Goal: Task Accomplishment & Management: Complete application form

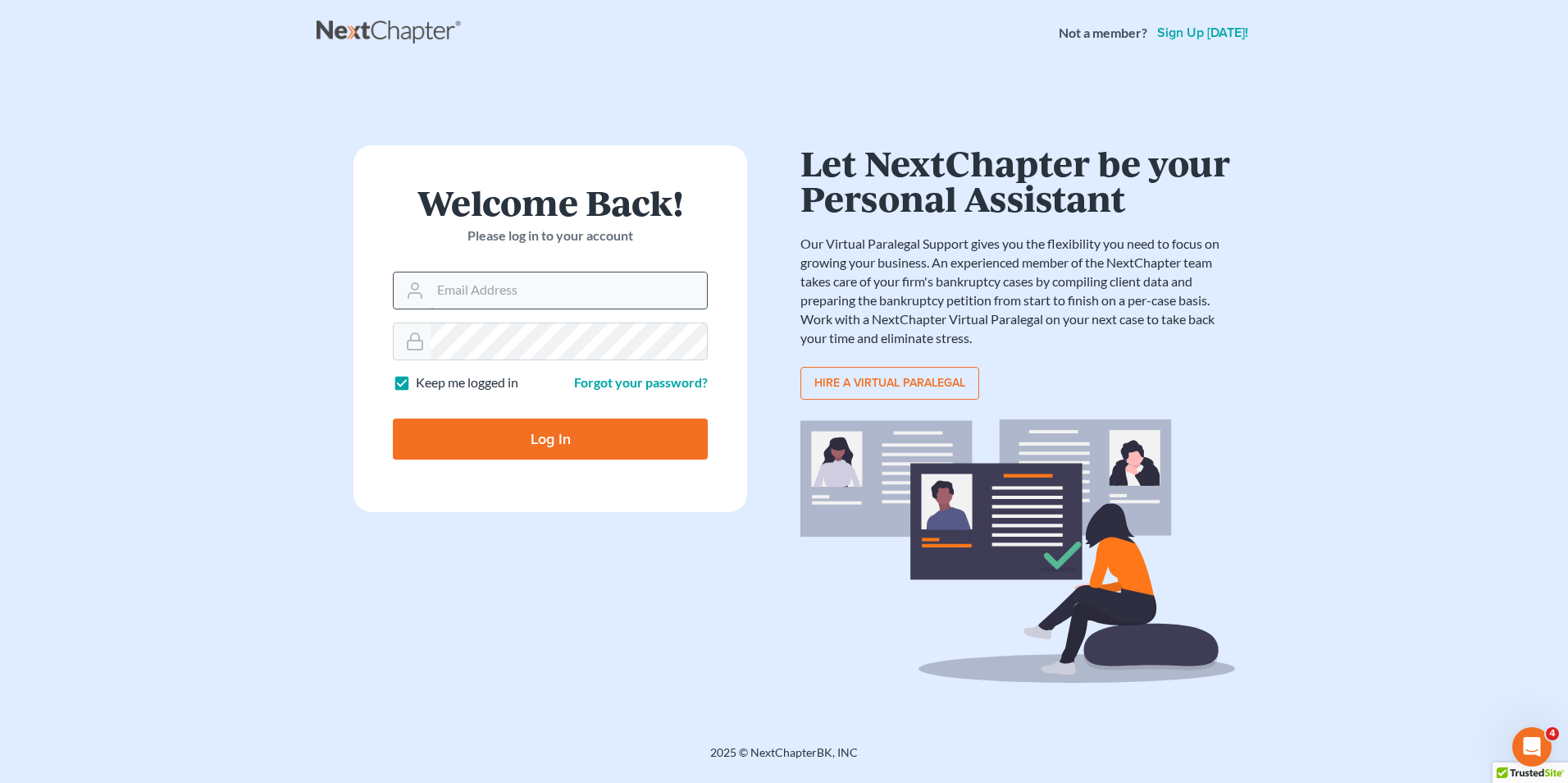
click at [573, 290] on input "Email Address" at bounding box center [568, 290] width 277 height 36
click at [520, 283] on input "Email Address" at bounding box center [568, 290] width 277 height 36
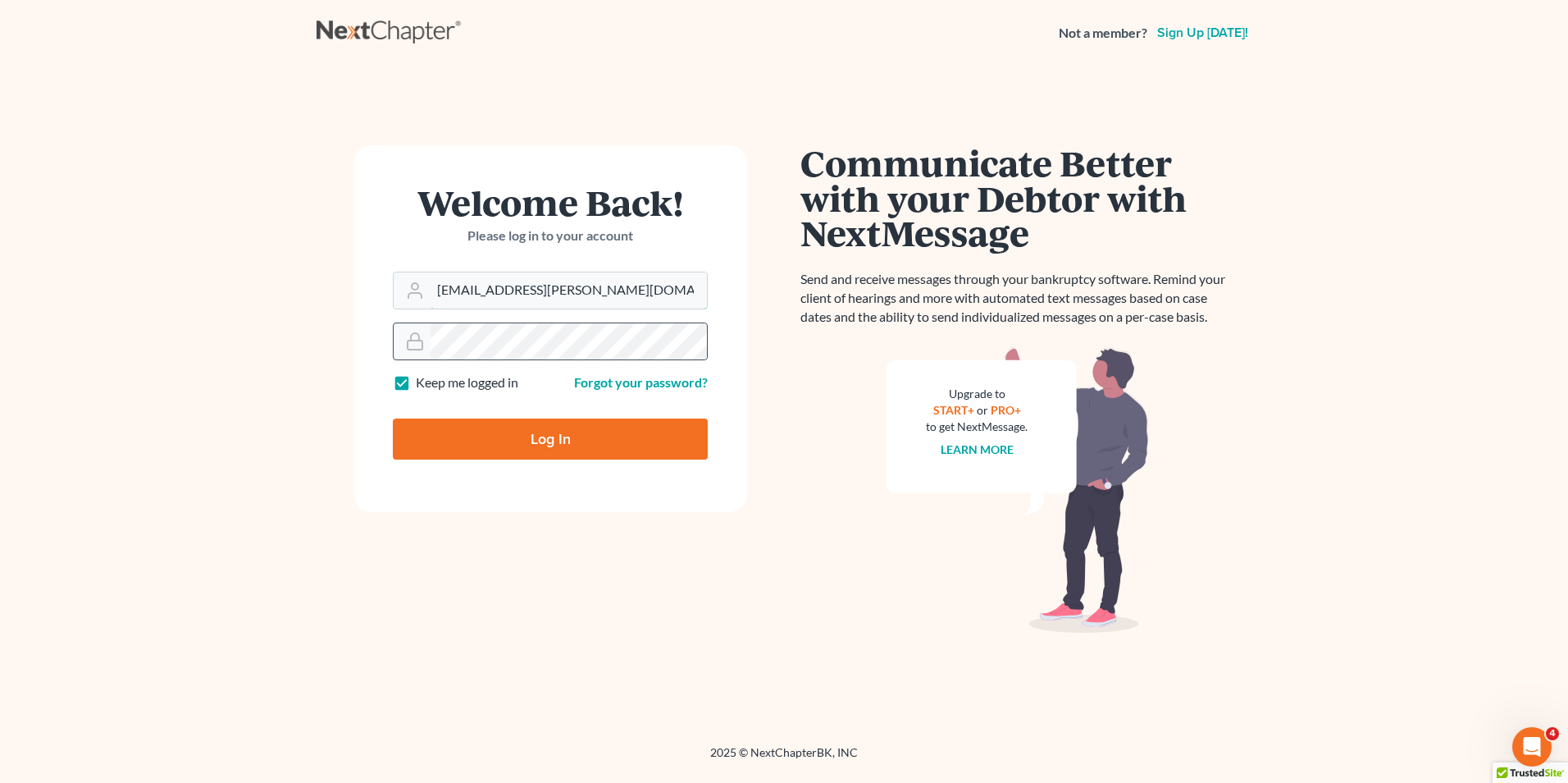
type input "[EMAIL_ADDRESS][PERSON_NAME][DOMAIN_NAME]"
click at [393, 418] on input "Log In" at bounding box center [551, 439] width 315 height 41
type input "Thinking..."
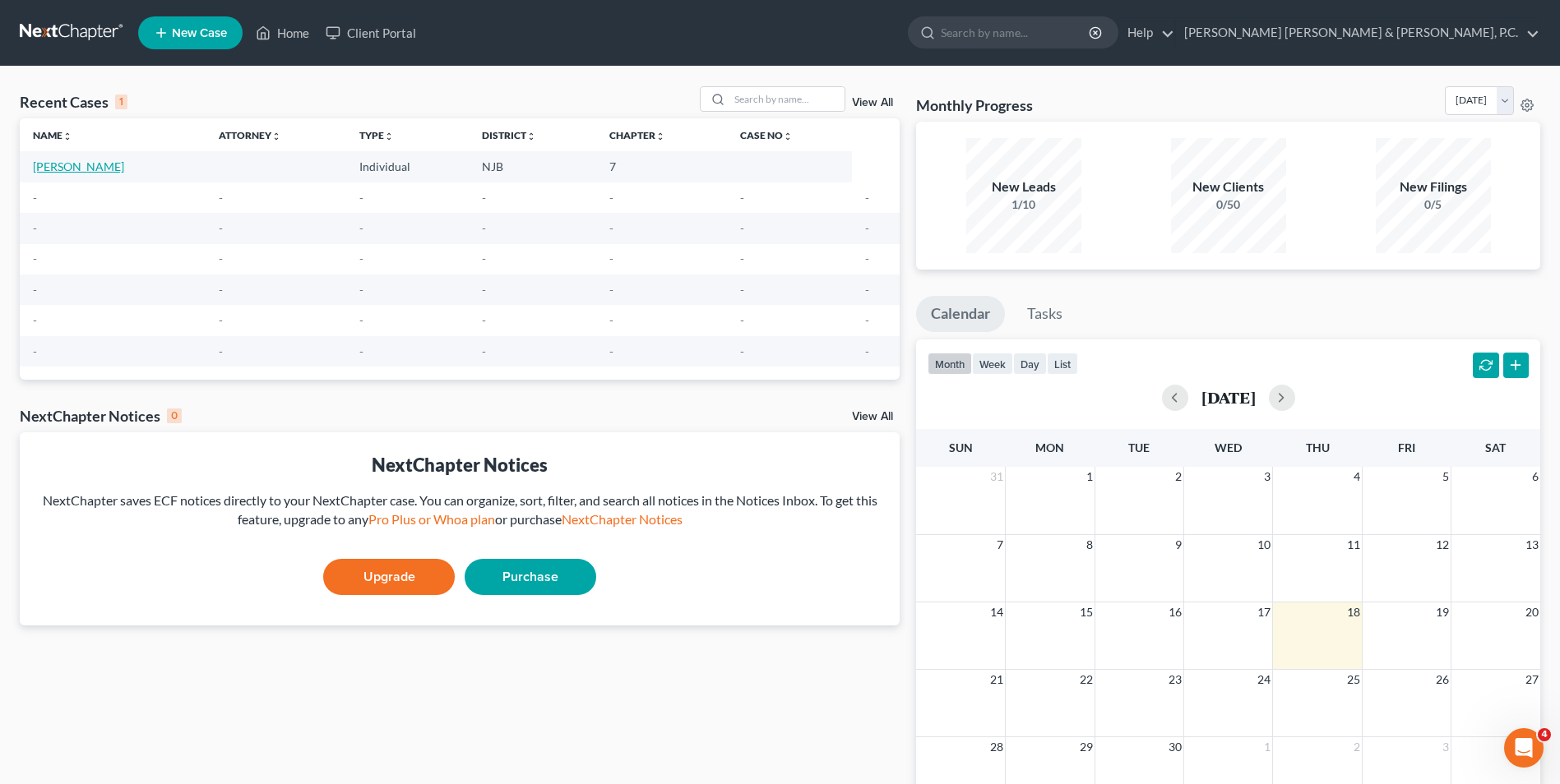
click at [123, 163] on link "[PERSON_NAME]" at bounding box center [78, 167] width 91 height 14
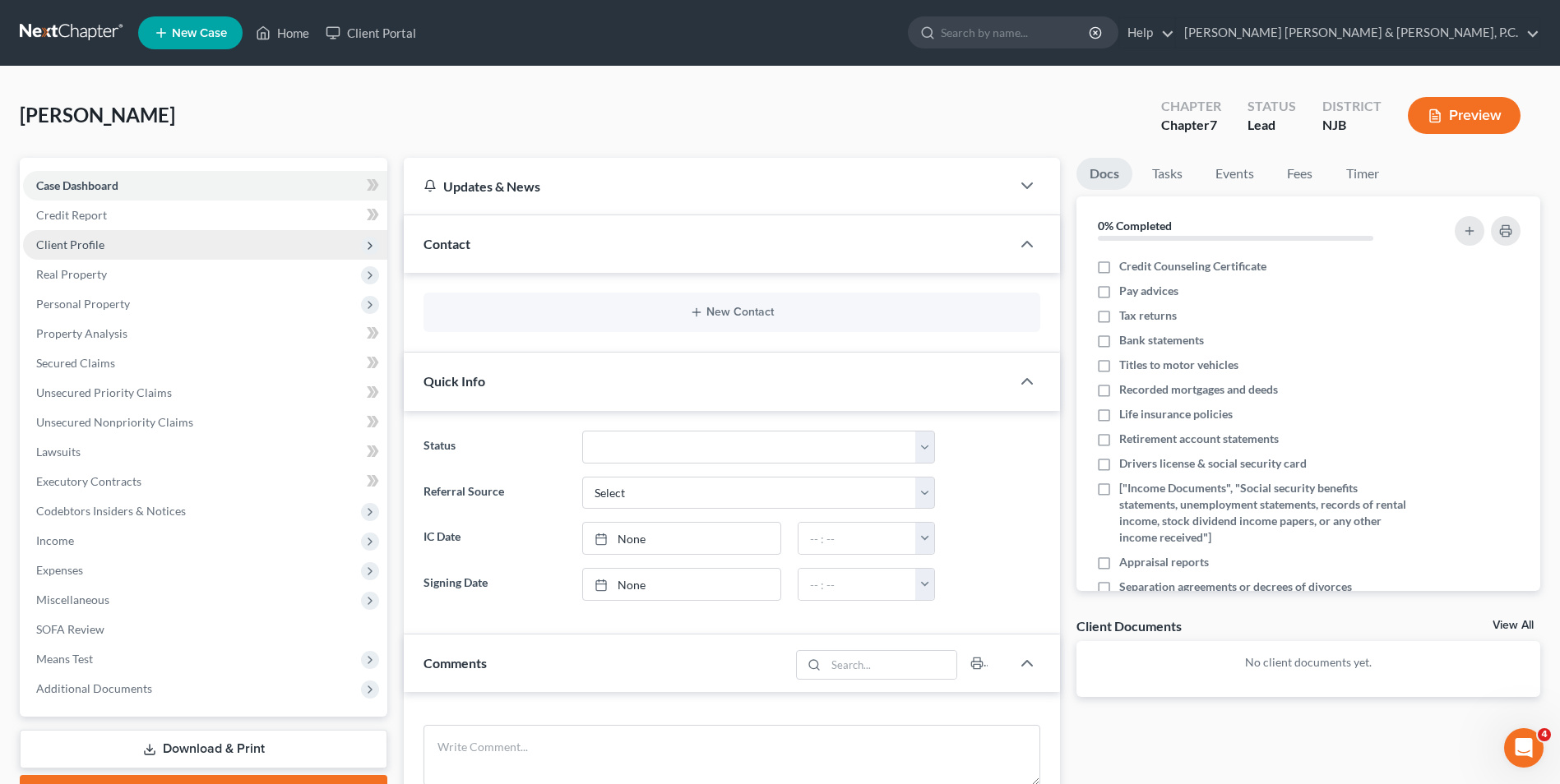
click at [108, 248] on span "Client Profile" at bounding box center [205, 244] width 365 height 29
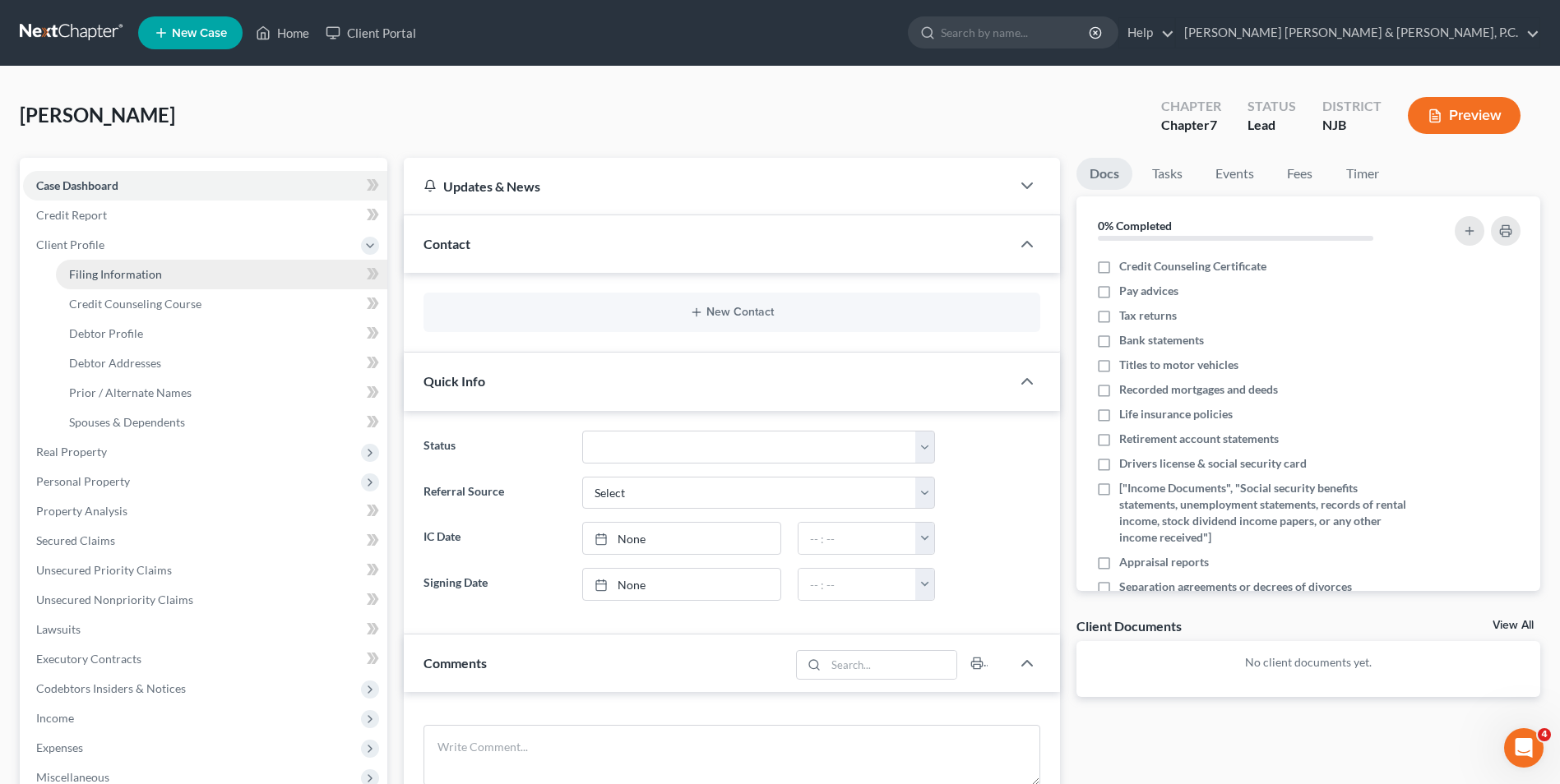
click at [101, 279] on span "Filing Information" at bounding box center [115, 274] width 93 height 14
select select "1"
select select "0"
select select "33"
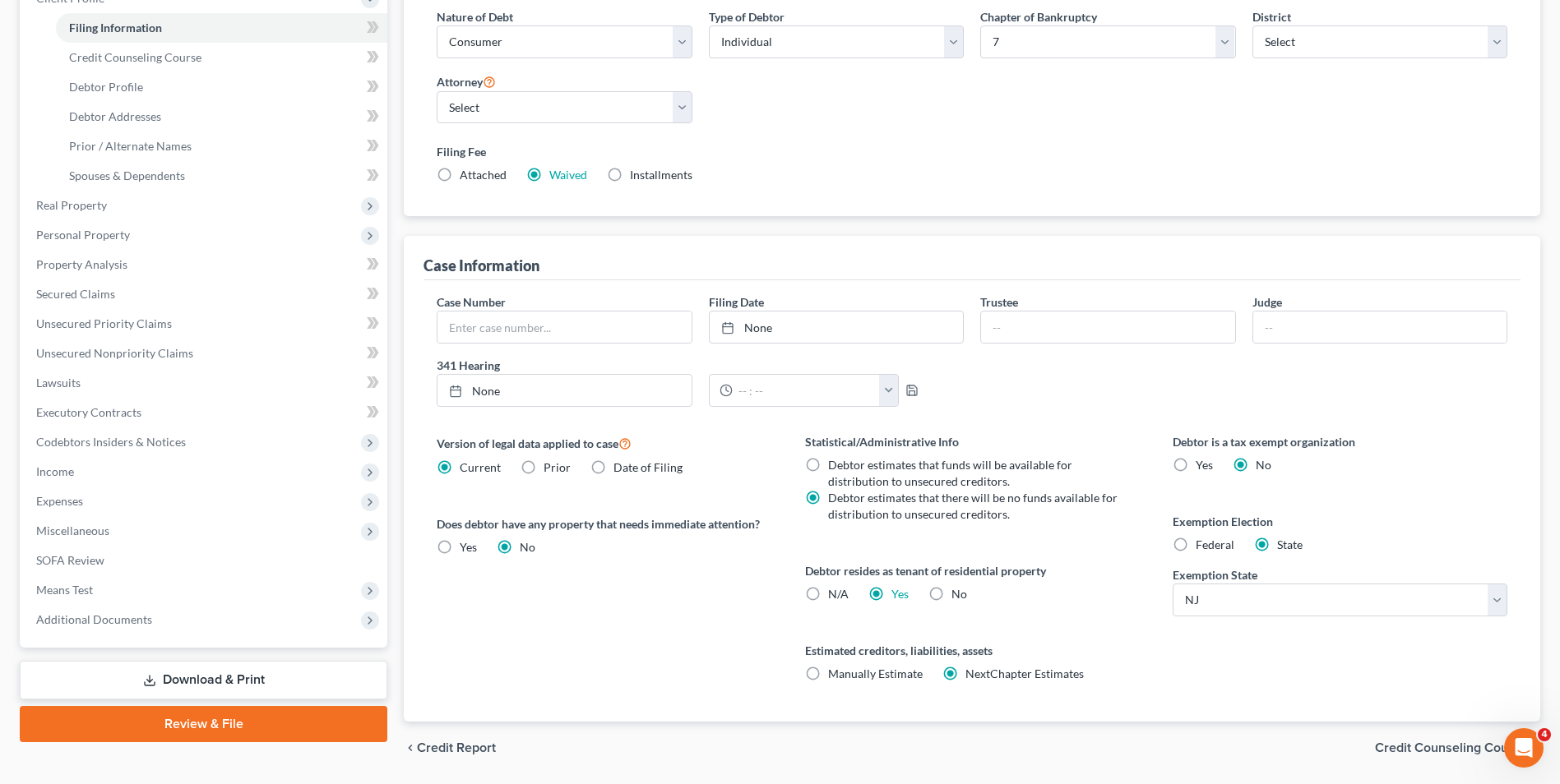
scroll to position [299, 0]
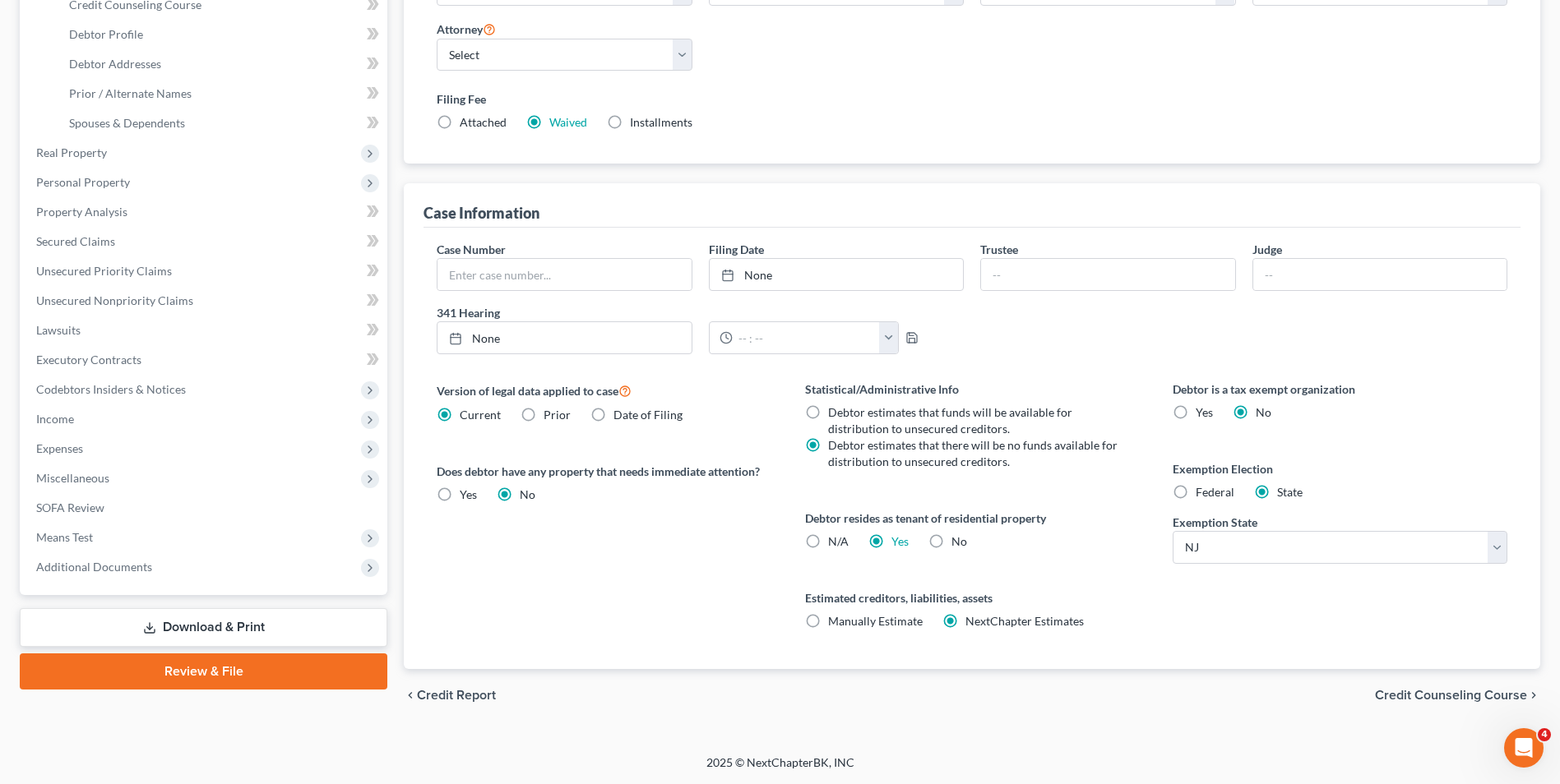
click at [1468, 698] on span "Credit Counseling Course" at bounding box center [1450, 695] width 152 height 13
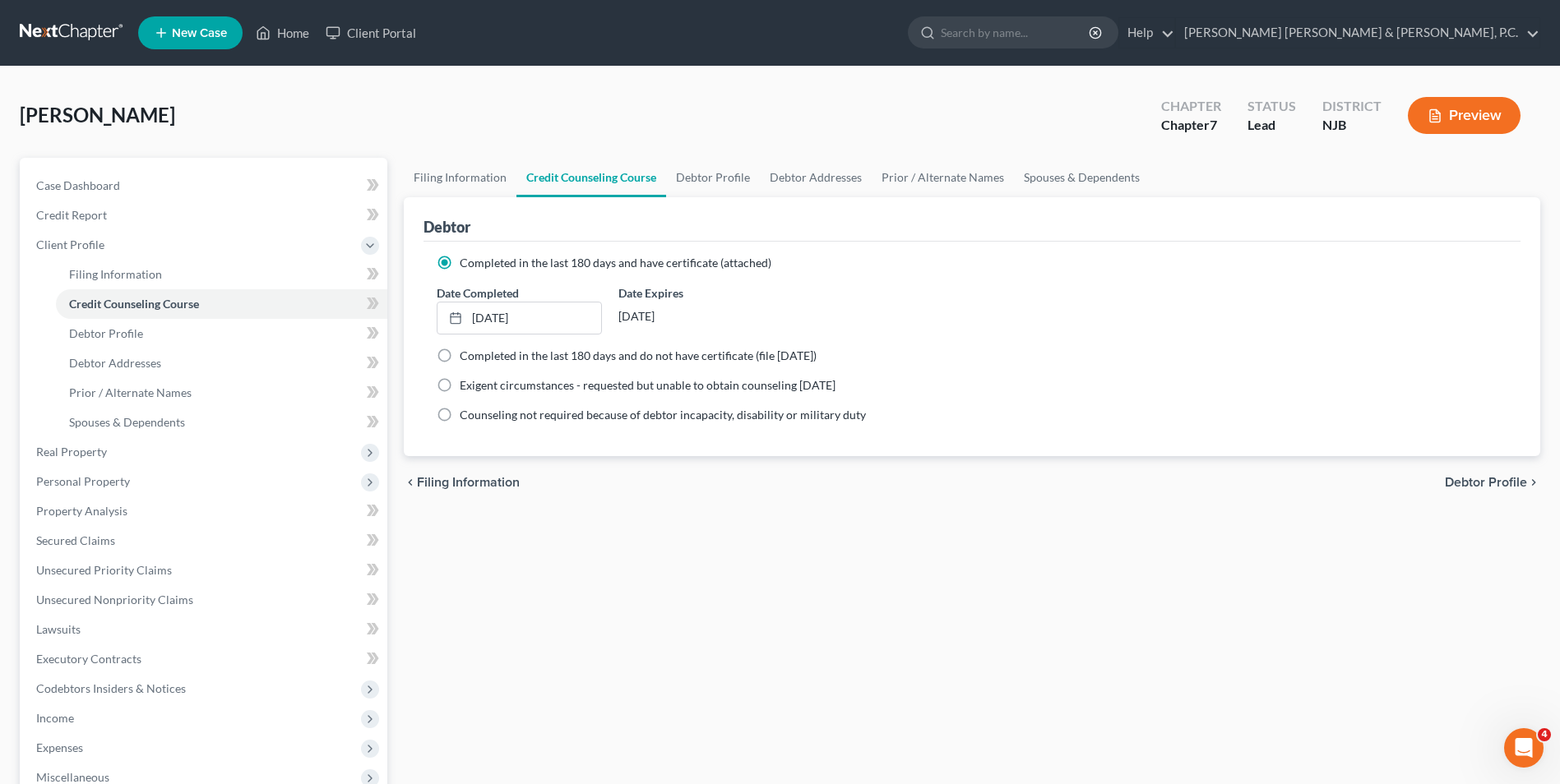
click at [1505, 486] on span "Debtor Profile" at bounding box center [1485, 482] width 82 height 13
select select "4"
select select "1"
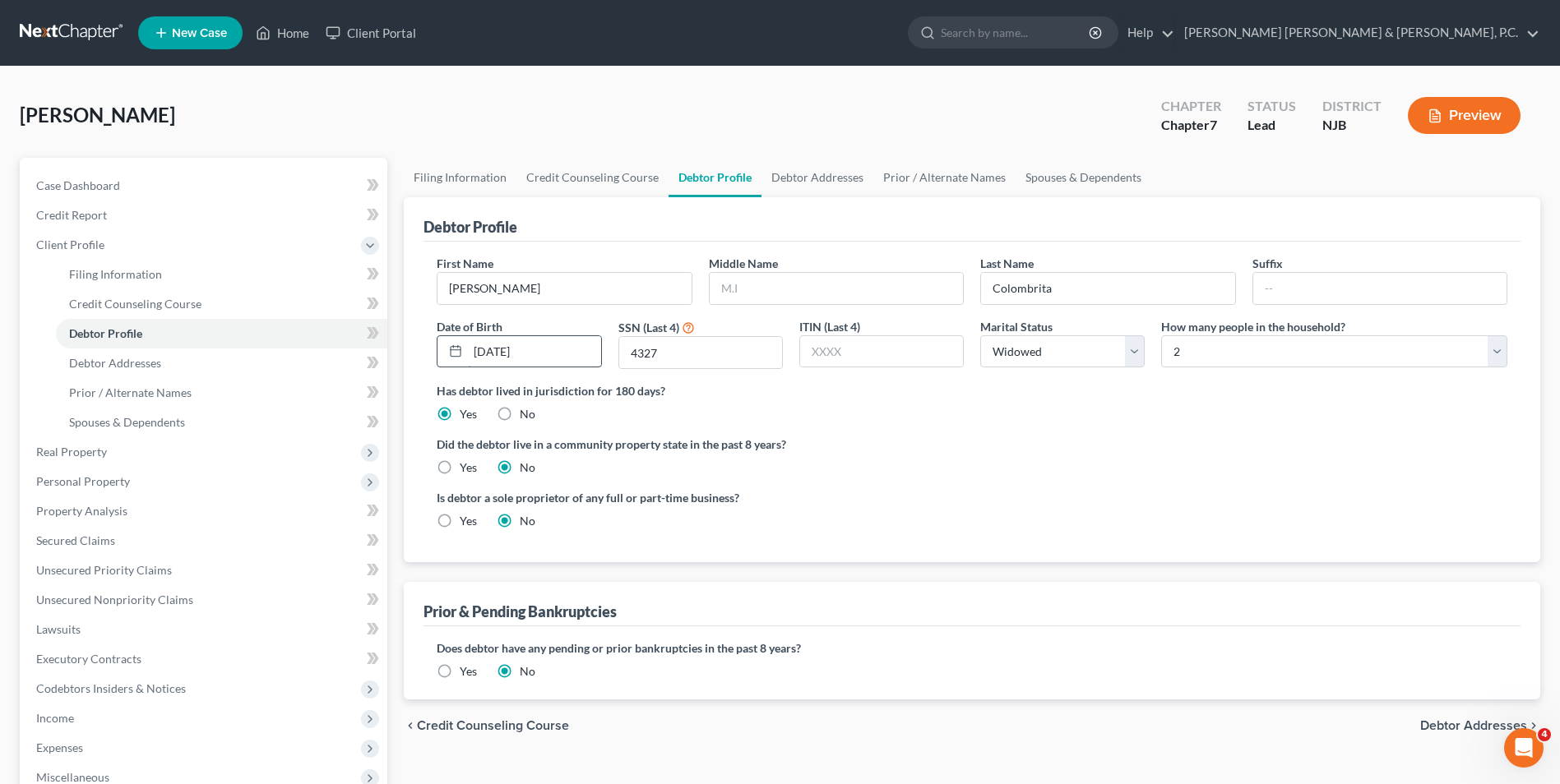
scroll to position [82, 0]
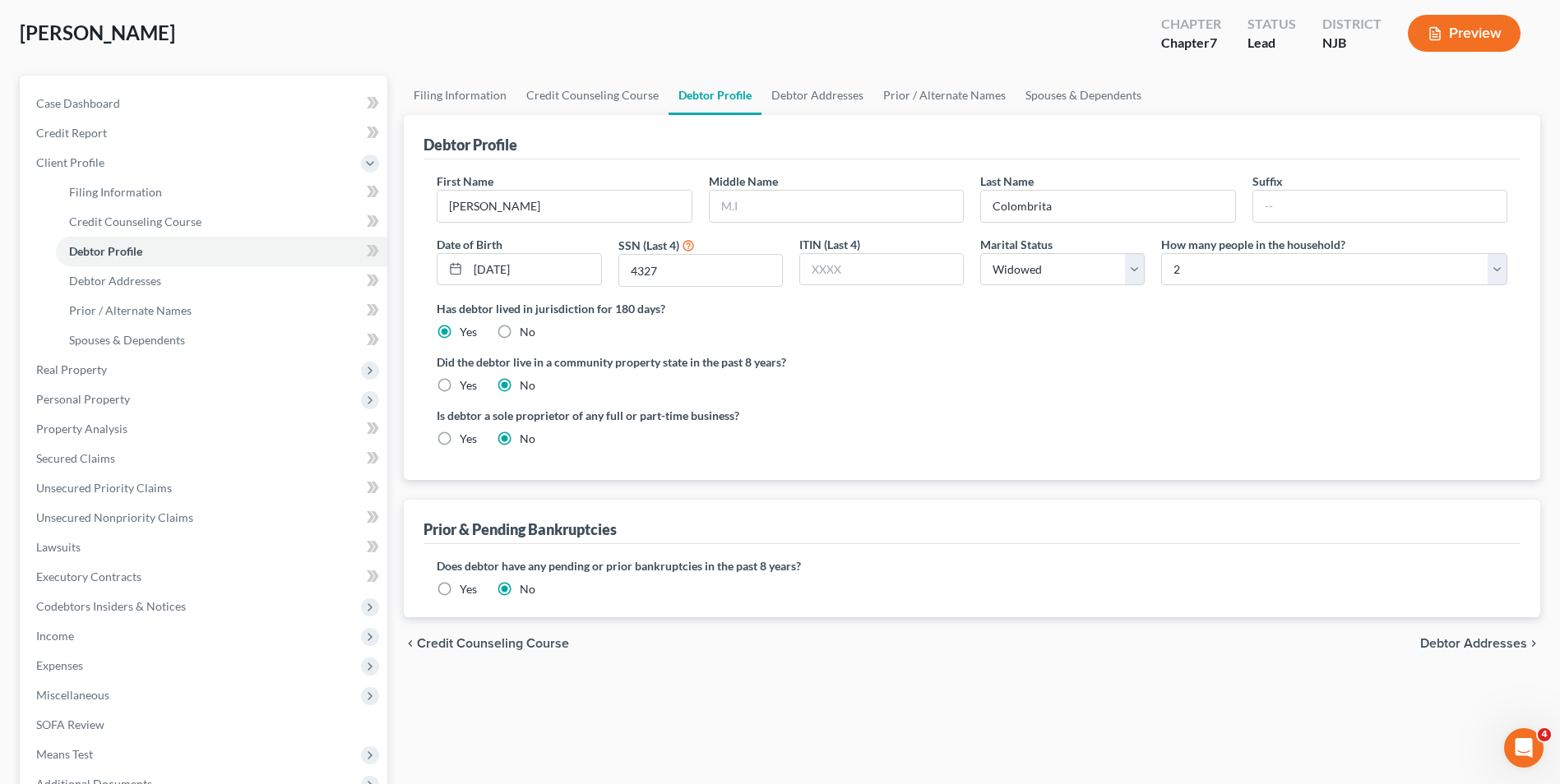
click at [1448, 637] on span "Debtor Addresses" at bounding box center [1474, 643] width 107 height 13
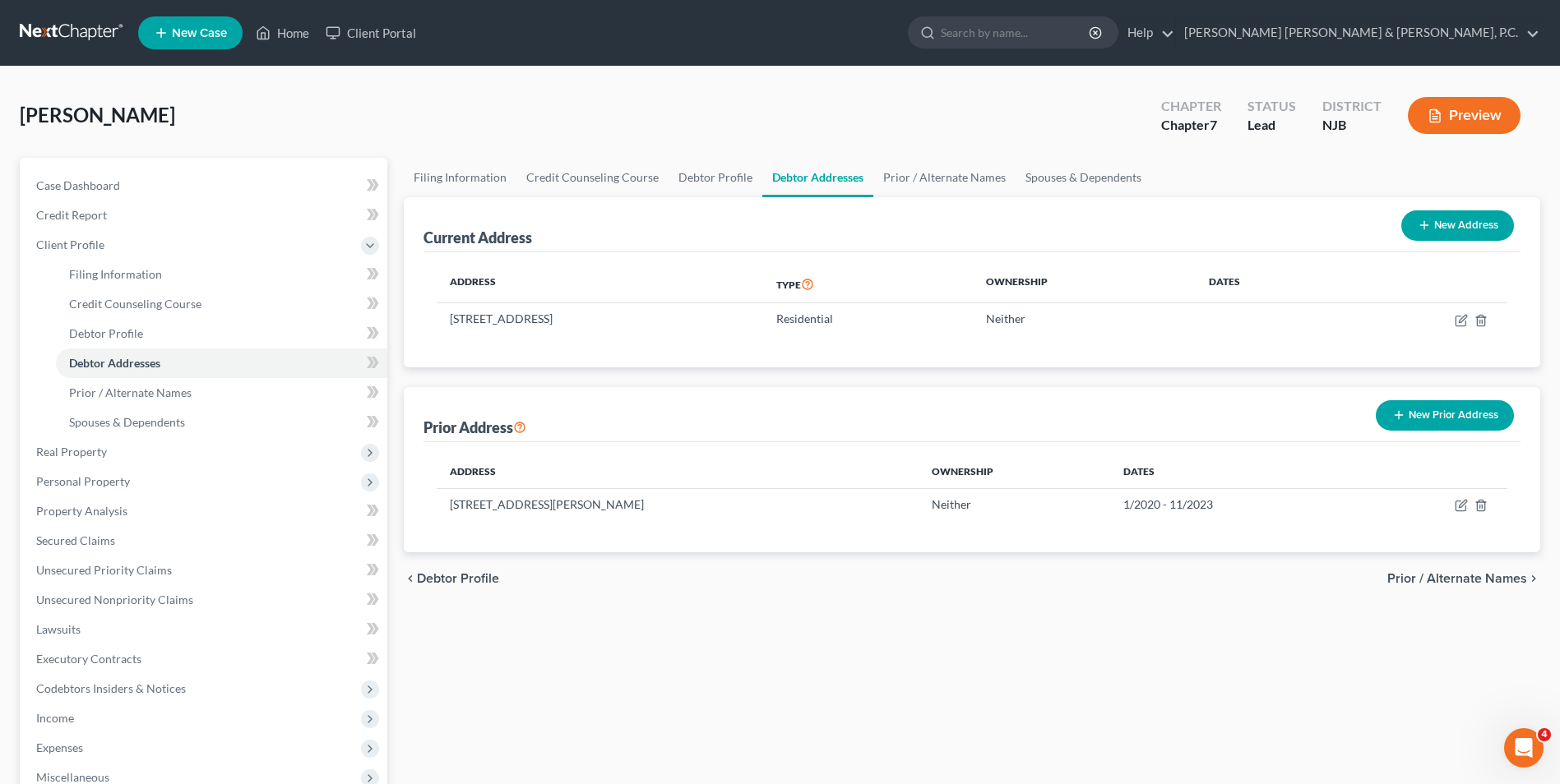
click at [1474, 576] on span "Prior / Alternate Names" at bounding box center [1457, 578] width 140 height 13
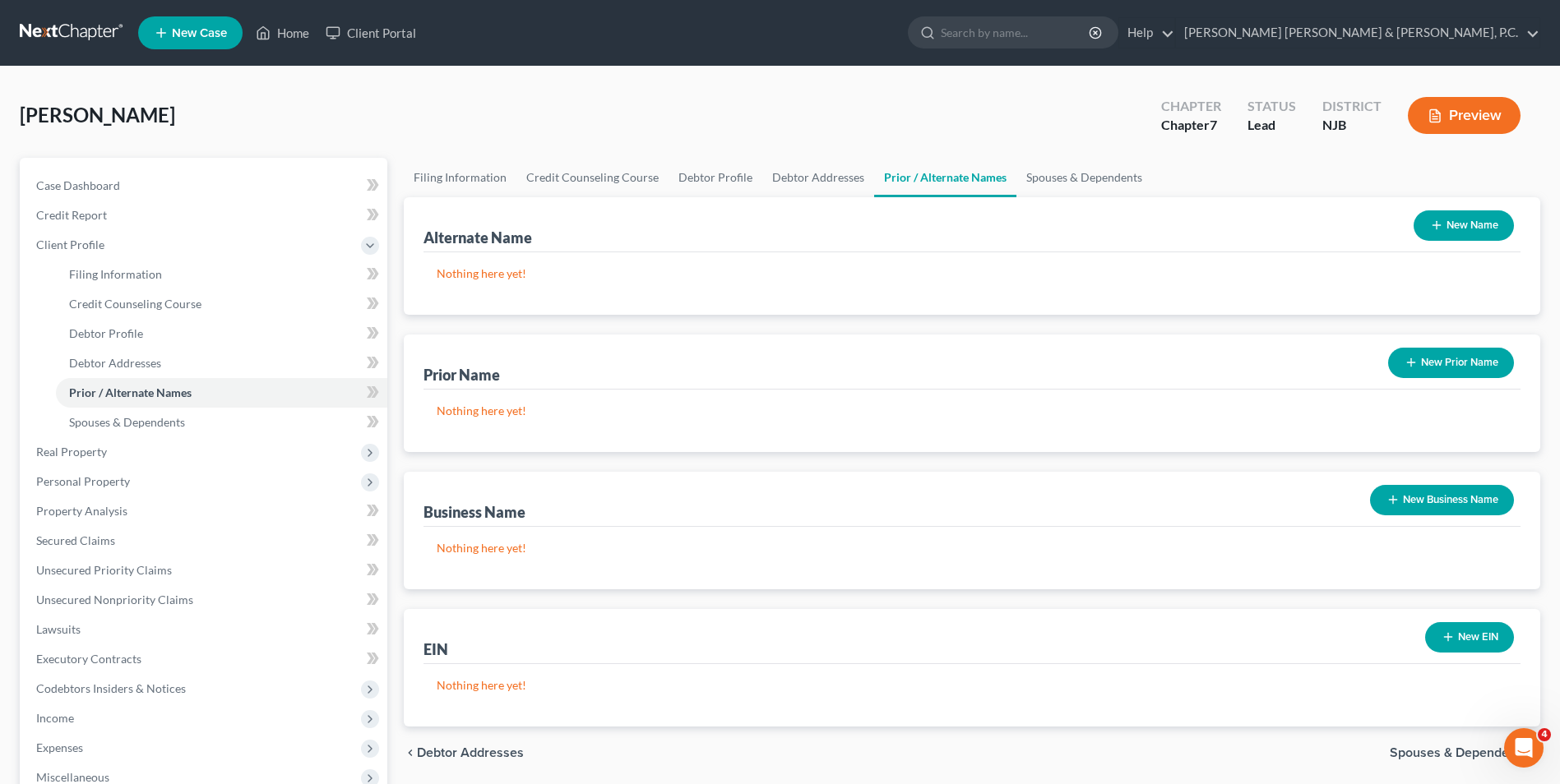
scroll to position [164, 0]
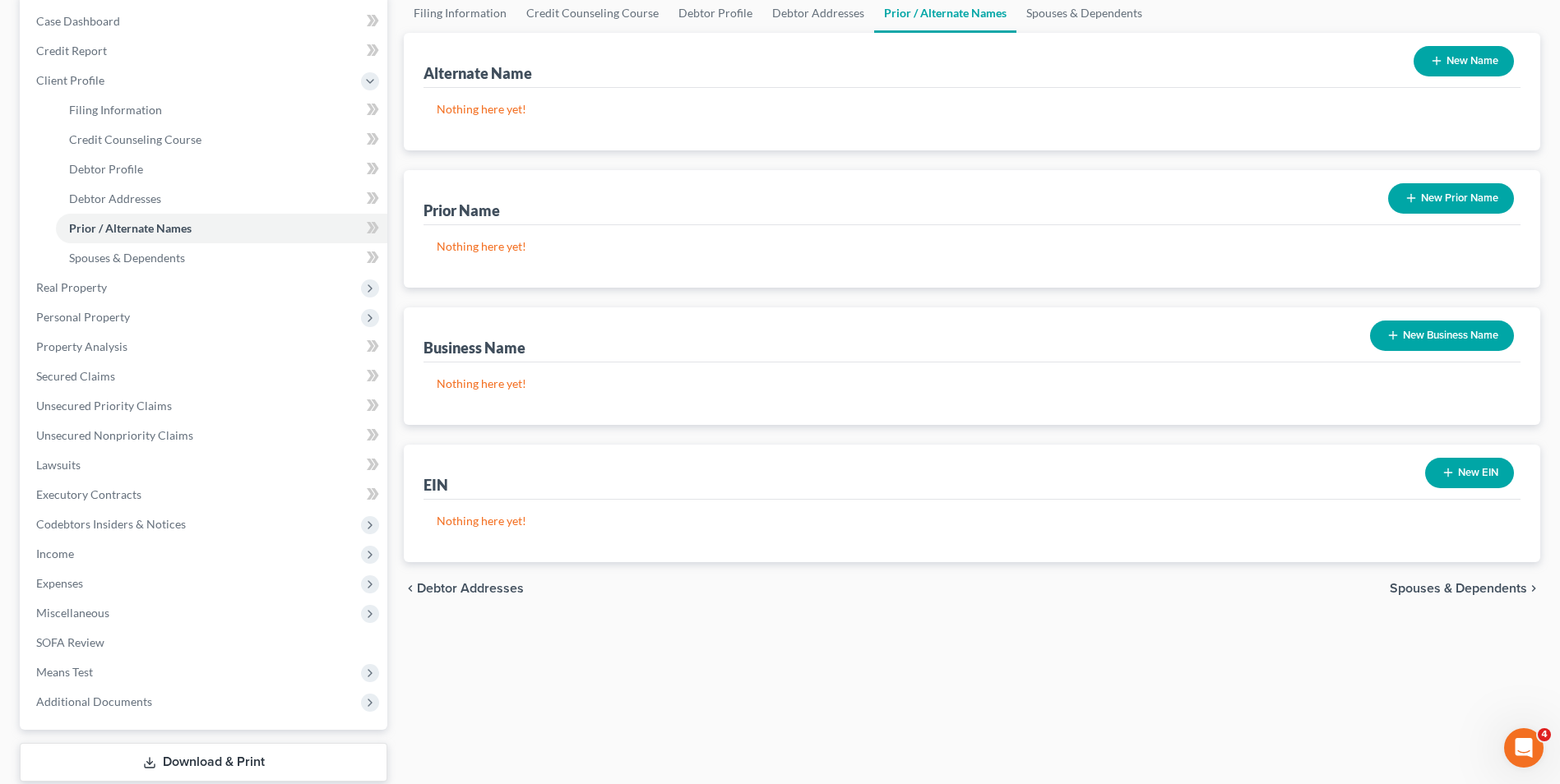
click at [1472, 463] on button "New EIN" at bounding box center [1469, 473] width 89 height 30
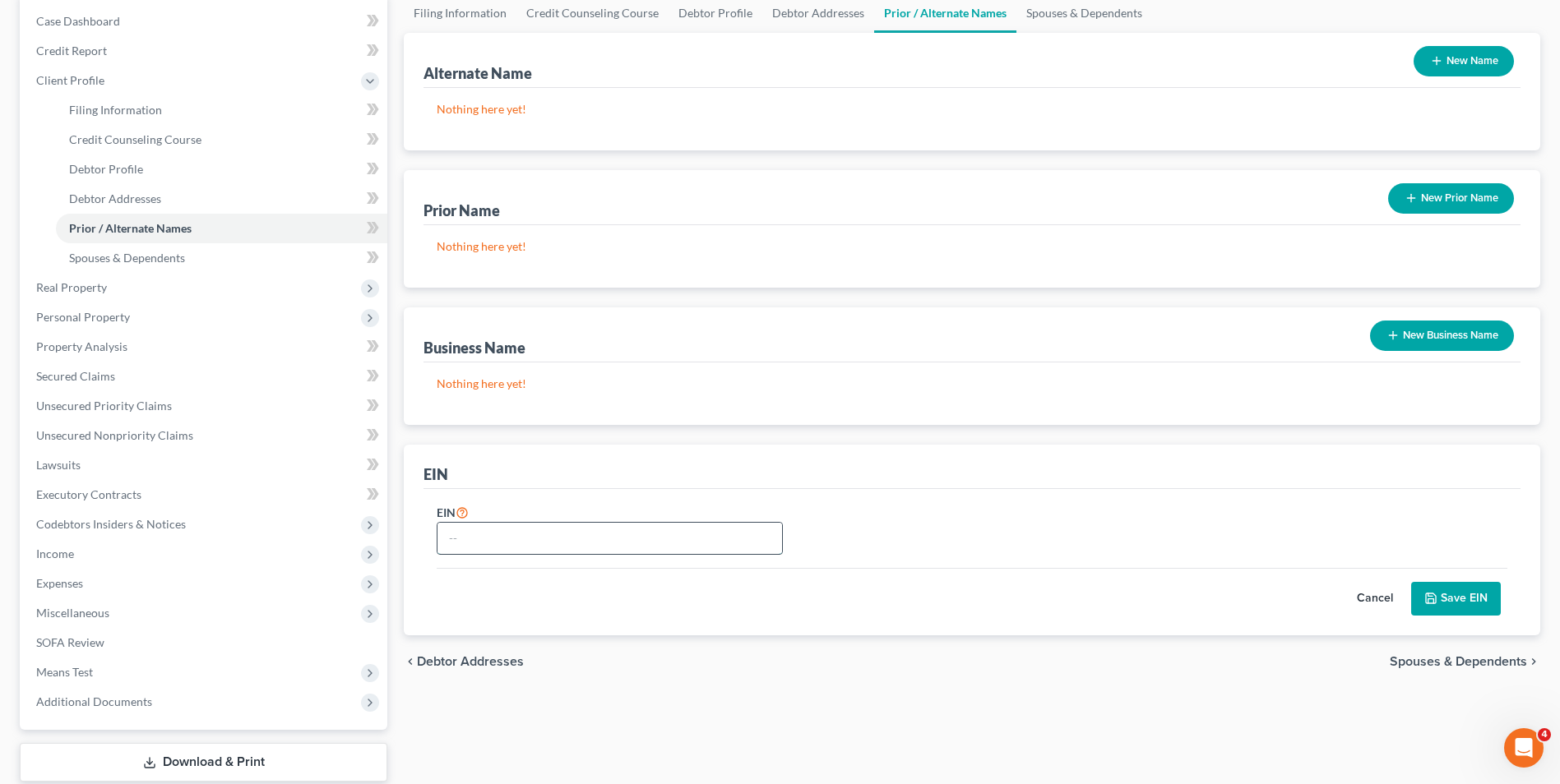
click at [542, 534] on input "text" at bounding box center [610, 538] width 344 height 31
click at [1375, 591] on button "Cancel" at bounding box center [1374, 599] width 72 height 33
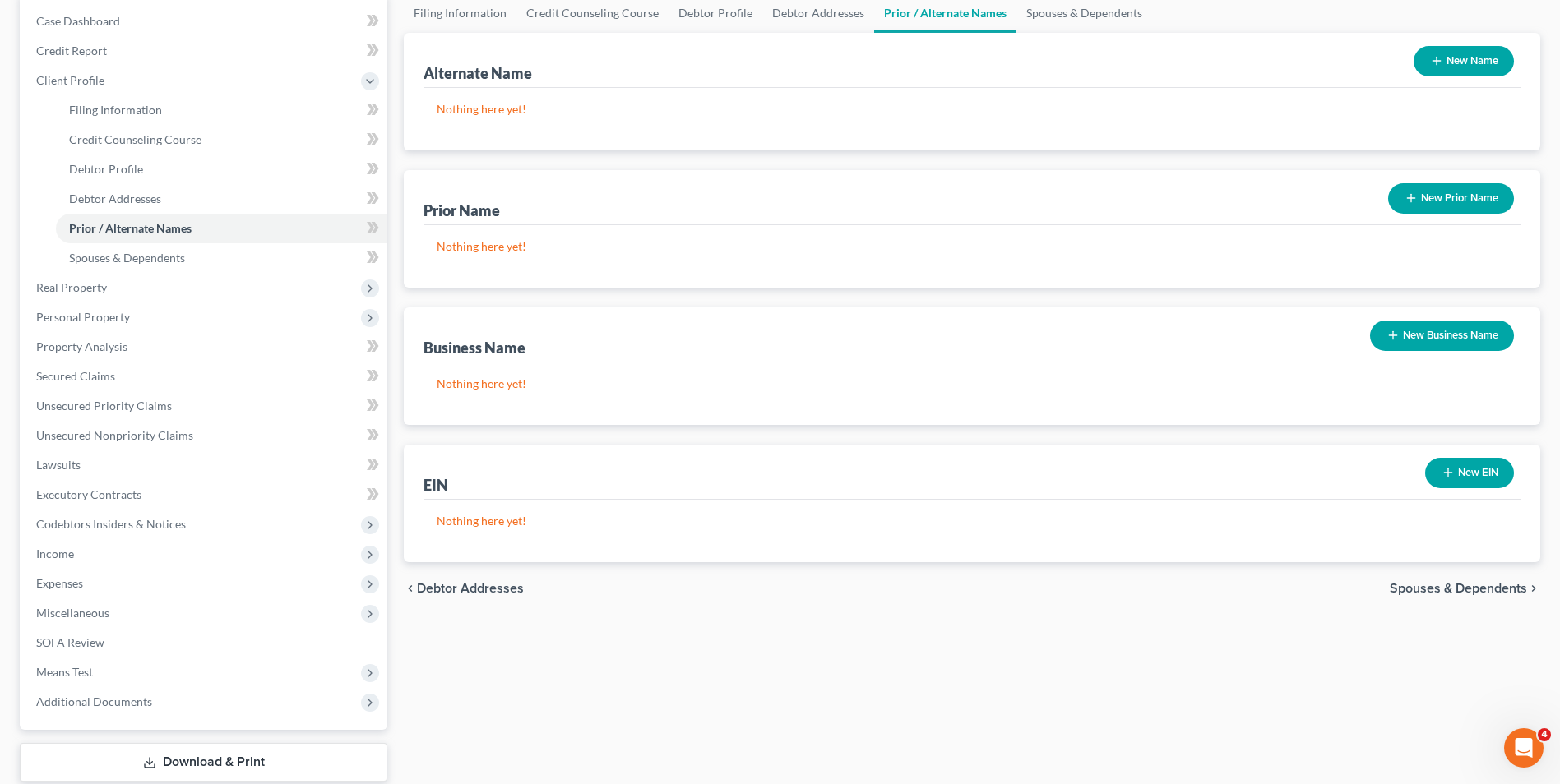
scroll to position [0, 0]
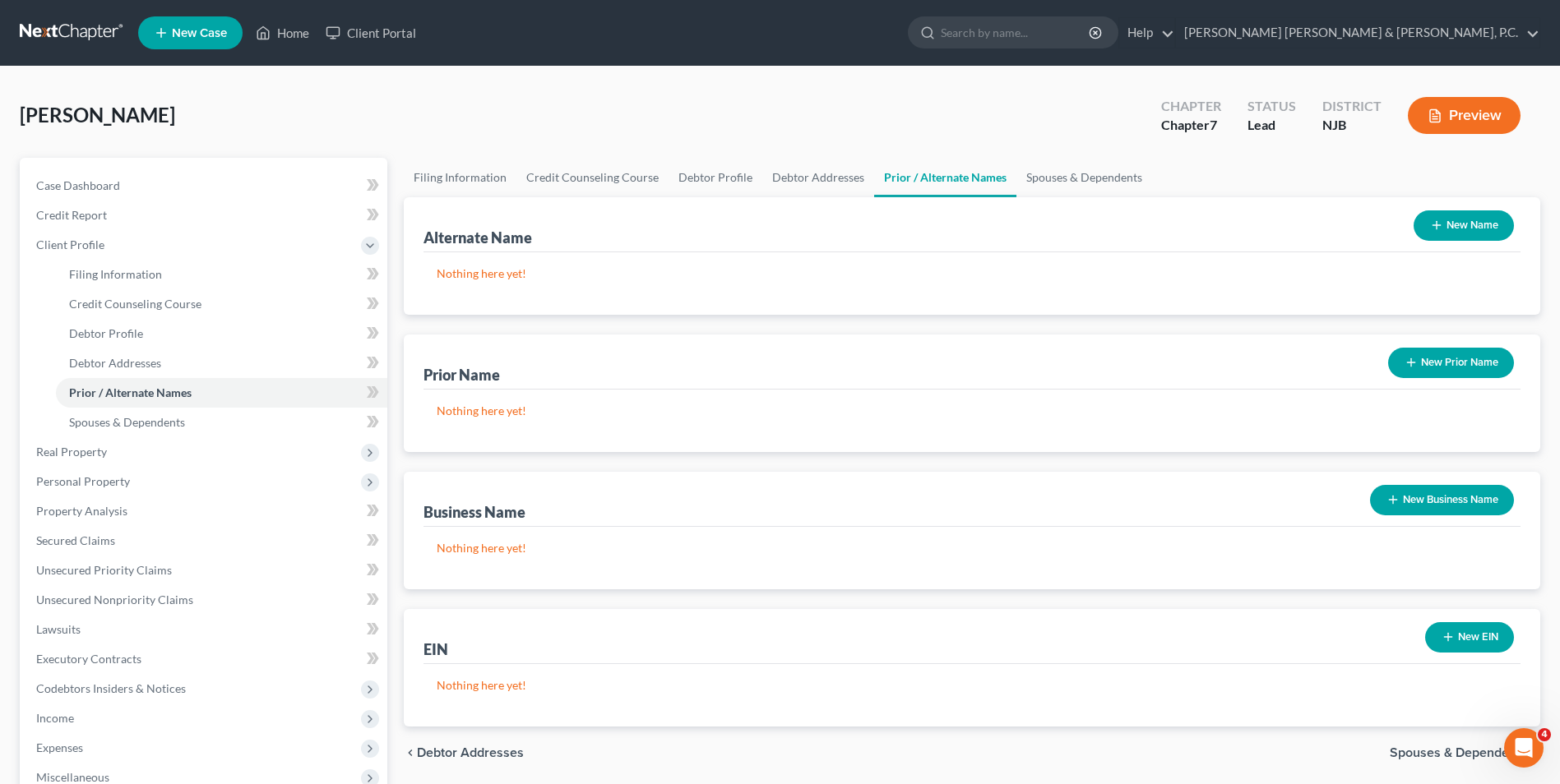
click at [1460, 498] on button "New Business Name" at bounding box center [1441, 500] width 144 height 30
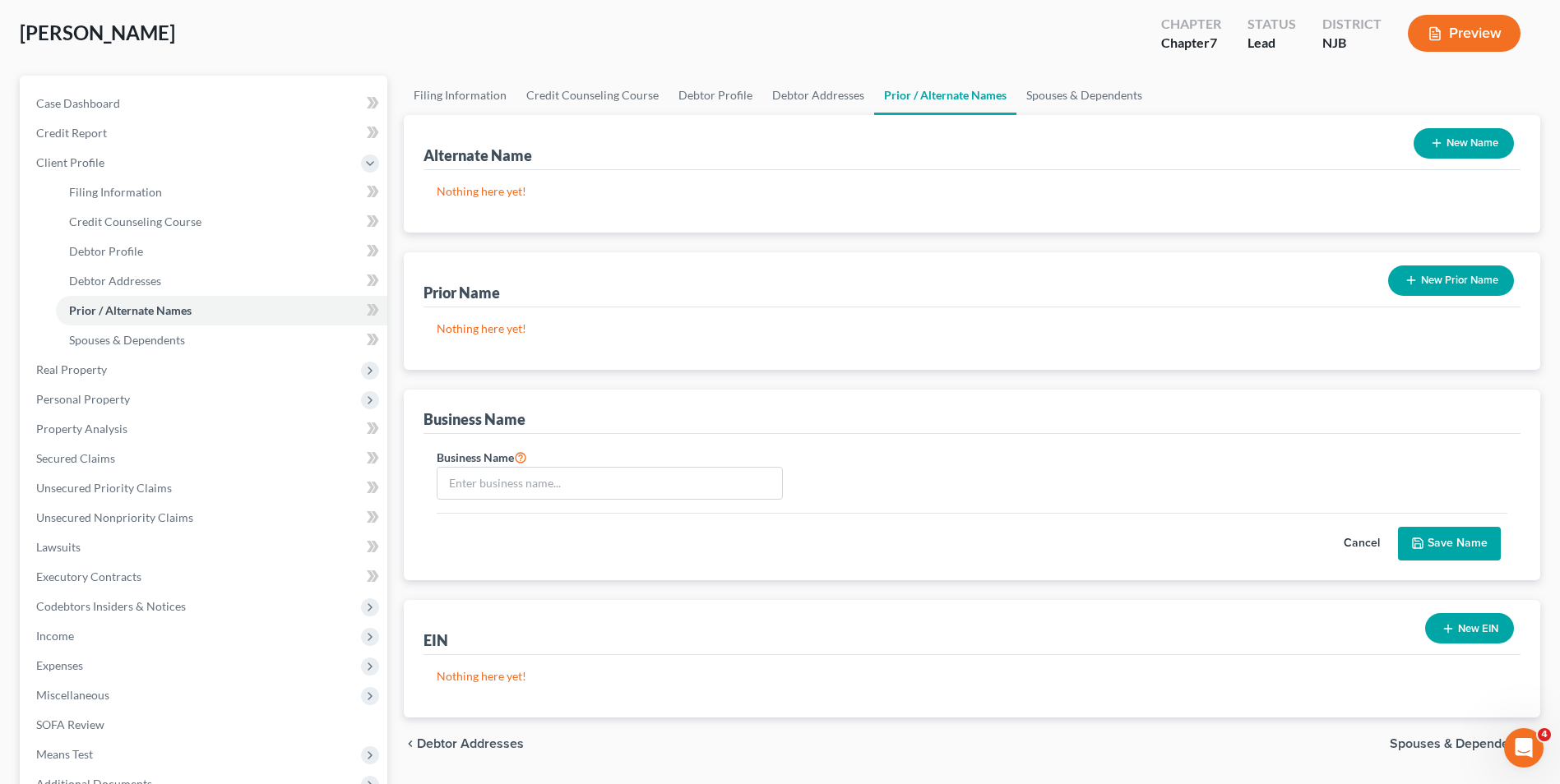
scroll to position [164, 0]
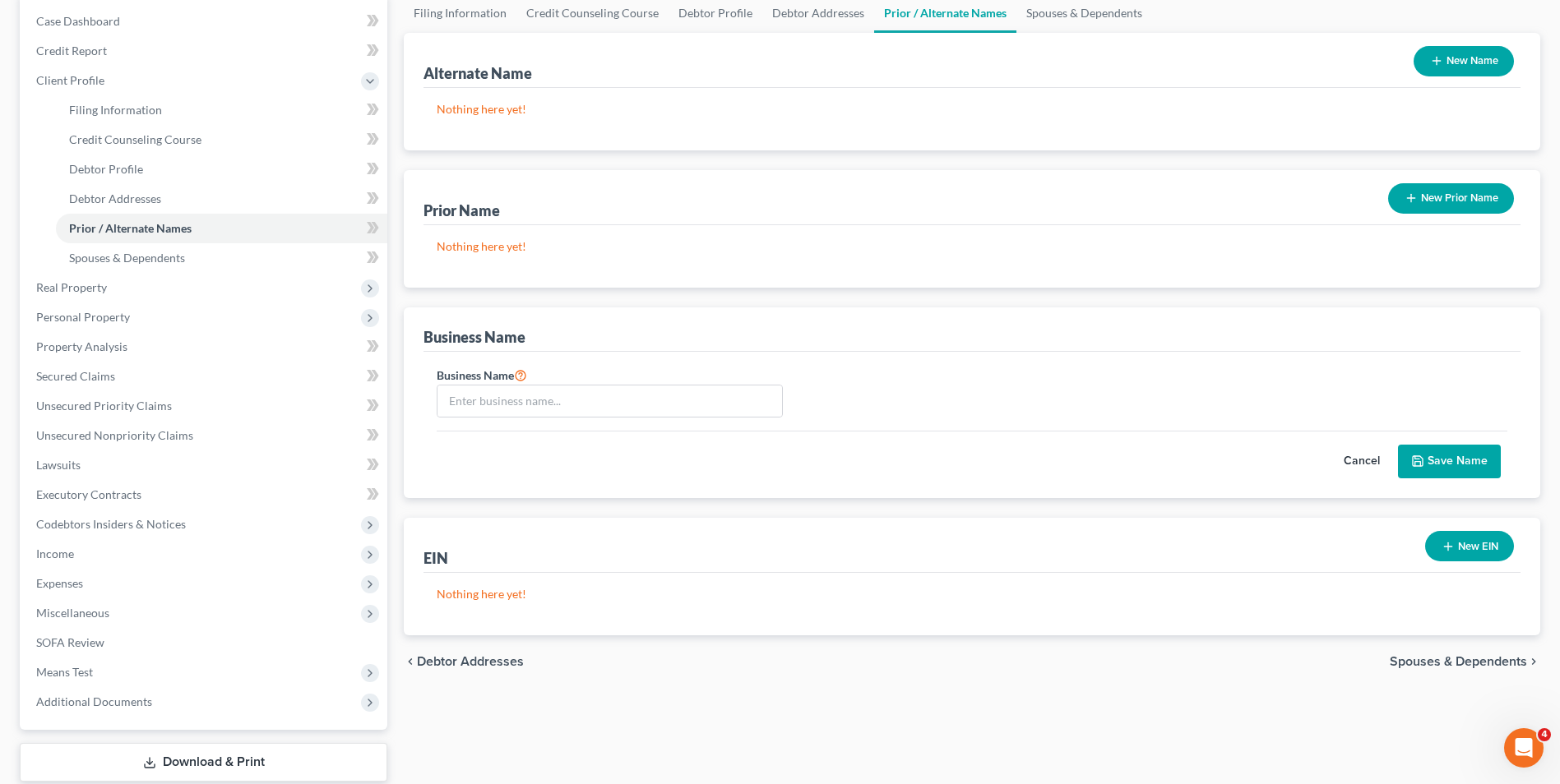
click at [1478, 662] on span "Spouses & Dependents" at bounding box center [1458, 661] width 137 height 13
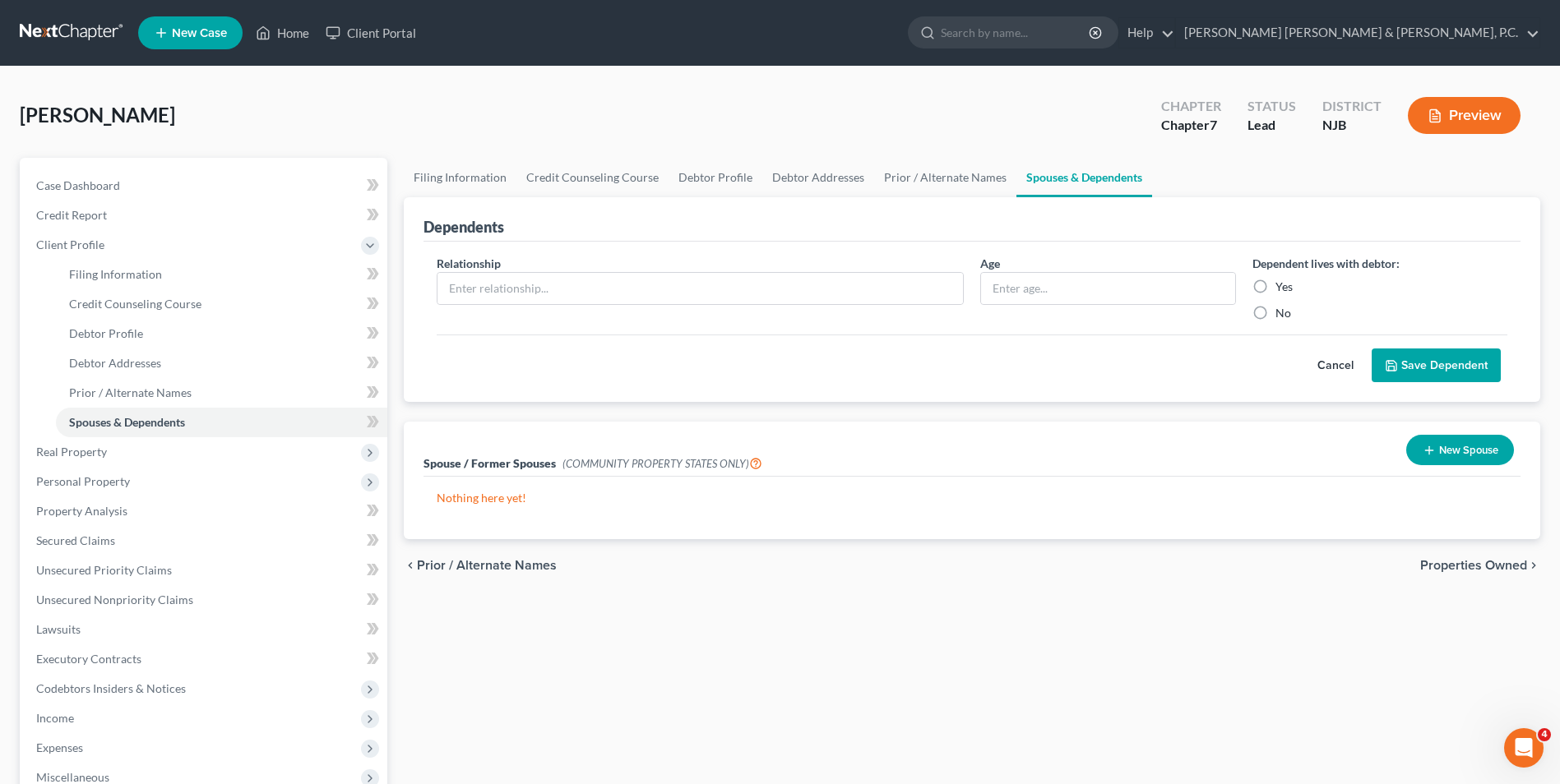
click at [1512, 565] on span "Properties Owned" at bounding box center [1474, 565] width 107 height 13
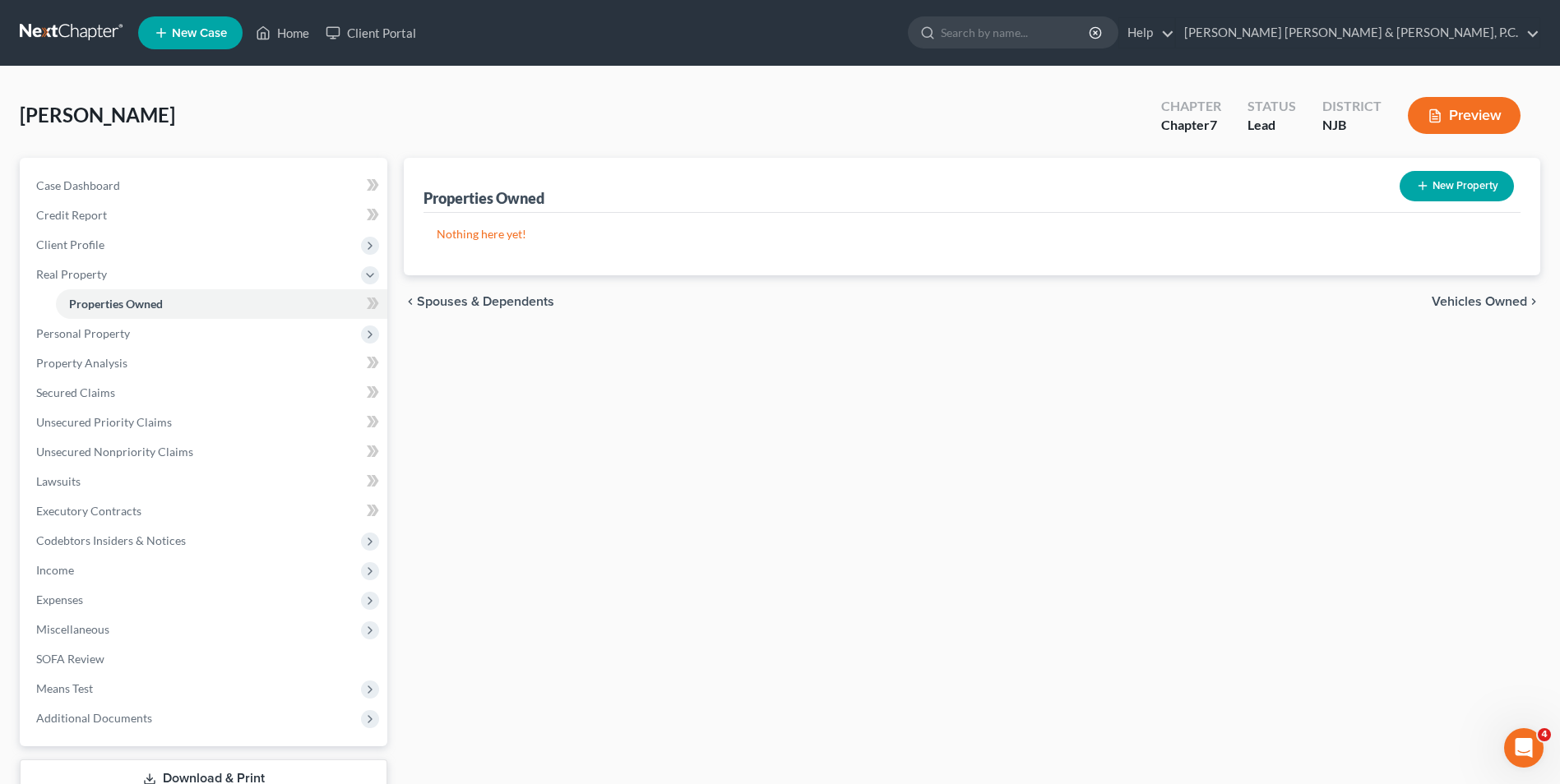
click at [1513, 299] on span "Vehicles Owned" at bounding box center [1479, 301] width 95 height 13
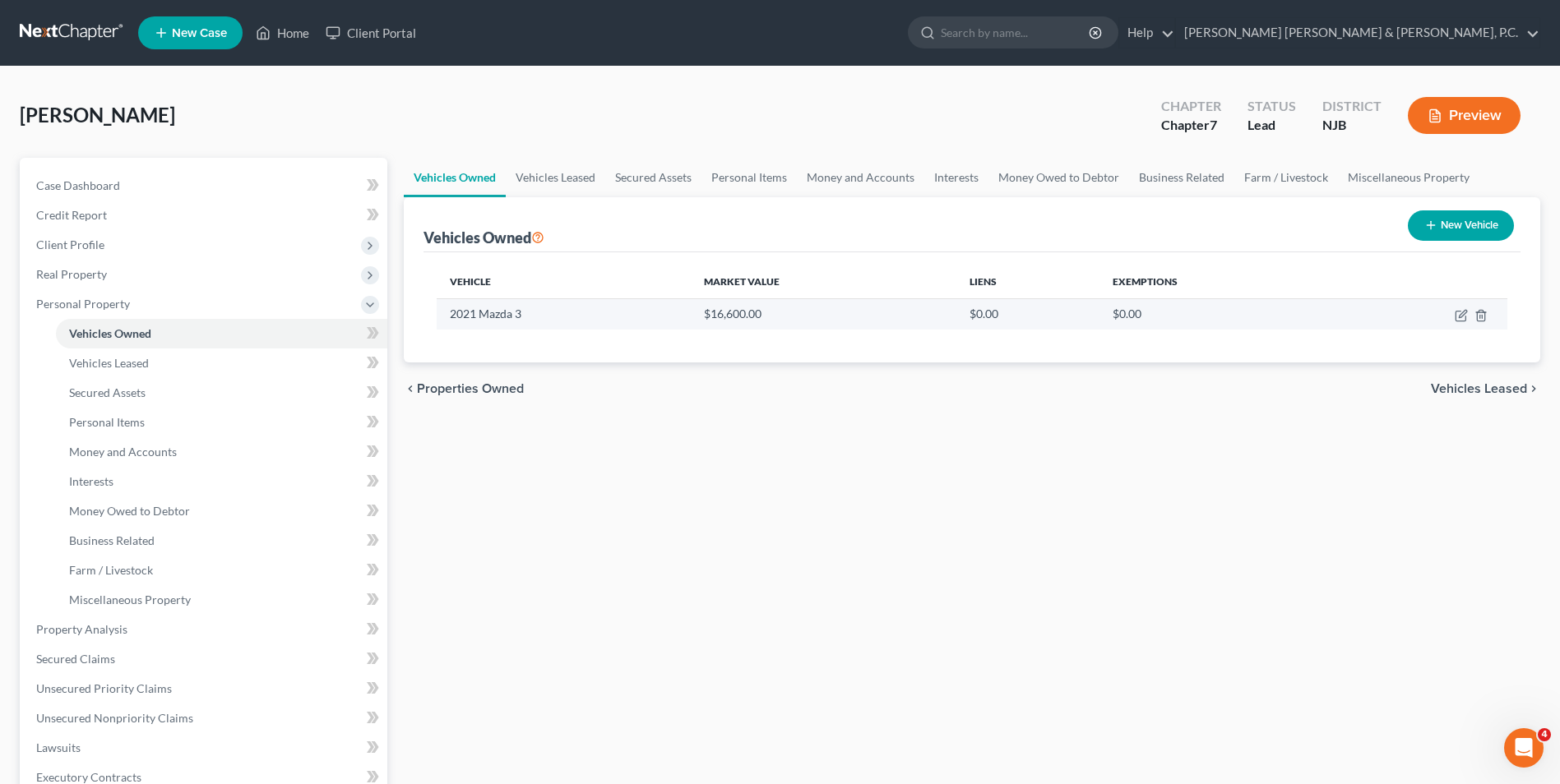
click at [859, 311] on td "$16,600.00" at bounding box center [823, 314] width 265 height 31
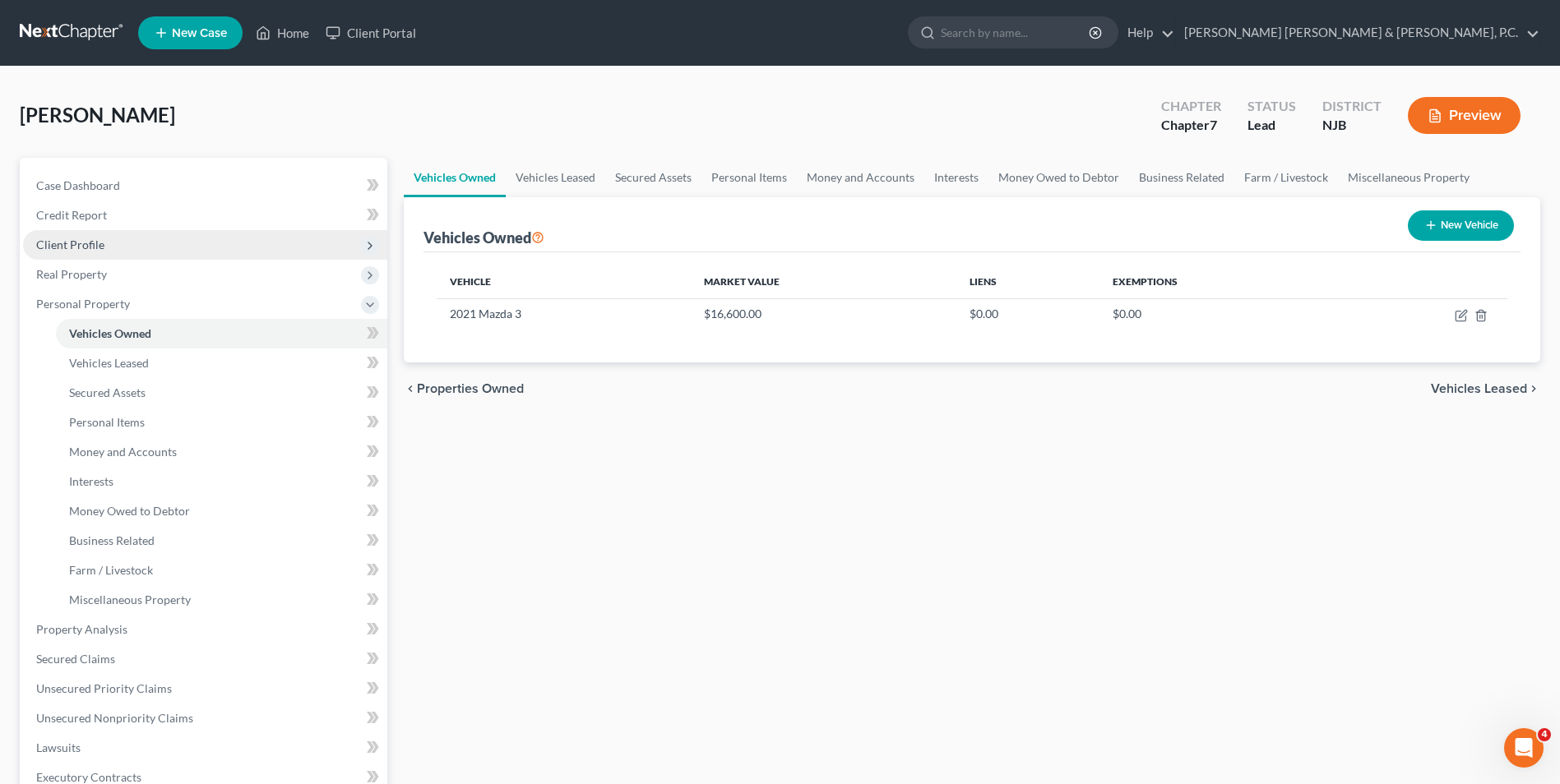
click at [86, 249] on span "Client Profile" at bounding box center [70, 245] width 69 height 14
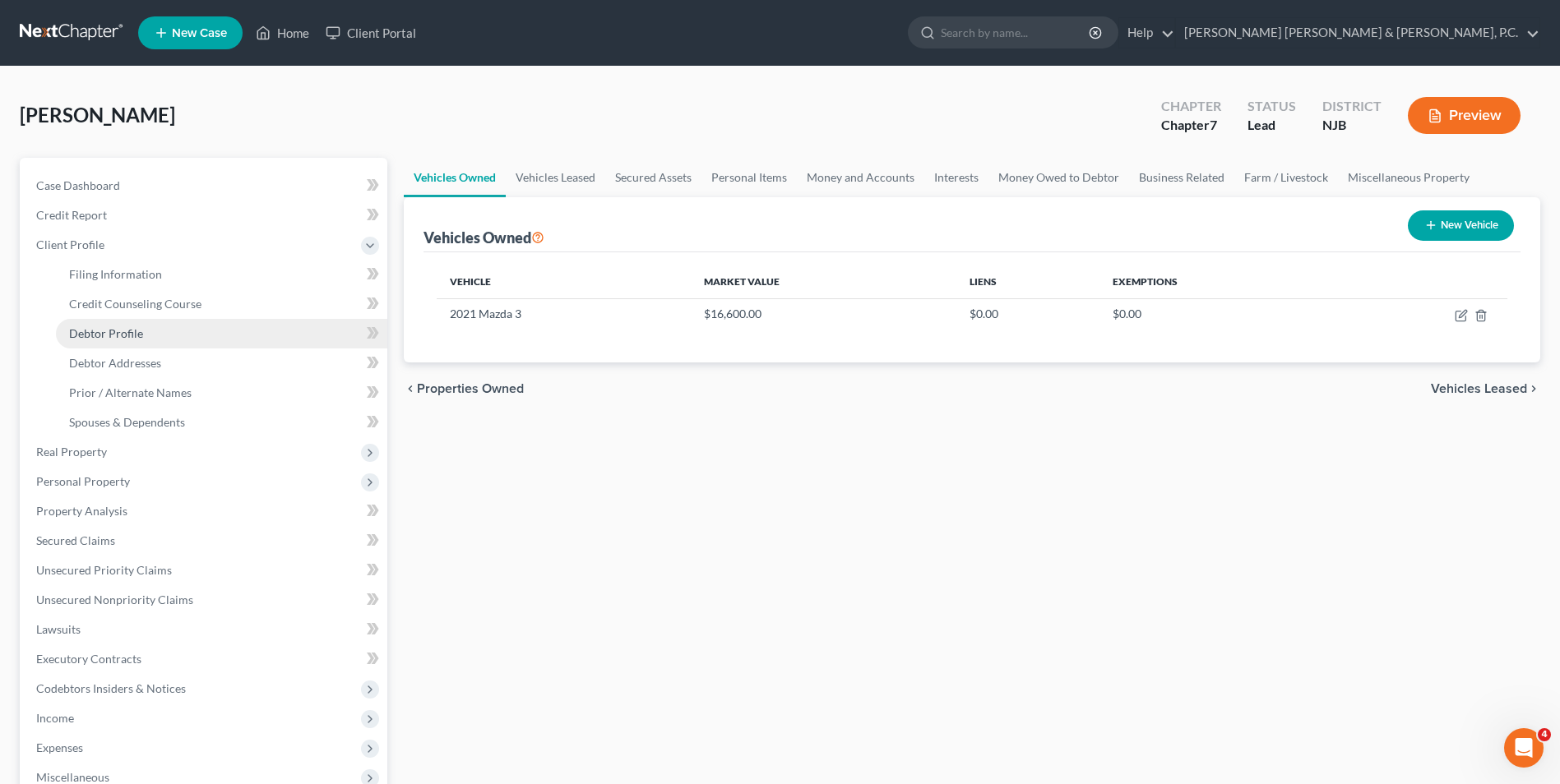
click at [104, 330] on span "Debtor Profile" at bounding box center [105, 333] width 74 height 14
select select "4"
select select "1"
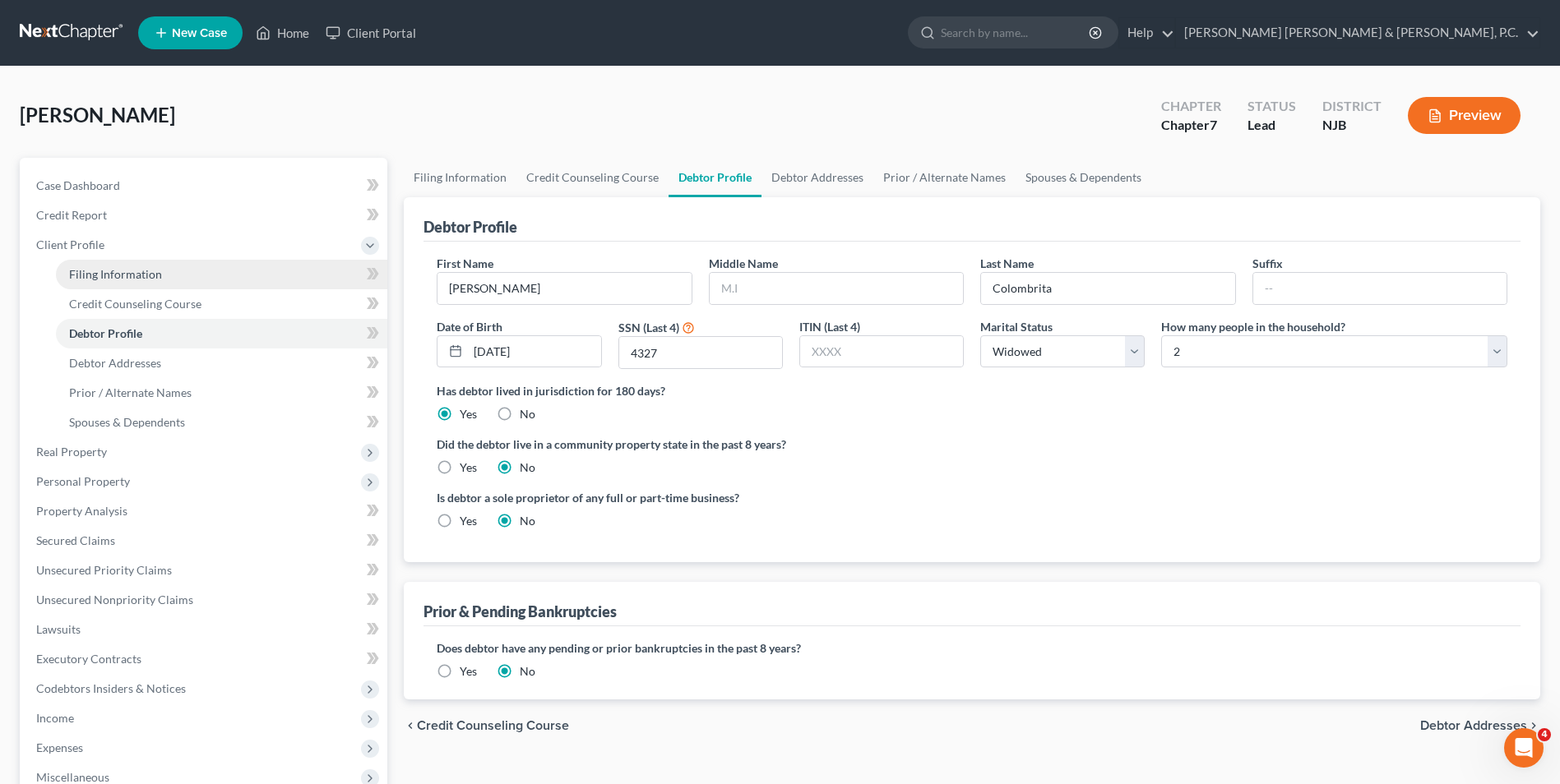
click at [130, 267] on span "Filing Information" at bounding box center [115, 274] width 93 height 14
select select "1"
select select "0"
select select "51"
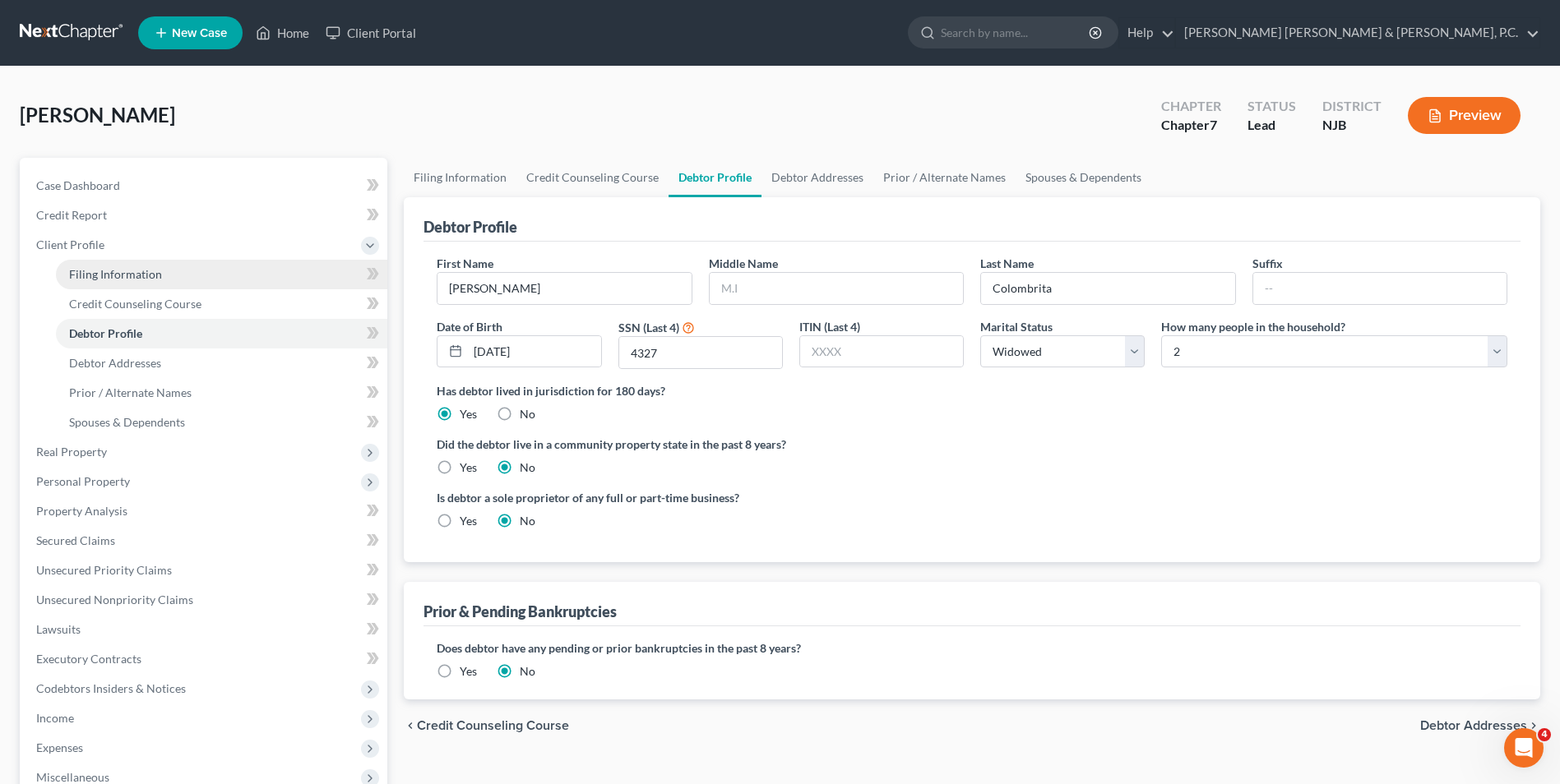
select select "33"
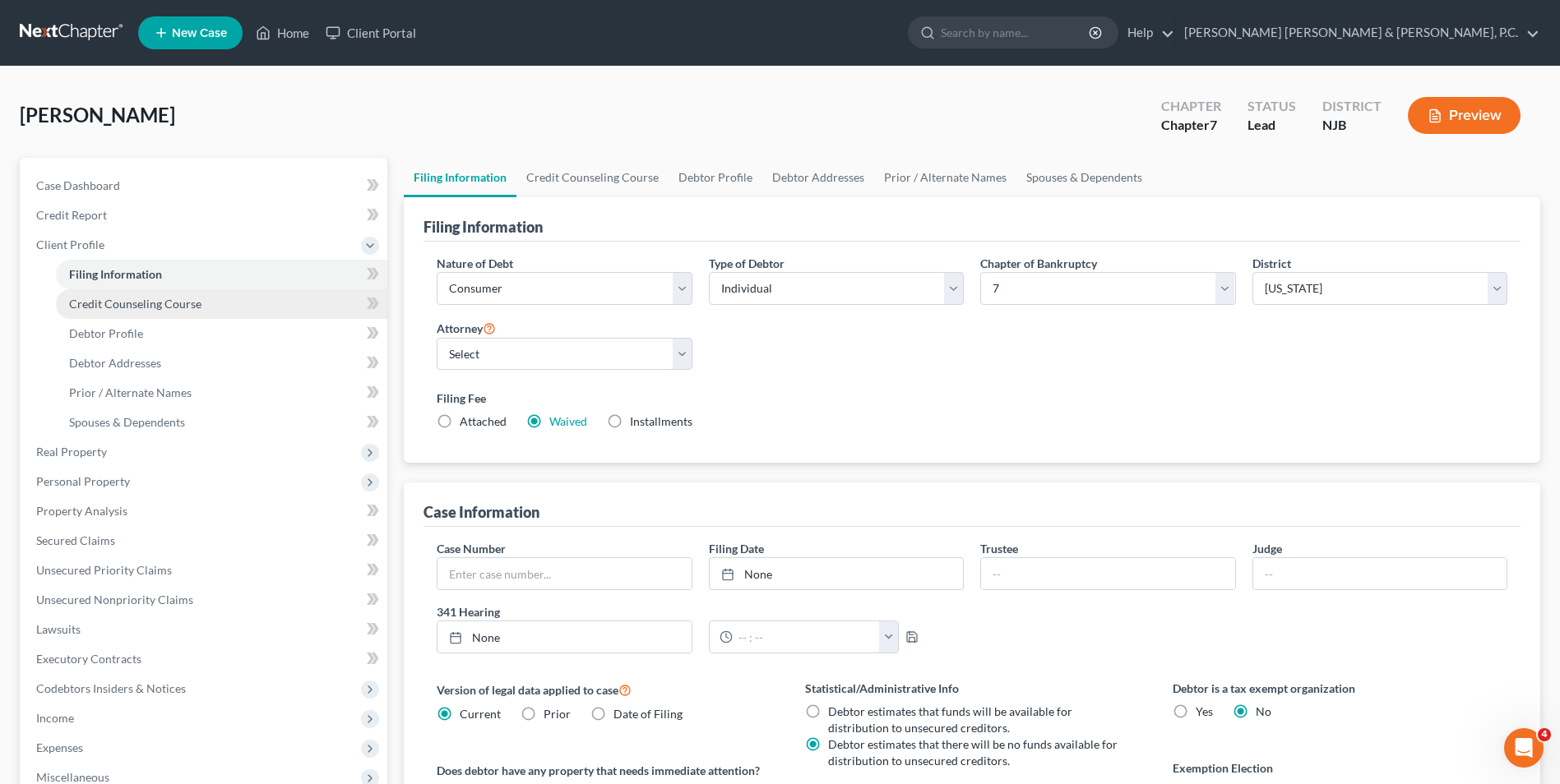
click at [103, 304] on span "Credit Counseling Course" at bounding box center [135, 304] width 132 height 14
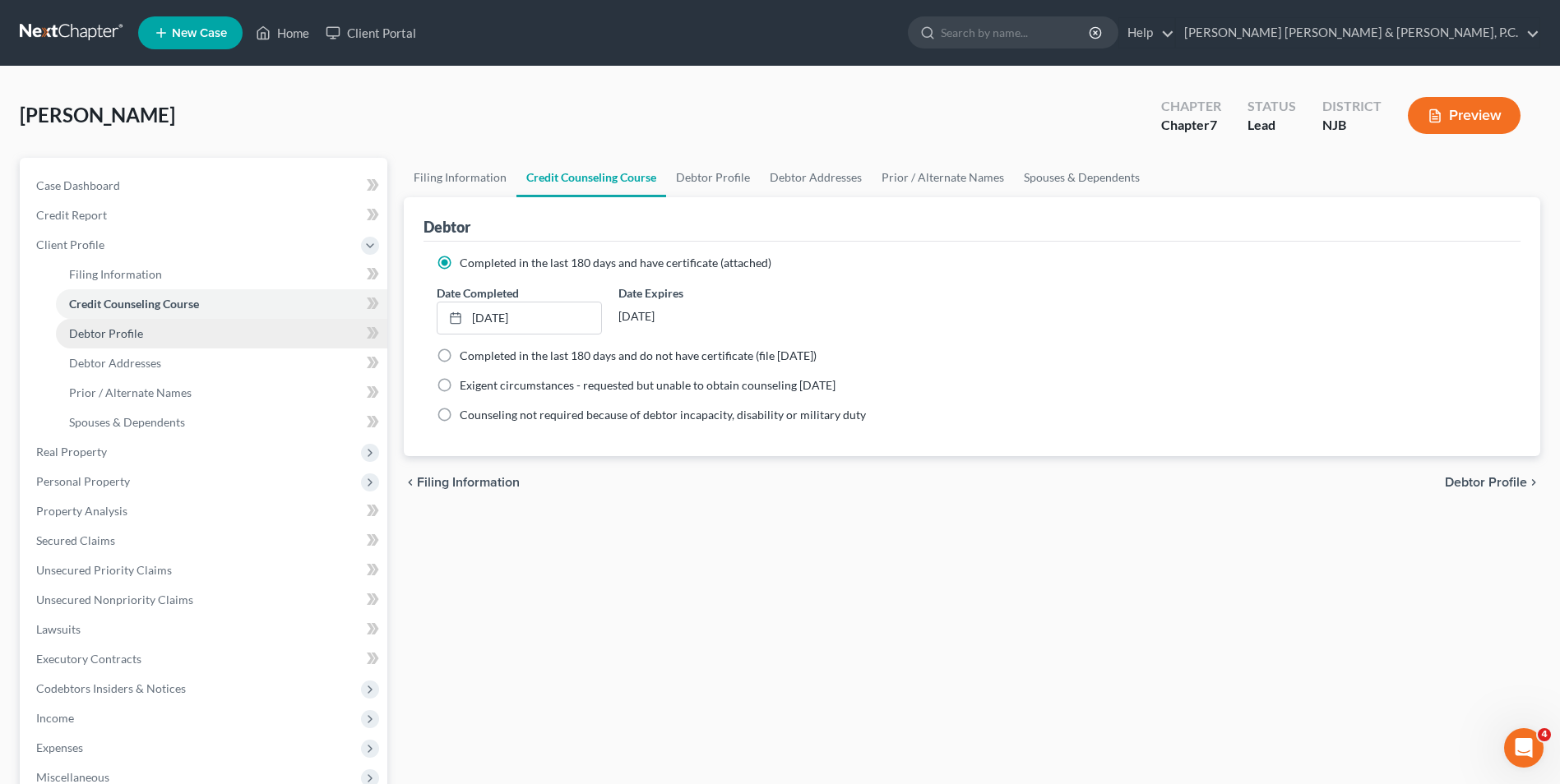
click at [104, 338] on span "Debtor Profile" at bounding box center [105, 333] width 74 height 14
select select "4"
select select "1"
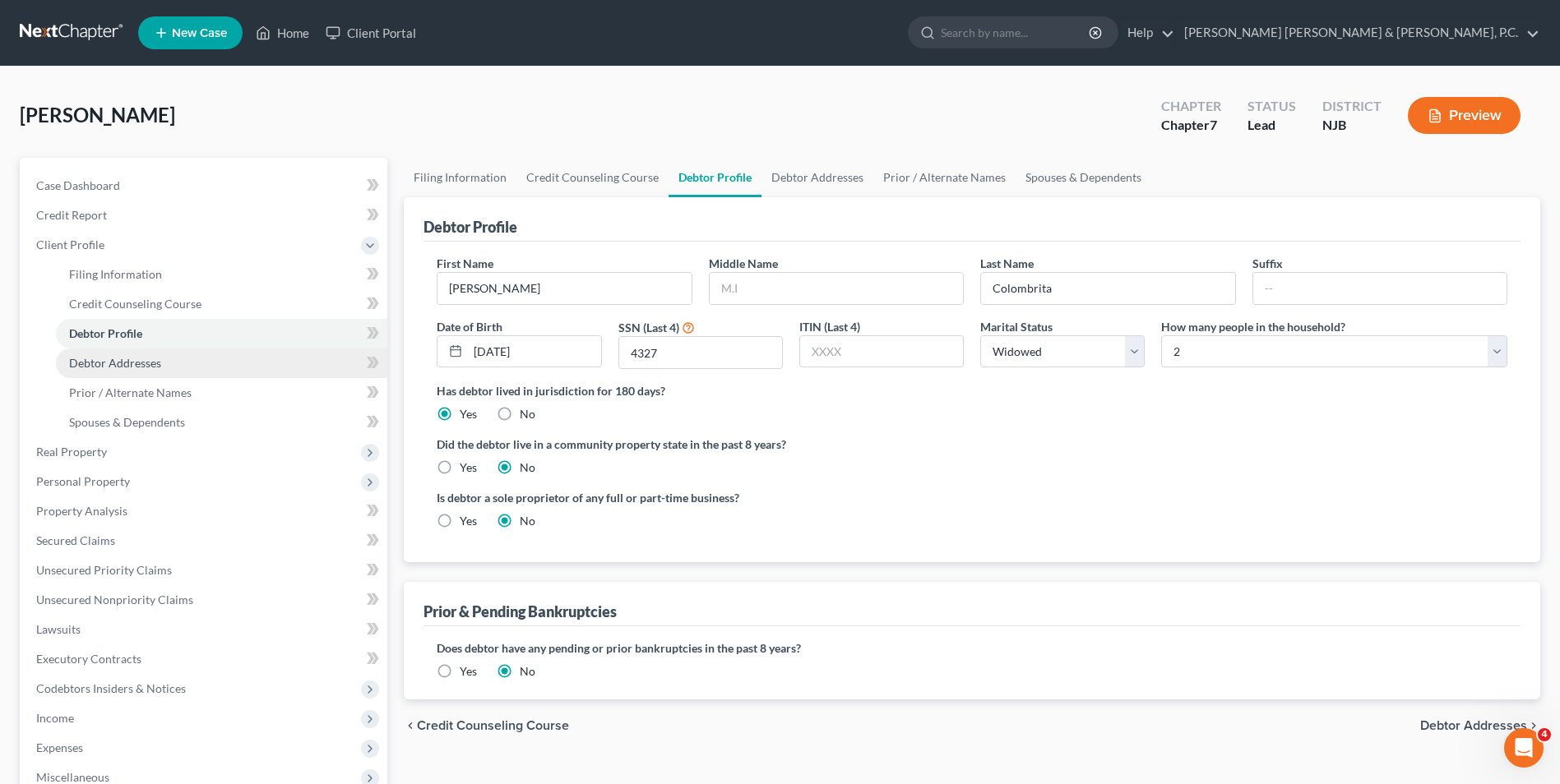
click at [106, 355] on span "Debtor Addresses" at bounding box center [114, 363] width 92 height 14
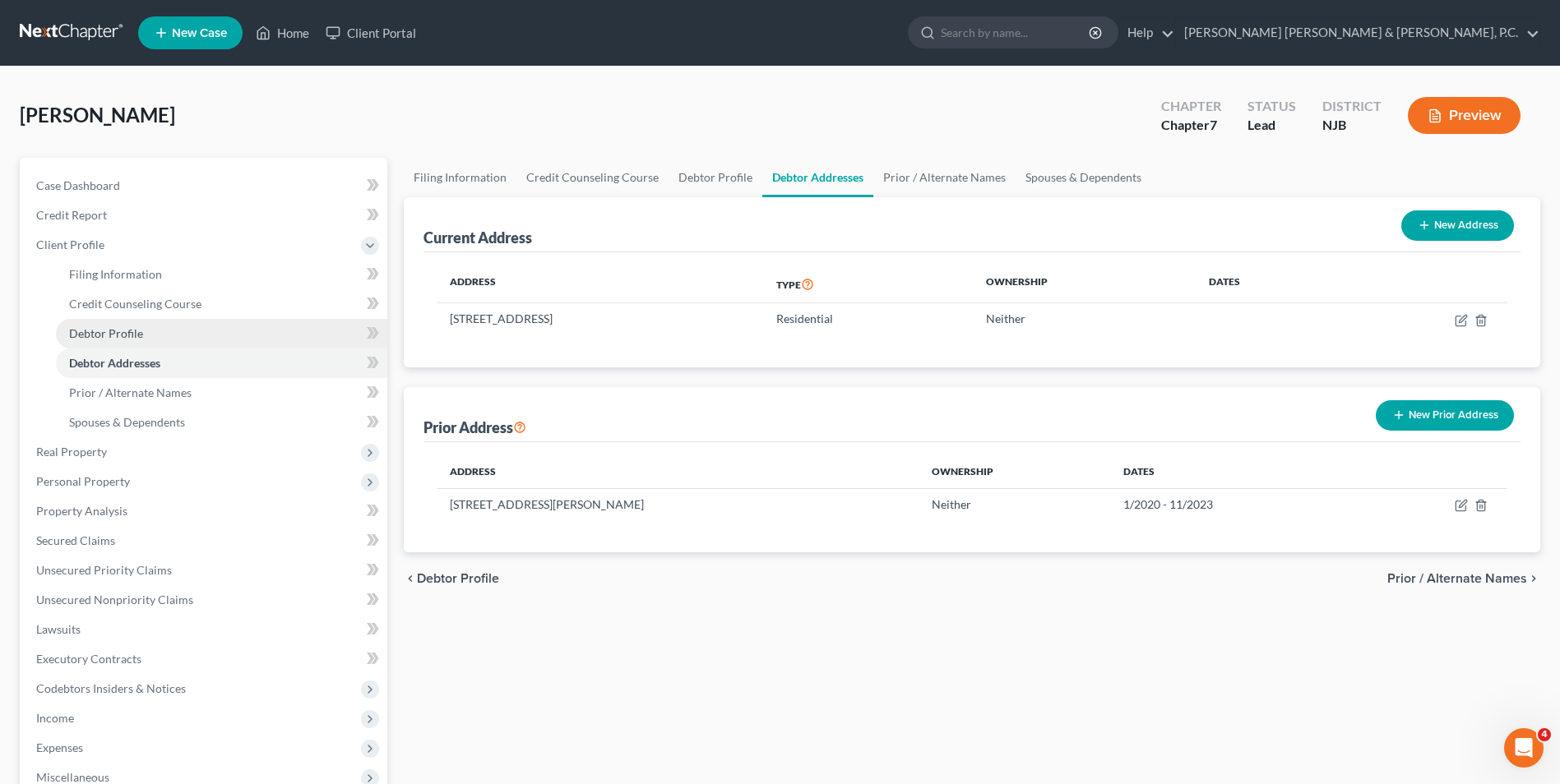
click at [79, 334] on span "Debtor Profile" at bounding box center [105, 333] width 74 height 14
select select "4"
select select "1"
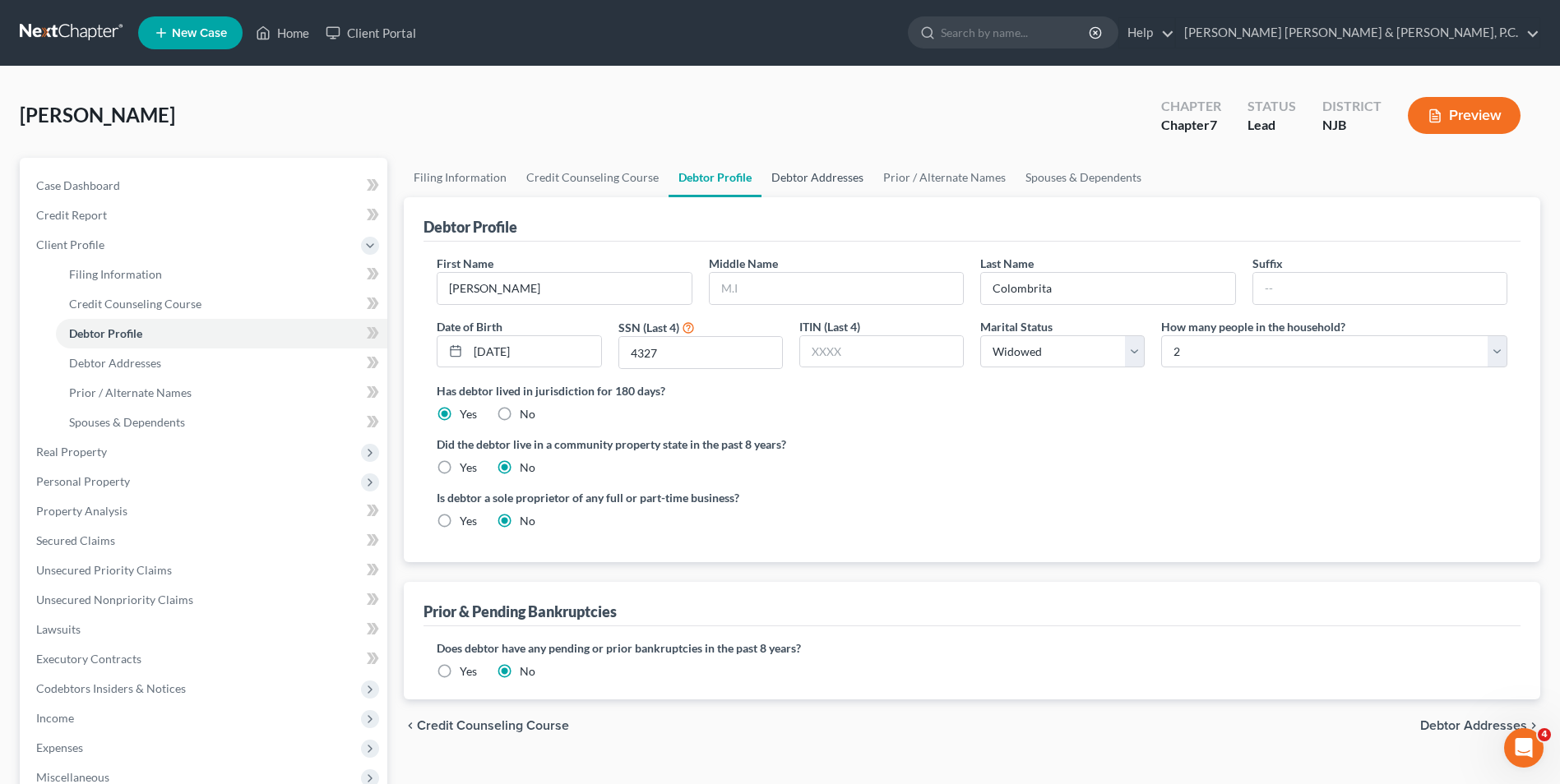
click at [838, 172] on link "Debtor Addresses" at bounding box center [817, 177] width 111 height 39
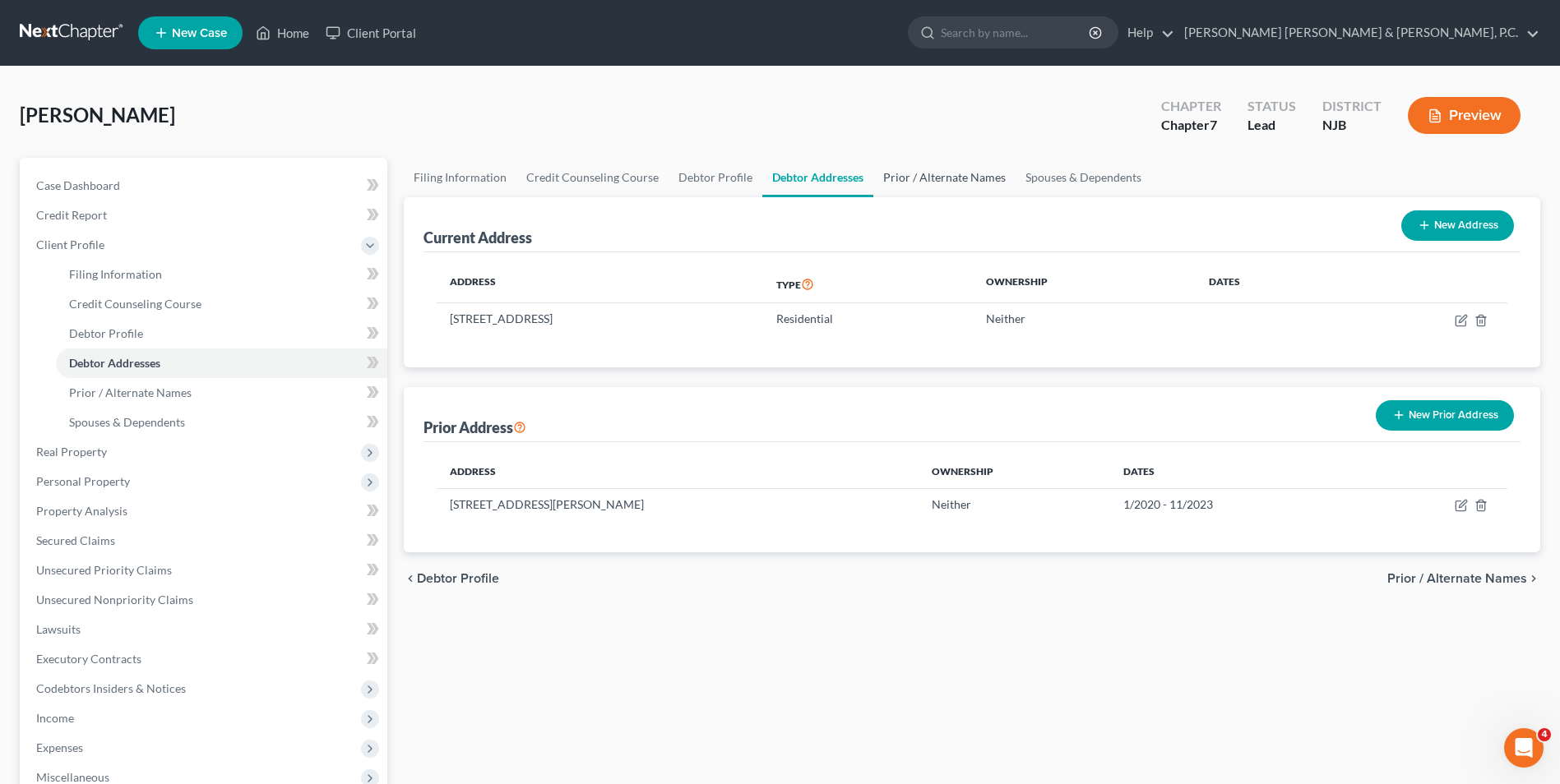
click at [954, 183] on link "Prior / Alternate Names" at bounding box center [944, 177] width 143 height 39
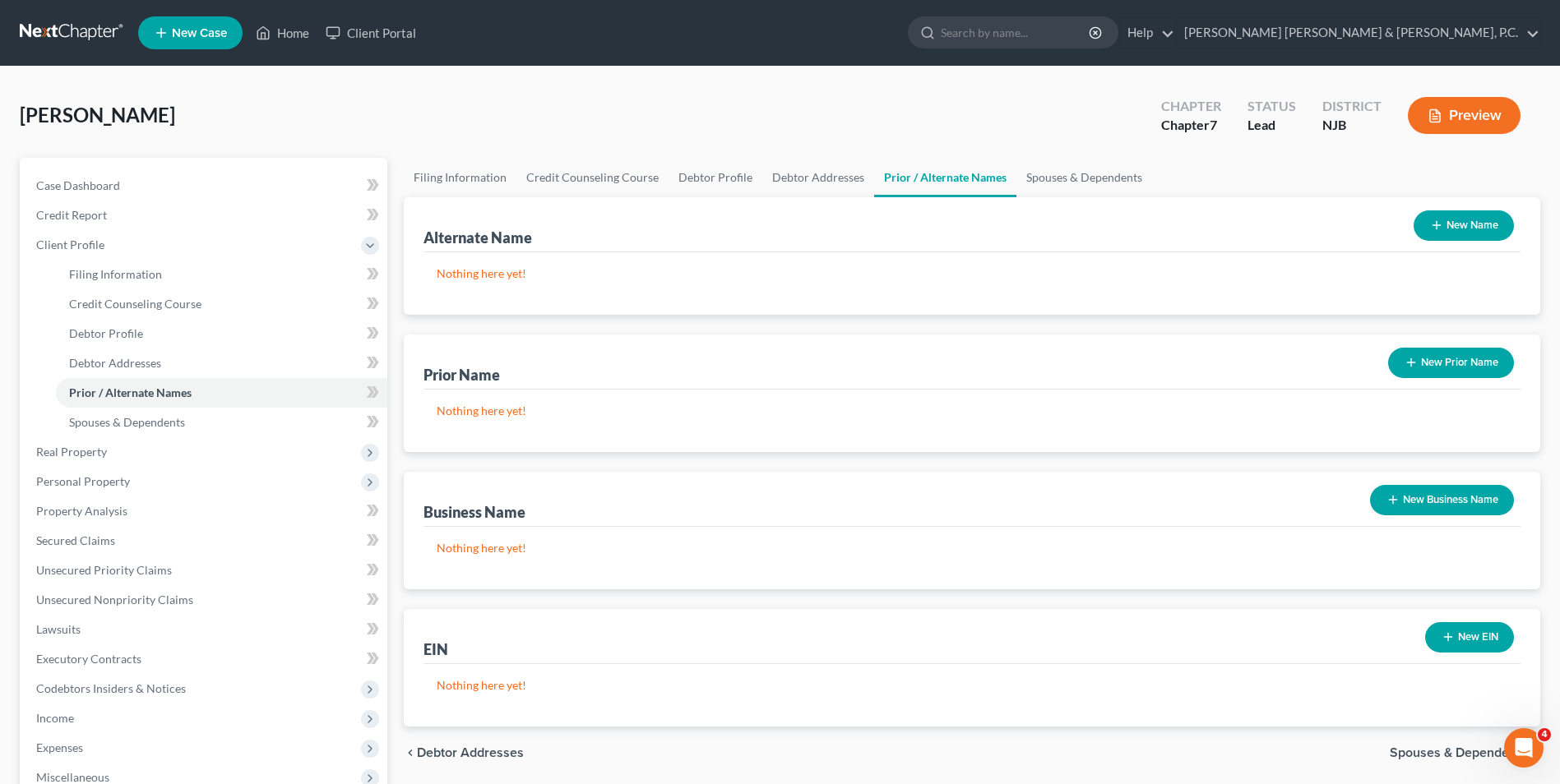
scroll to position [82, 0]
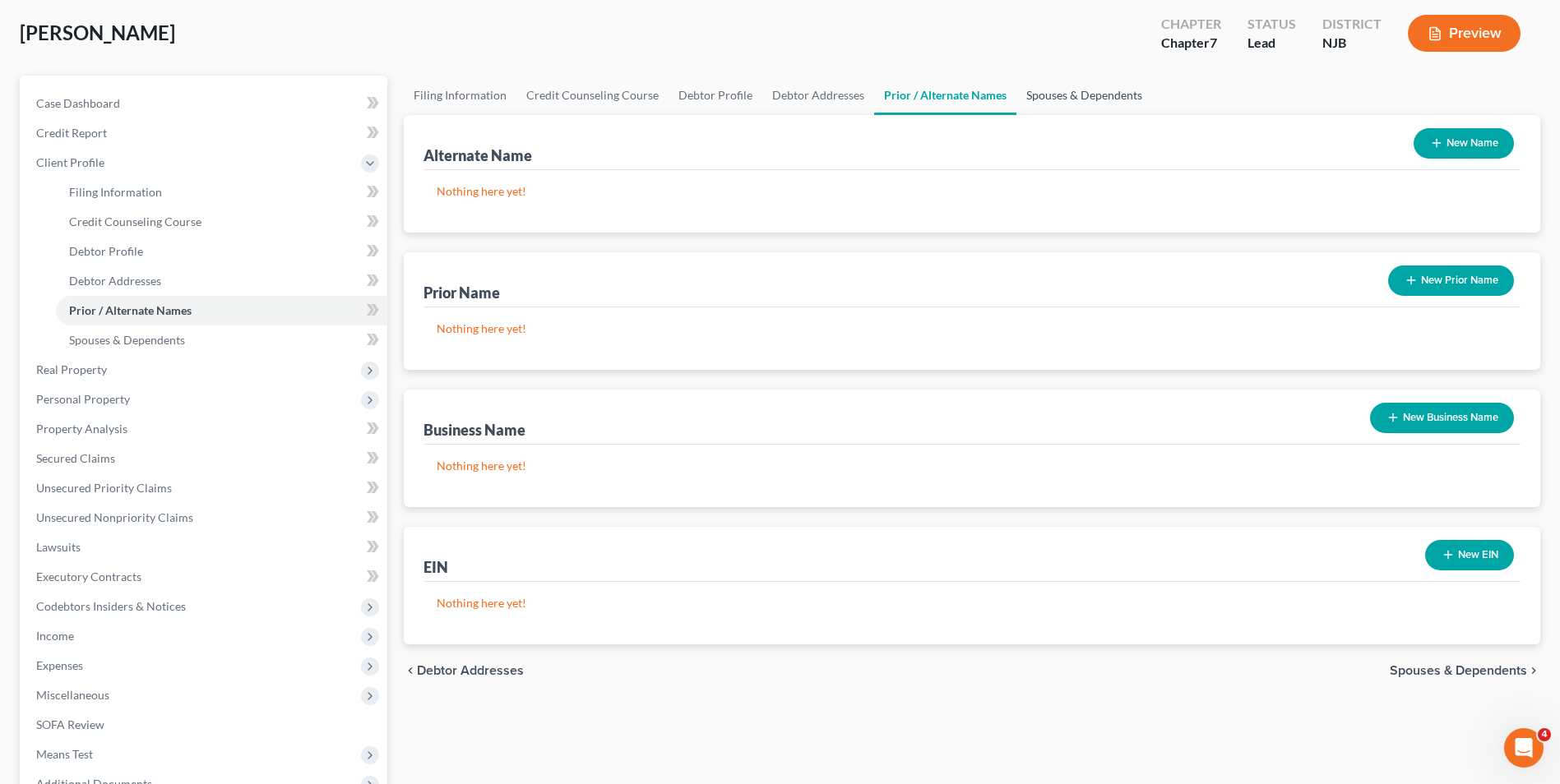
click at [1063, 95] on link "Spouses & Dependents" at bounding box center [1084, 95] width 135 height 39
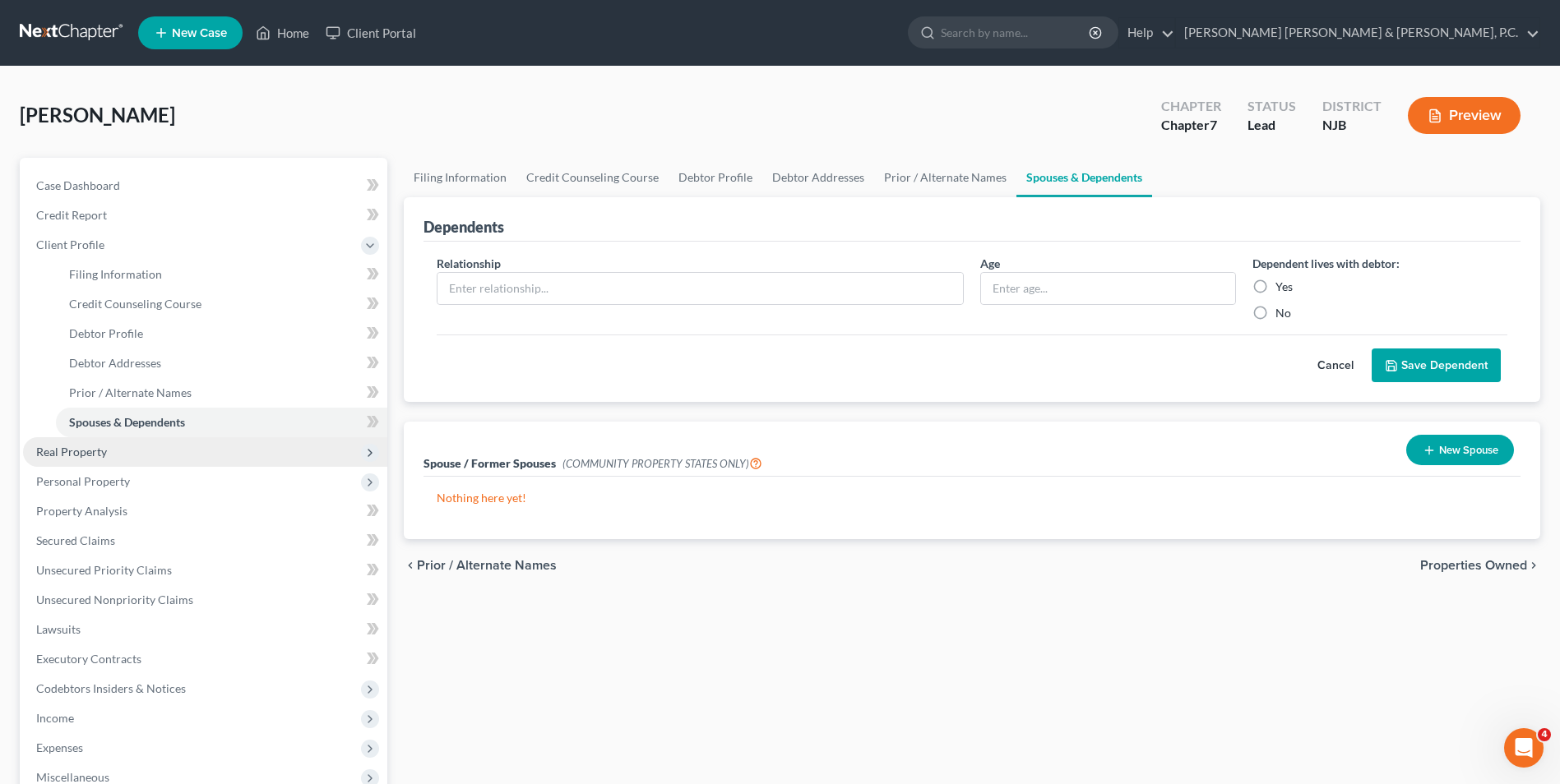
click at [95, 445] on span "Real Property" at bounding box center [71, 452] width 70 height 14
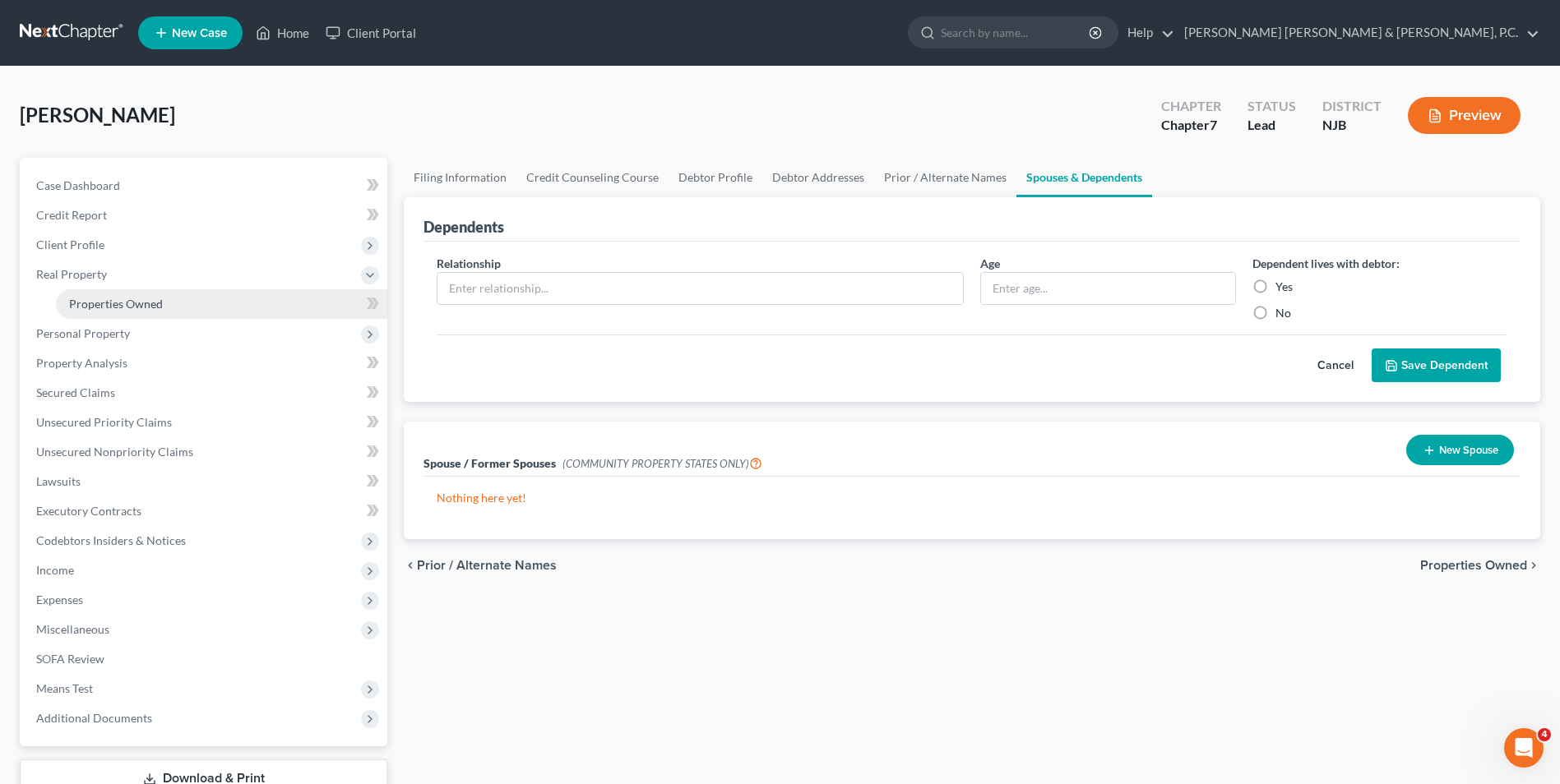
click at [145, 301] on span "Properties Owned" at bounding box center [115, 304] width 94 height 14
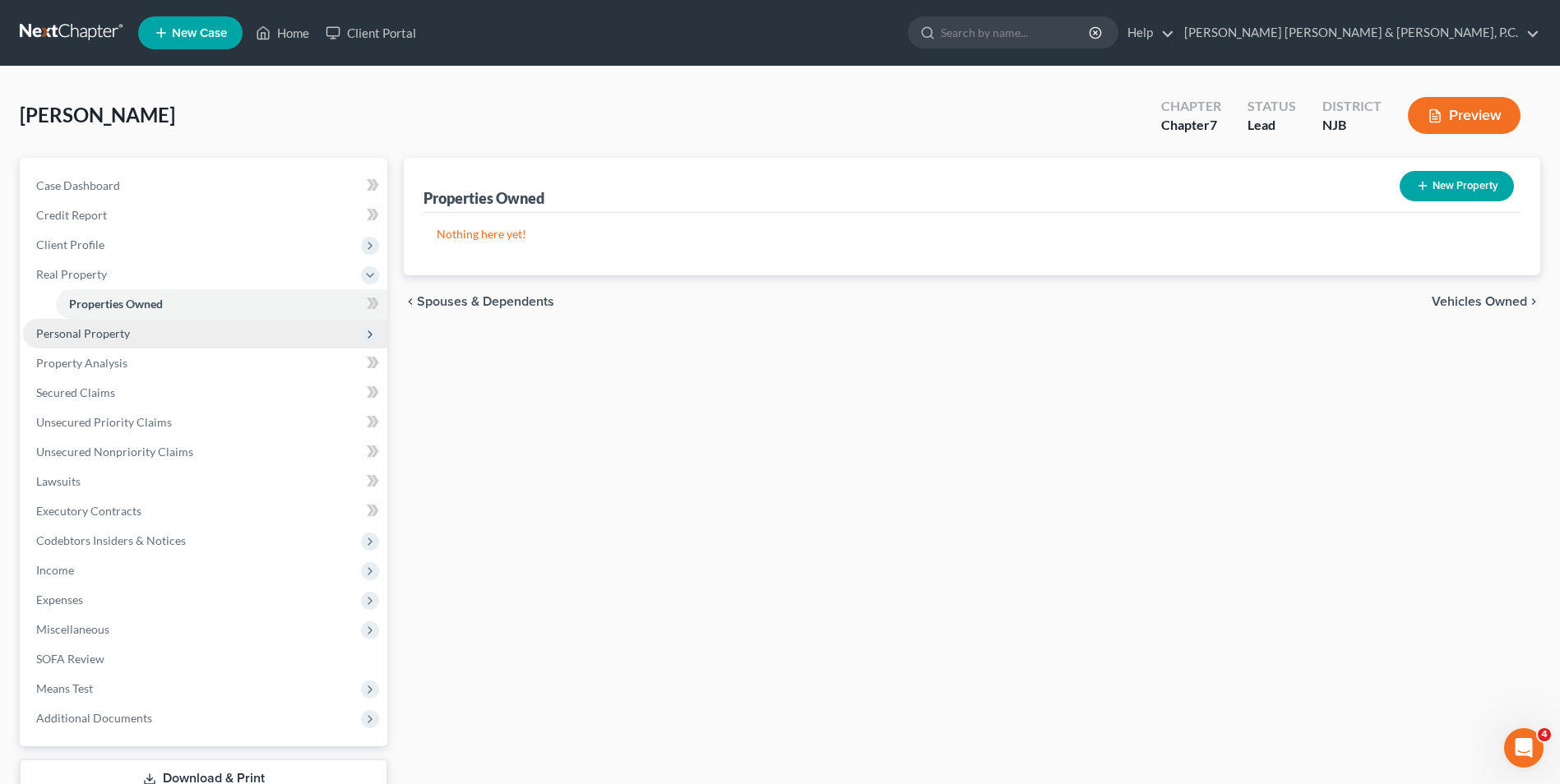
click at [135, 337] on span "Personal Property" at bounding box center [205, 333] width 365 height 29
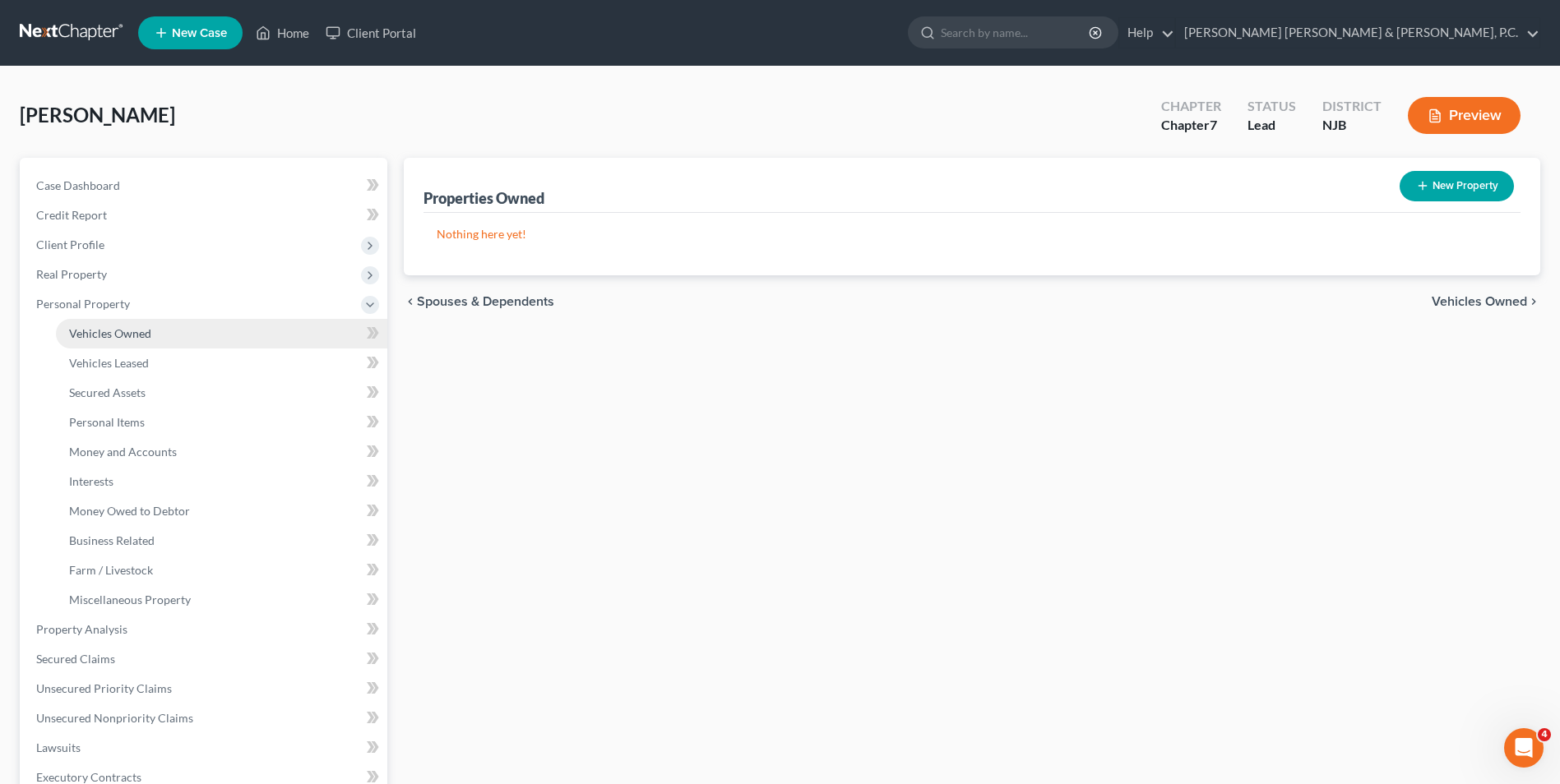
click at [119, 334] on span "Vehicles Owned" at bounding box center [110, 333] width 82 height 14
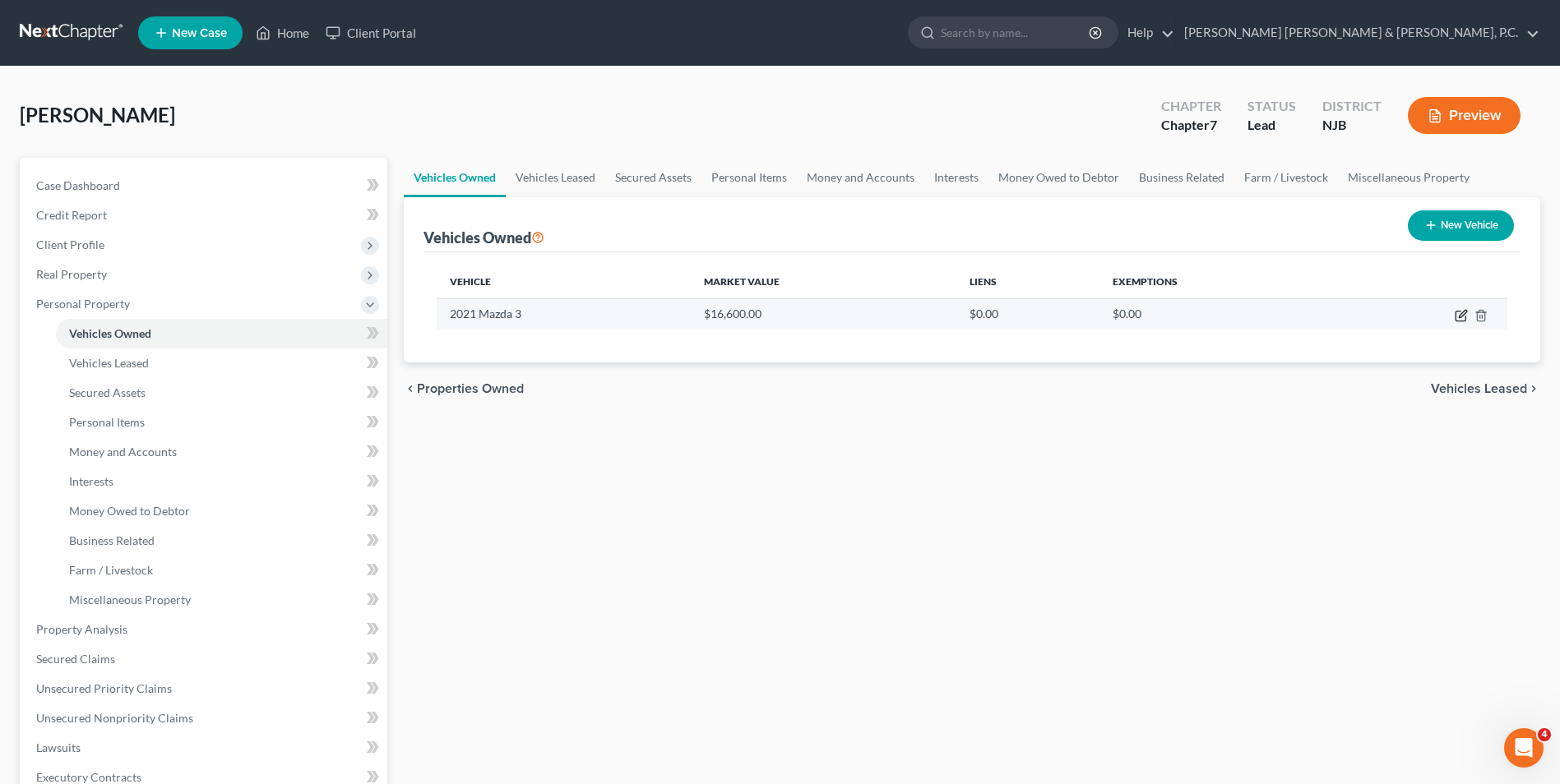
click at [1455, 315] on icon "button" at bounding box center [1459, 316] width 10 height 10
select select "0"
select select "5"
select select "1"
select select "3"
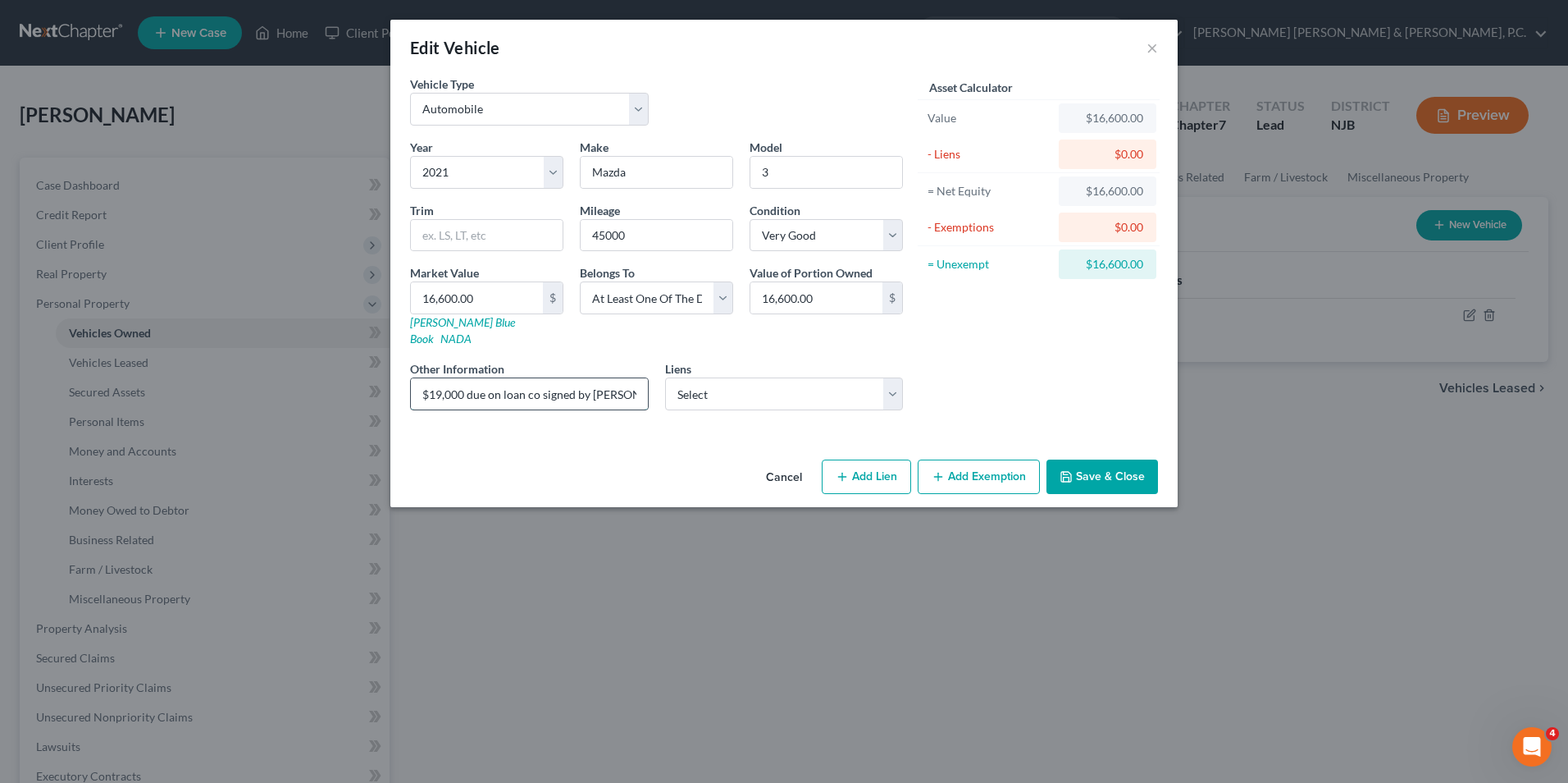
click at [463, 379] on input "$19,000 due on loan co signed by [PERSON_NAME]'s brother [PERSON_NAME]" at bounding box center [529, 393] width 237 height 31
click at [871, 377] on select "Select Citi Bank, N.A. - $7,356.72" at bounding box center [784, 393] width 238 height 33
click at [950, 375] on div "Asset Calculator Value $16,600.00 - Liens $0.00 = Net Equity $16,600.00 - Exemp…" at bounding box center [1039, 249] width 255 height 348
click at [987, 466] on button "Add Exemption" at bounding box center [978, 476] width 122 height 35
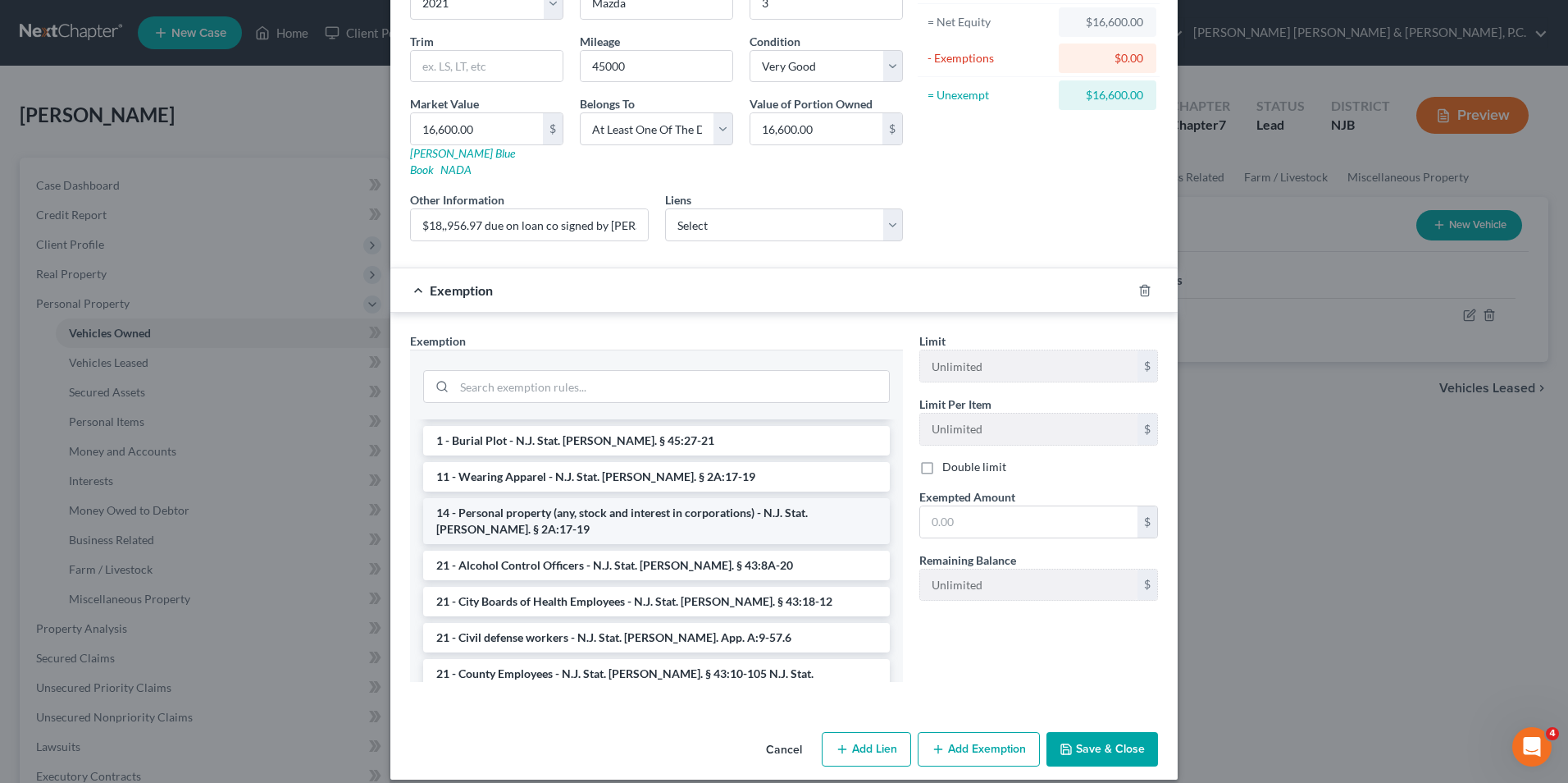
scroll to position [164, 0]
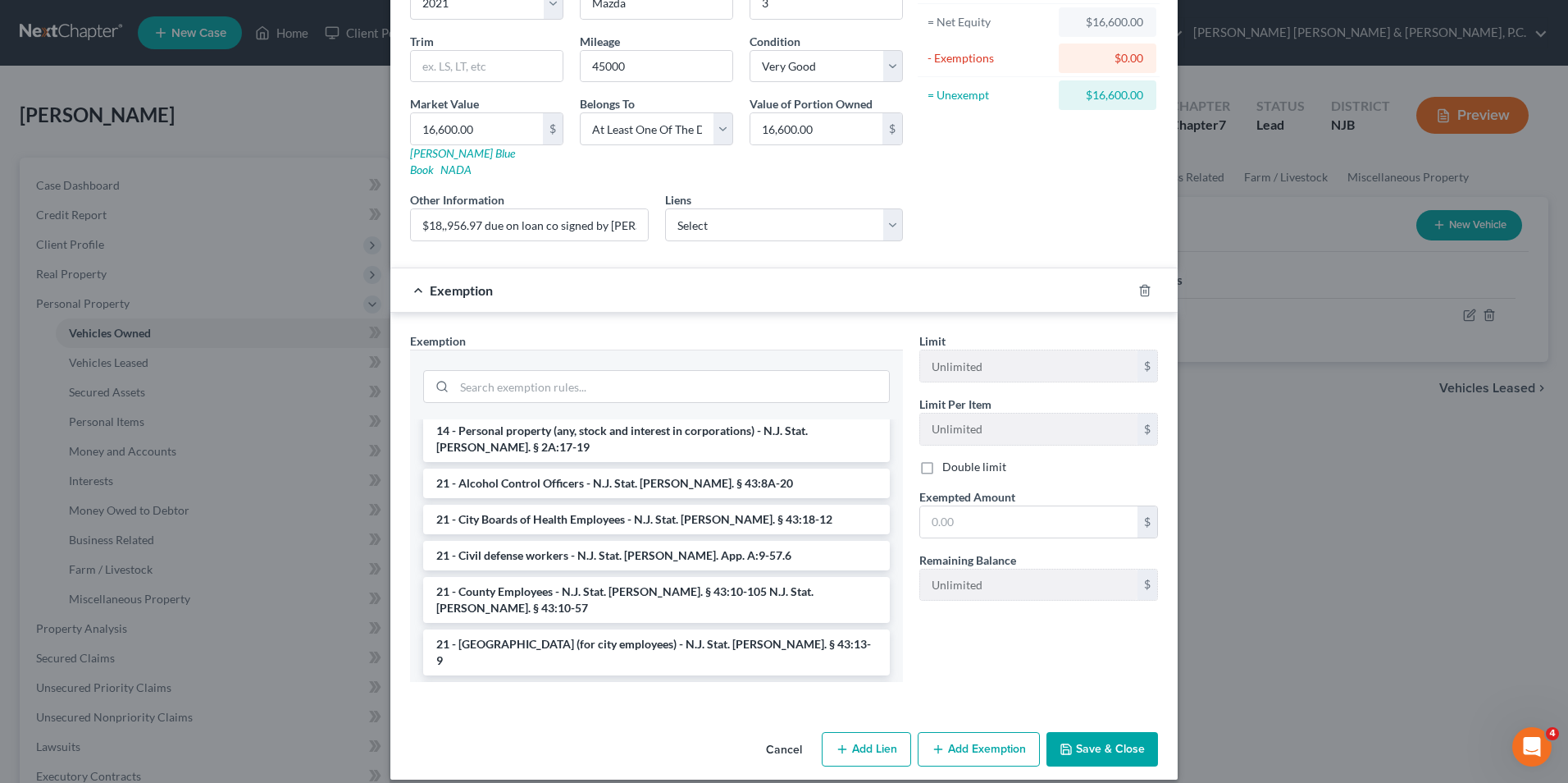
click at [945, 666] on div "Limit Unlimited $ Limit Per Item Unlimited $ Double limit Exempted Amount * $ R…" at bounding box center [1039, 514] width 255 height 363
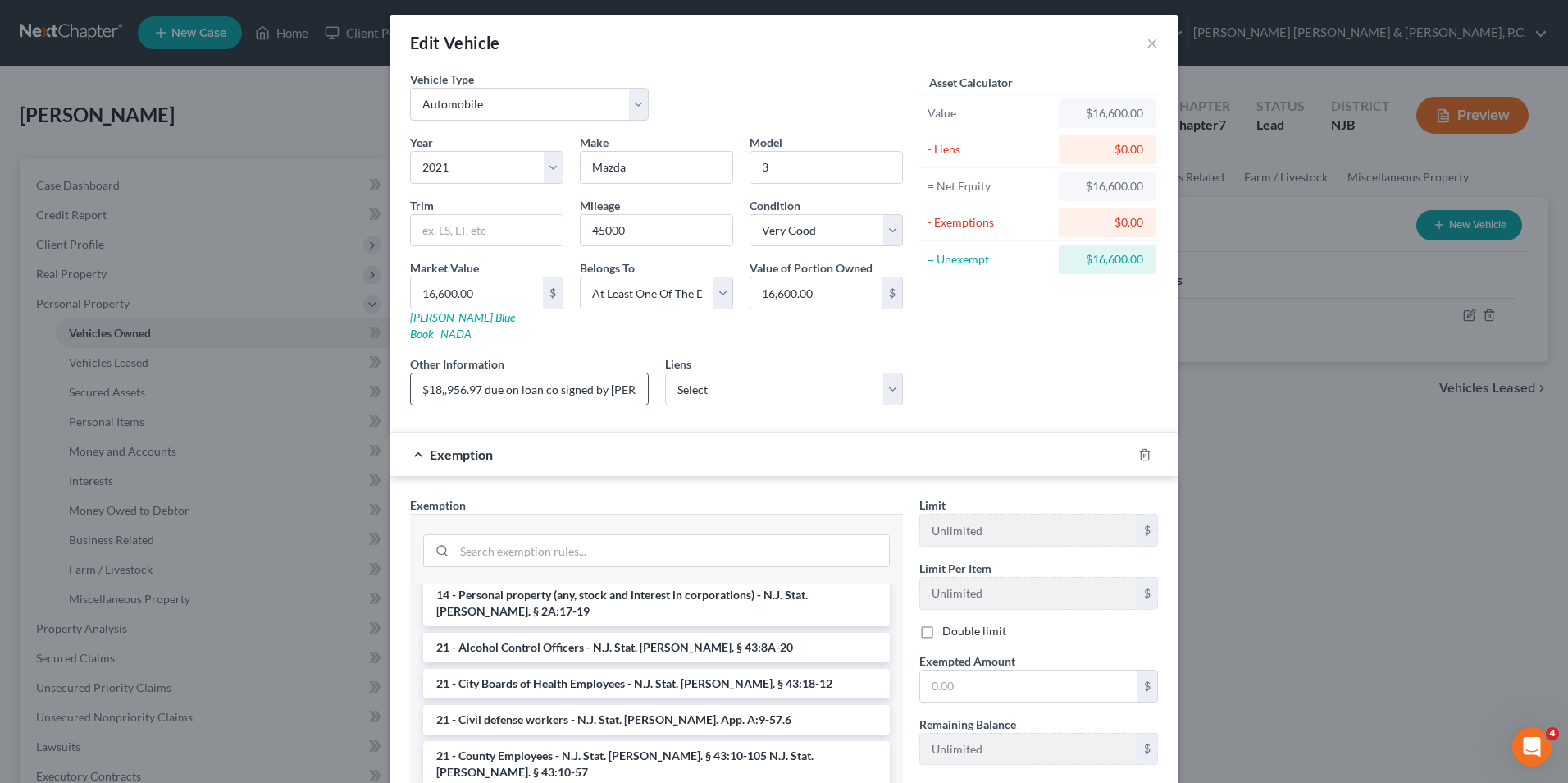
click at [439, 381] on input "$18,,956.97 due on loan co signed by [PERSON_NAME]'s brother [PERSON_NAME]" at bounding box center [529, 389] width 237 height 31
type input "$18,956.97 due on loan co signed by [PERSON_NAME]'s brother [PERSON_NAME]"
click at [544, 535] on input "search" at bounding box center [671, 550] width 435 height 31
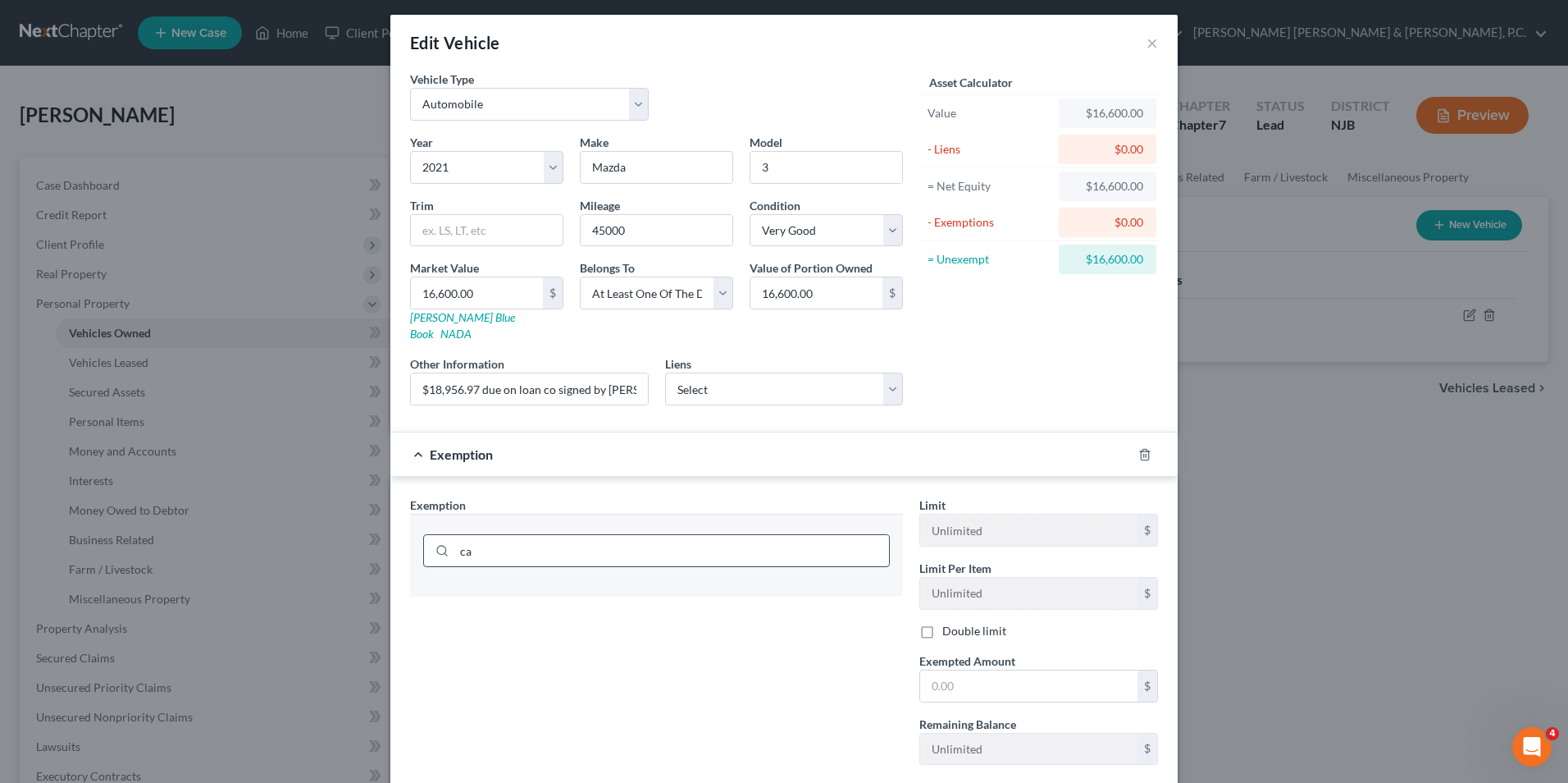
type input "c"
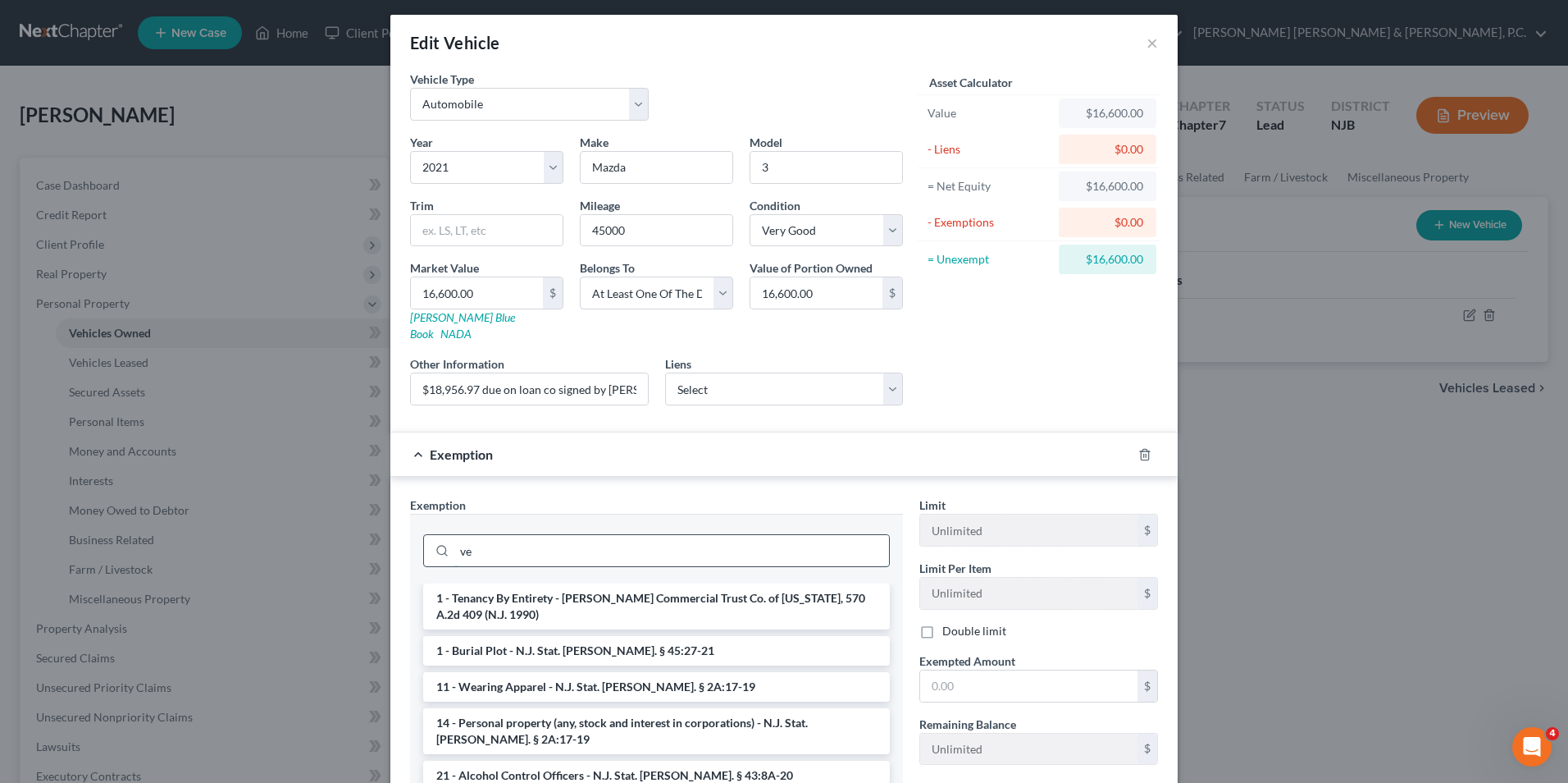
type input "v"
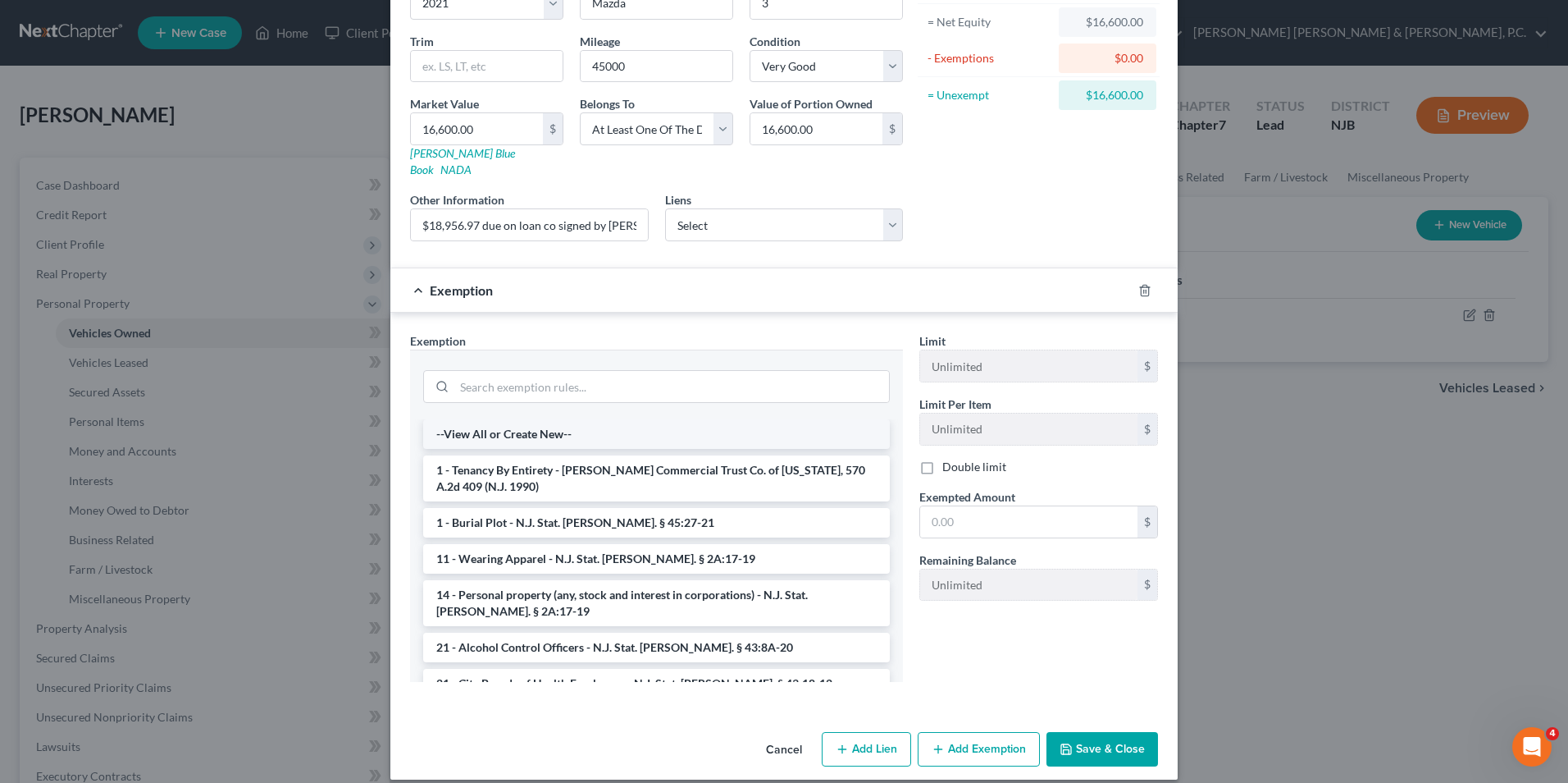
click at [554, 419] on li "--View All or Create New--" at bounding box center [656, 433] width 467 height 29
select select "34"
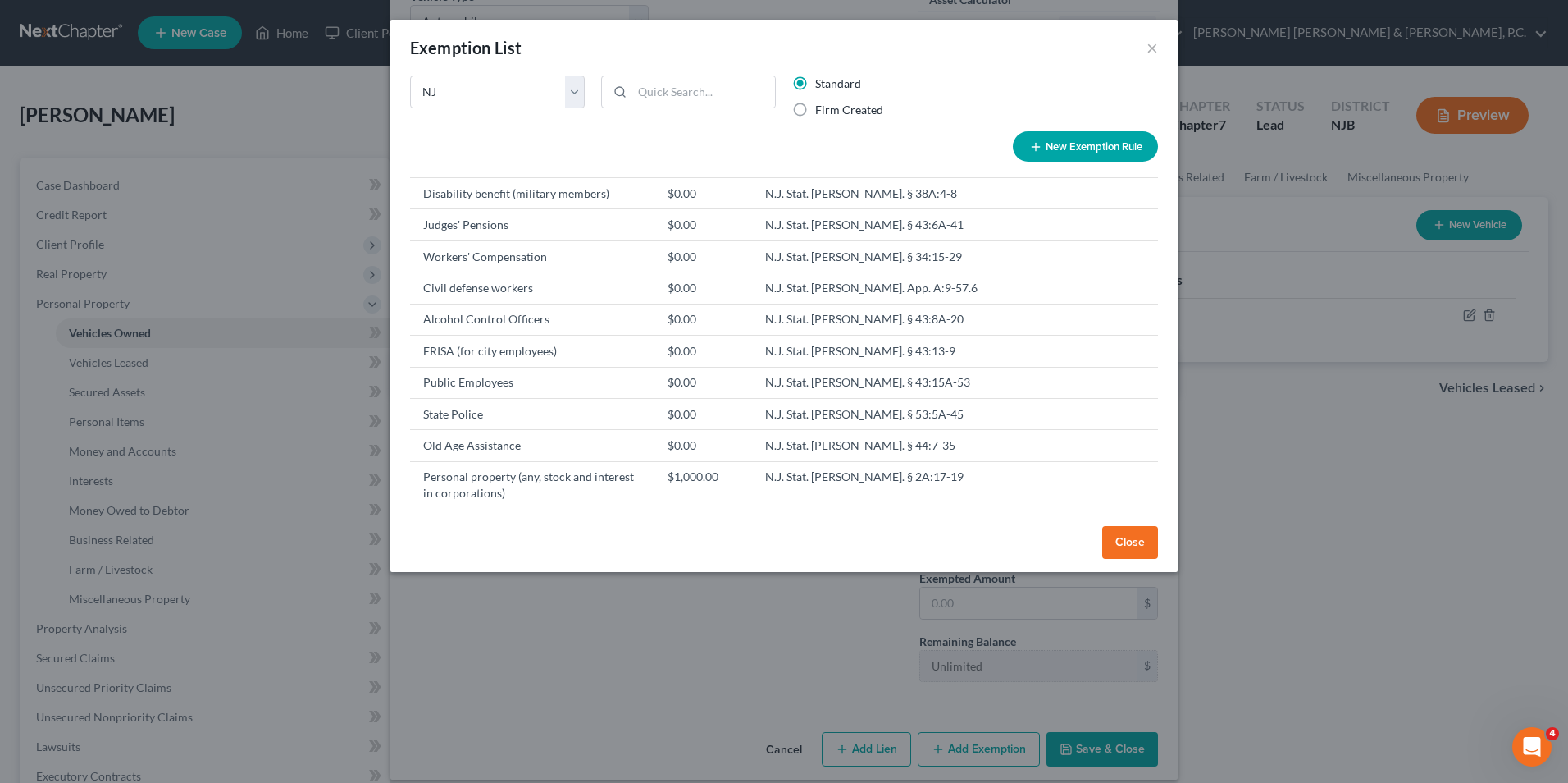
scroll to position [985, 0]
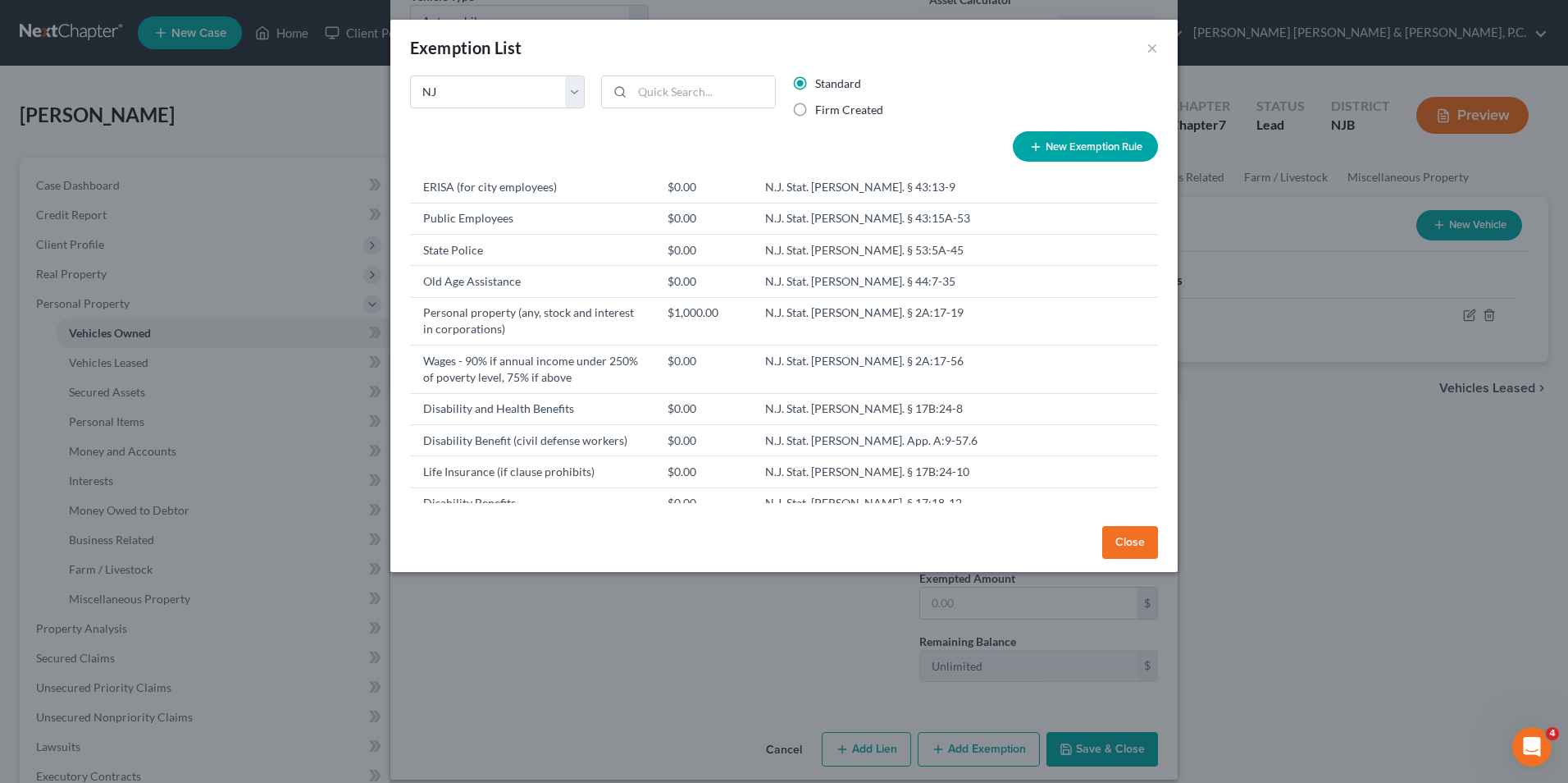
click at [1148, 533] on button "Close" at bounding box center [1130, 542] width 56 height 33
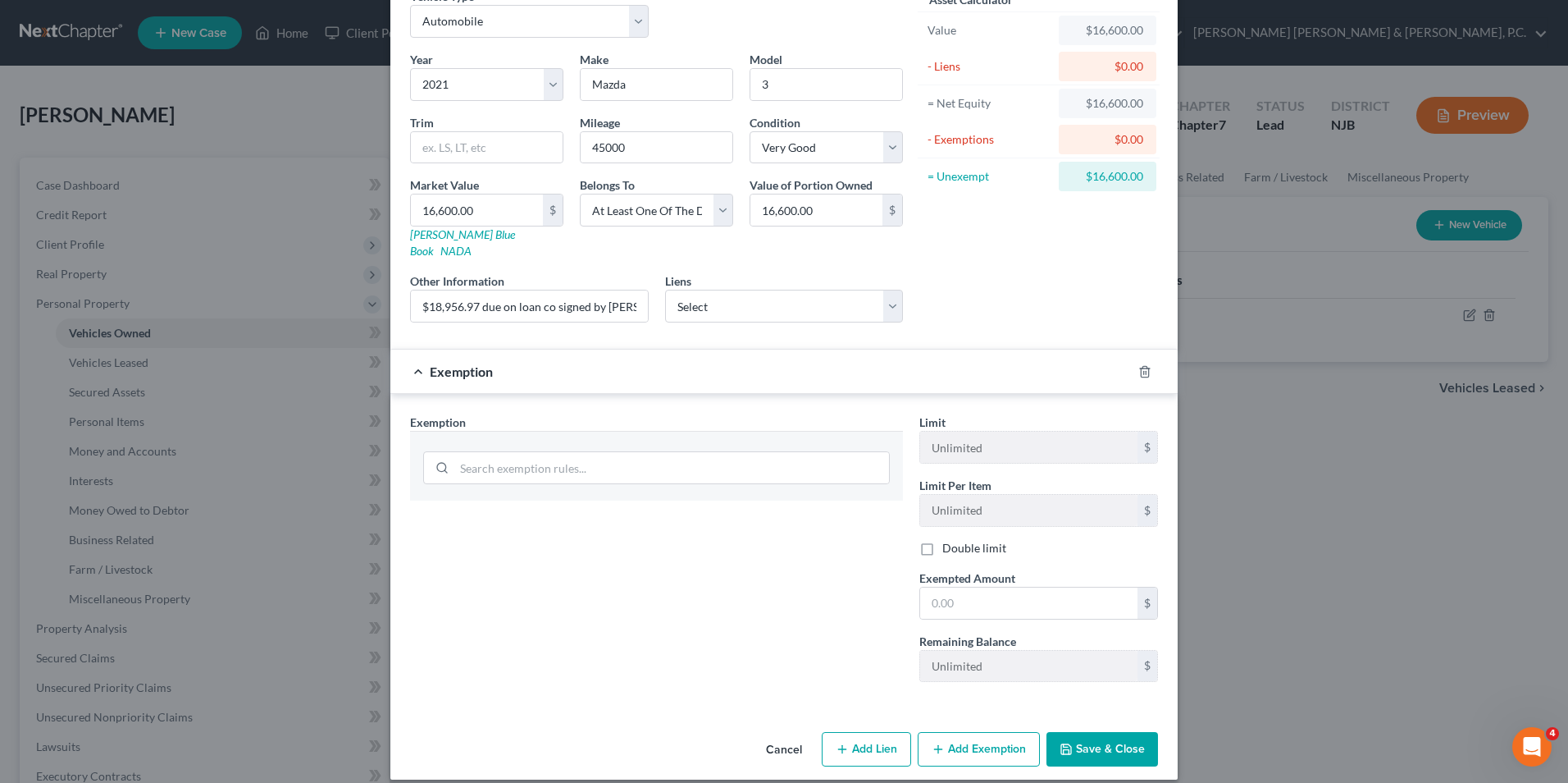
click at [1070, 741] on button "Save & Close" at bounding box center [1102, 749] width 111 height 35
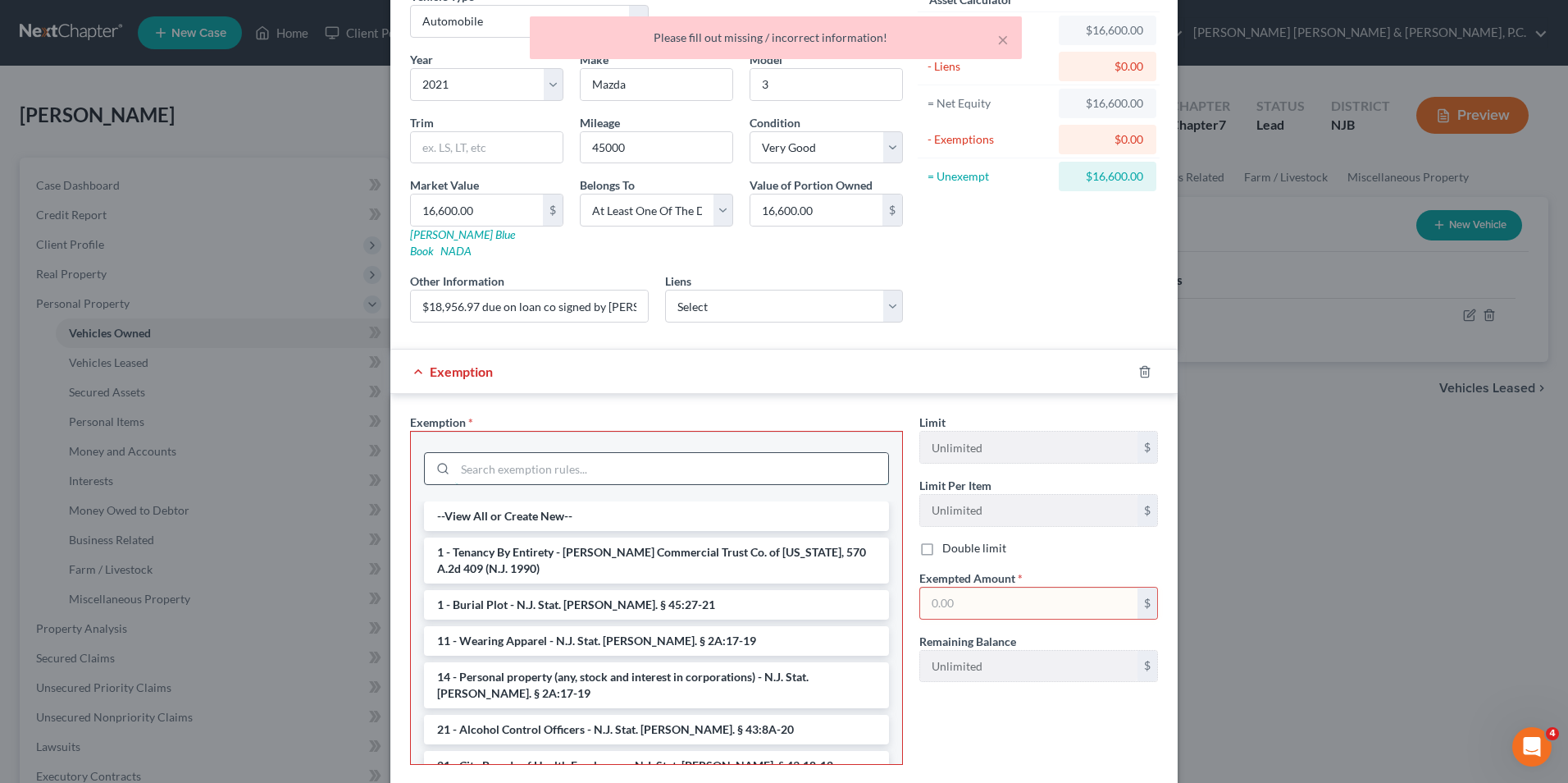
click at [527, 453] on input "search" at bounding box center [671, 468] width 433 height 31
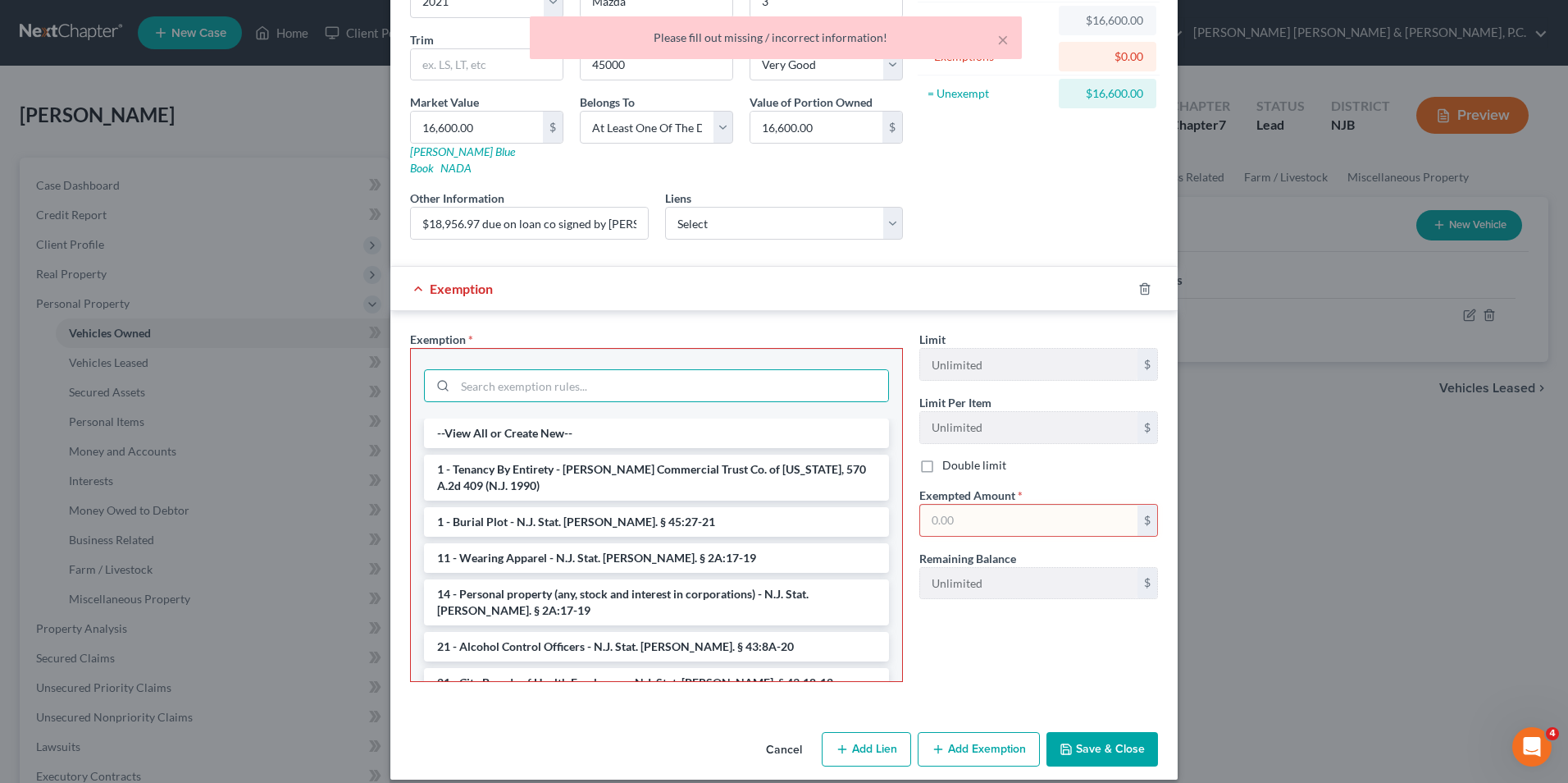
click at [985, 505] on input "text" at bounding box center [1029, 520] width 217 height 31
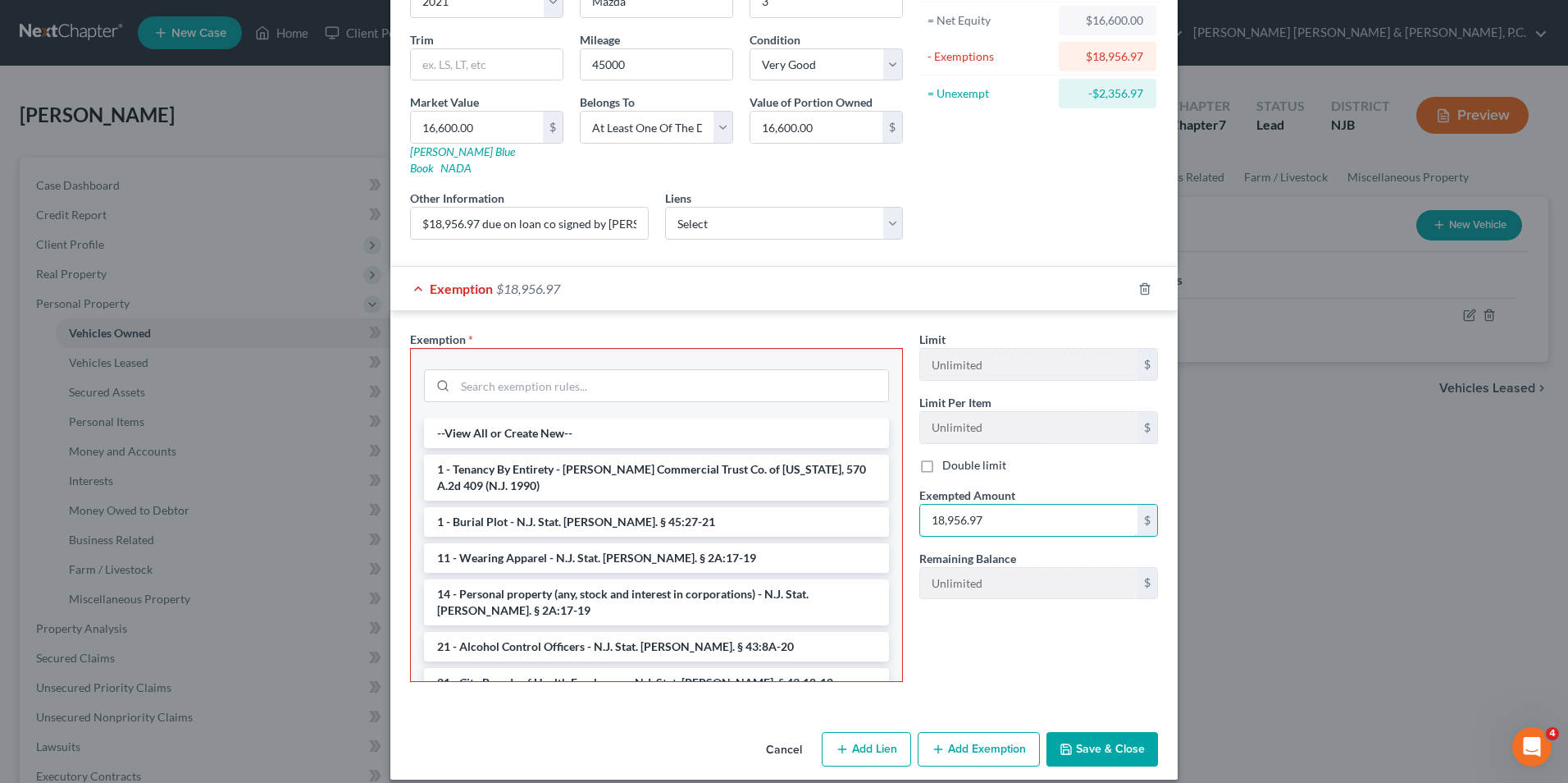
type input "18,956.97"
click at [1076, 738] on button "Save & Close" at bounding box center [1102, 749] width 111 height 35
click at [655, 595] on li "14 - Personal property (any, stock and interest in corporations) - N.J. Stat. […" at bounding box center [656, 602] width 465 height 46
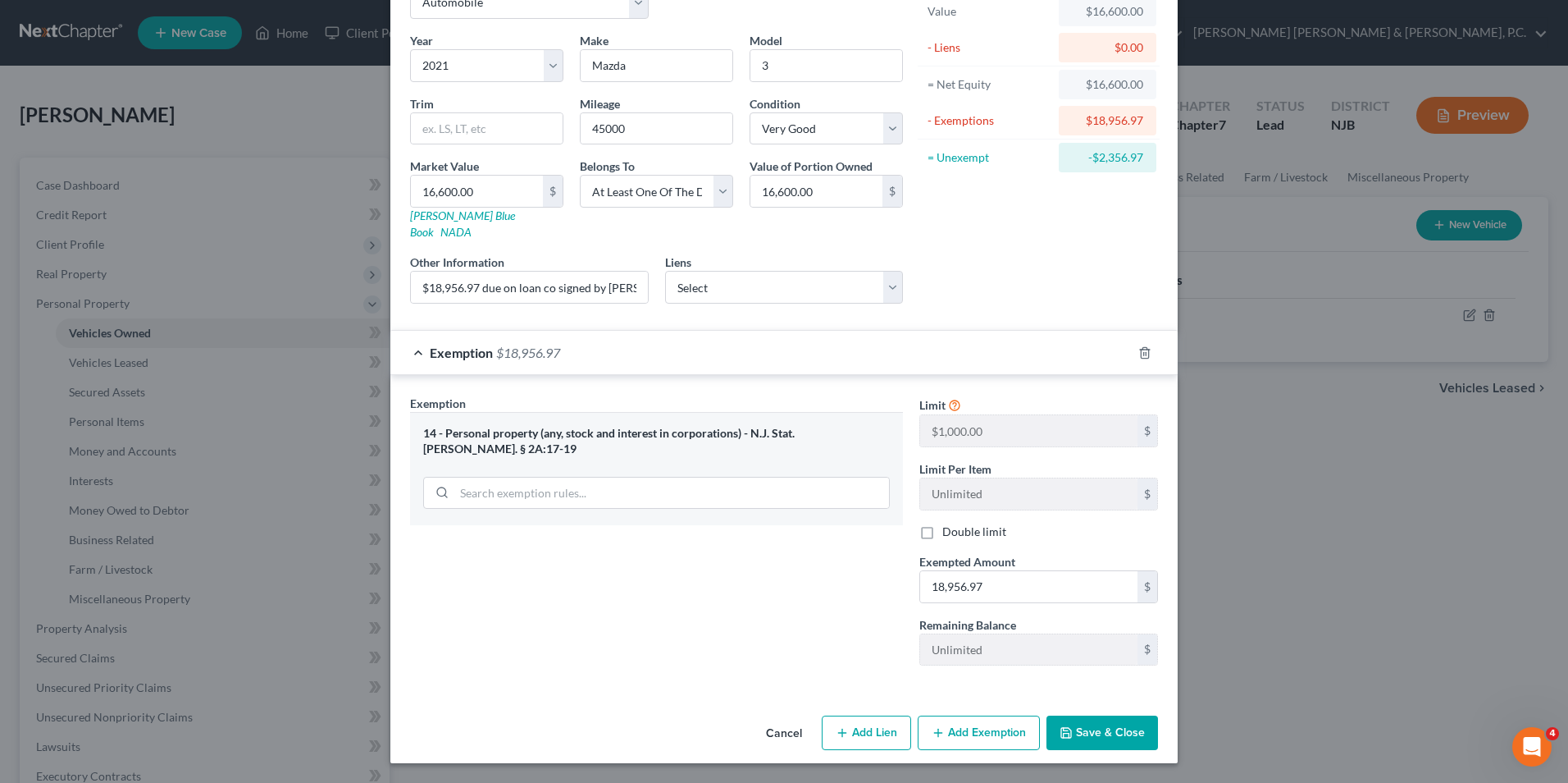
scroll to position [90, 0]
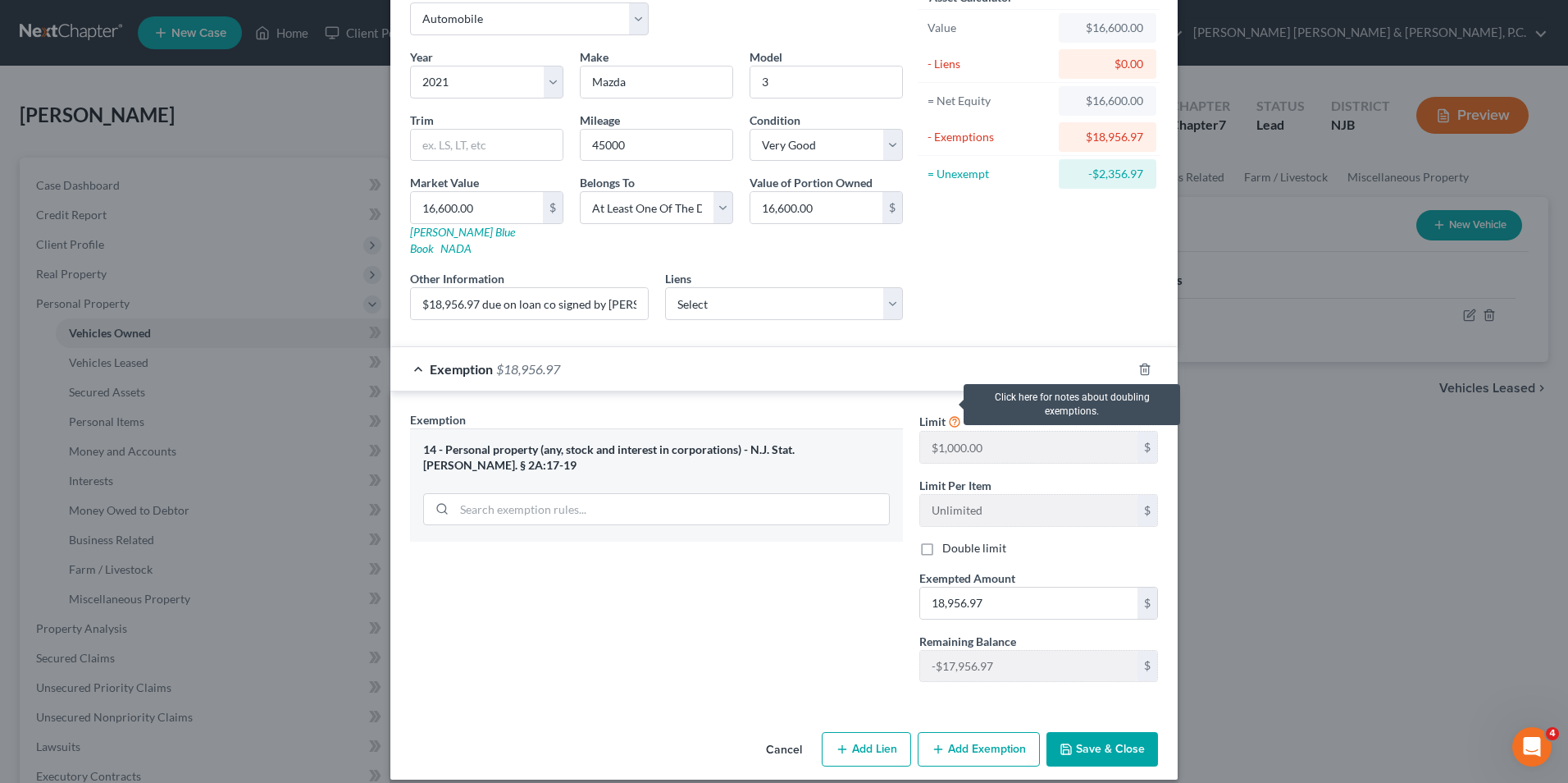
click at [951, 413] on icon at bounding box center [954, 421] width 13 height 16
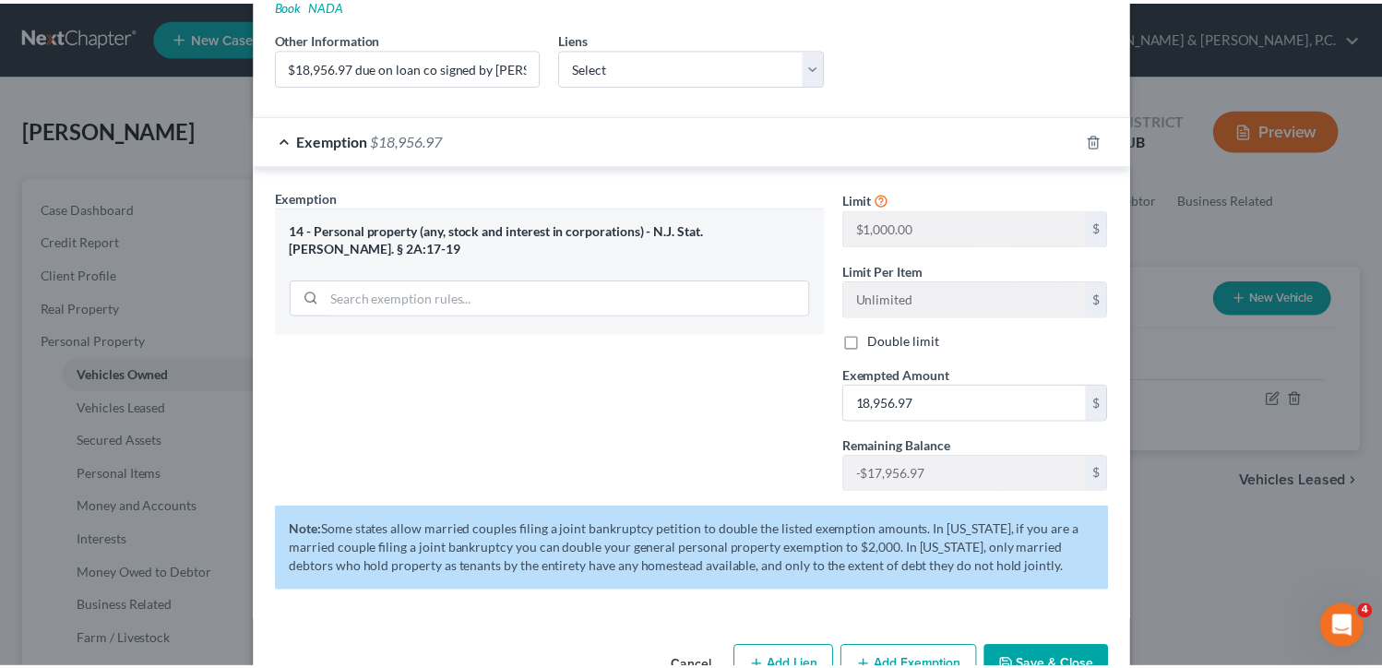
scroll to position [412, 0]
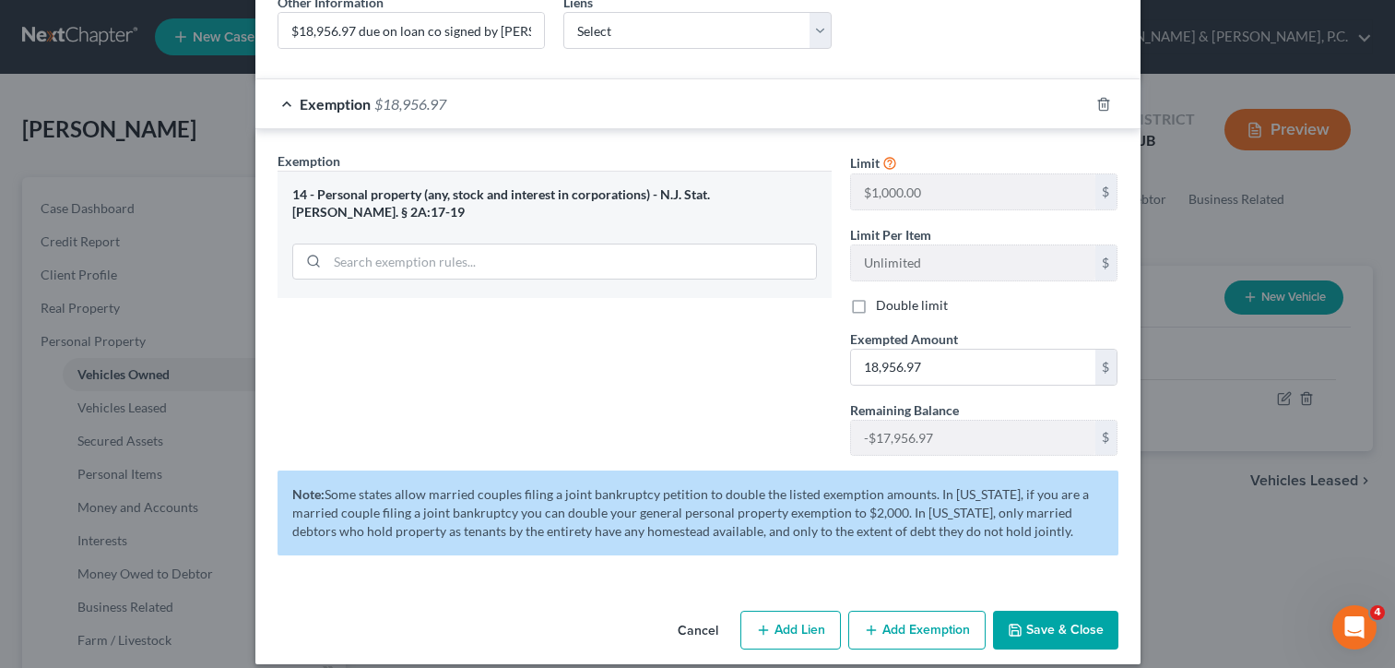
click at [691, 612] on button "Cancel" at bounding box center [698, 630] width 70 height 37
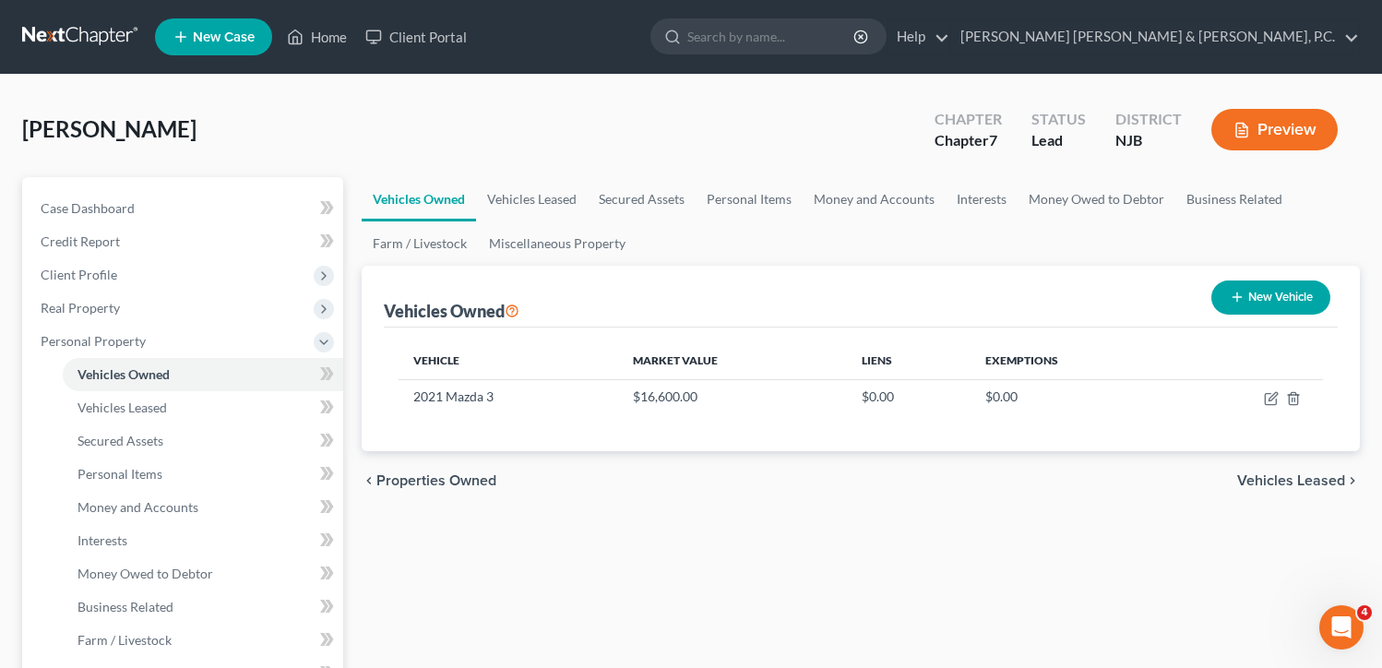
click at [1260, 480] on span "Vehicles Leased" at bounding box center [1291, 480] width 108 height 15
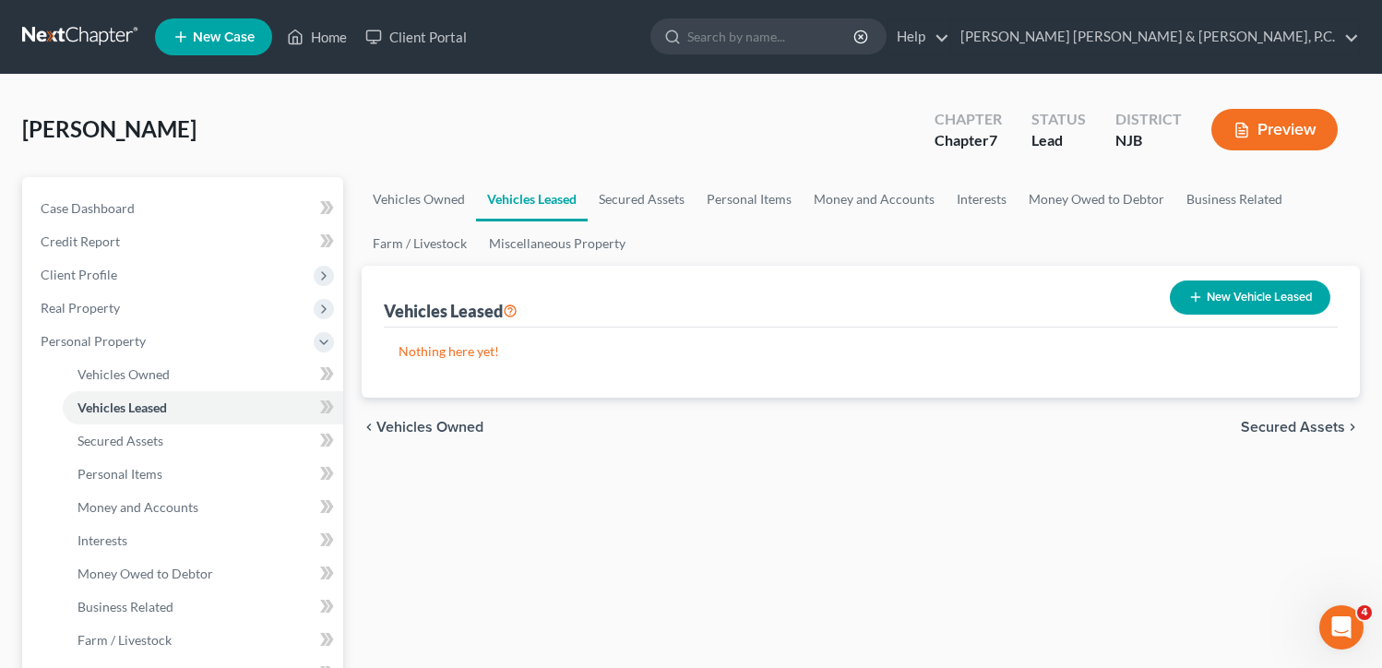
click at [1267, 421] on span "Secured Assets" at bounding box center [1292, 427] width 104 height 15
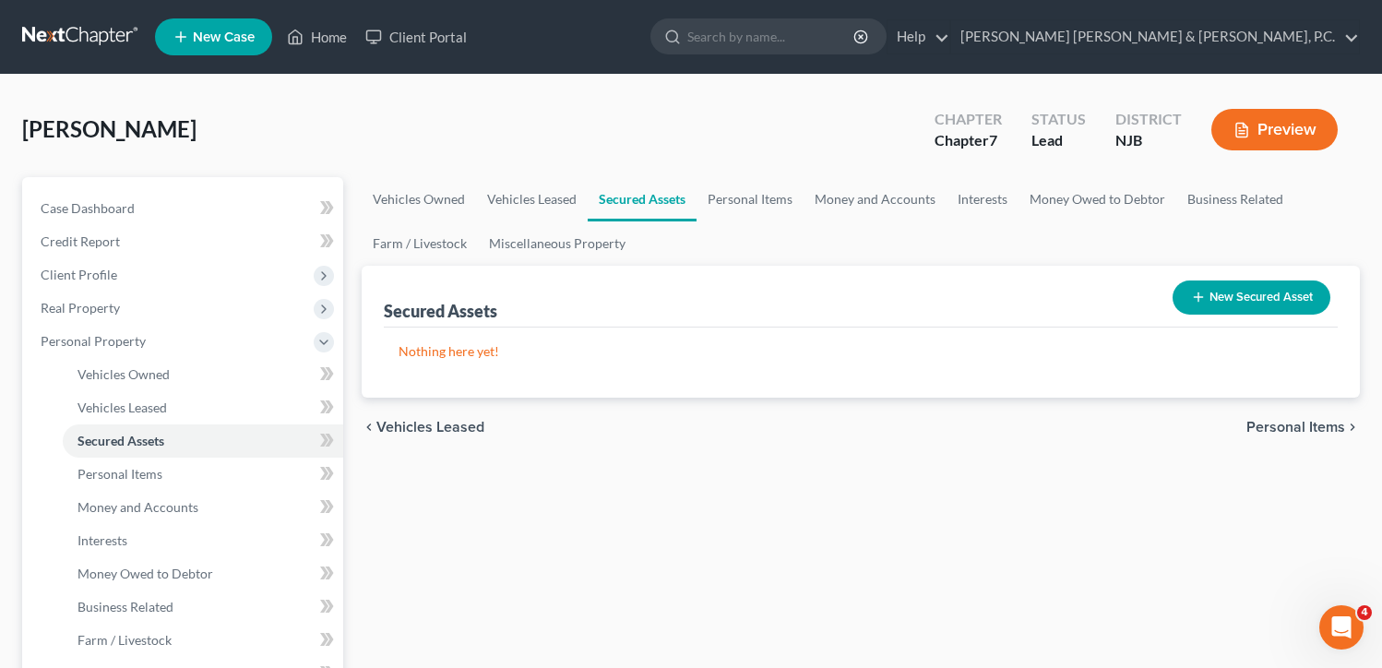
click at [1299, 433] on span "Personal Items" at bounding box center [1295, 427] width 99 height 15
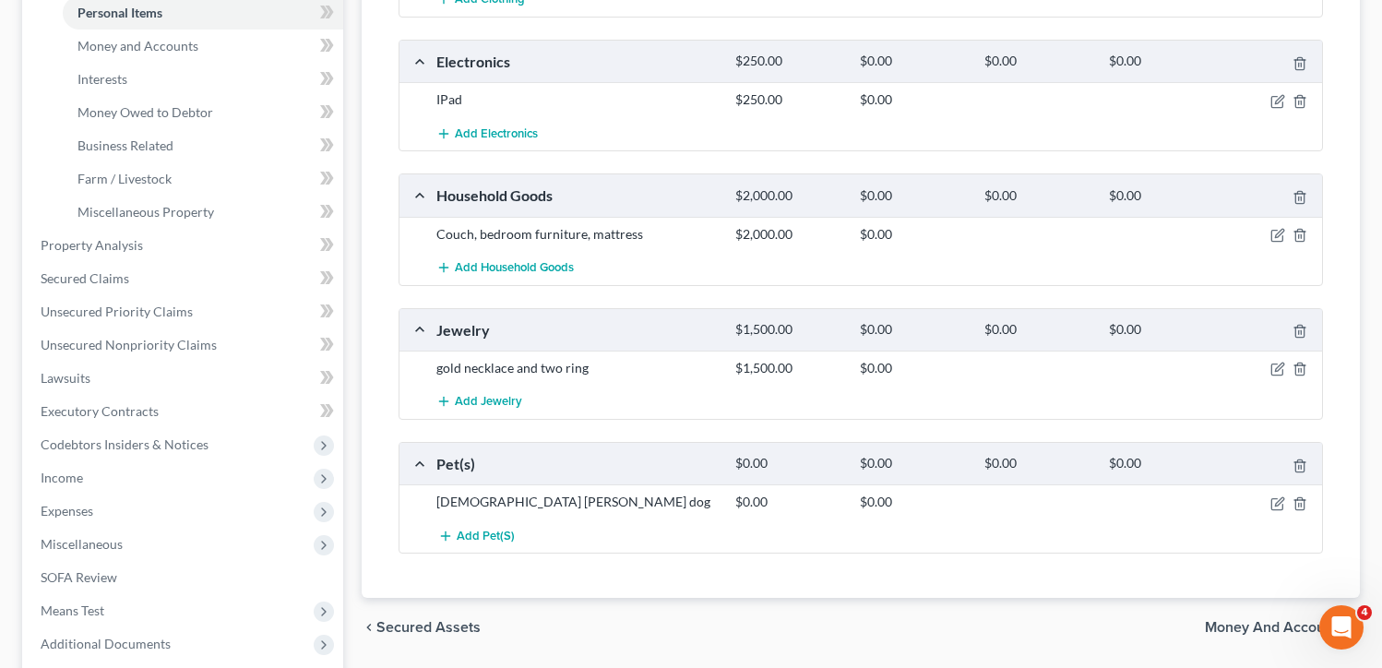
scroll to position [645, 0]
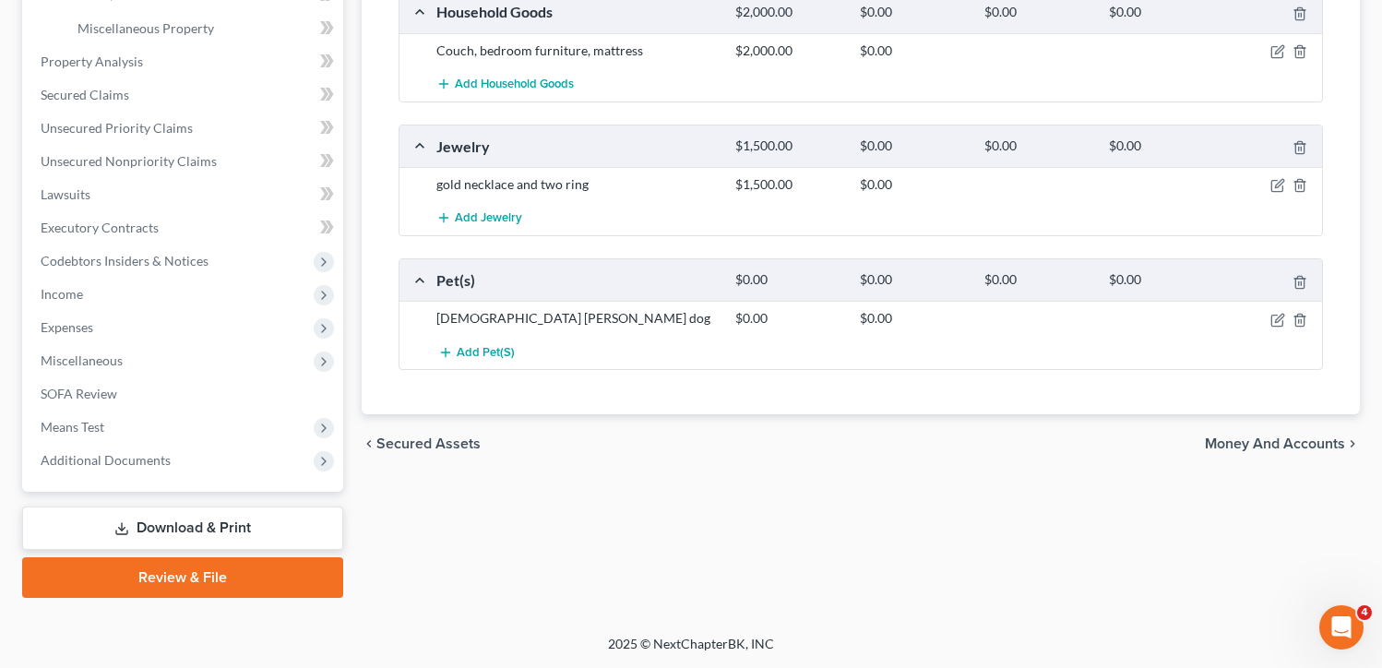
click at [1306, 443] on span "Money and Accounts" at bounding box center [1274, 443] width 140 height 15
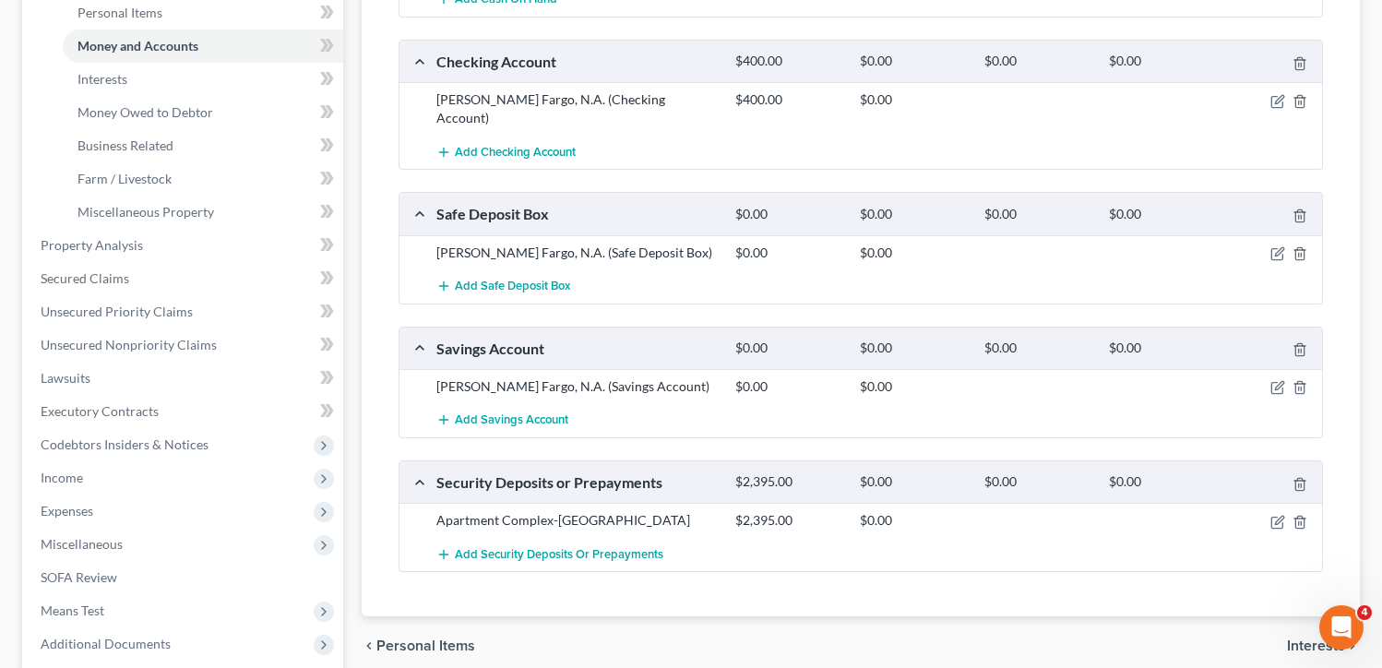
scroll to position [553, 0]
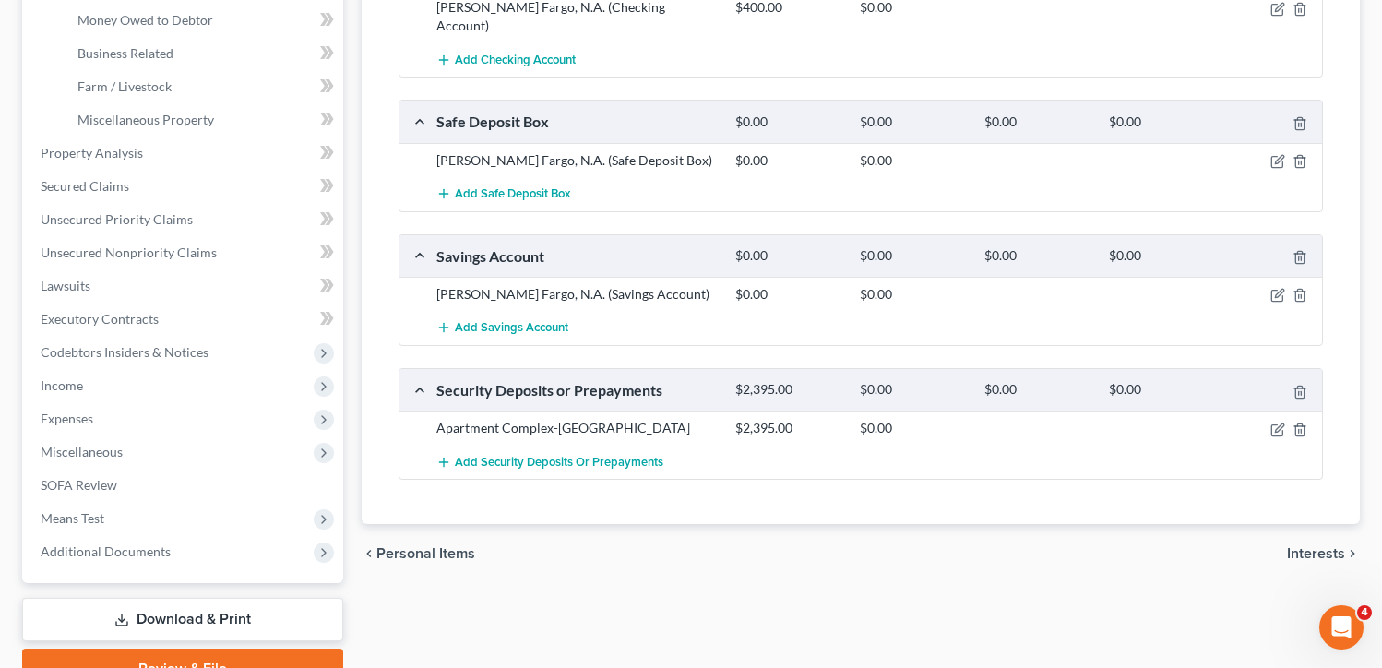
click at [1312, 546] on span "Interests" at bounding box center [1316, 553] width 58 height 15
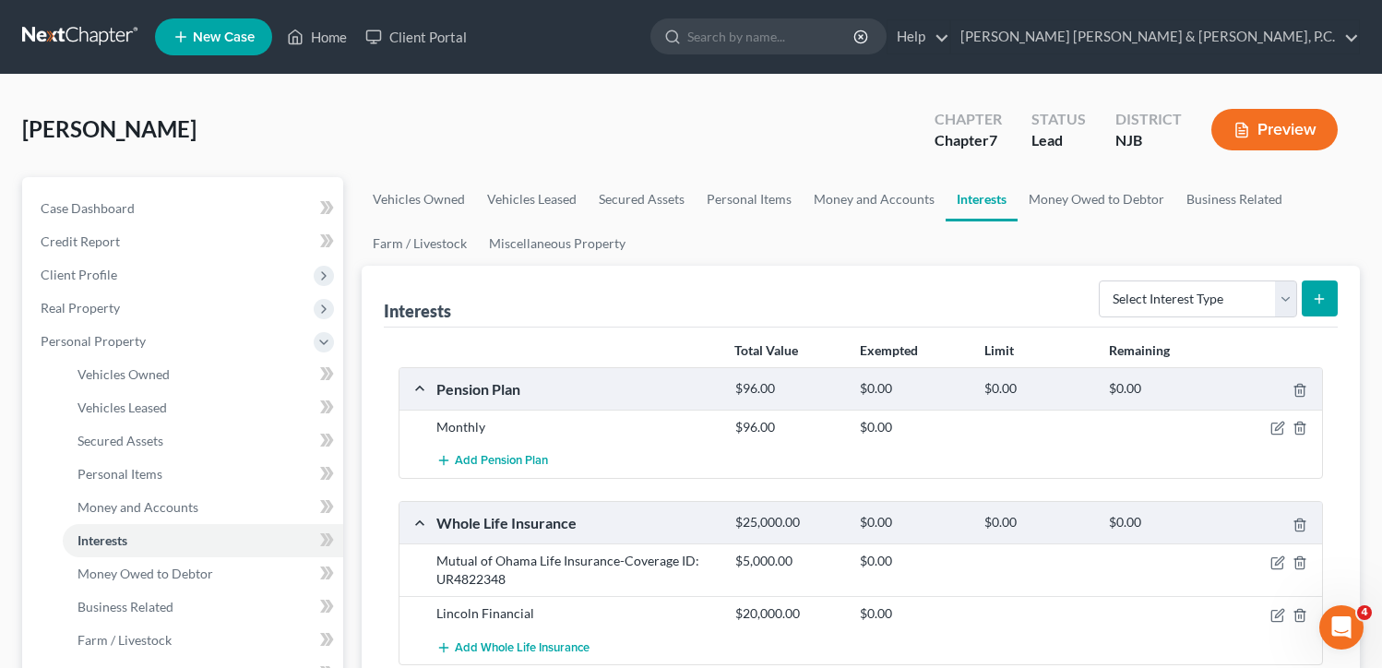
scroll to position [184, 0]
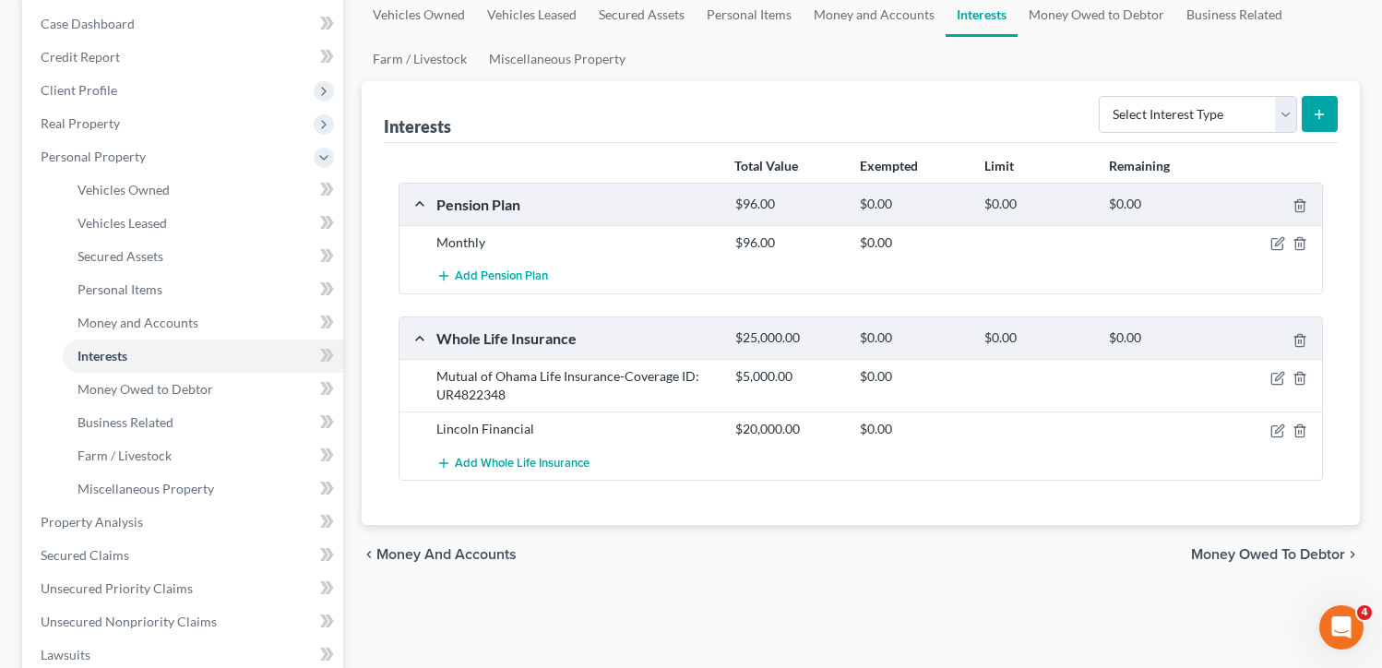
click at [1304, 551] on span "Money Owed to Debtor" at bounding box center [1268, 554] width 154 height 15
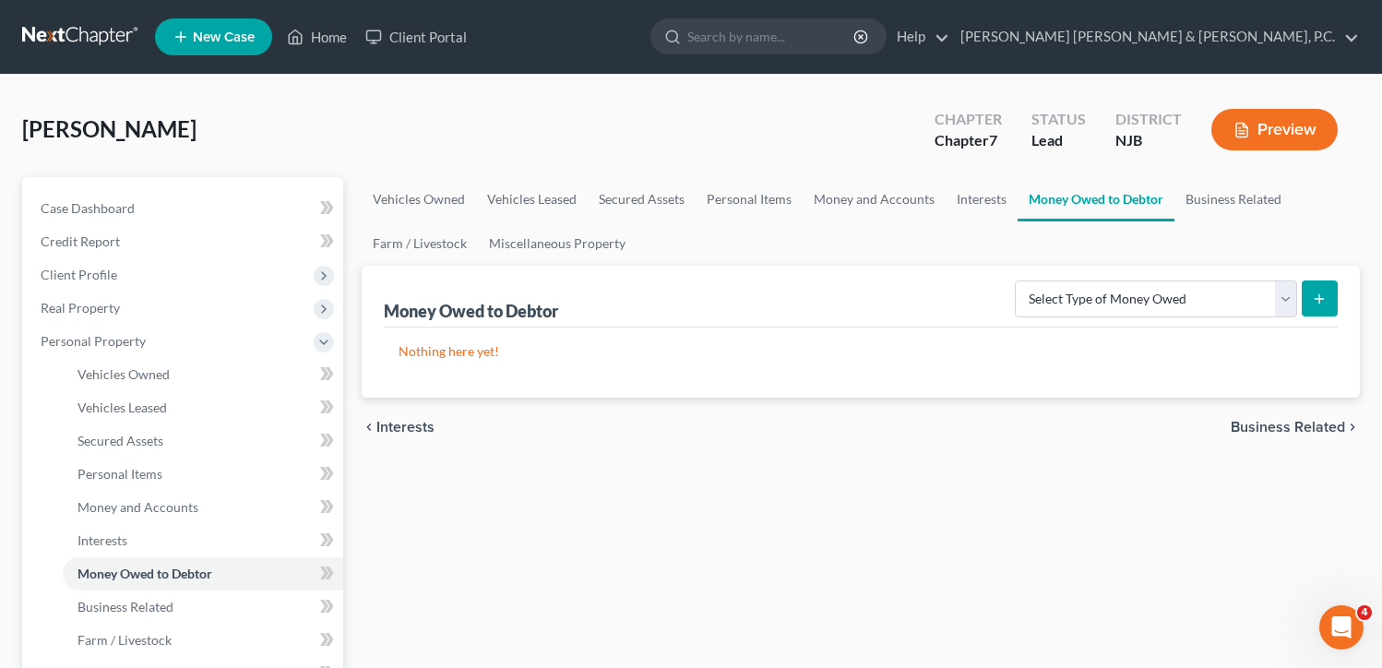
click at [1306, 426] on span "Business Related" at bounding box center [1287, 427] width 114 height 15
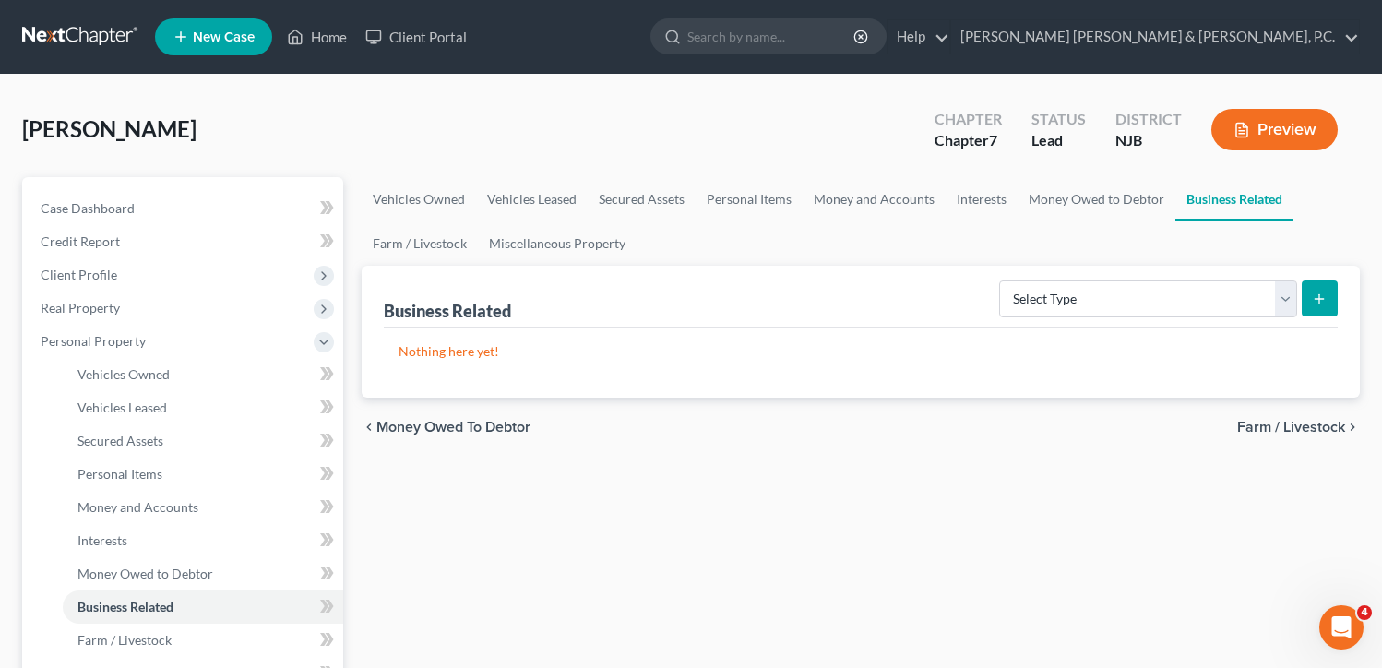
click at [1310, 431] on span "Farm / Livestock" at bounding box center [1291, 427] width 108 height 15
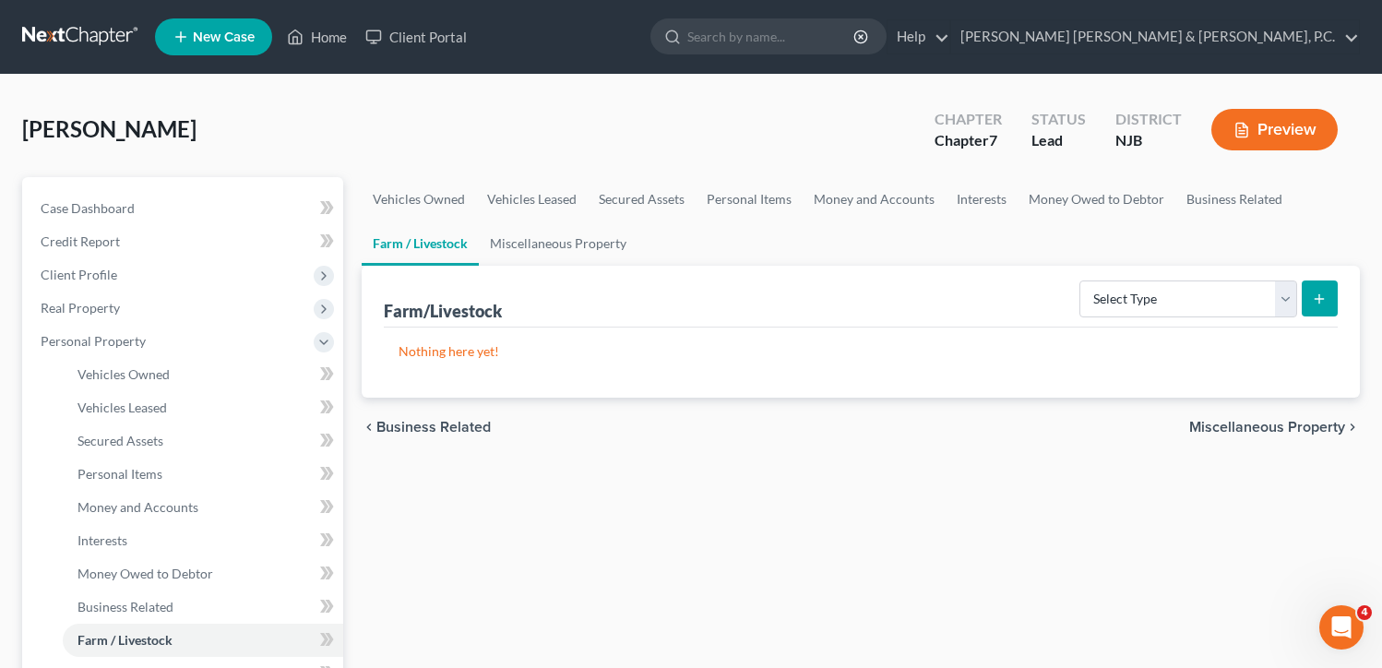
click at [1310, 431] on span "Miscellaneous Property" at bounding box center [1267, 427] width 156 height 15
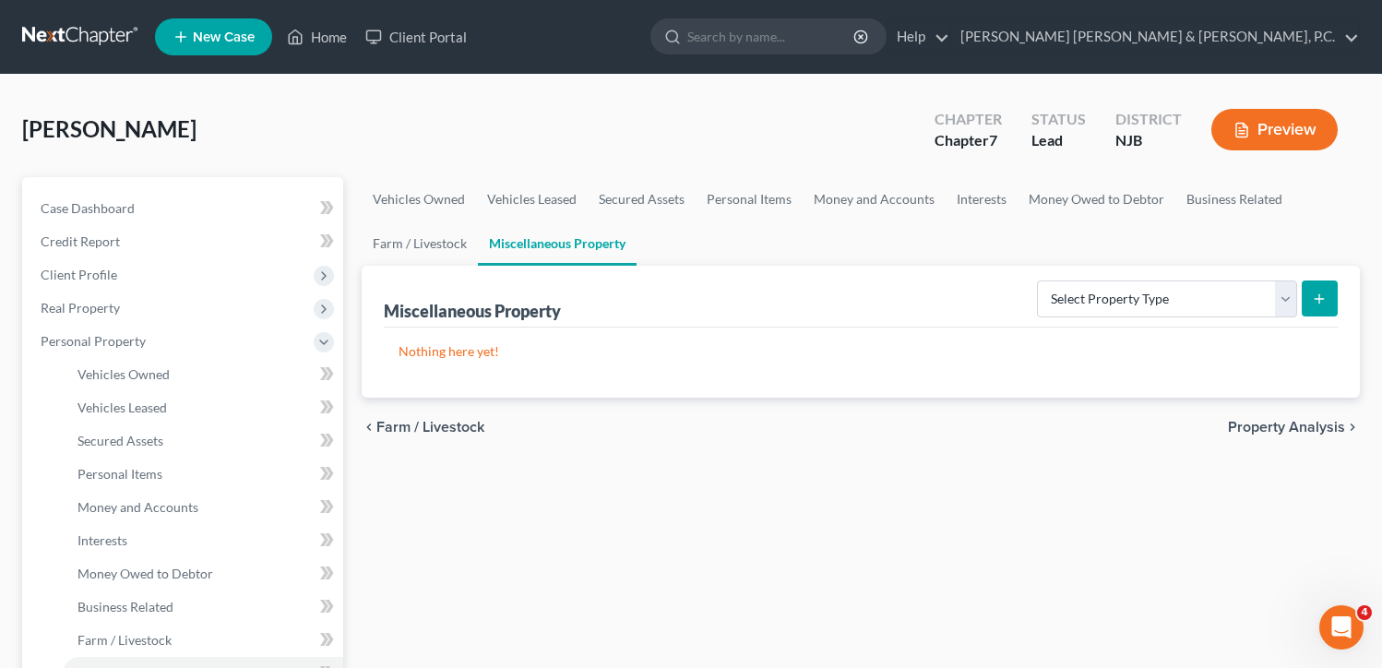
click at [1310, 431] on span "Property Analysis" at bounding box center [1286, 427] width 117 height 15
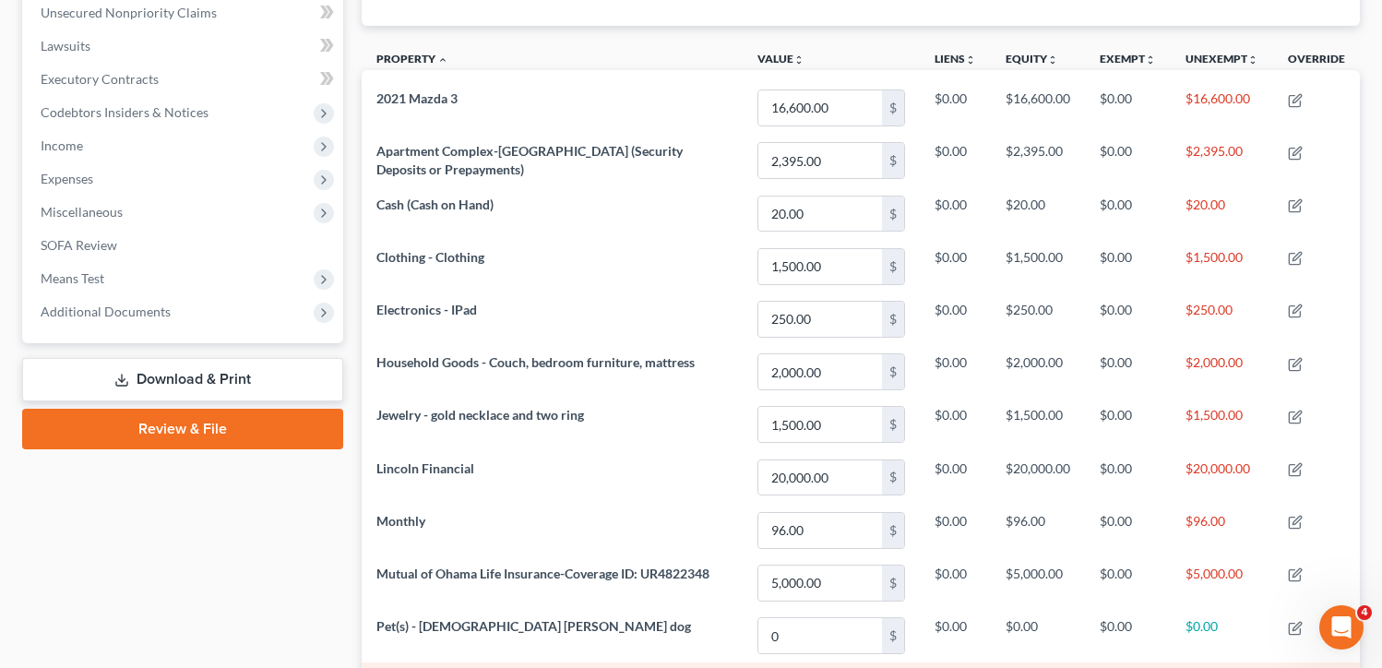
scroll to position [277, 0]
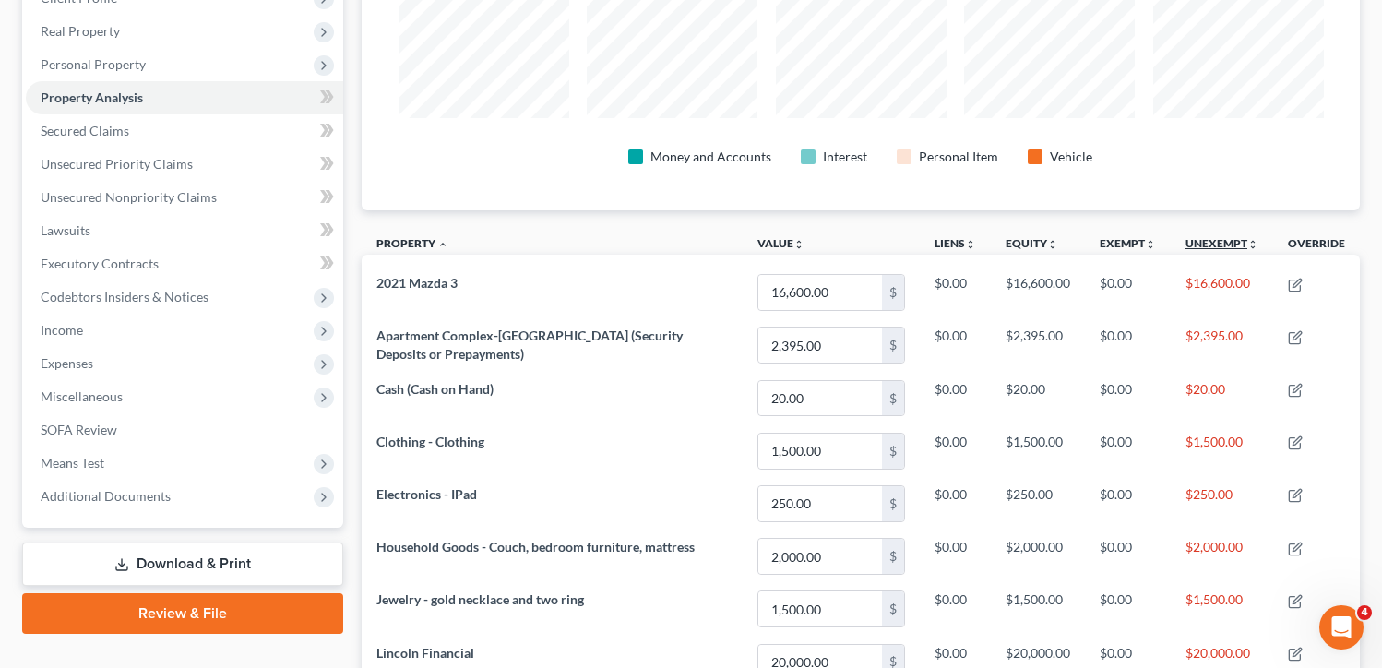
click at [1229, 240] on link "Unexempt unfold_more expand_more expand_less" at bounding box center [1221, 243] width 73 height 14
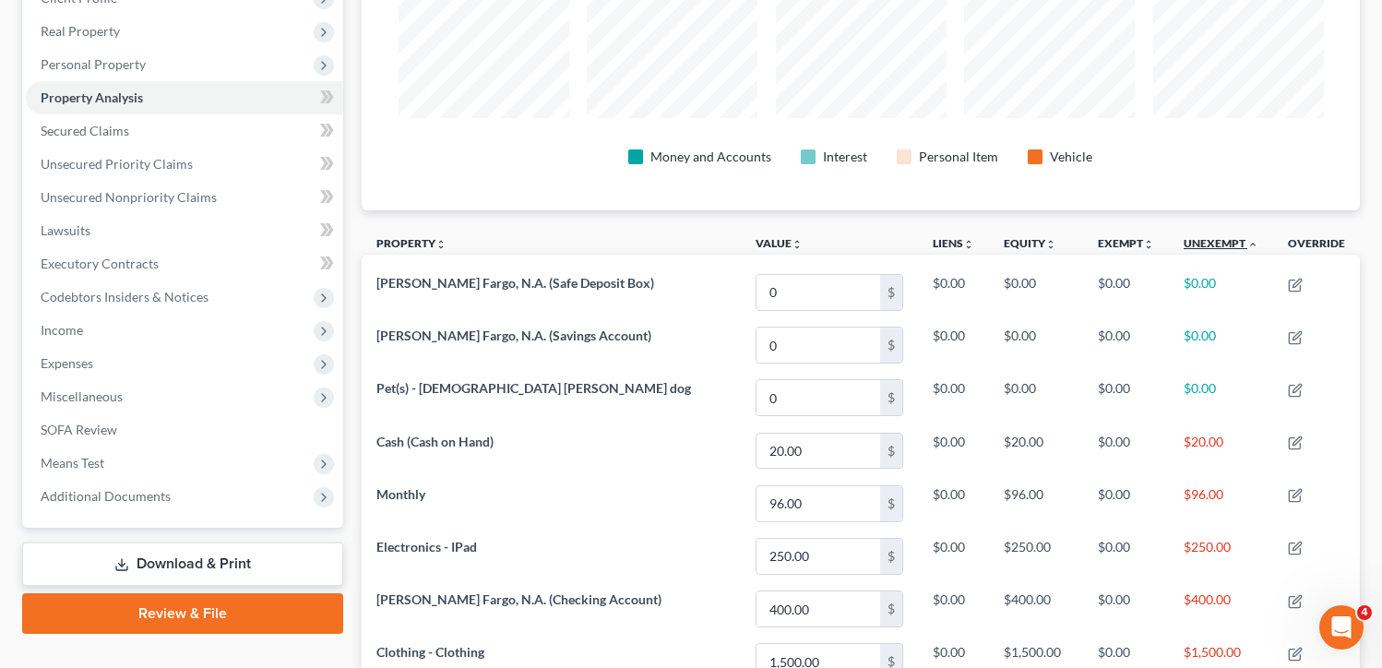
click at [1229, 240] on link "Unexempt unfold_more expand_more expand_less" at bounding box center [1220, 243] width 75 height 14
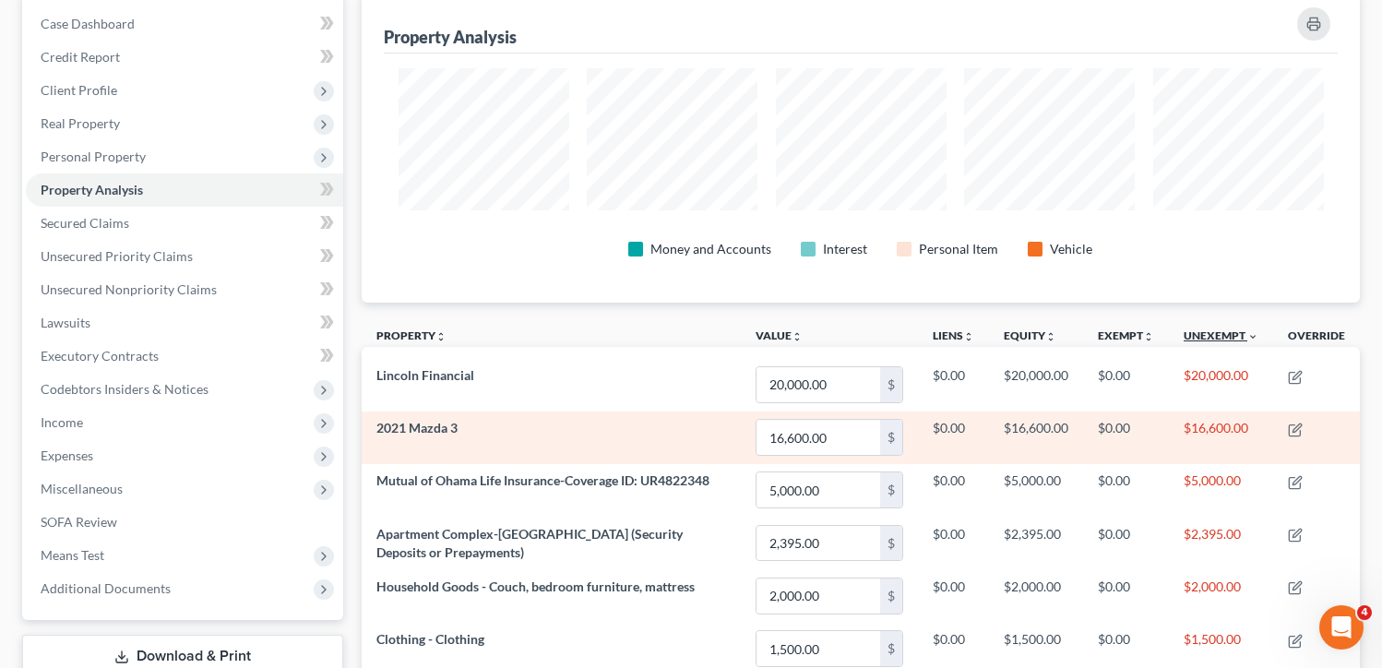
scroll to position [92, 0]
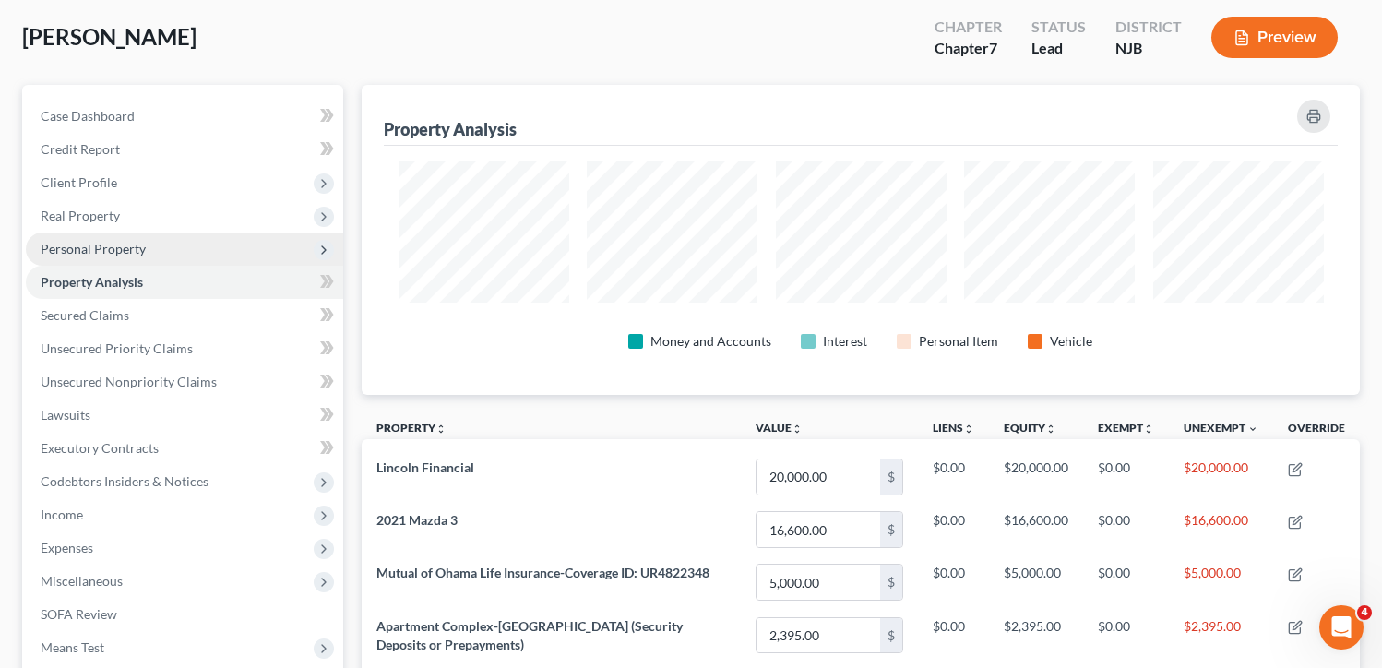
click at [101, 238] on span "Personal Property" at bounding box center [184, 248] width 317 height 33
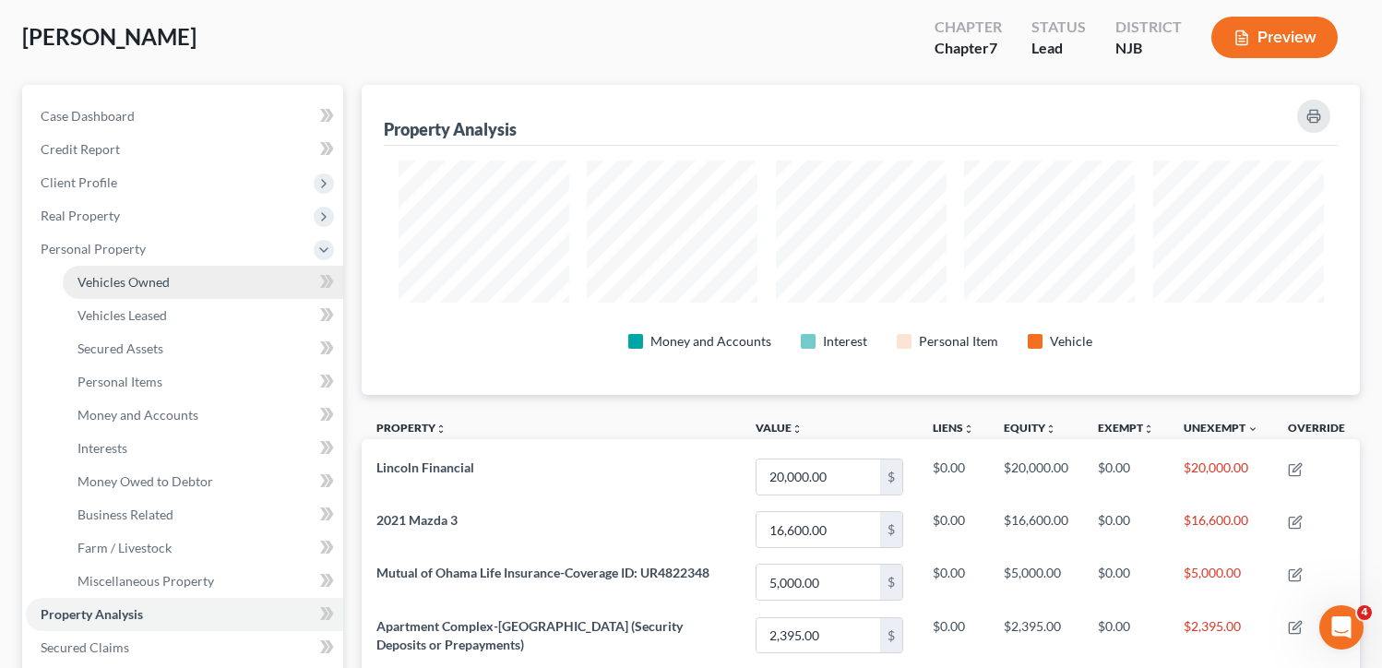
click at [157, 286] on span "Vehicles Owned" at bounding box center [123, 282] width 92 height 16
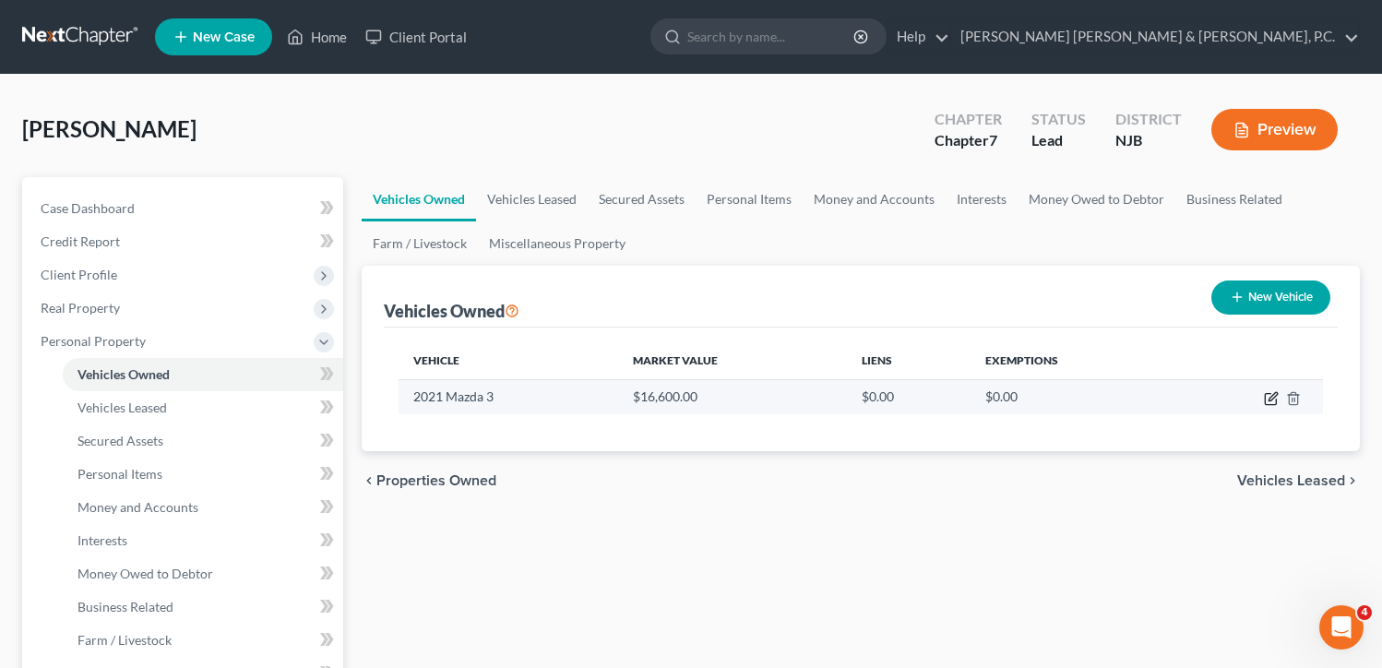
click at [1275, 397] on icon "button" at bounding box center [1270, 398] width 15 height 15
select select "0"
select select "5"
select select "1"
select select "3"
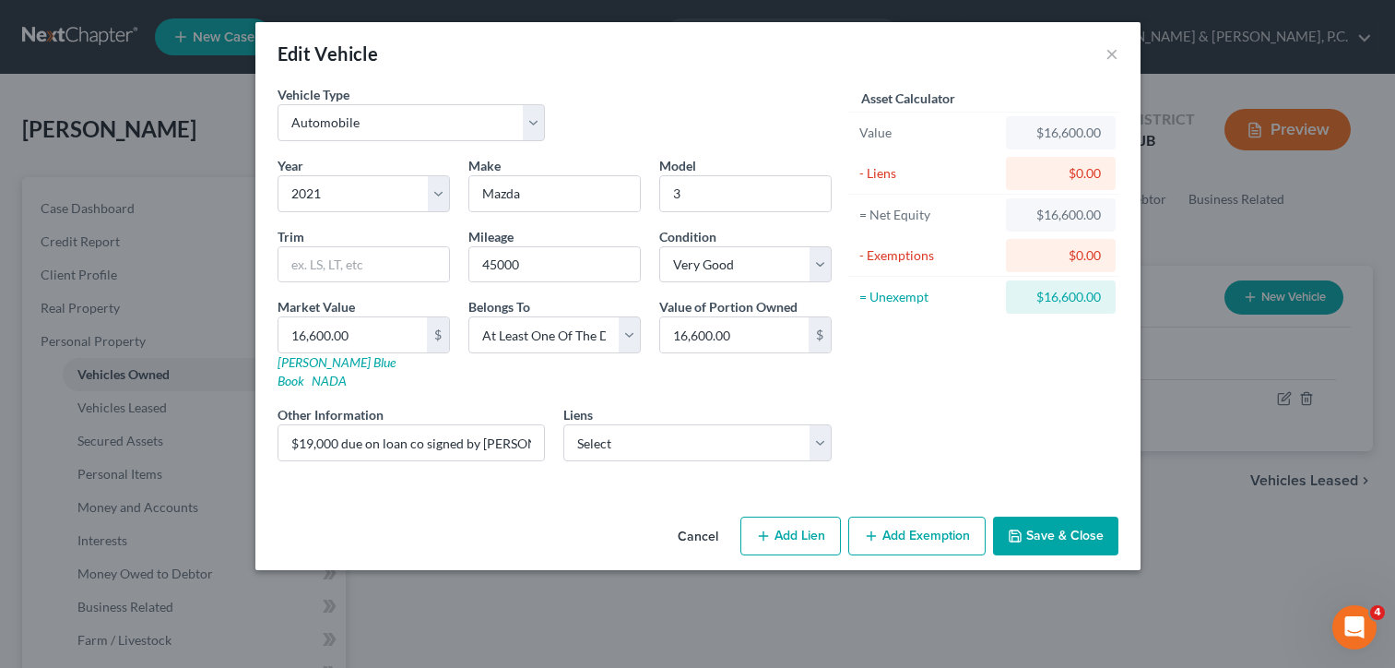
click at [799, 516] on button "Add Lien" at bounding box center [791, 535] width 101 height 39
select select "3"
select select "0"
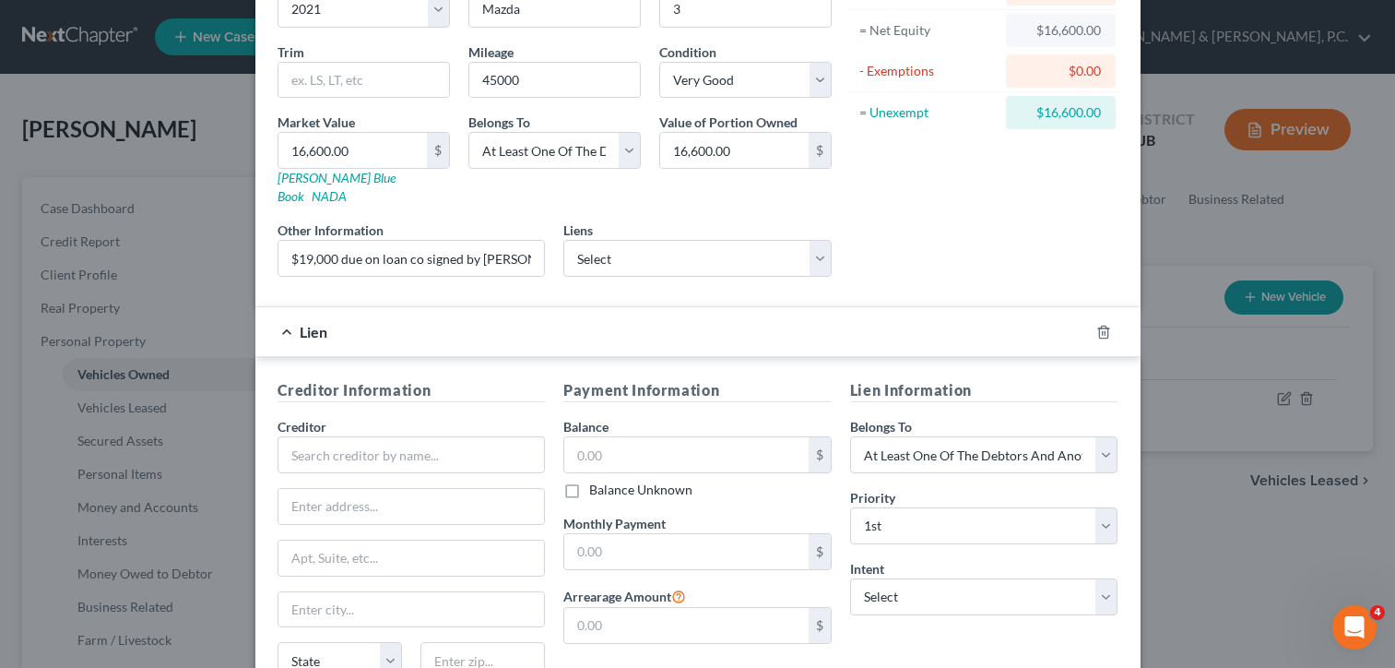
scroll to position [341, 0]
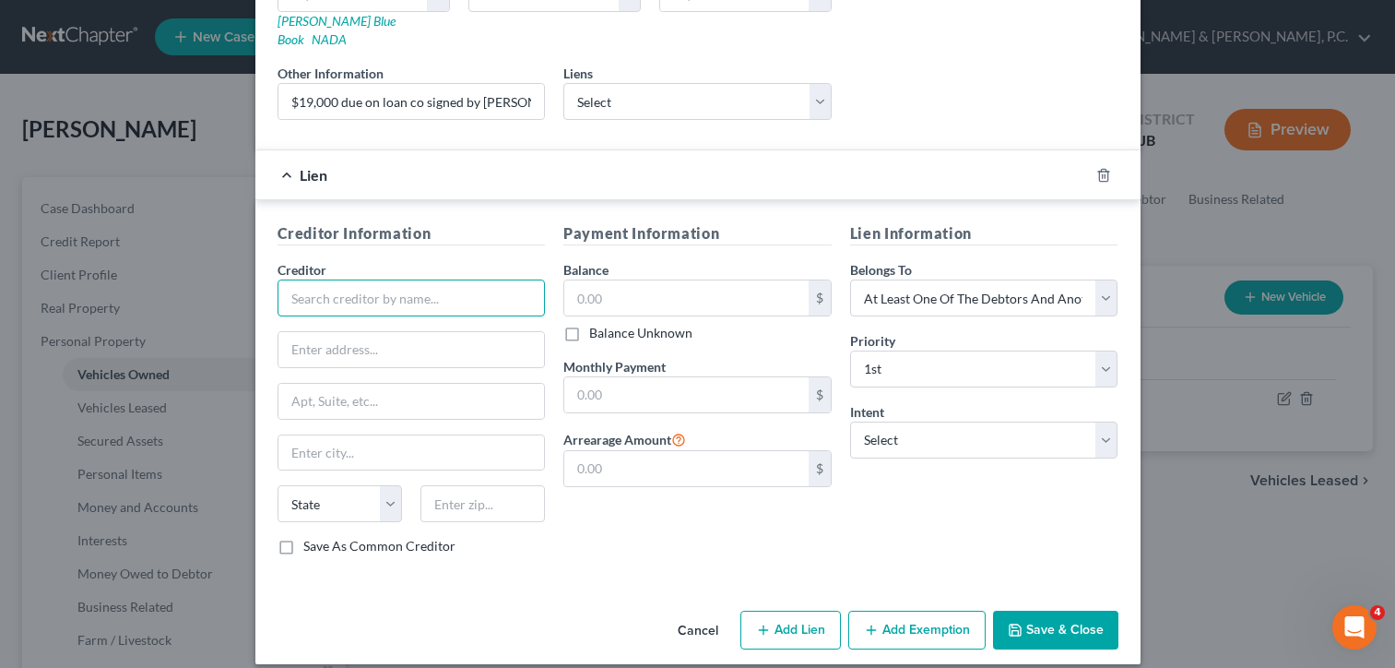
click at [381, 279] on input "text" at bounding box center [412, 297] width 268 height 37
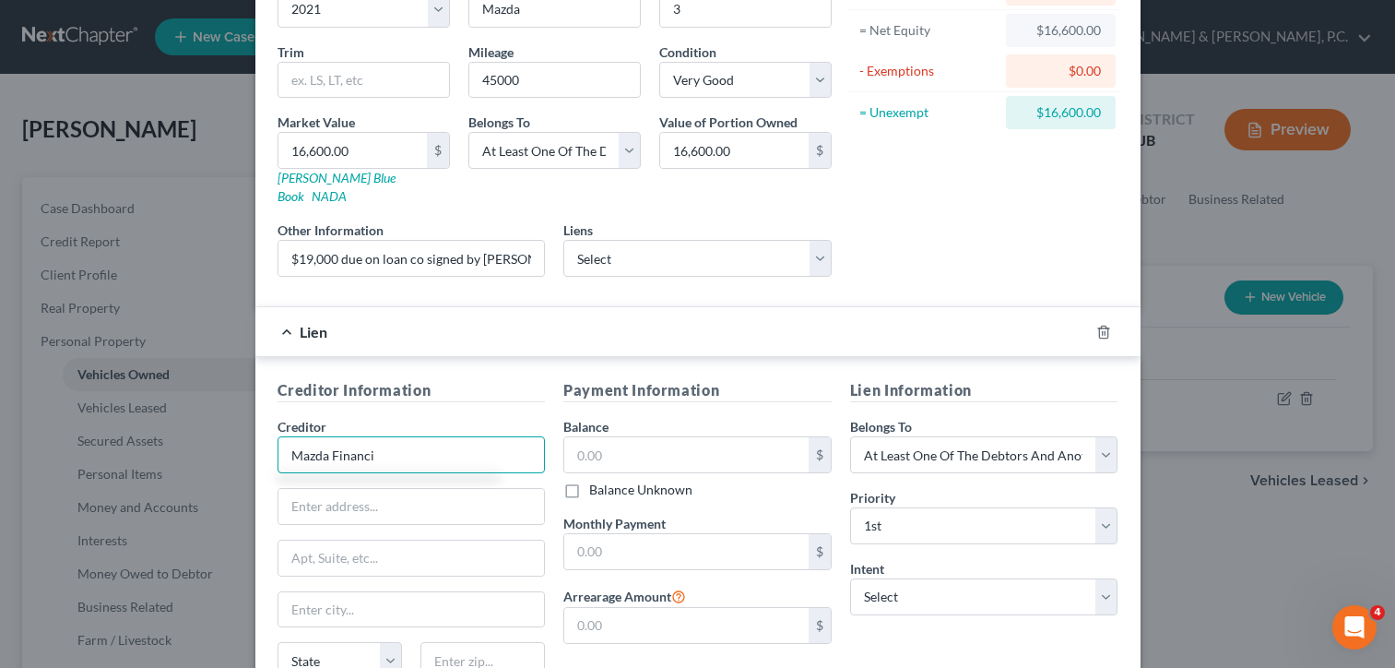
scroll to position [277, 0]
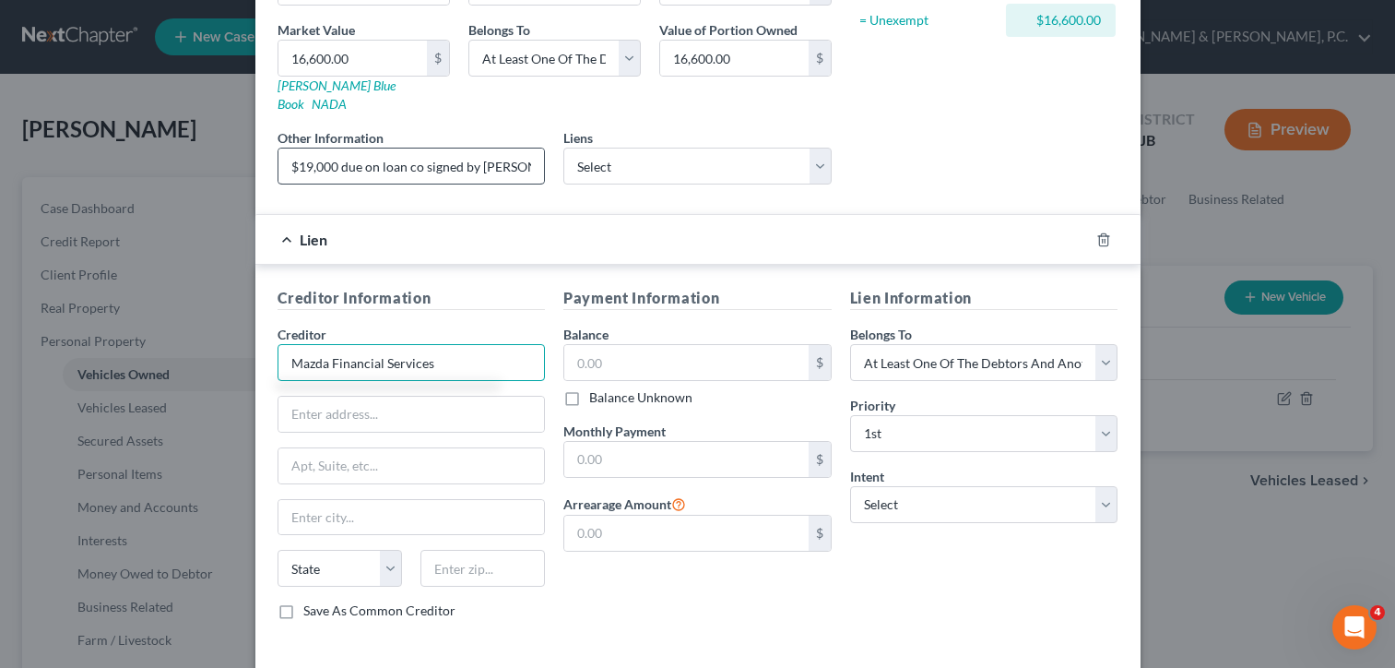
type input "Mazda Financial Services"
click at [331, 148] on input "$19,000 due on loan co signed by [PERSON_NAME]'s brother [PERSON_NAME]" at bounding box center [412, 165] width 267 height 35
type input "$18,956.97 due on loan co signed by [PERSON_NAME]'s brother [PERSON_NAME]"
click at [655, 345] on input "text" at bounding box center [686, 362] width 244 height 35
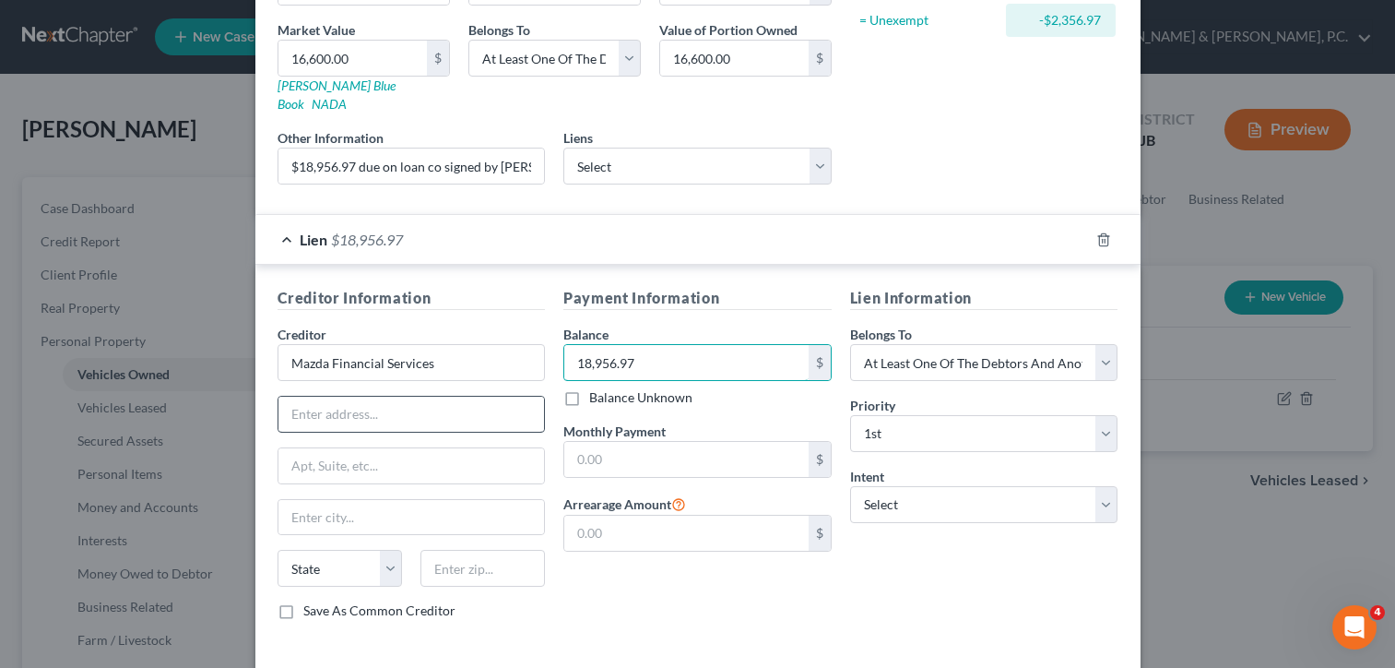
type input "18,956.97"
click at [387, 397] on input "text" at bounding box center [412, 414] width 267 height 35
click at [354, 397] on input "P.O. Box 744689" at bounding box center [412, 414] width 267 height 35
type input "P.O. Box 74689"
click at [358, 500] on input "text" at bounding box center [412, 517] width 267 height 35
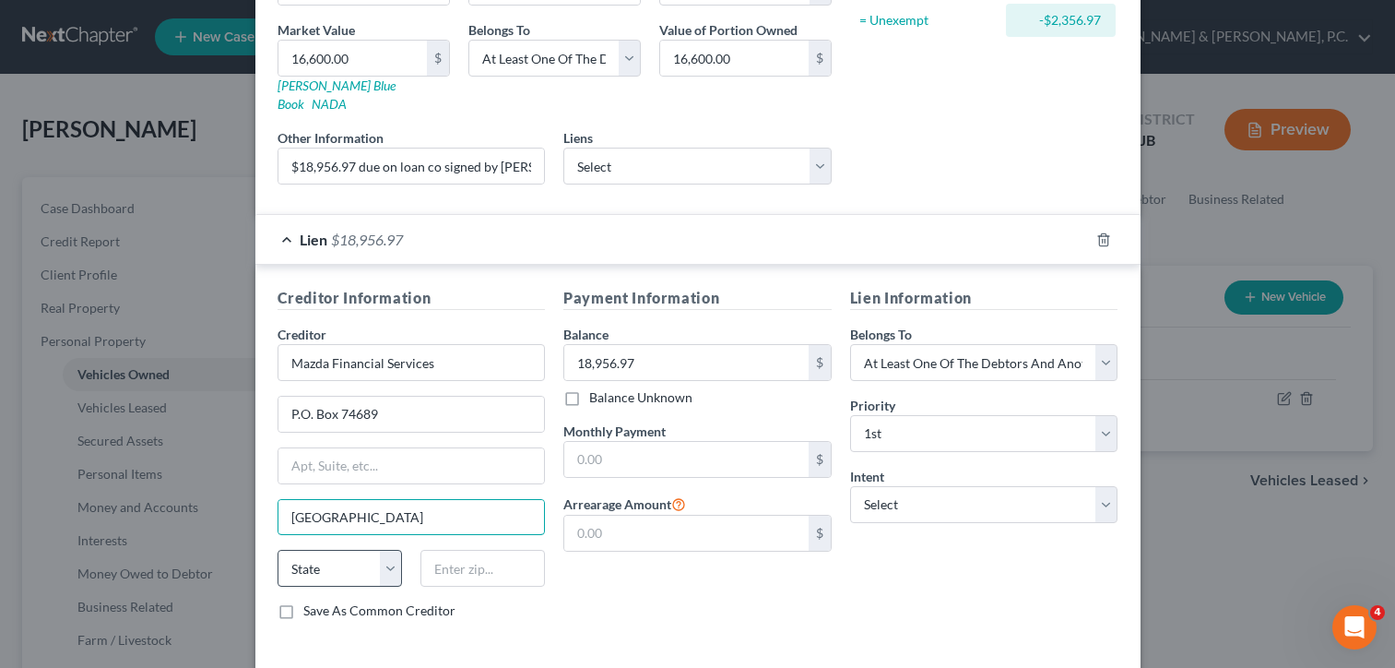
type input "[GEOGRAPHIC_DATA]"
click at [387, 554] on select "State [US_STATE] AK AR AZ CA CO CT DE DC [GEOGRAPHIC_DATA] [GEOGRAPHIC_DATA] GU…" at bounding box center [340, 568] width 125 height 37
select select "14"
click at [278, 550] on select "State [US_STATE] AK AR AZ CA CO CT DE DC [GEOGRAPHIC_DATA] [GEOGRAPHIC_DATA] GU…" at bounding box center [340, 568] width 125 height 37
click at [434, 552] on input "text" at bounding box center [483, 568] width 125 height 37
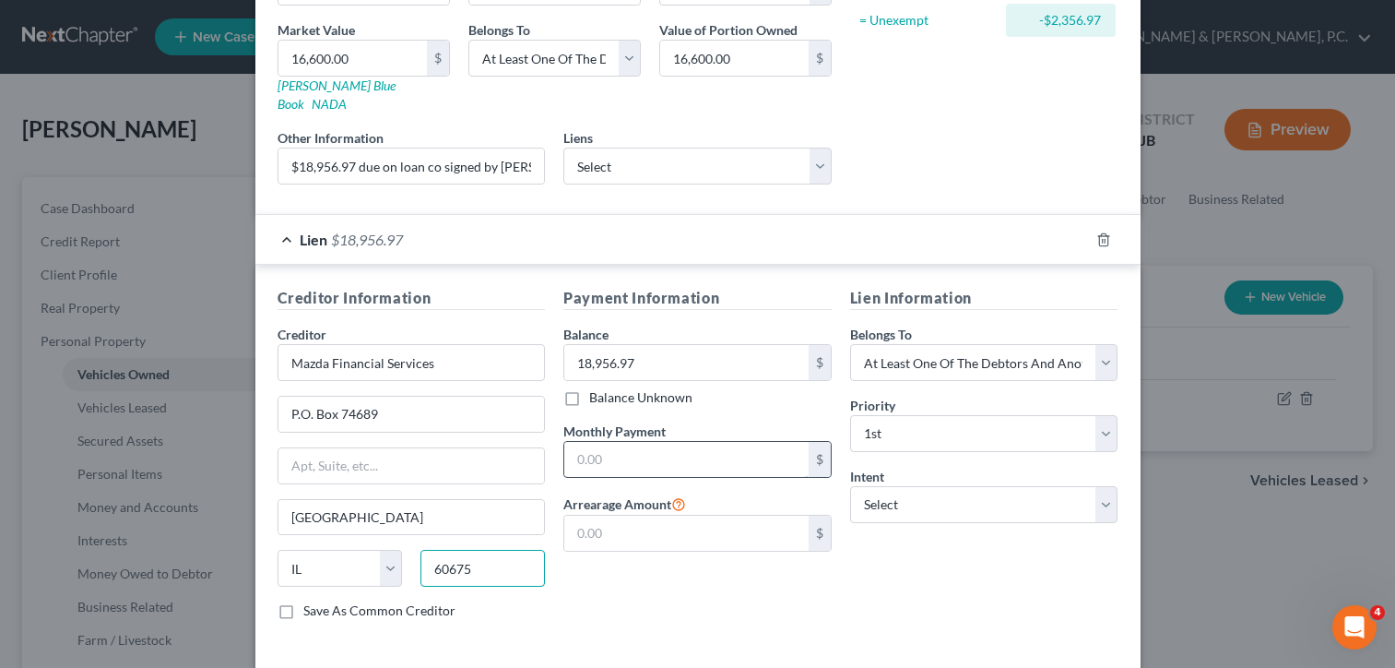
type input "60675"
click at [601, 444] on input "text" at bounding box center [686, 459] width 244 height 35
type input "372.13"
click at [907, 486] on select "Select Surrender Redeem Reaffirm Avoid Other" at bounding box center [984, 504] width 268 height 37
select select "1"
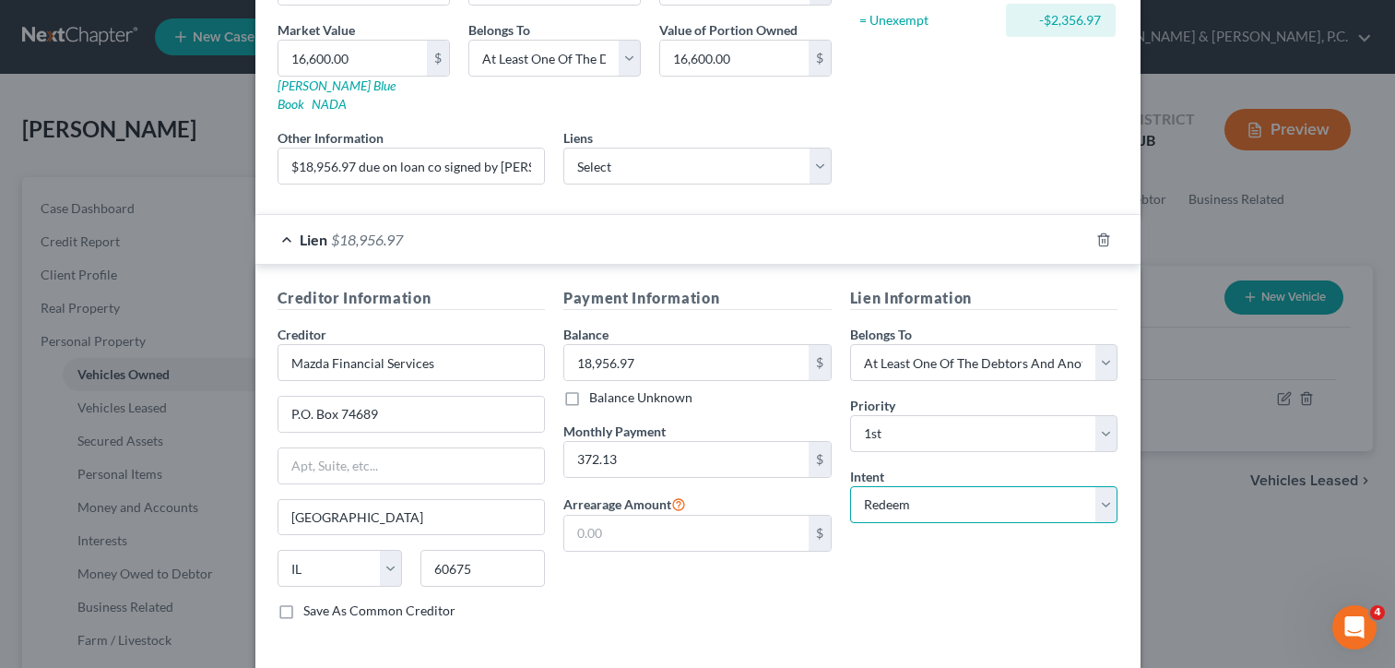
click at [850, 486] on select "Select Surrender Redeem Reaffirm Avoid Other" at bounding box center [984, 504] width 268 height 37
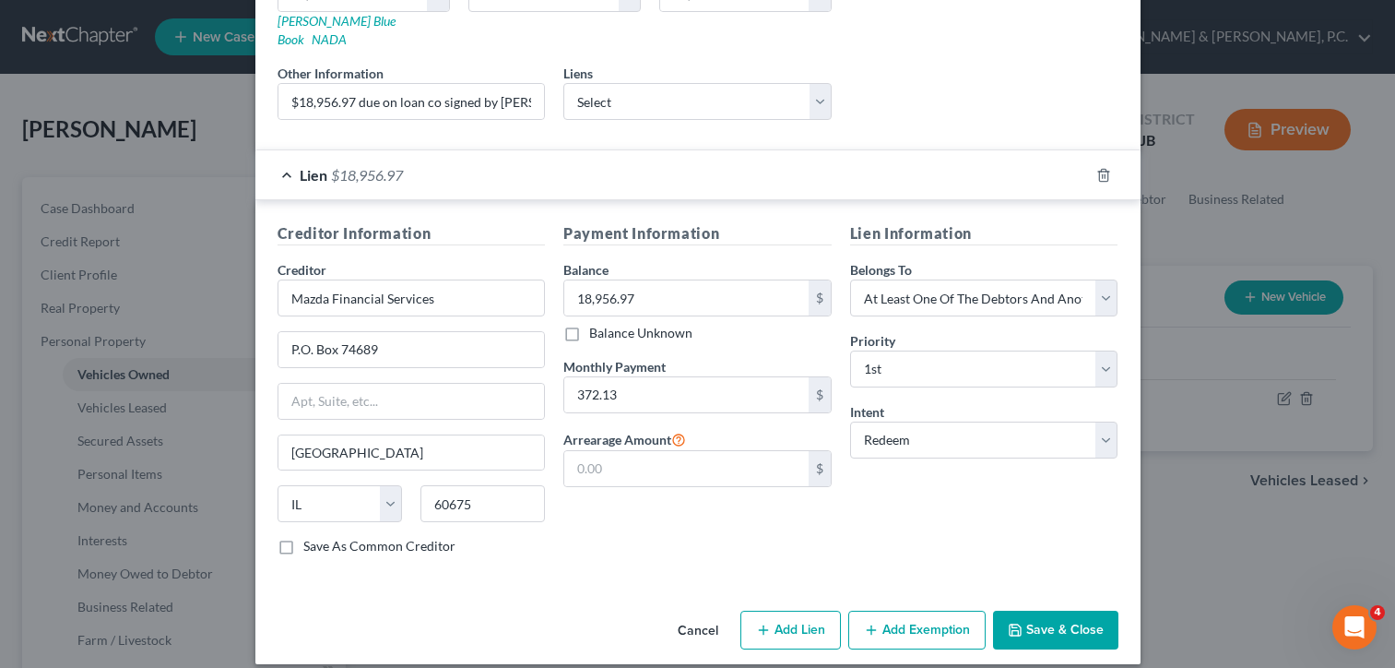
click at [1030, 611] on button "Save & Close" at bounding box center [1055, 630] width 125 height 39
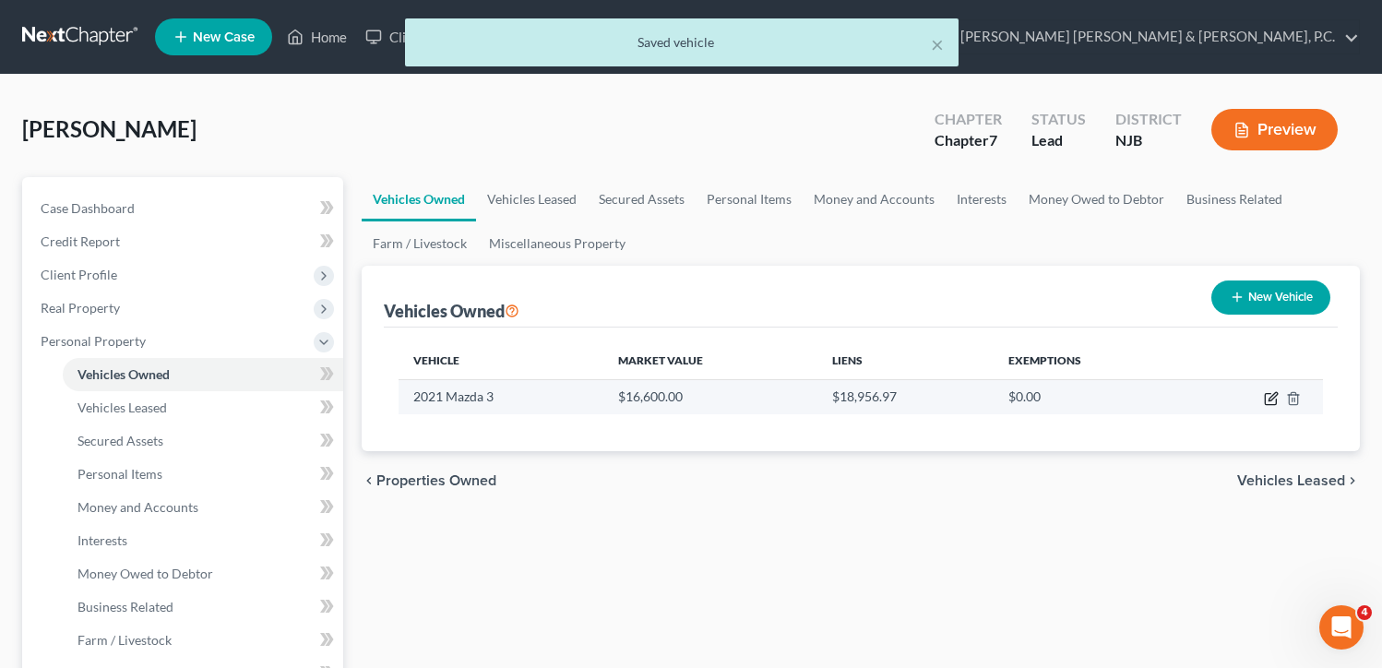
click at [1270, 397] on icon "button" at bounding box center [1272, 396] width 8 height 8
select select "0"
select select "5"
select select "1"
select select "3"
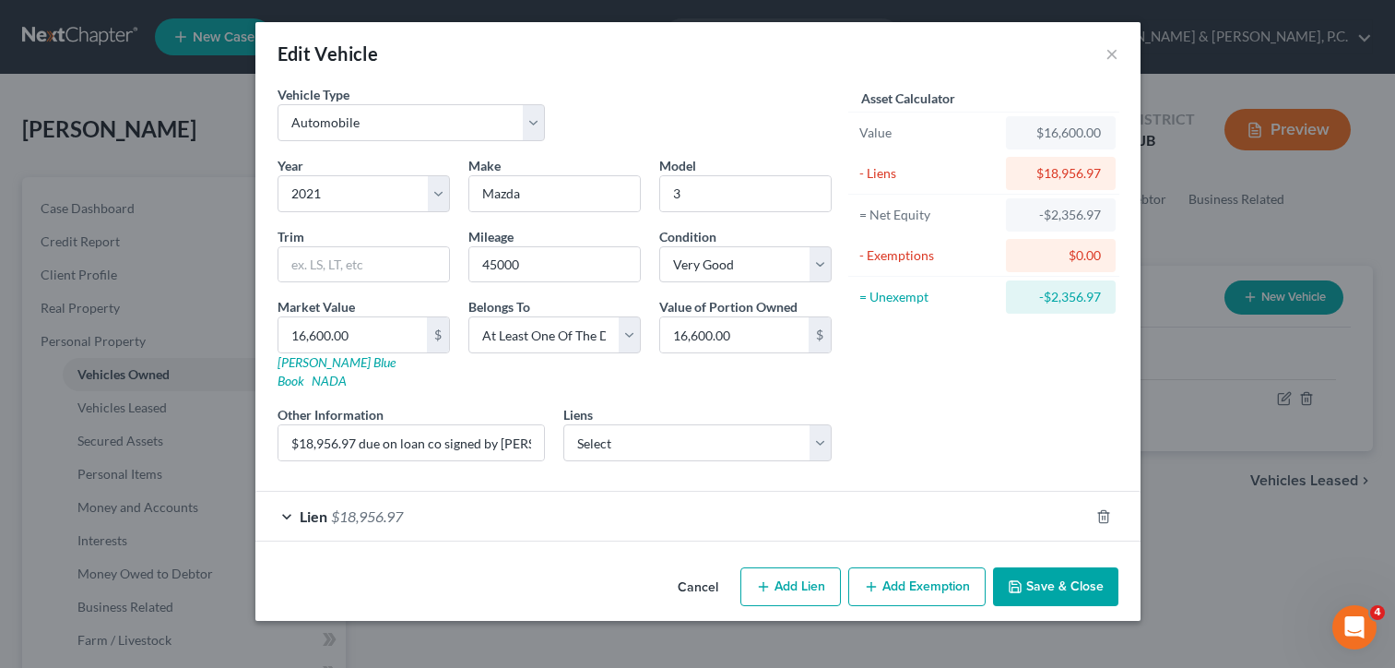
click at [888, 567] on button "Add Exemption" at bounding box center [916, 586] width 137 height 39
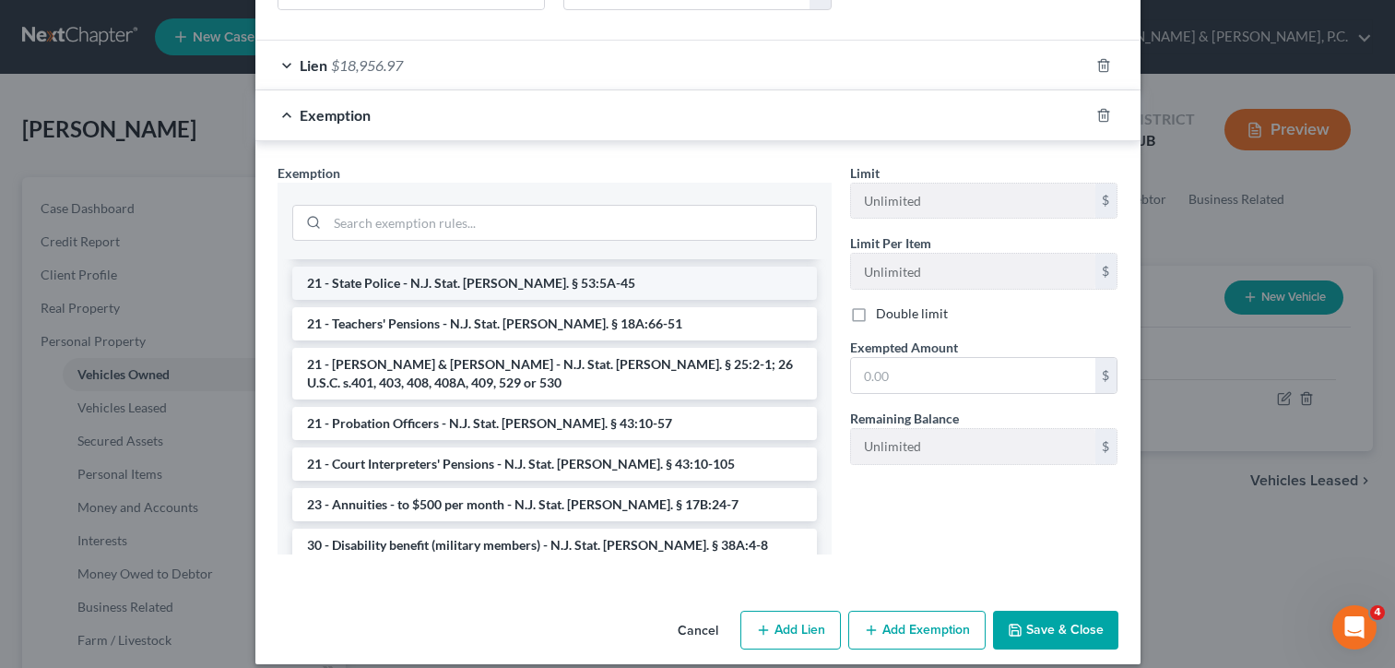
scroll to position [609, 0]
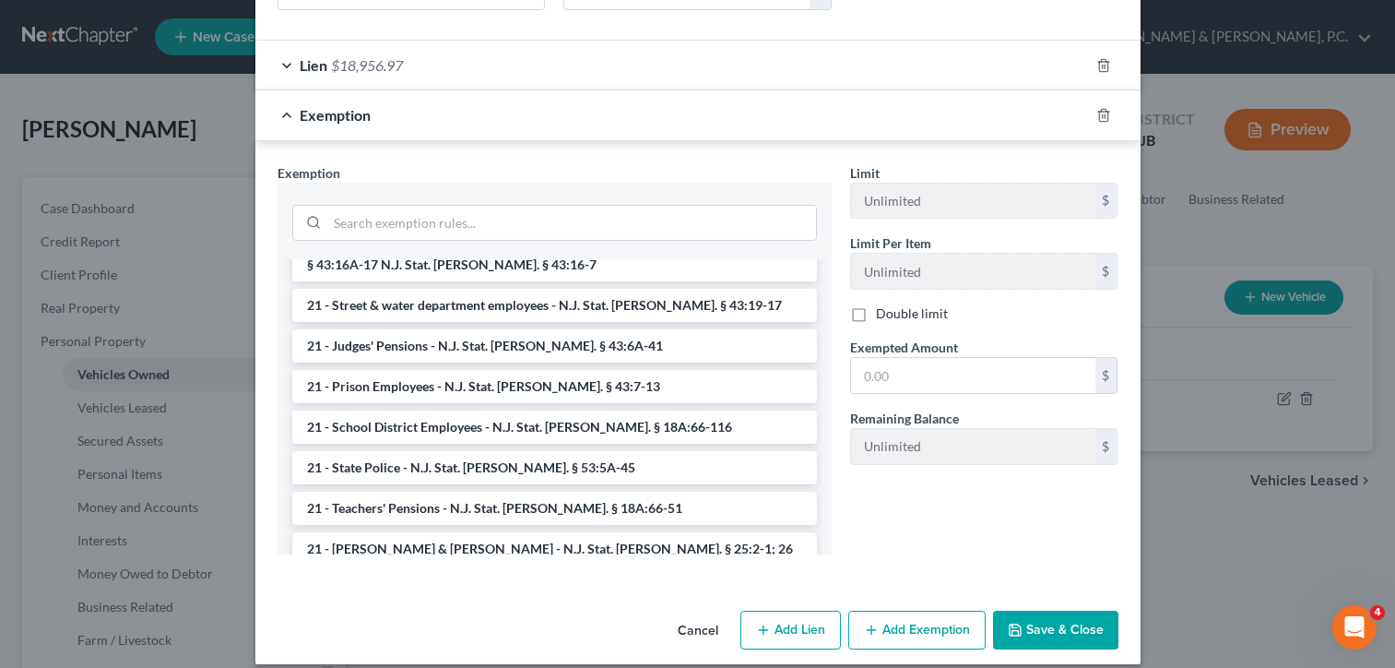
click at [1008, 611] on button "Save & Close" at bounding box center [1055, 630] width 125 height 39
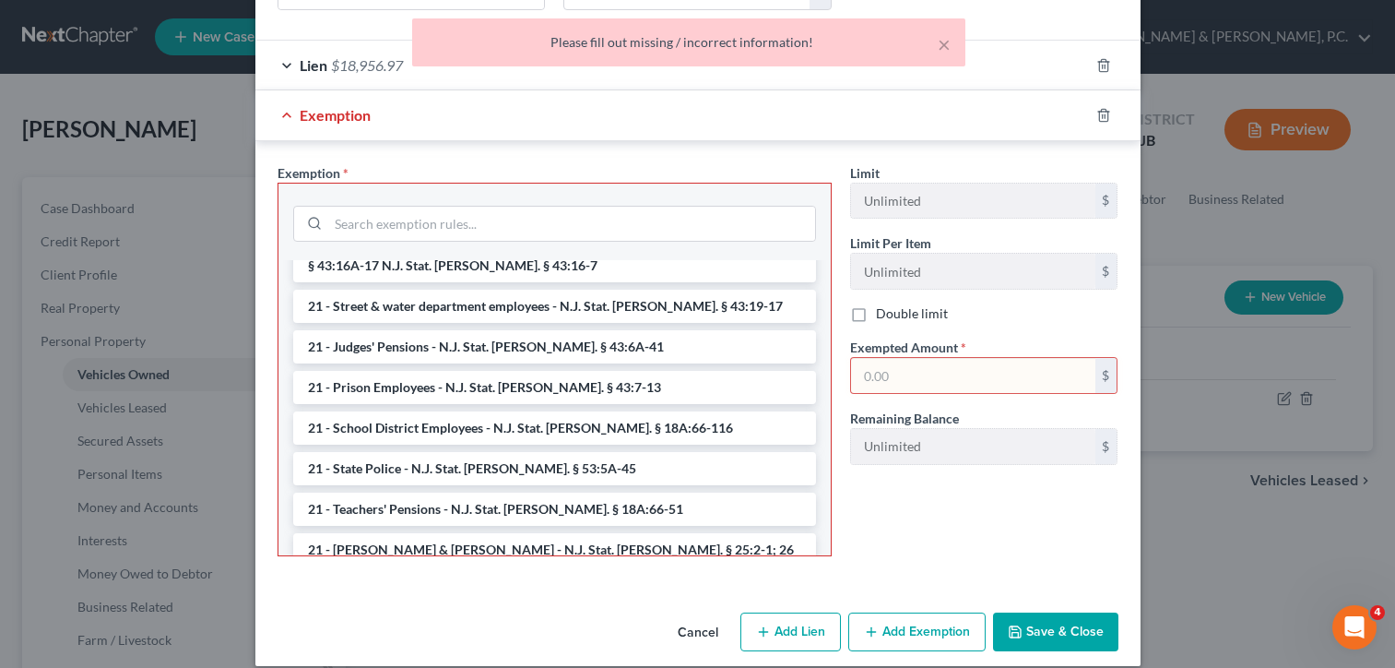
drag, startPoint x: 669, startPoint y: 607, endPoint x: 682, endPoint y: 605, distance: 13.0
click at [670, 614] on button "Cancel" at bounding box center [698, 632] width 70 height 37
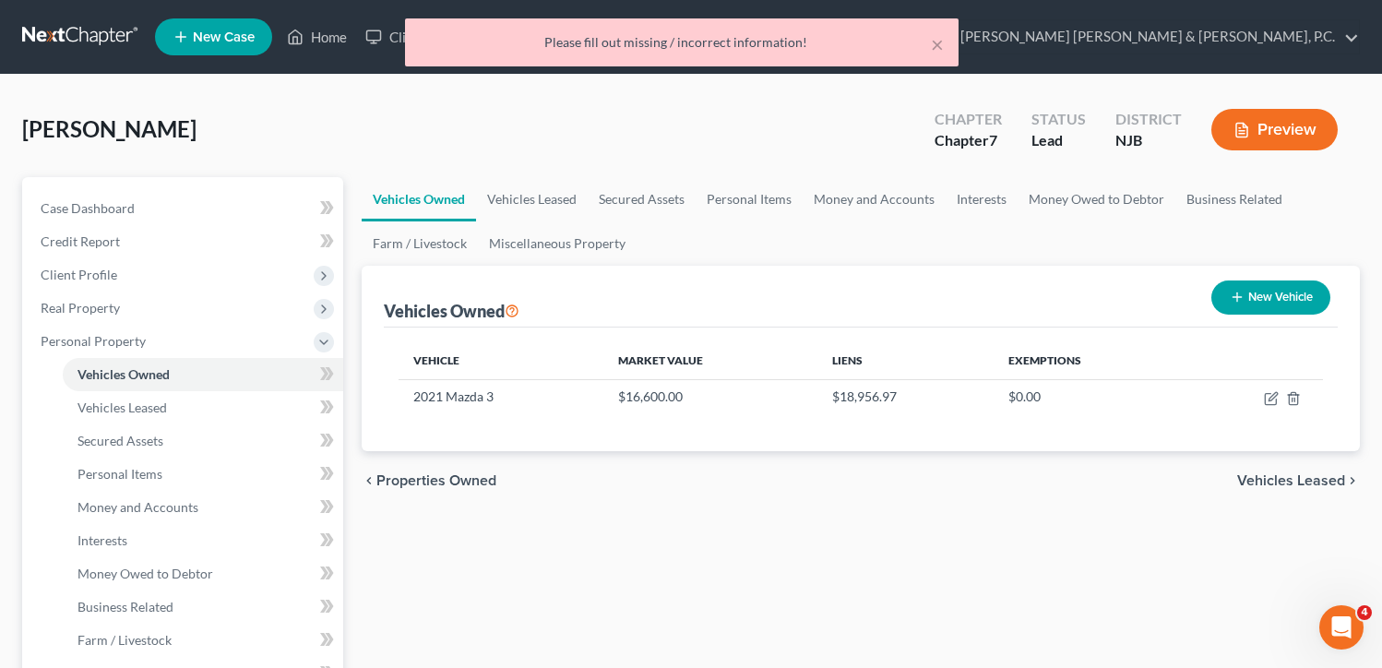
click at [1276, 477] on span "Vehicles Leased" at bounding box center [1291, 480] width 108 height 15
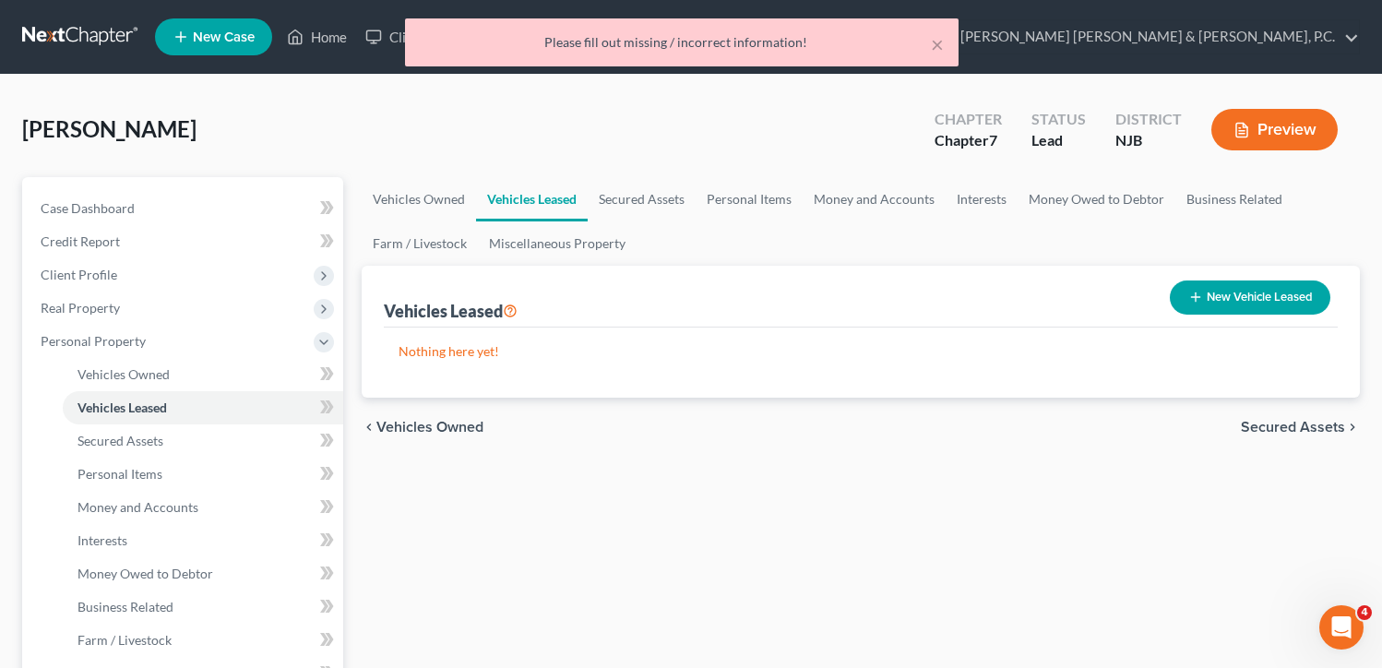
click at [1279, 427] on span "Secured Assets" at bounding box center [1292, 427] width 104 height 15
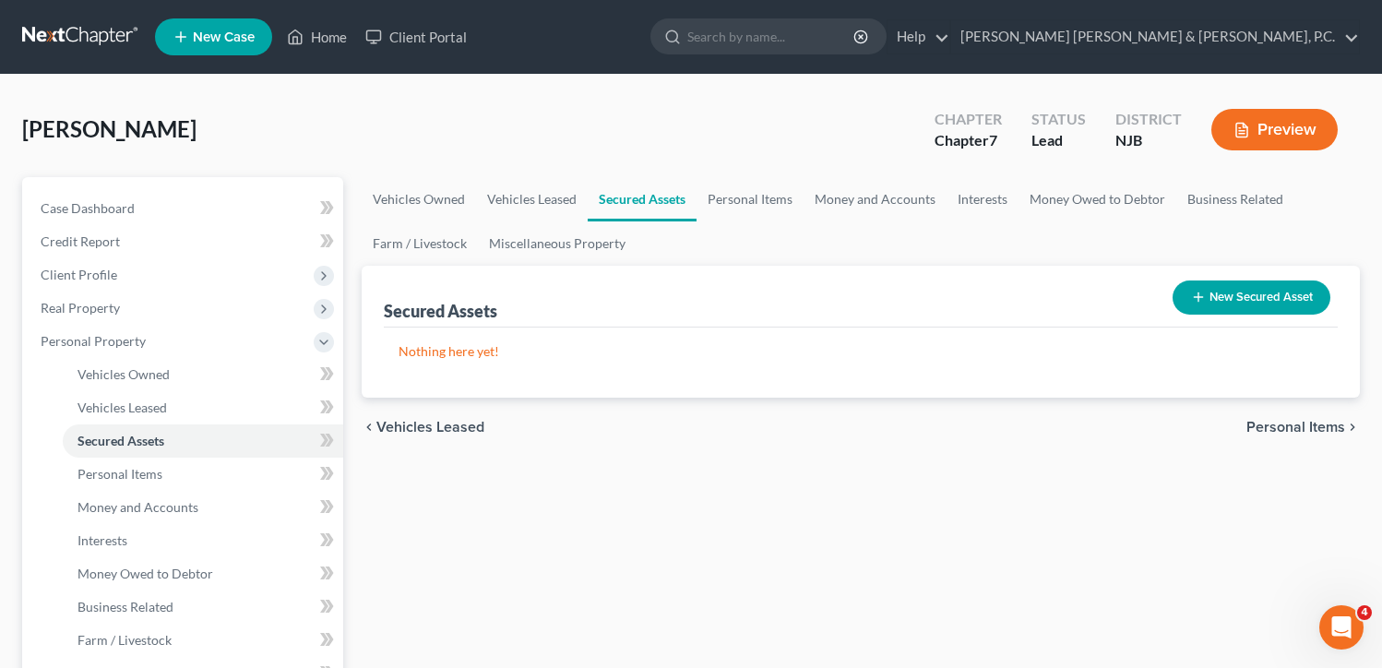
click at [1288, 426] on span "Personal Items" at bounding box center [1295, 427] width 99 height 15
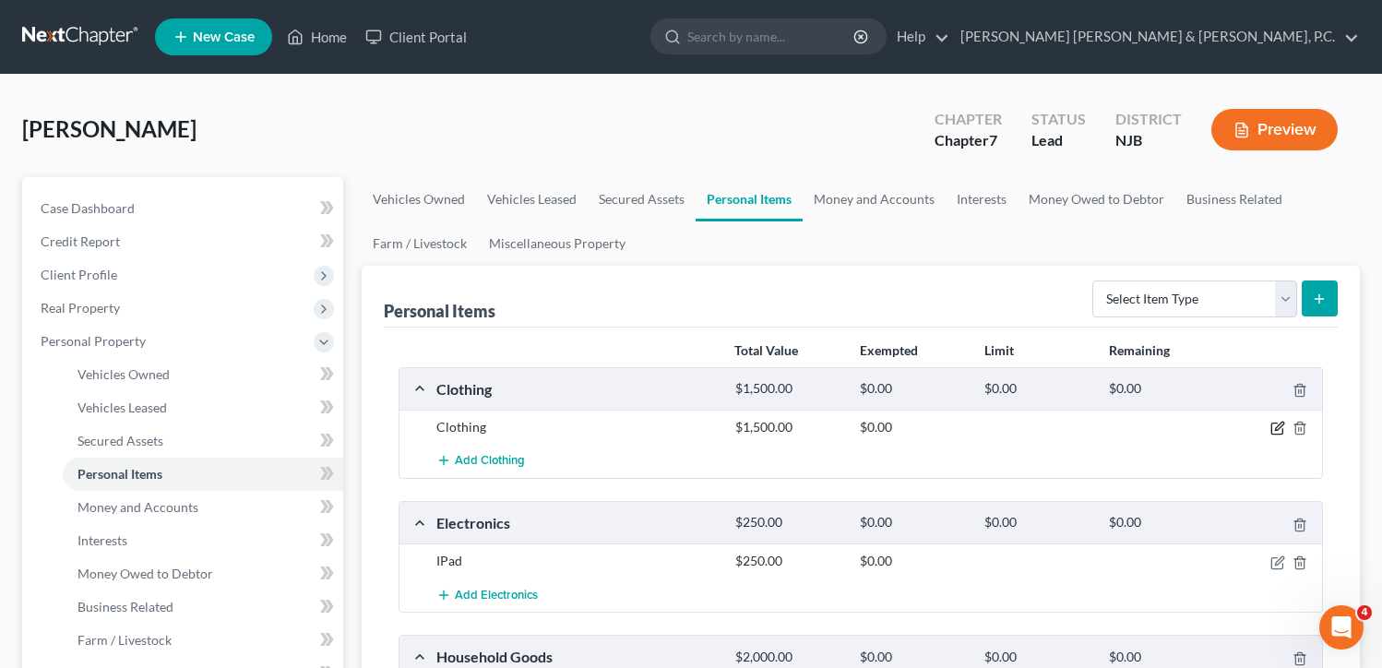
click at [1277, 430] on icon "button" at bounding box center [1279, 426] width 8 height 8
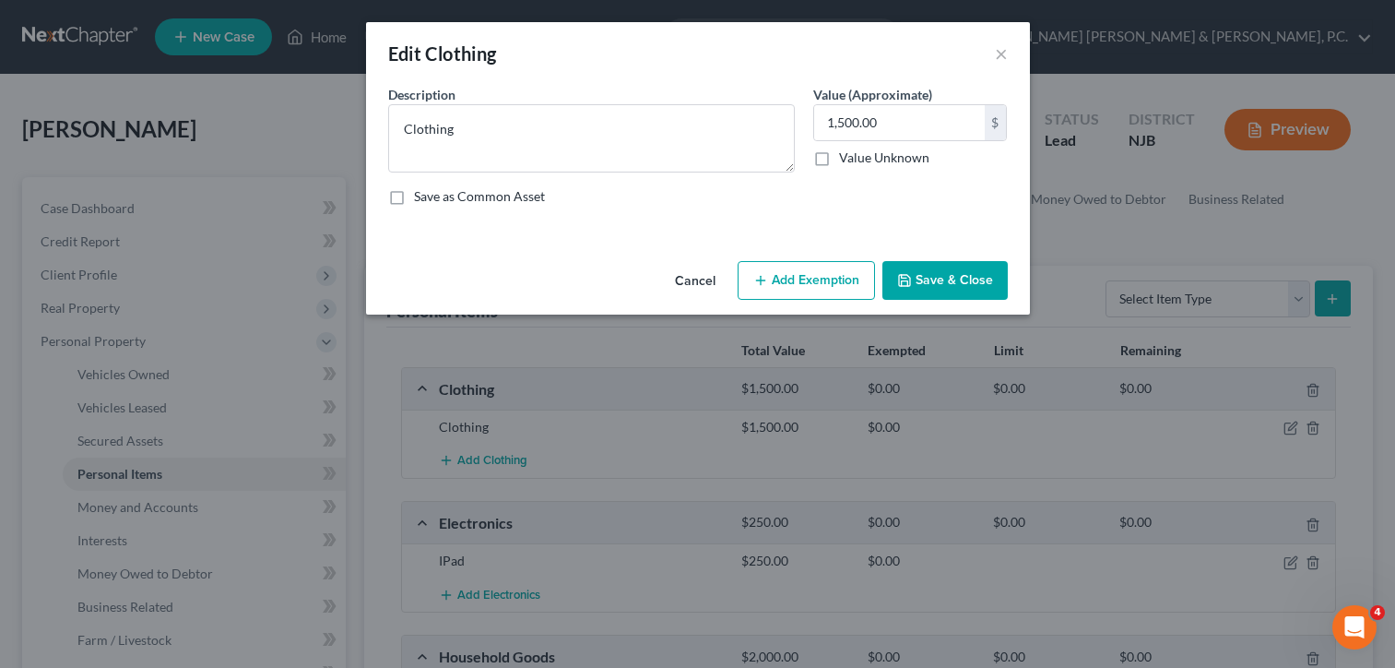
click at [836, 276] on button "Add Exemption" at bounding box center [806, 280] width 137 height 39
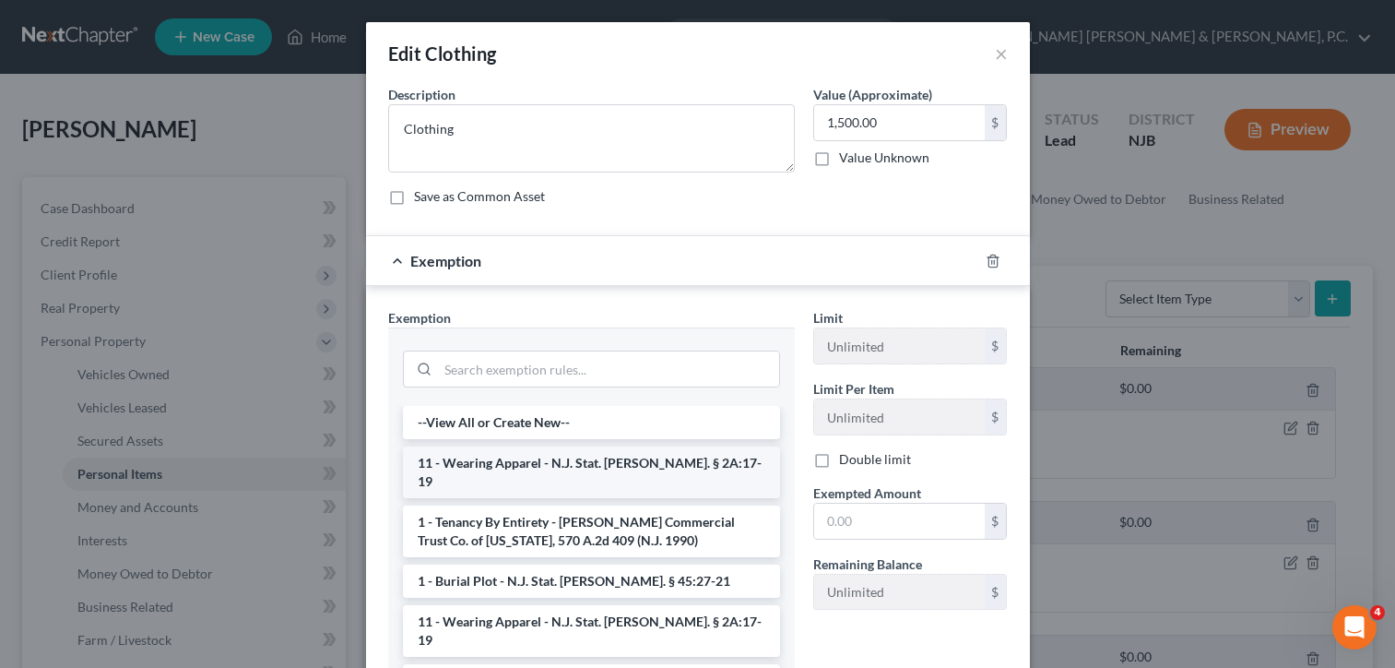
click at [635, 465] on li "11 - Wearing Apparel - N.J. Stat. [PERSON_NAME]. § 2A:17-19" at bounding box center [591, 472] width 377 height 52
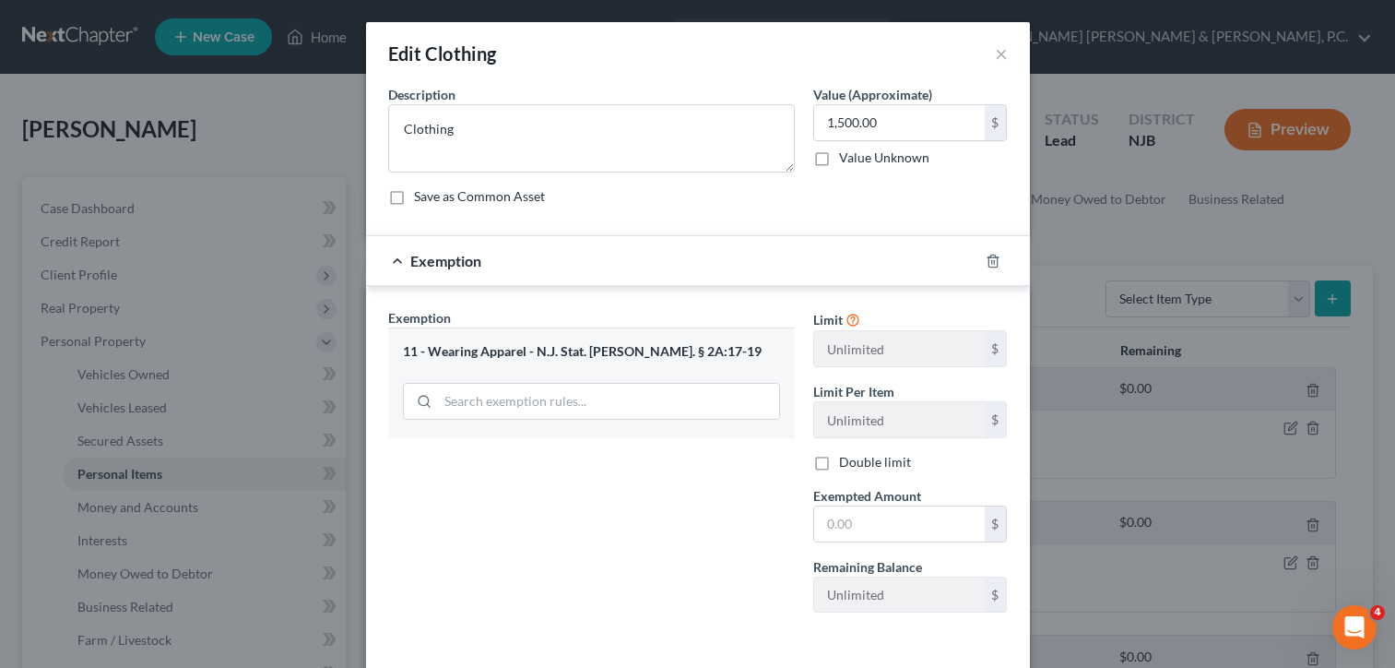
scroll to position [77, 0]
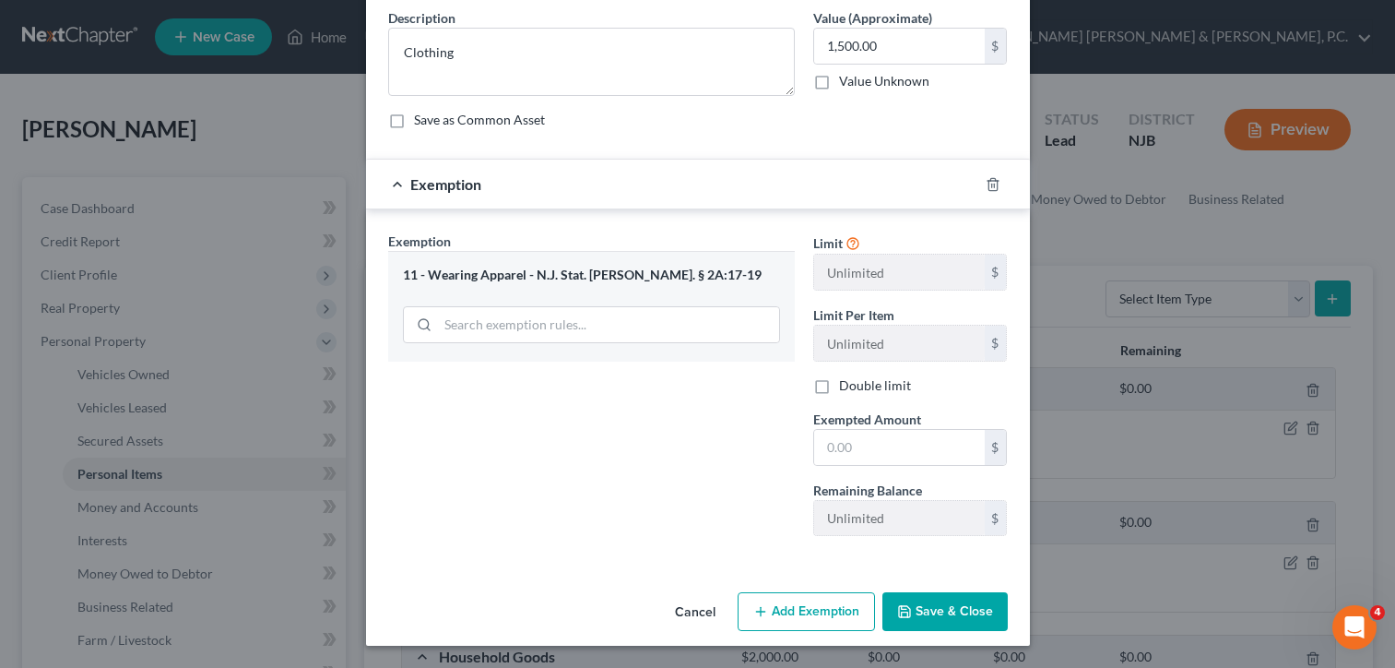
click at [949, 611] on button "Save & Close" at bounding box center [945, 611] width 125 height 39
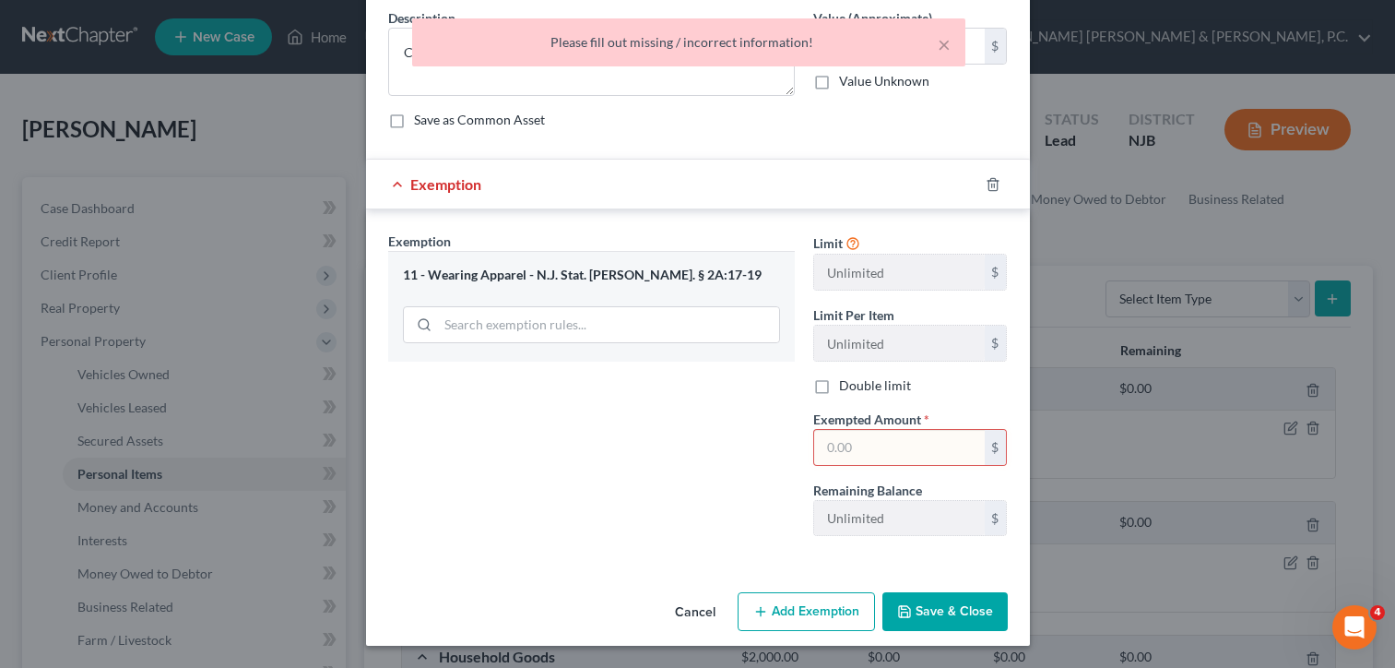
click at [891, 445] on input "text" at bounding box center [899, 447] width 171 height 35
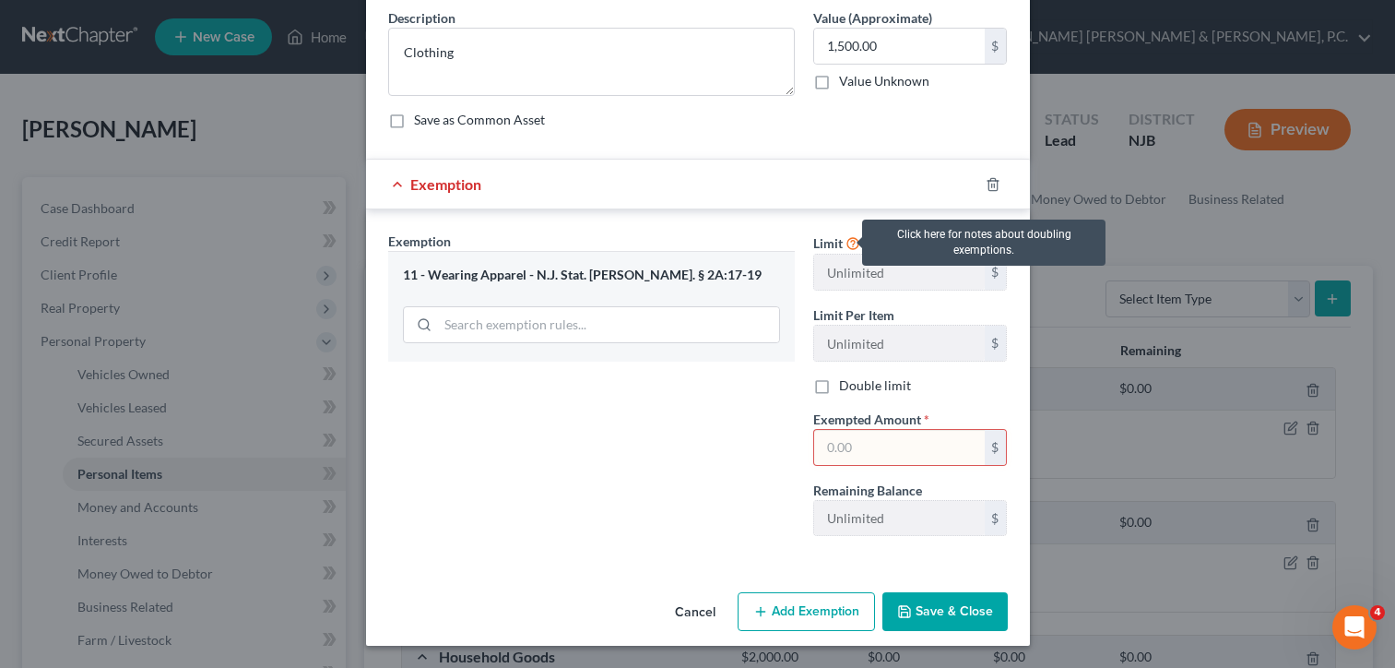
click at [846, 243] on icon at bounding box center [853, 242] width 15 height 18
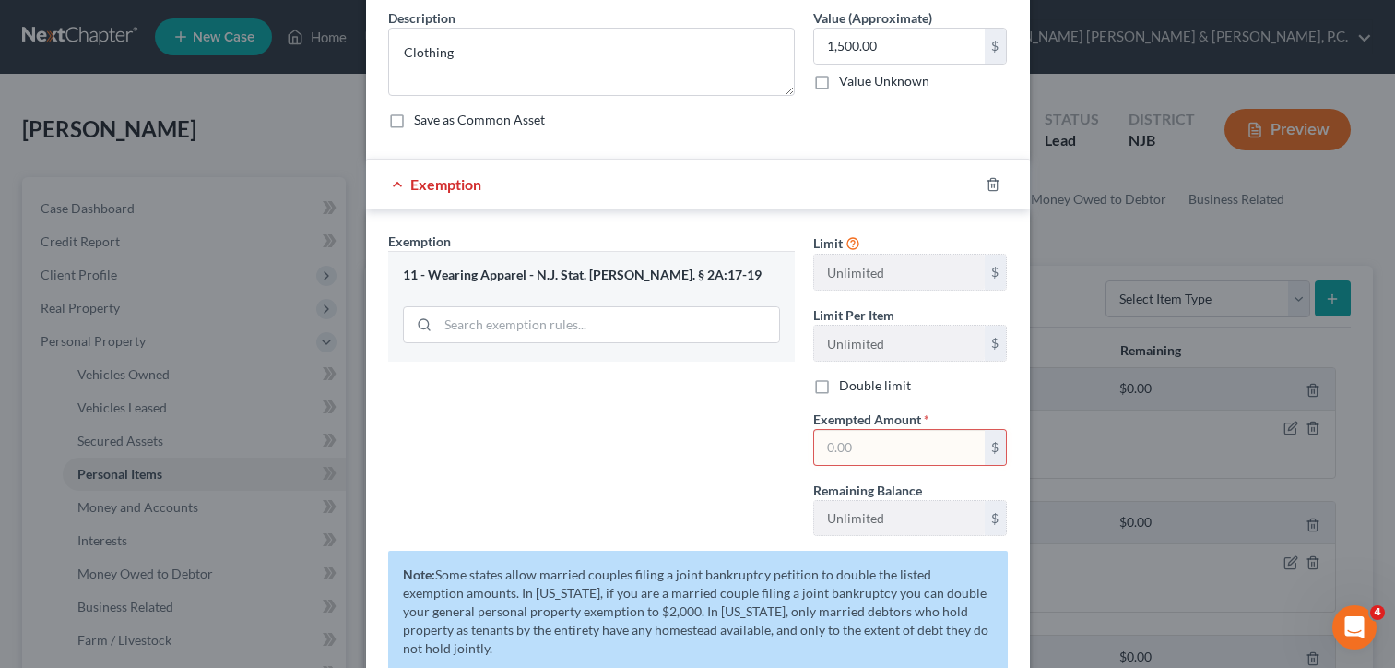
click at [674, 483] on div "Exemption Set must be selected for CA. Exemption * 11 - Wearing Apparel - N.J. …" at bounding box center [591, 390] width 425 height 319
click at [848, 383] on label "Double limit" at bounding box center [875, 385] width 72 height 18
click at [848, 383] on input "Double limit" at bounding box center [853, 382] width 12 height 12
click at [839, 387] on label "Double limit" at bounding box center [875, 385] width 72 height 18
click at [847, 387] on input "Double limit" at bounding box center [853, 382] width 12 height 12
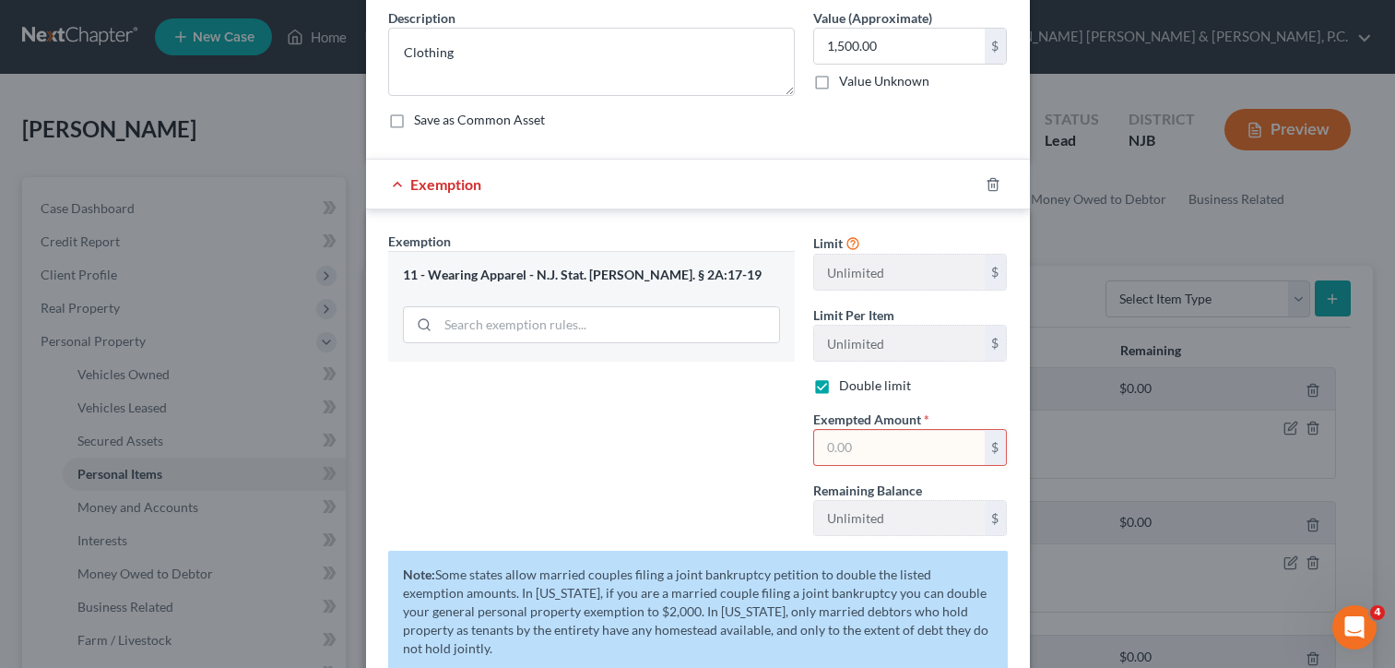
checkbox input "false"
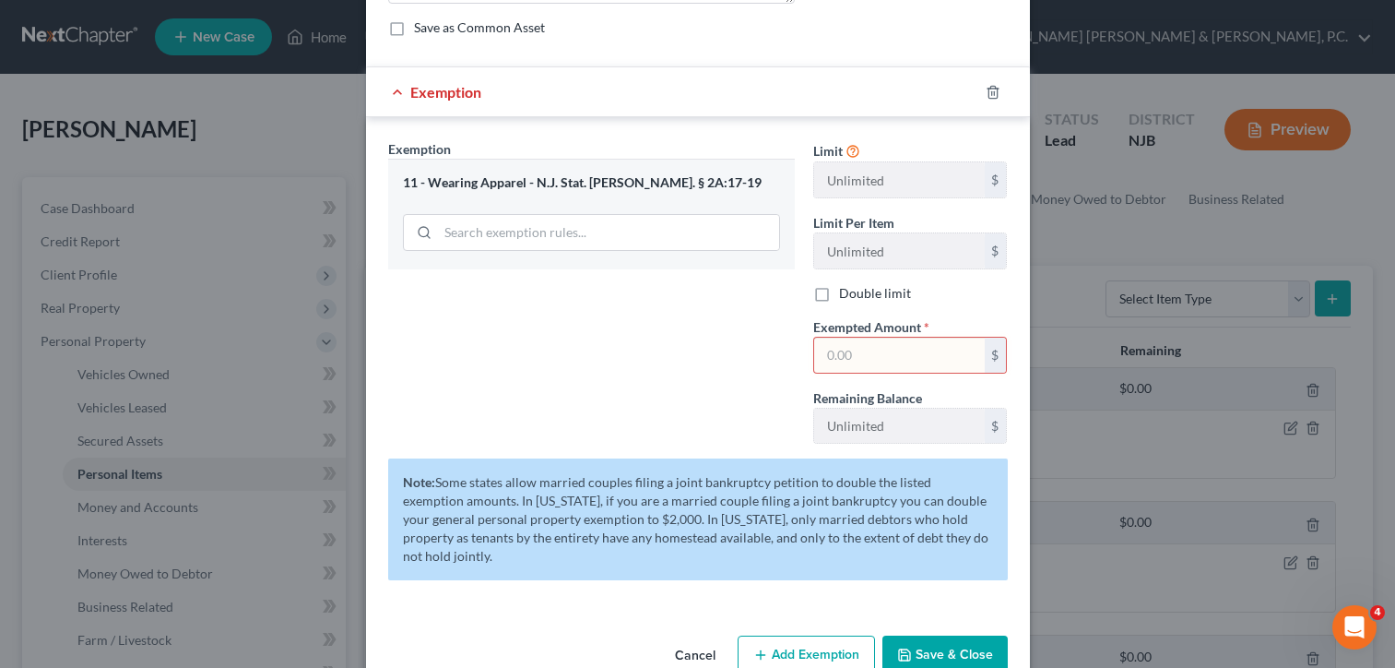
scroll to position [212, 0]
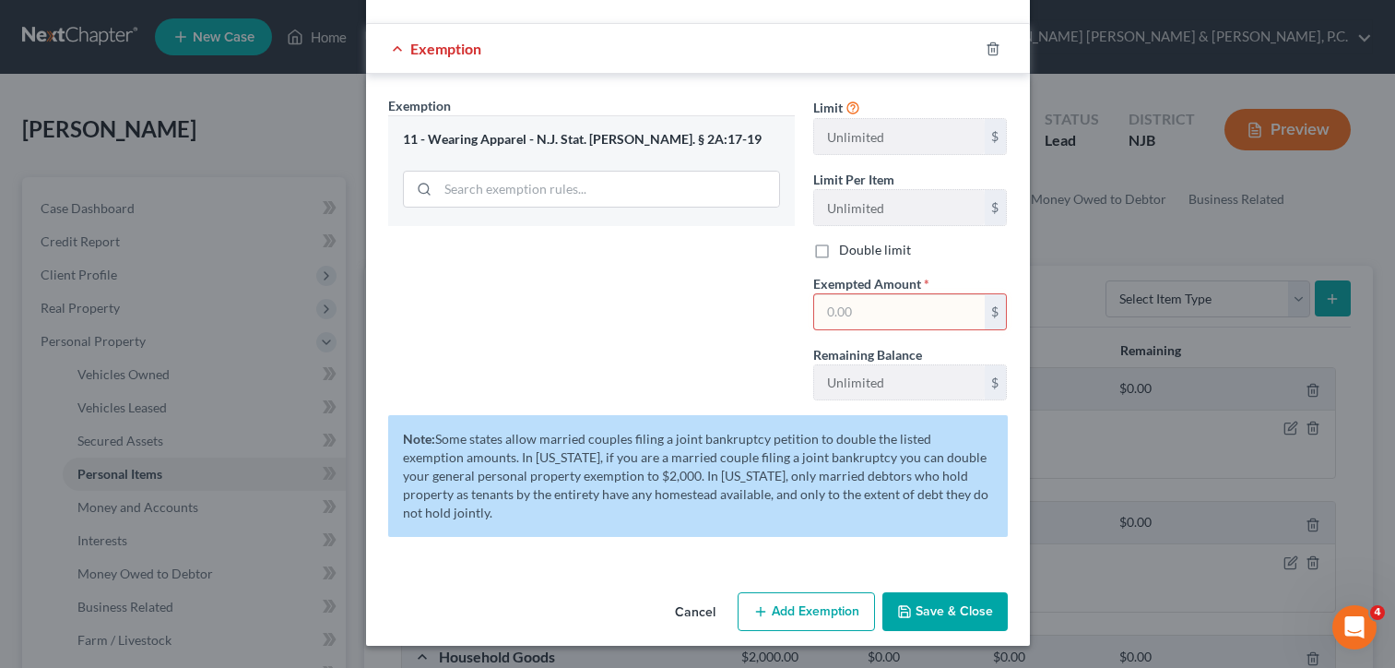
click at [866, 312] on input "text" at bounding box center [899, 311] width 171 height 35
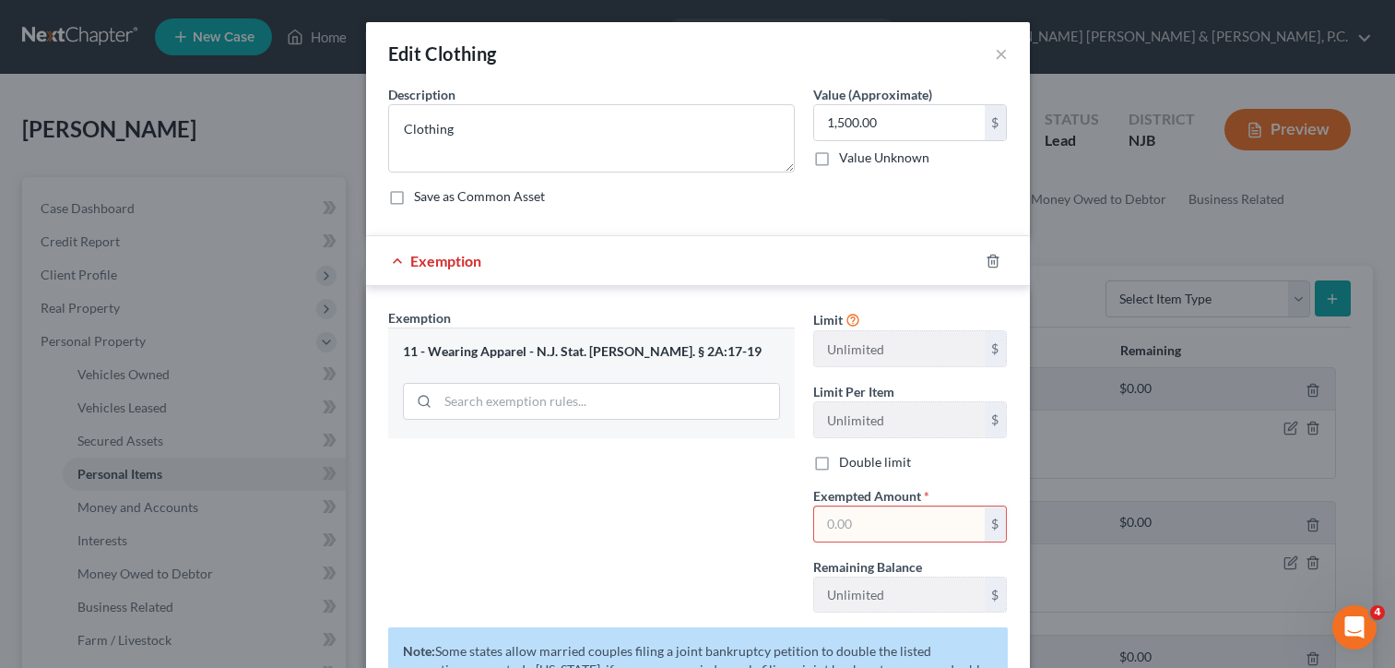
click at [836, 520] on input "text" at bounding box center [899, 523] width 171 height 35
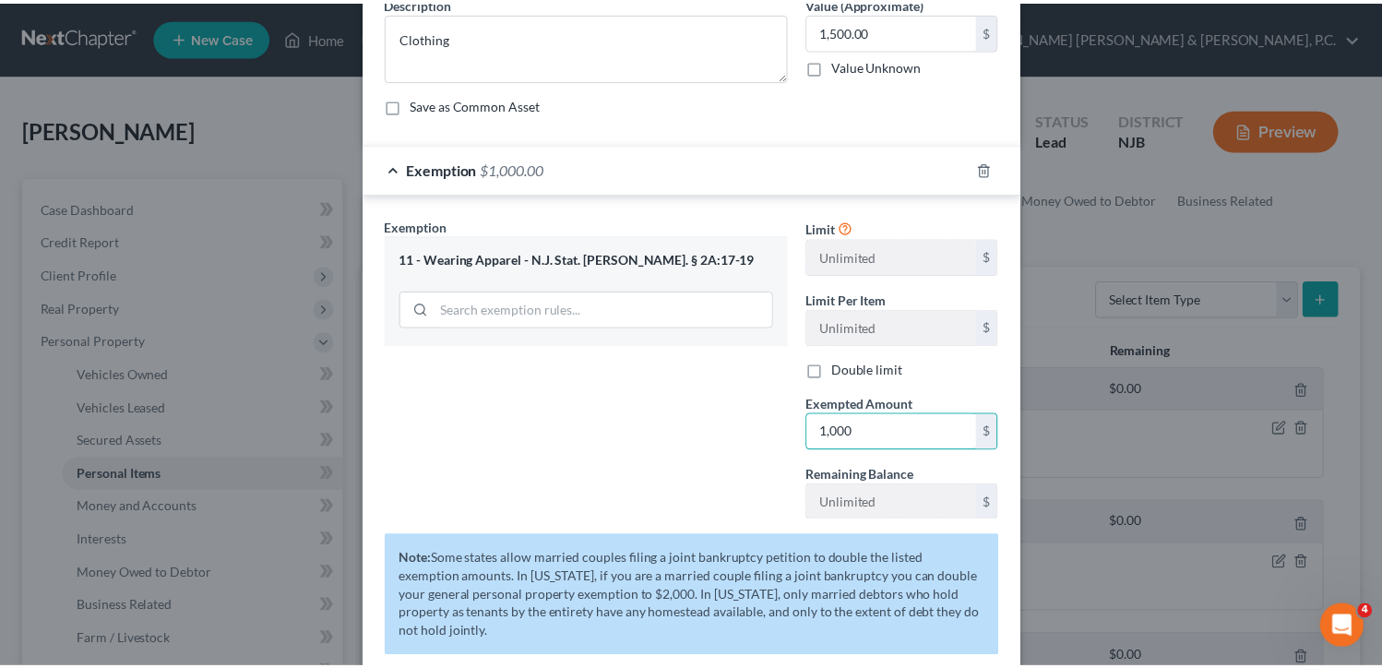
scroll to position [212, 0]
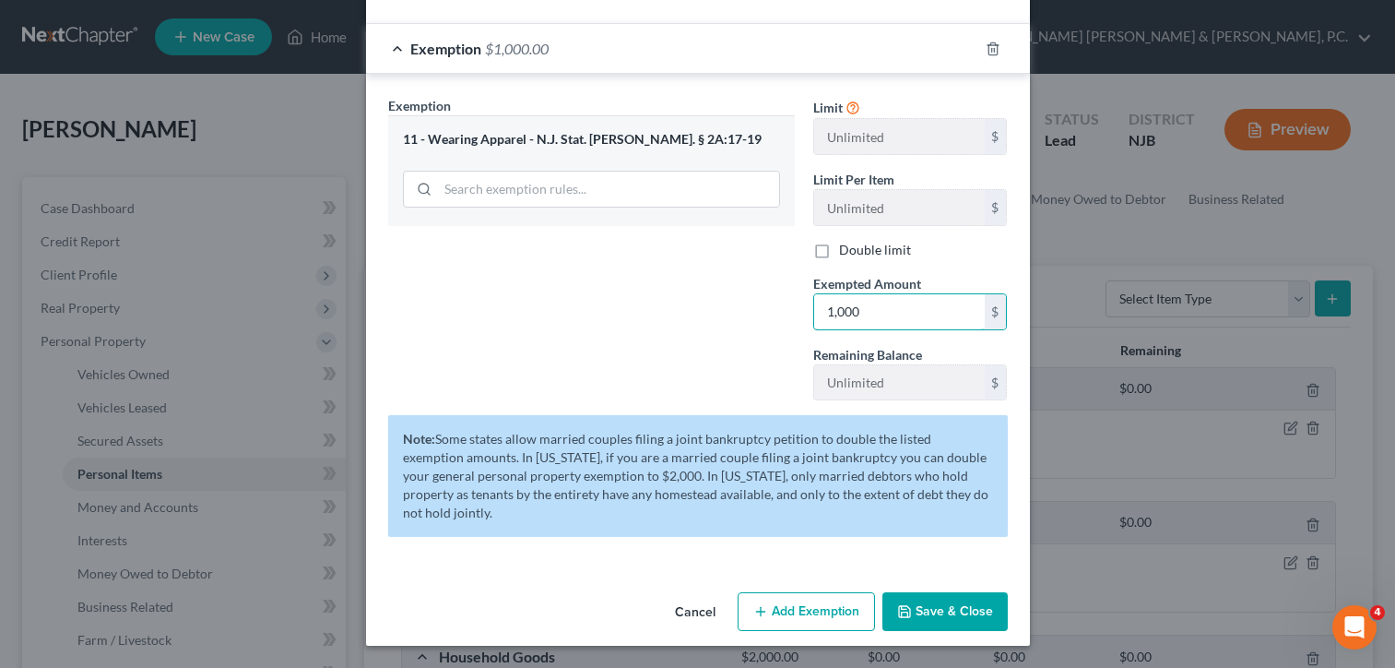
type input "1,000"
click at [933, 609] on button "Save & Close" at bounding box center [945, 611] width 125 height 39
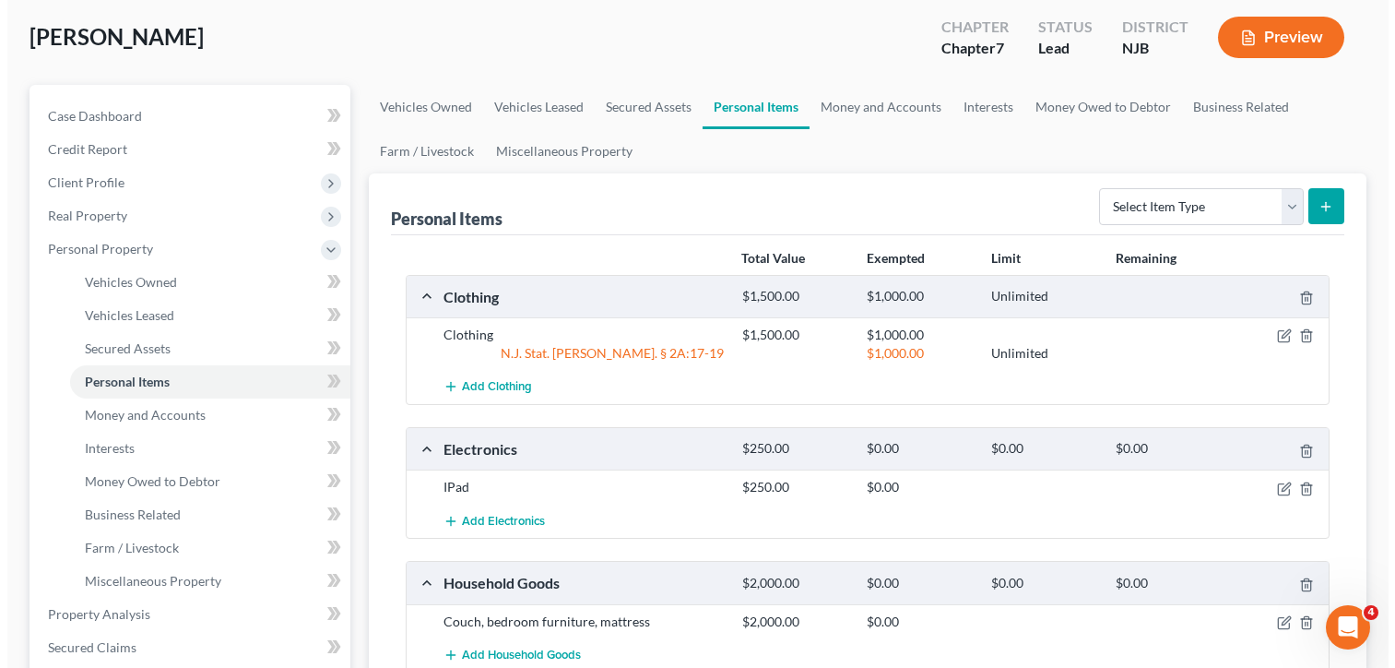
scroll to position [184, 0]
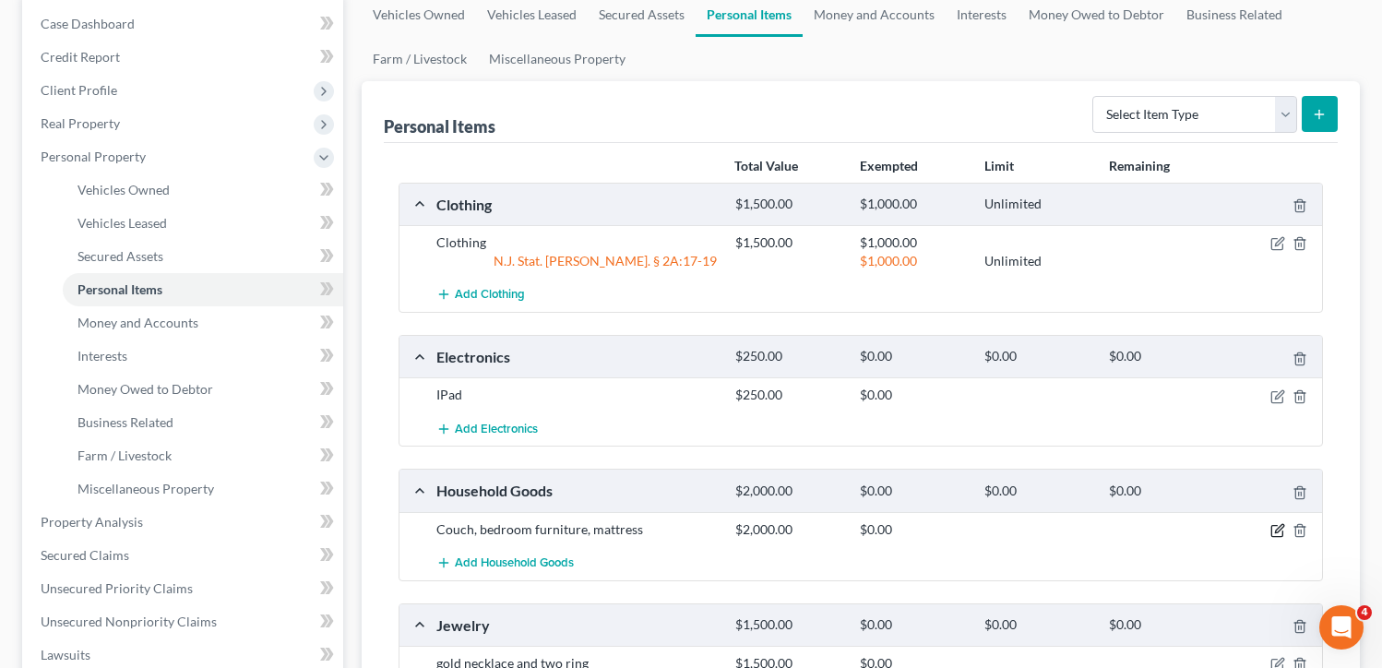
click at [1276, 528] on icon "button" at bounding box center [1277, 530] width 15 height 15
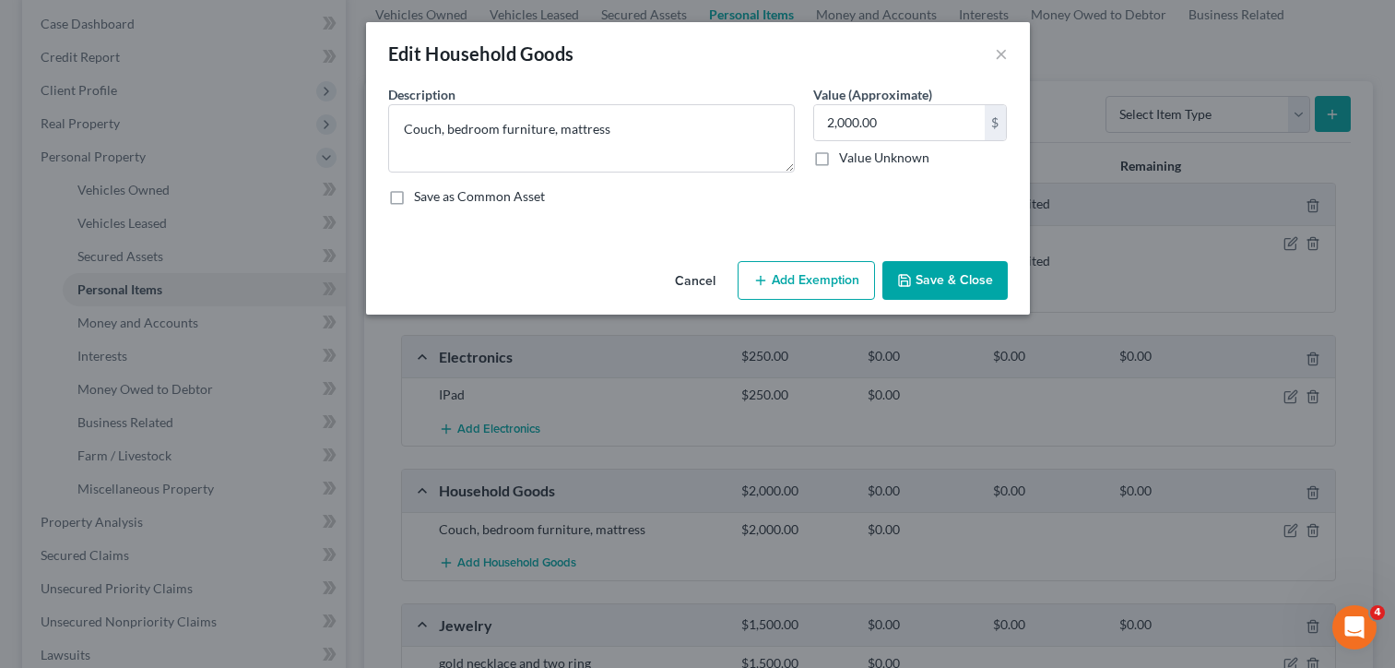
click at [848, 275] on button "Add Exemption" at bounding box center [806, 280] width 137 height 39
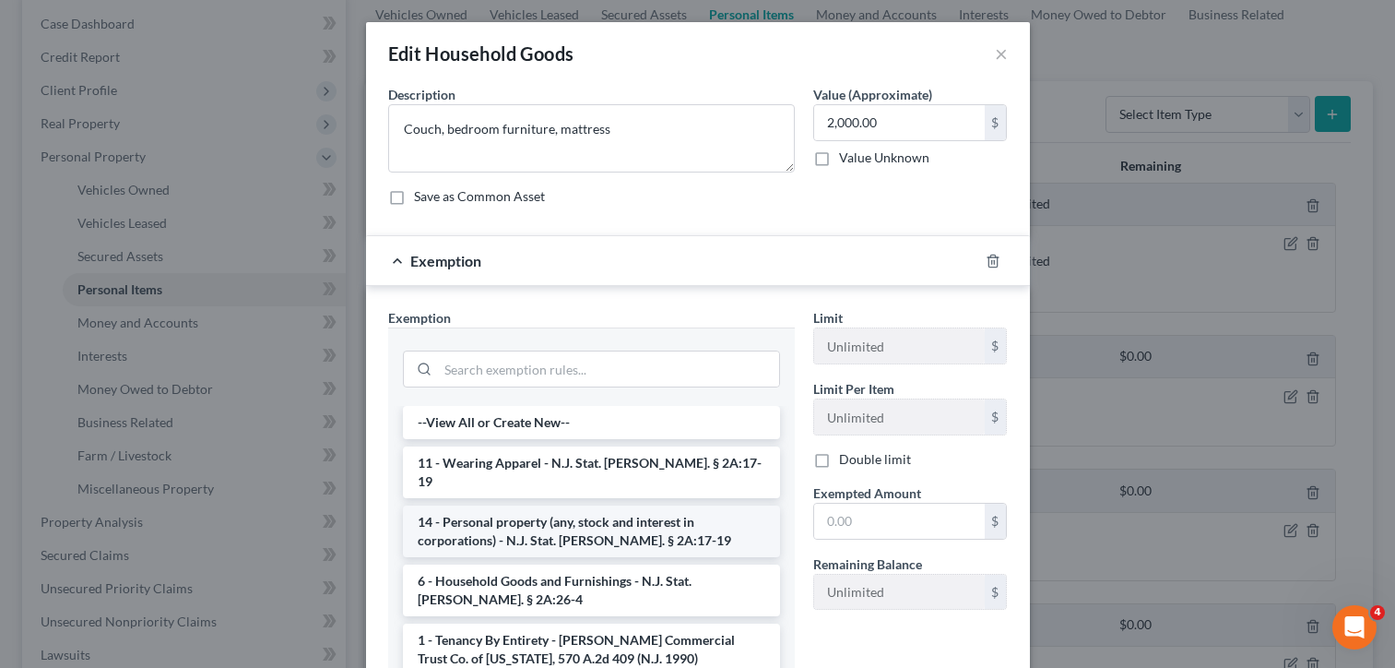
scroll to position [92, 0]
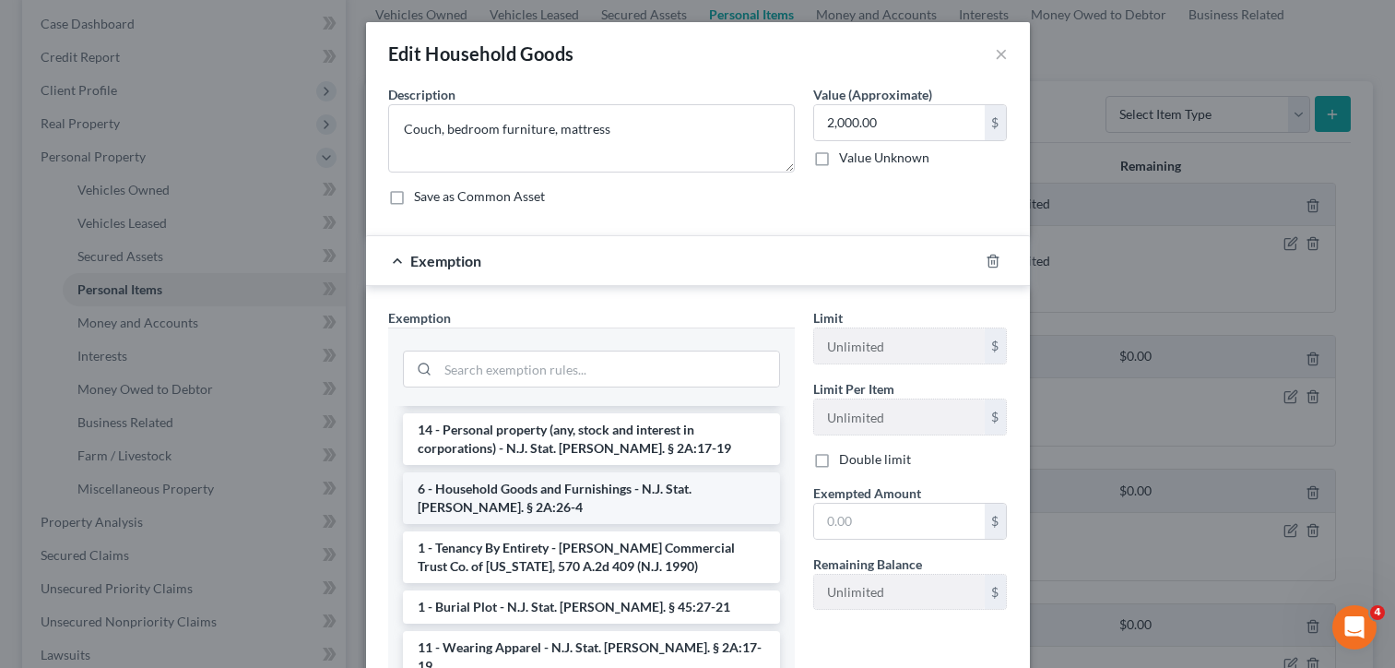
click at [594, 488] on li "6 - Household Goods and Furnishings - N.J. Stat. [PERSON_NAME]. § 2A:26-4" at bounding box center [591, 498] width 377 height 52
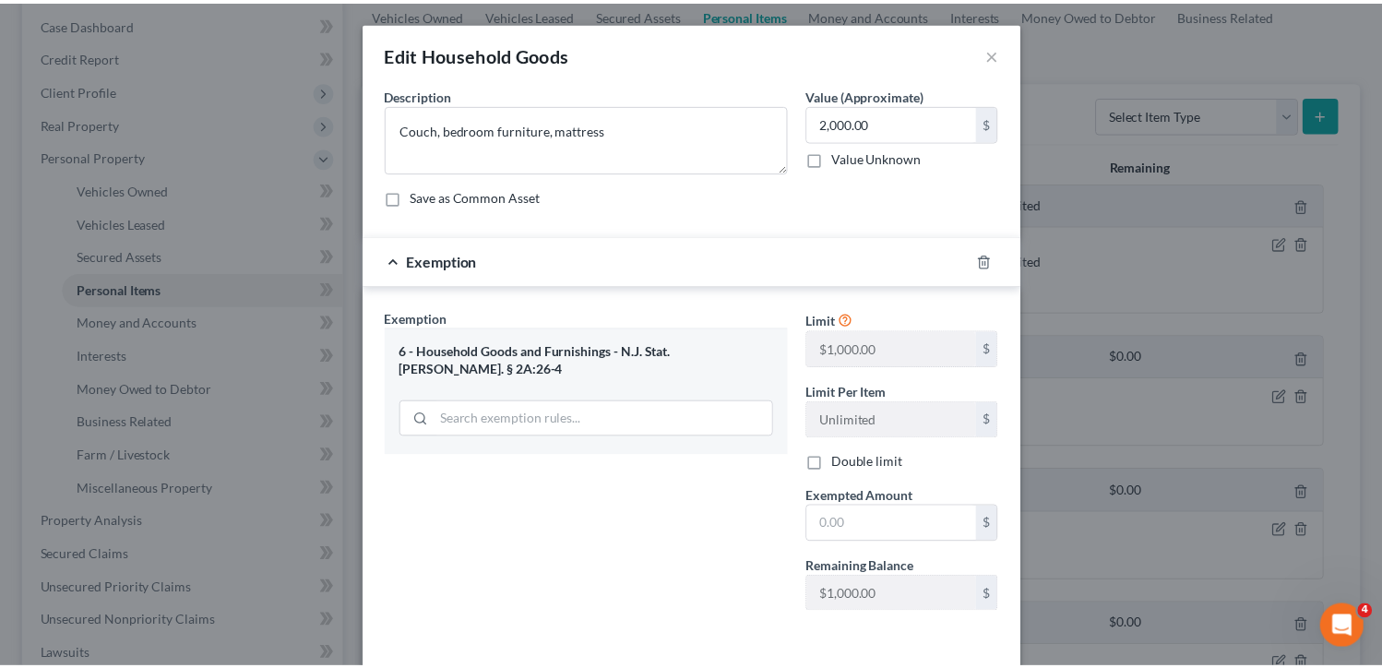
scroll to position [77, 0]
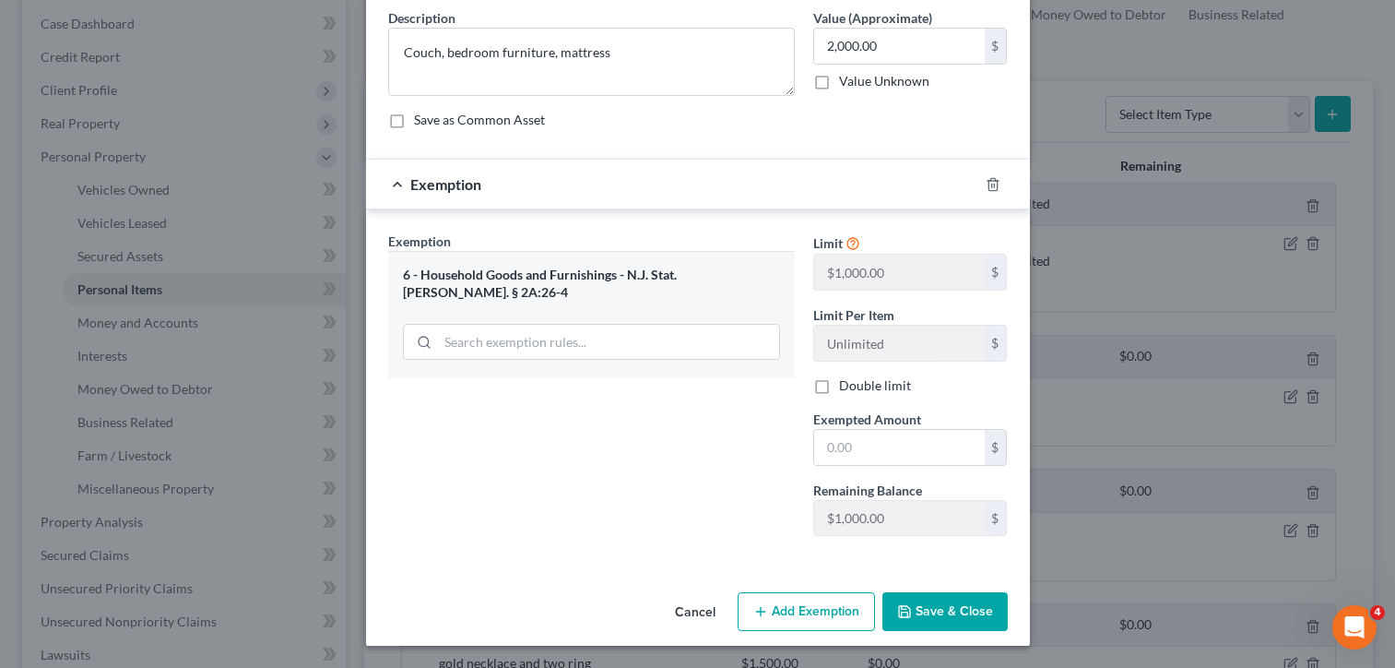
click at [914, 603] on button "Save & Close" at bounding box center [945, 611] width 125 height 39
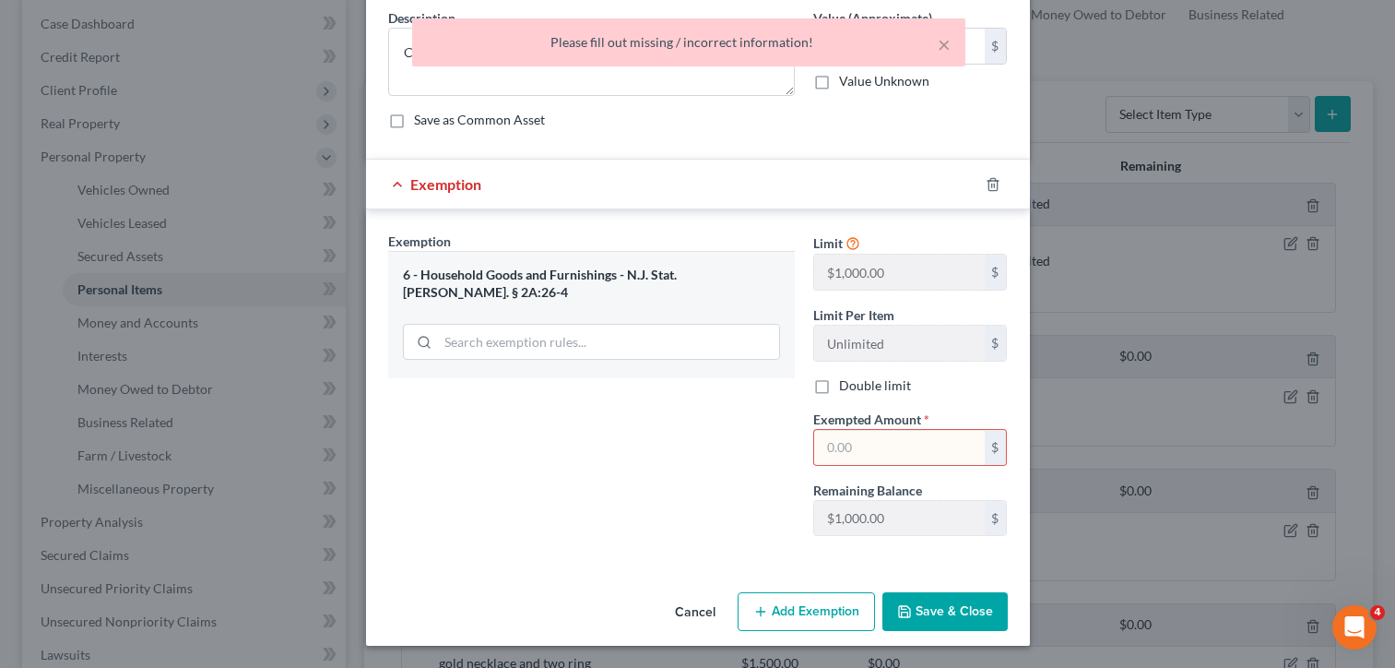
click at [844, 442] on input "text" at bounding box center [899, 447] width 171 height 35
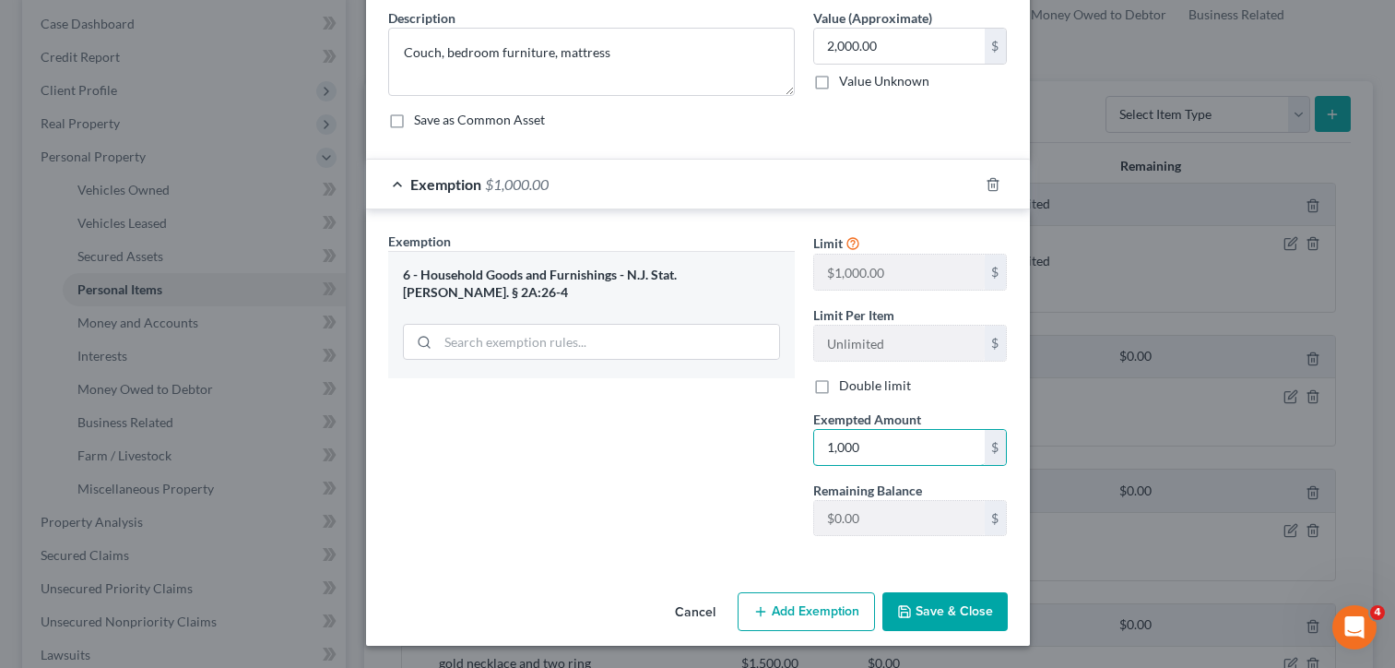
type input "1,000"
click at [926, 611] on button "Save & Close" at bounding box center [945, 611] width 125 height 39
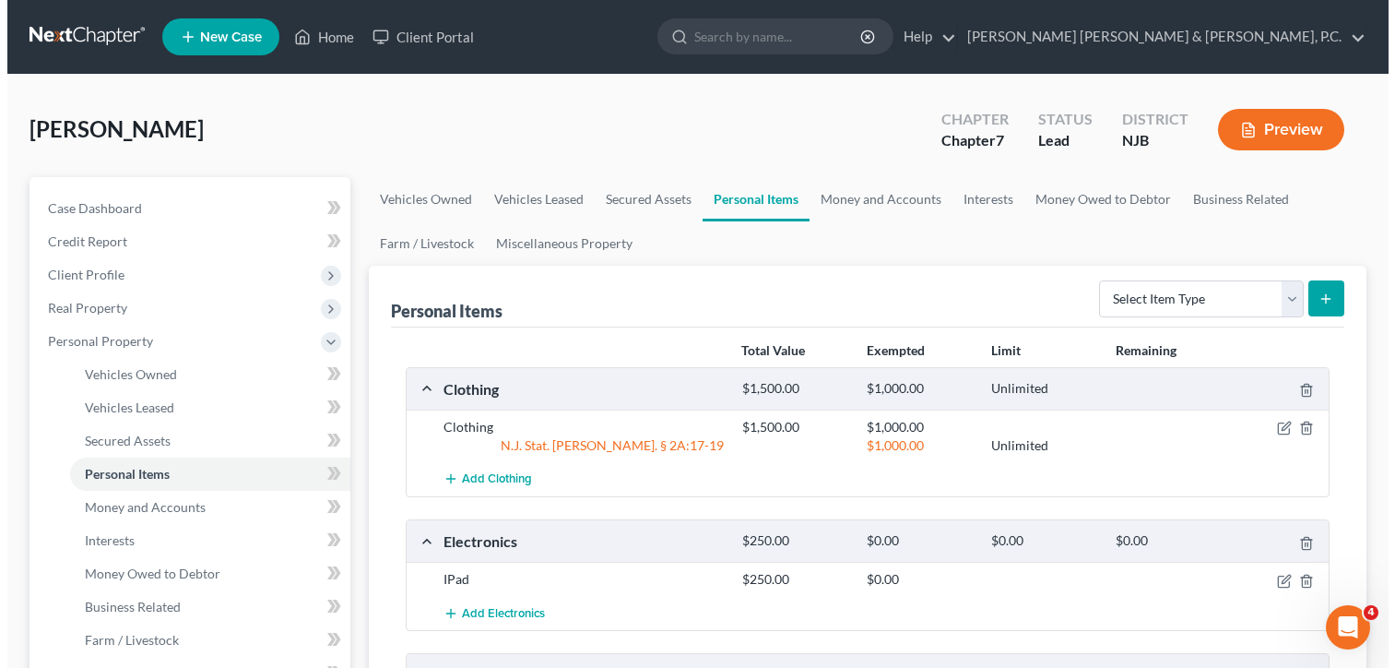
scroll to position [92, 0]
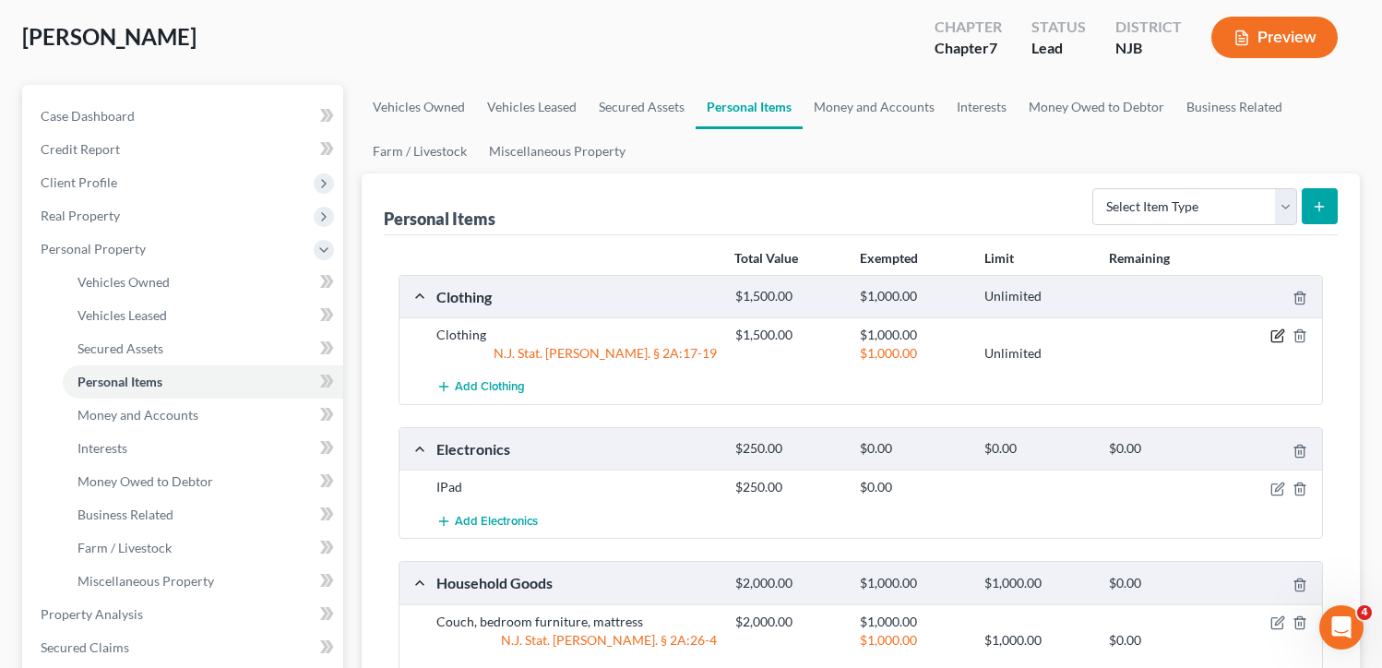
click at [1278, 333] on icon "button" at bounding box center [1279, 334] width 8 height 8
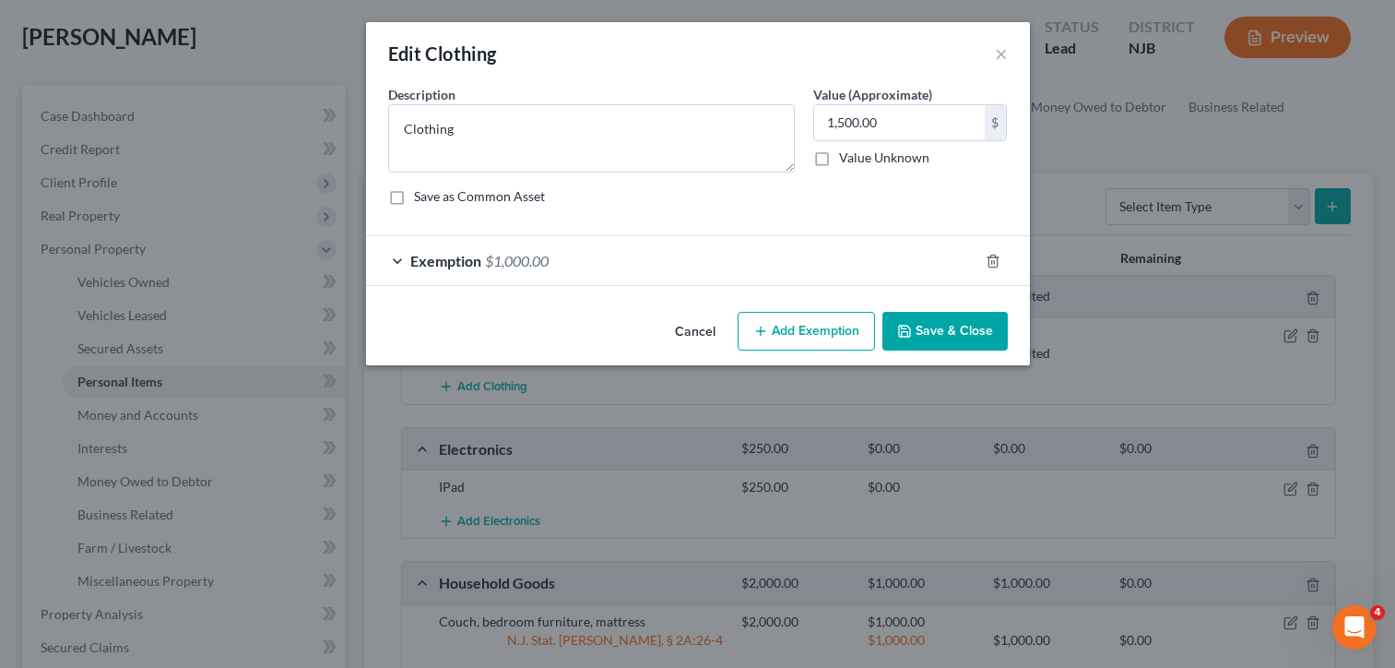
click at [498, 260] on span "$1,000.00" at bounding box center [517, 261] width 64 height 18
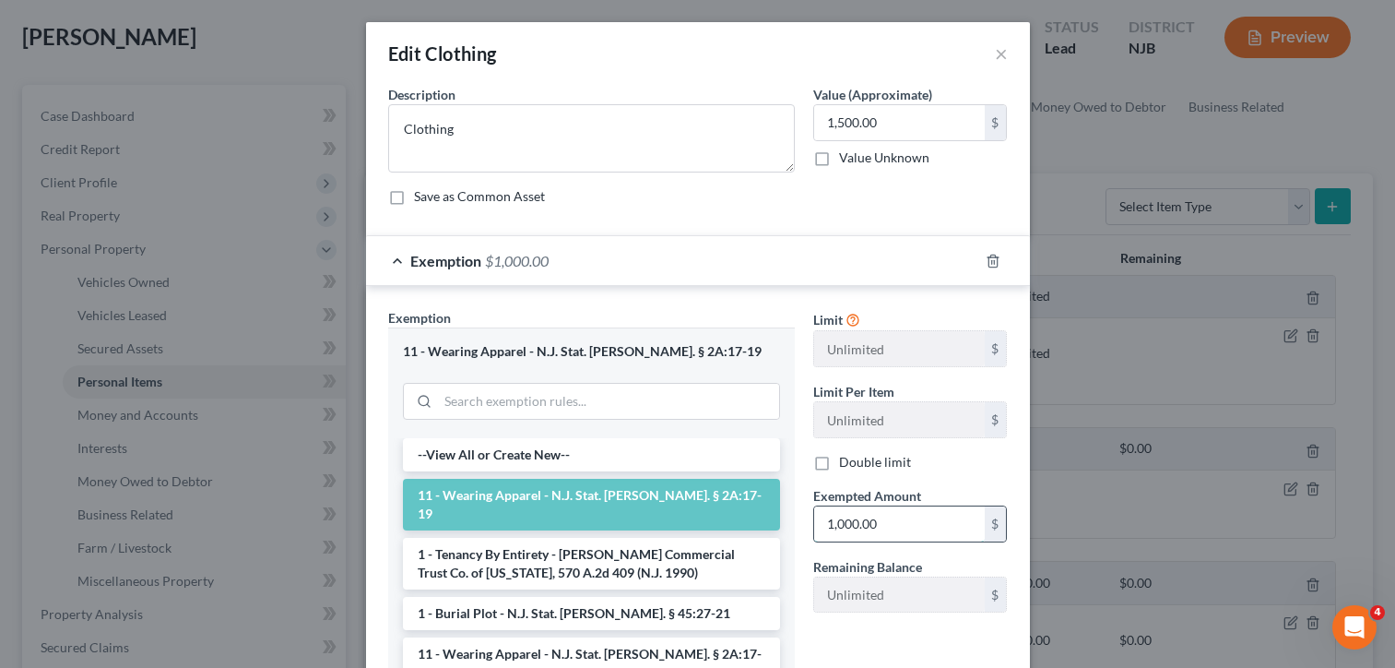
click at [896, 516] on input "1,000.00" at bounding box center [899, 523] width 171 height 35
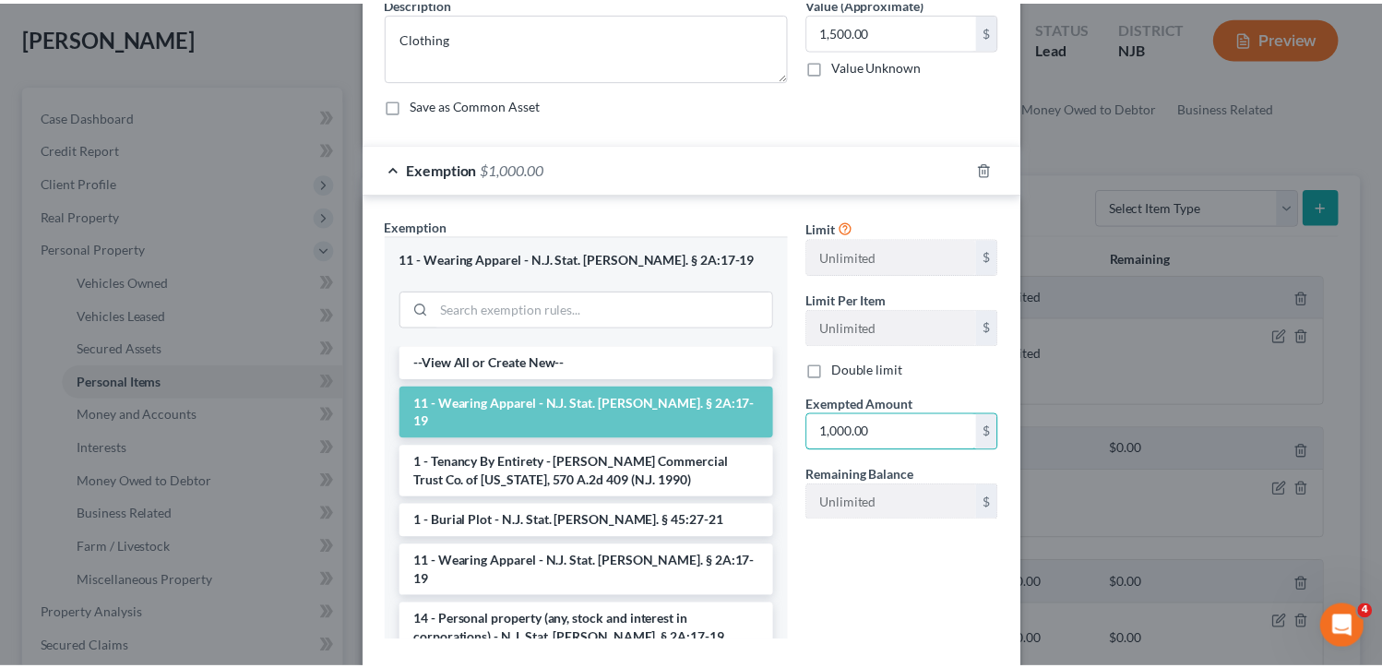
scroll to position [184, 0]
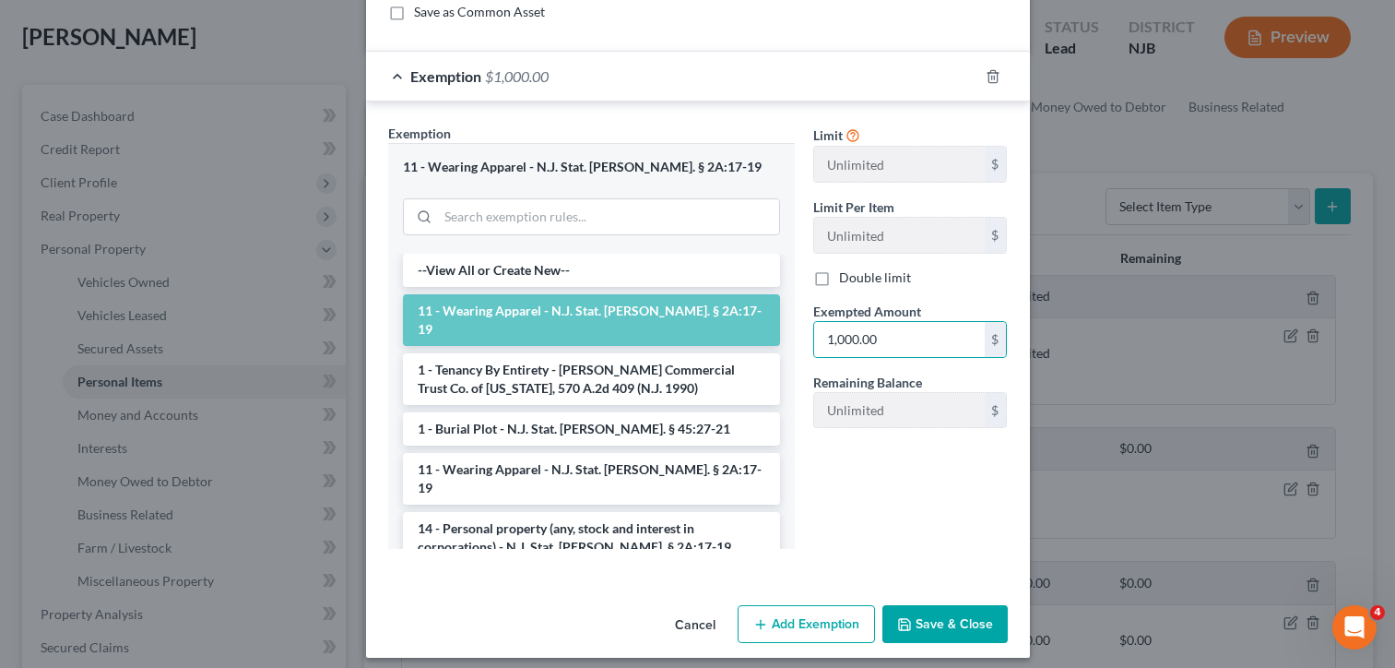
click at [904, 614] on button "Save & Close" at bounding box center [945, 624] width 125 height 39
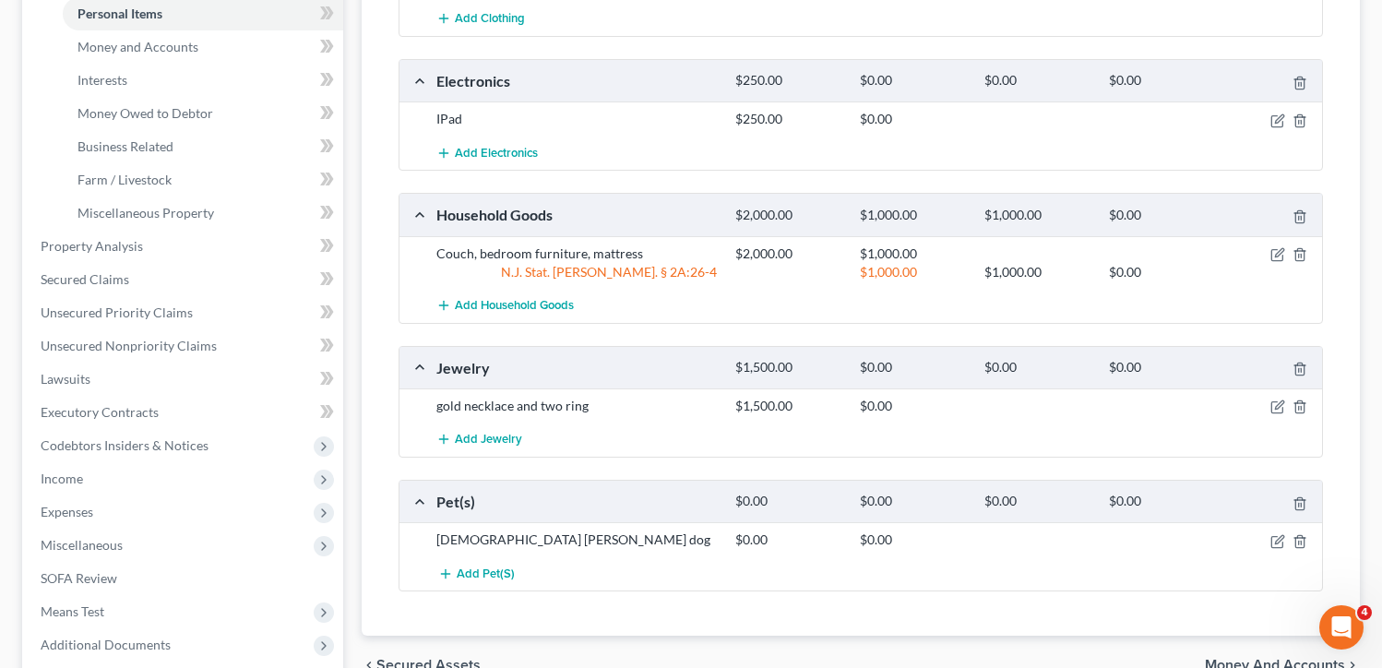
scroll to position [552, 0]
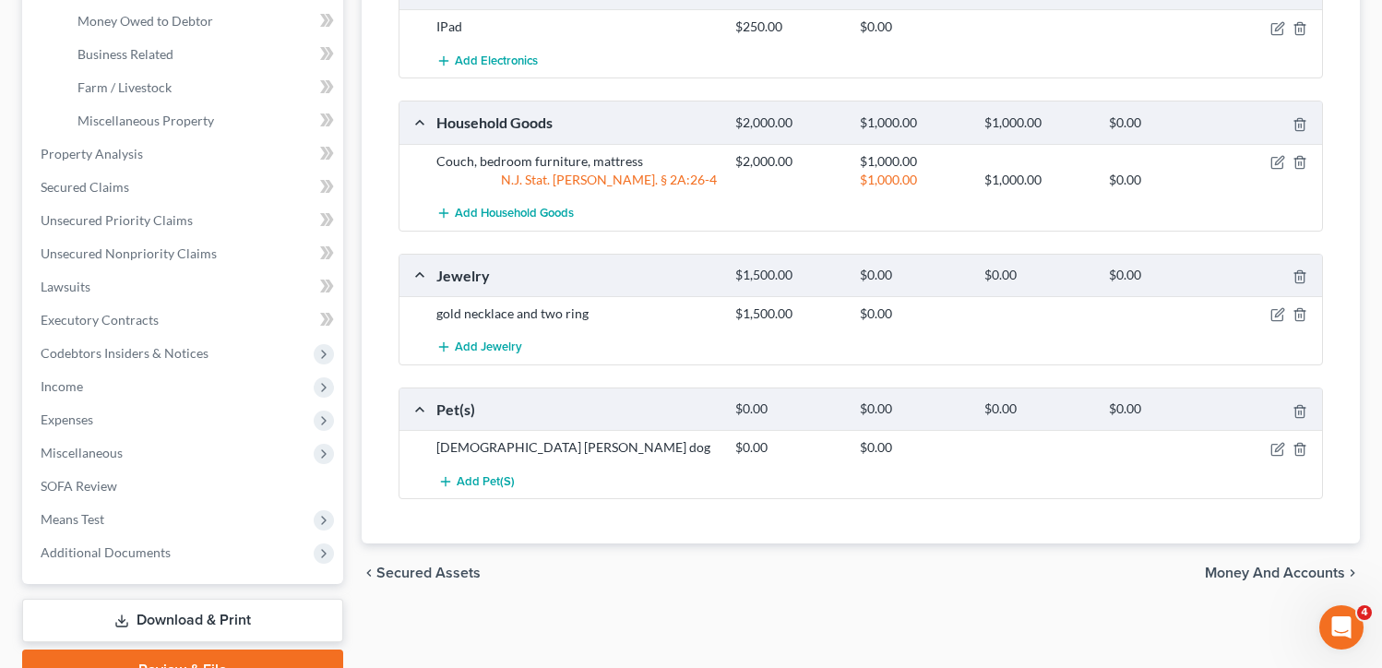
click at [1263, 572] on span "Money and Accounts" at bounding box center [1274, 572] width 140 height 15
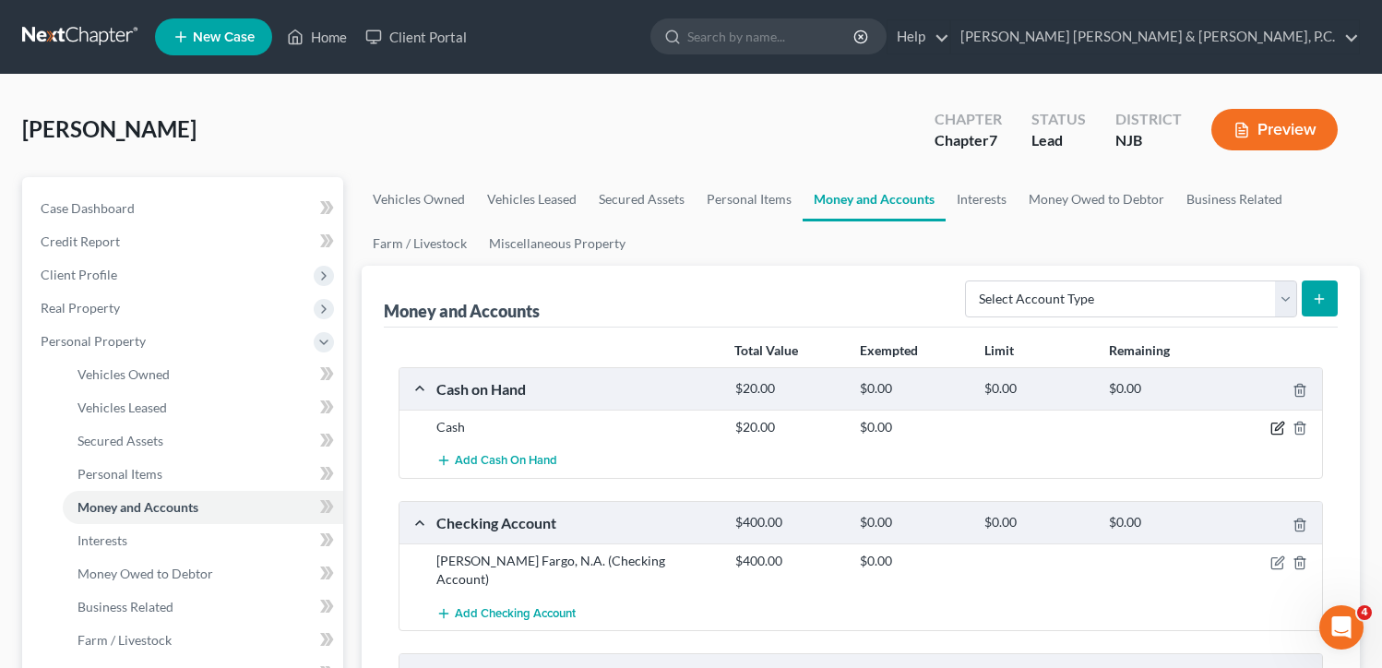
click at [1276, 425] on icon "button" at bounding box center [1277, 428] width 15 height 15
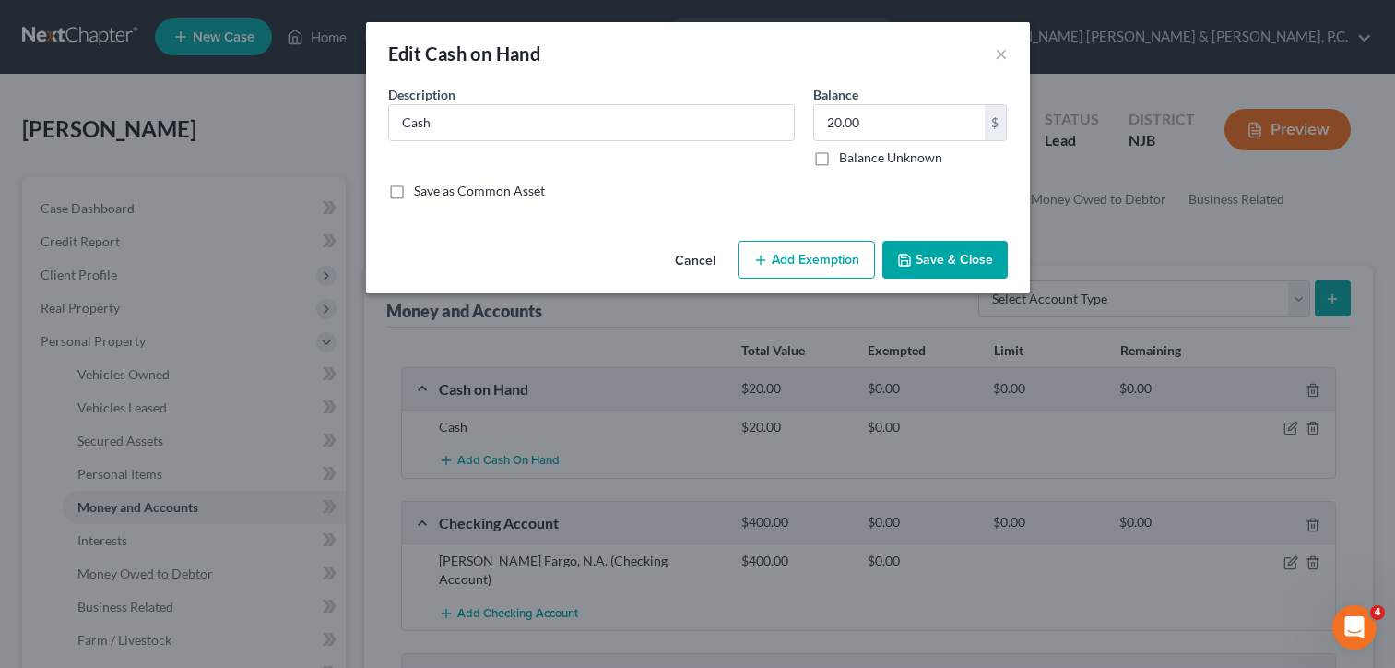
click at [813, 253] on button "Add Exemption" at bounding box center [806, 260] width 137 height 39
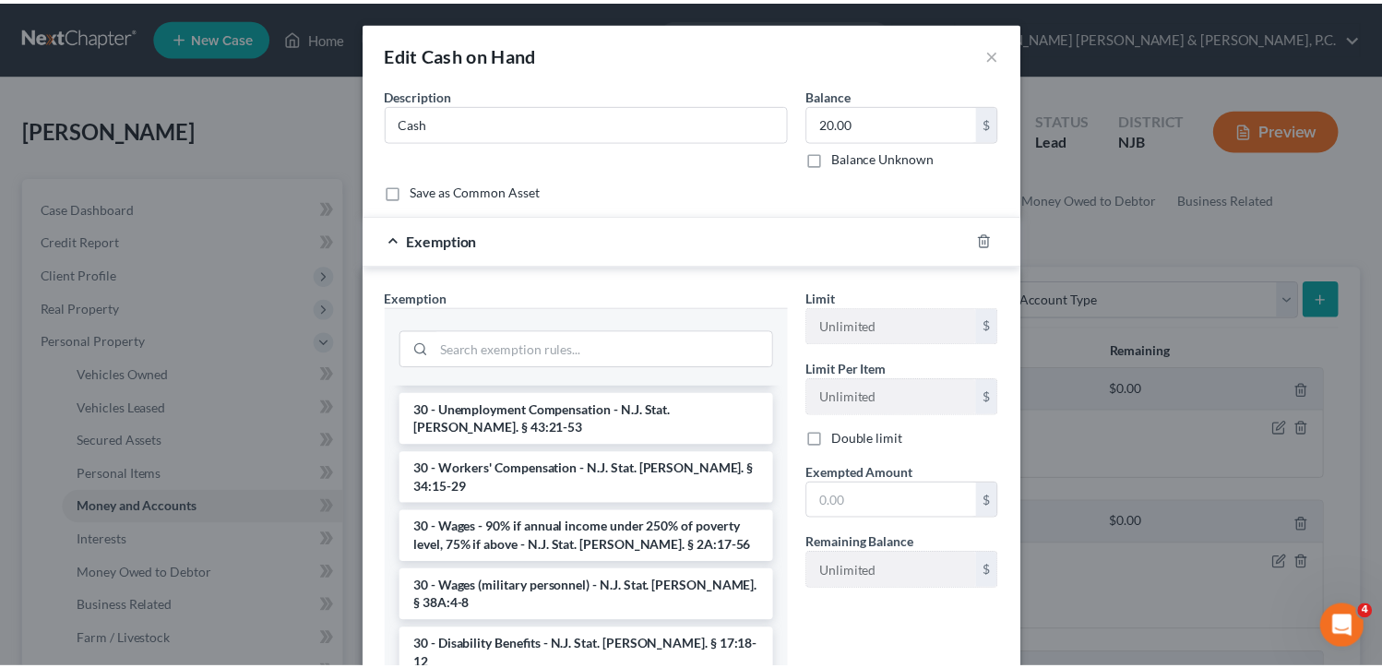
scroll to position [1623, 0]
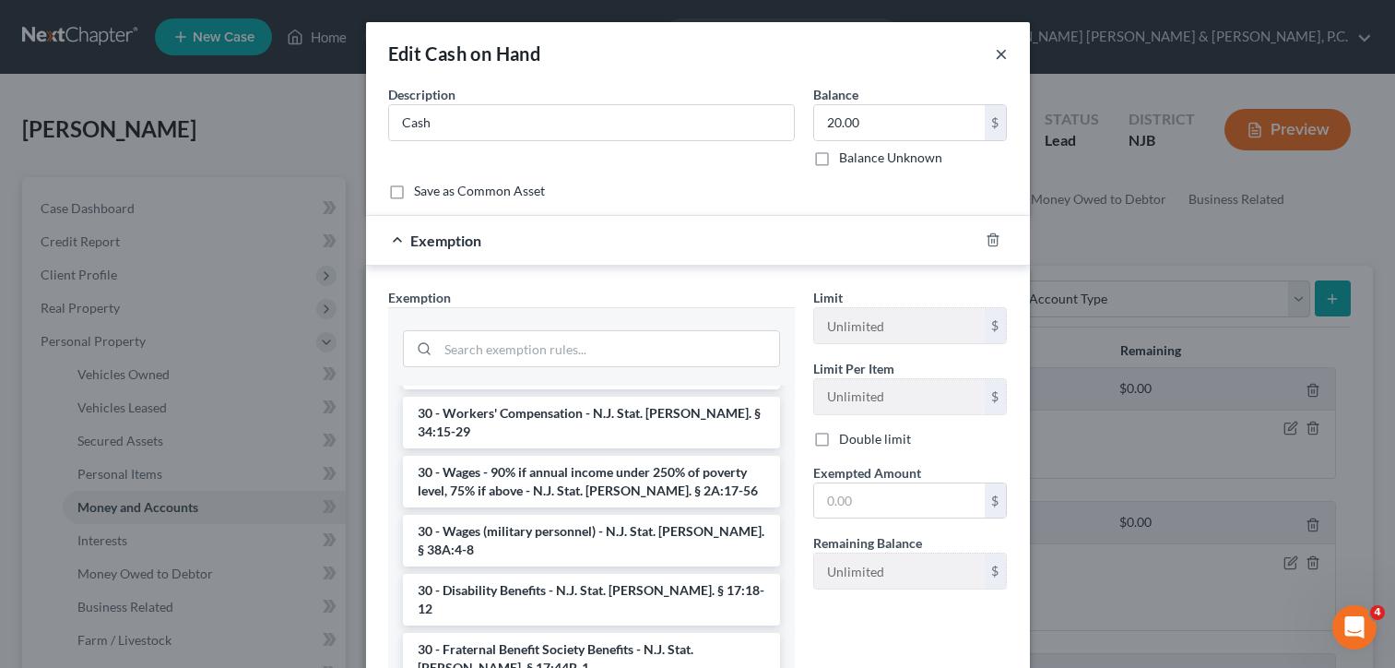
click at [995, 53] on button "×" at bounding box center [1001, 53] width 13 height 22
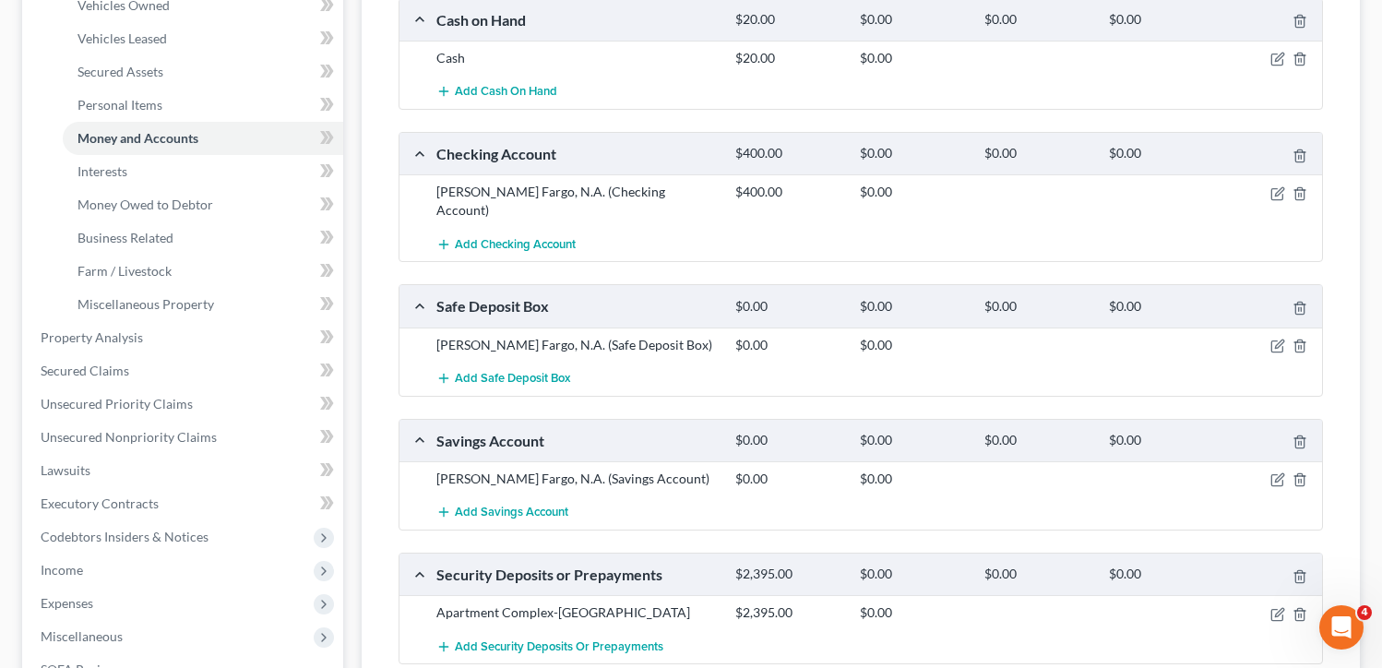
scroll to position [553, 0]
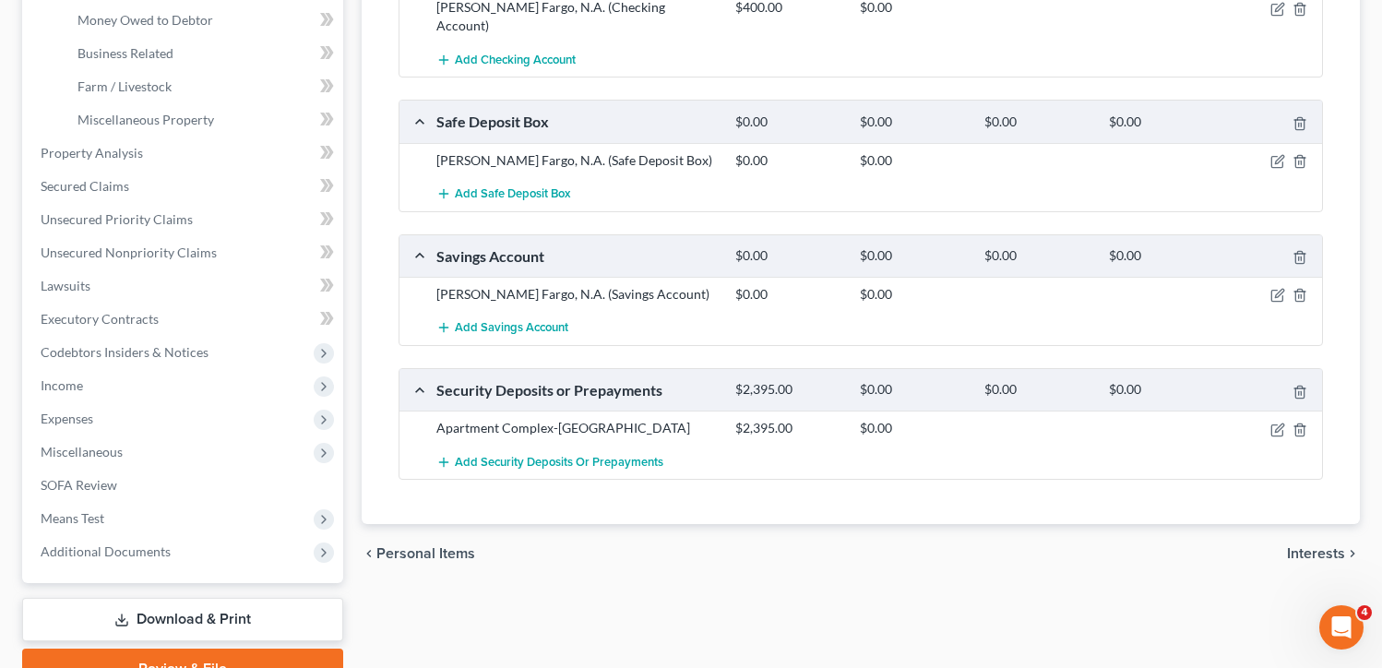
click at [1311, 546] on span "Interests" at bounding box center [1316, 553] width 58 height 15
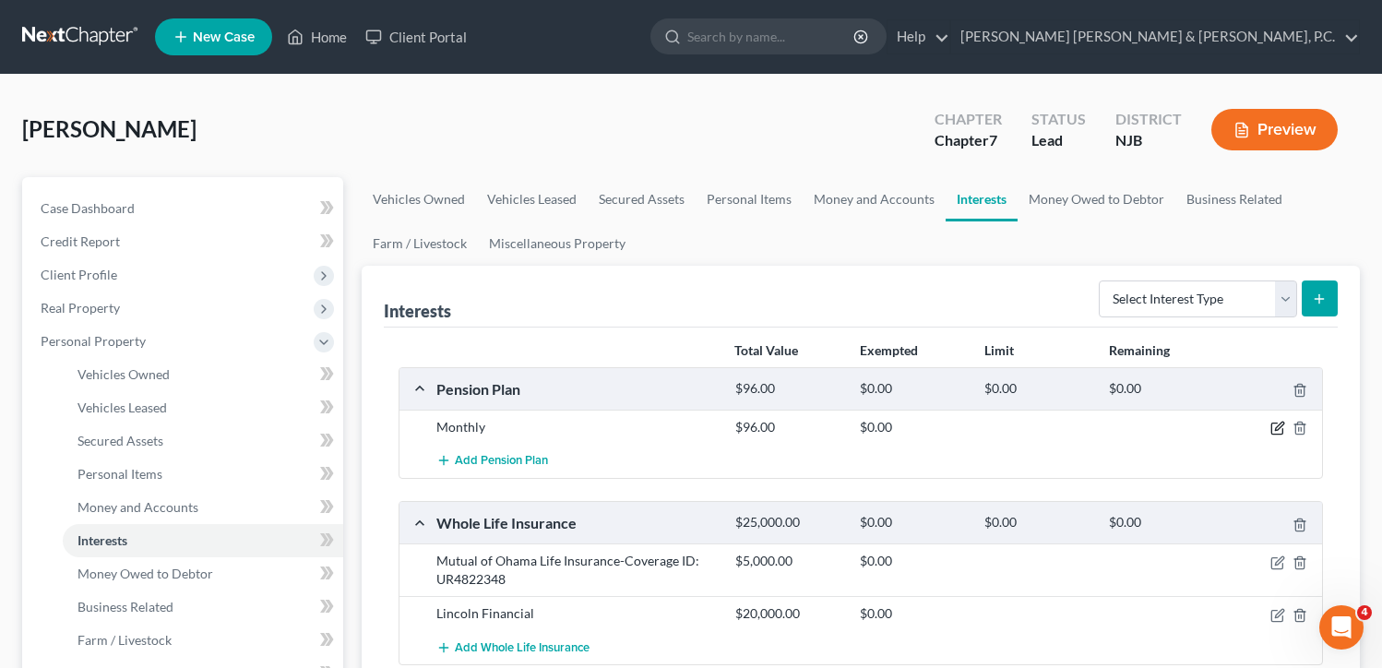
drag, startPoint x: 1278, startPoint y: 427, endPoint x: 1256, endPoint y: 429, distance: 22.2
click at [1276, 428] on icon "button" at bounding box center [1277, 428] width 15 height 15
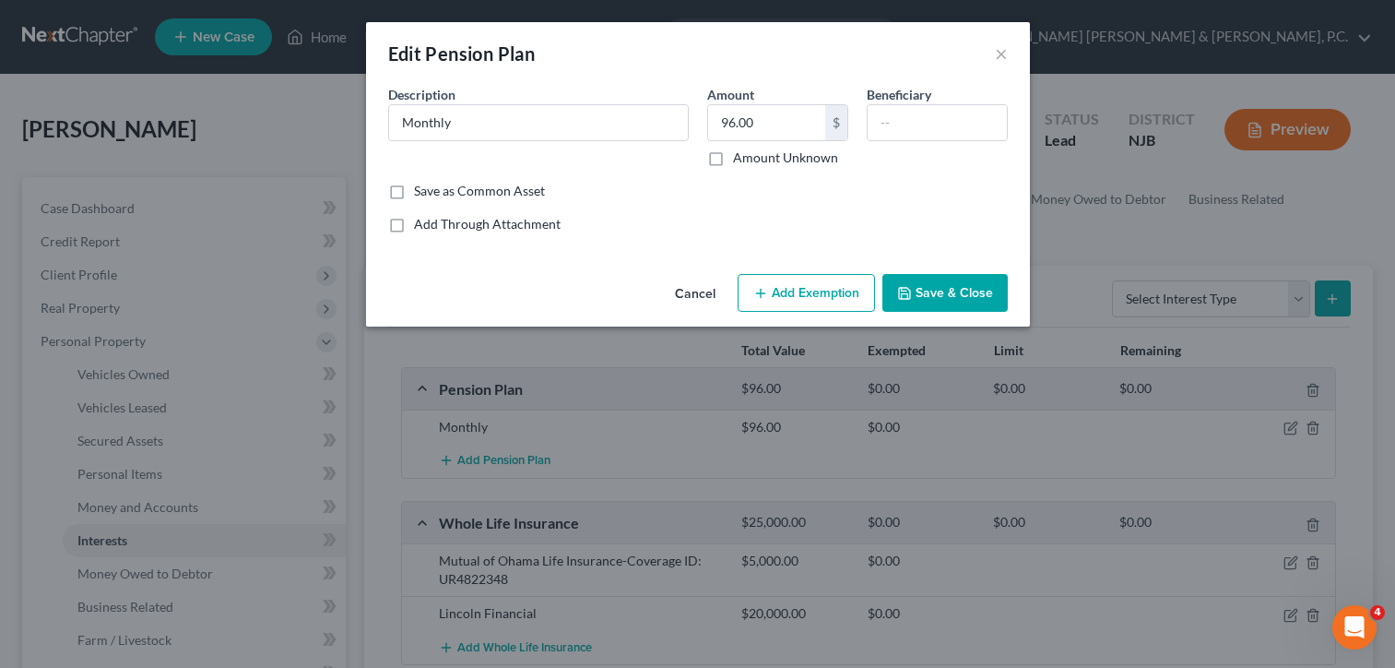
click at [777, 297] on button "Add Exemption" at bounding box center [806, 293] width 137 height 39
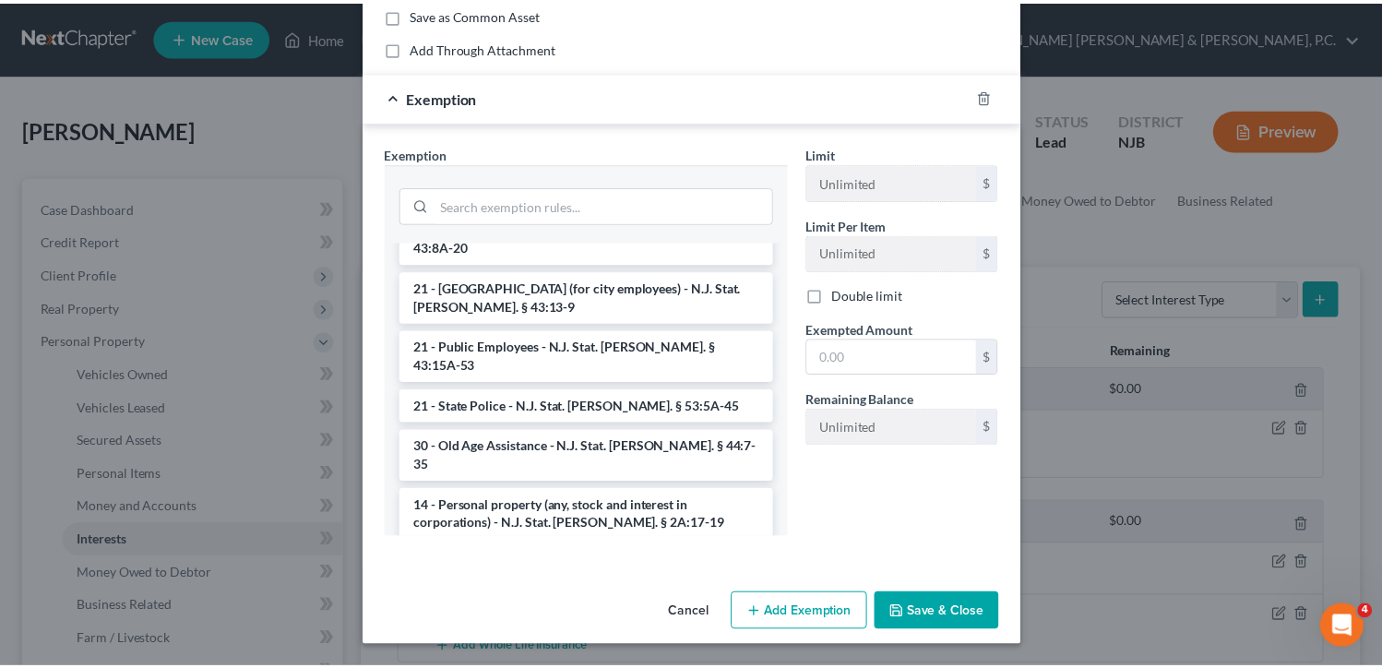
scroll to position [1439, 0]
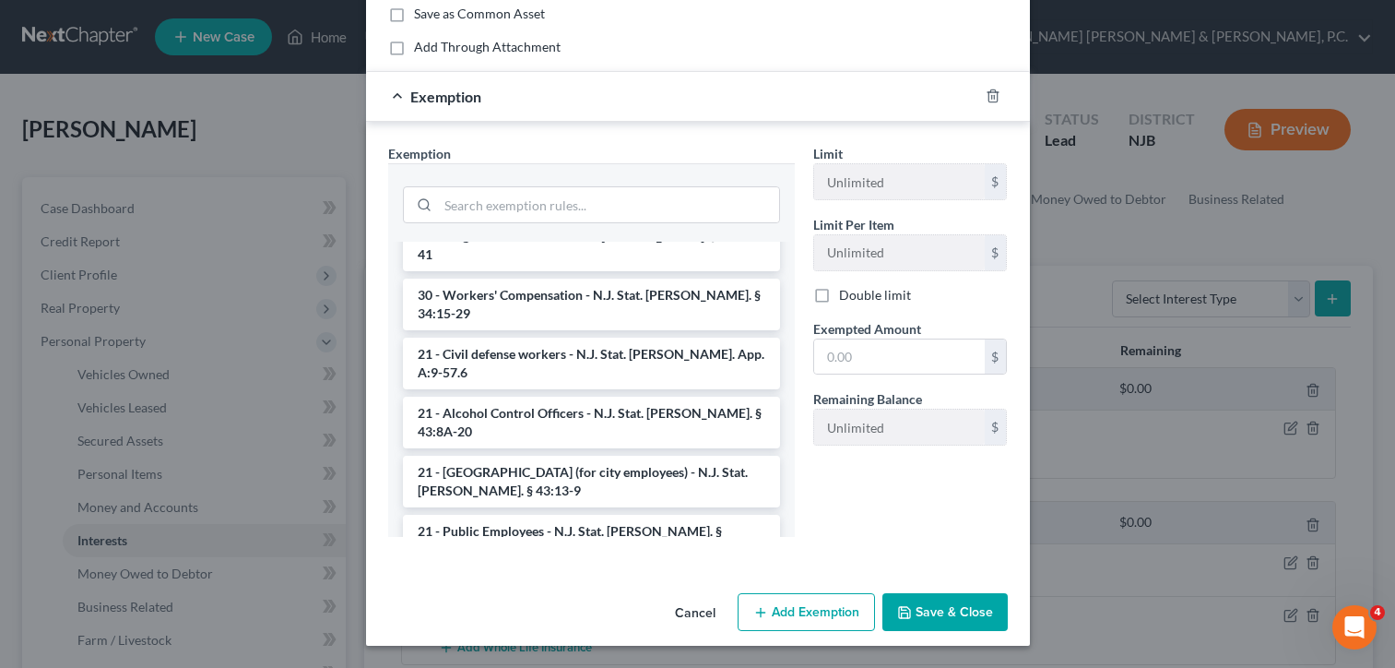
click at [680, 607] on button "Cancel" at bounding box center [695, 613] width 70 height 37
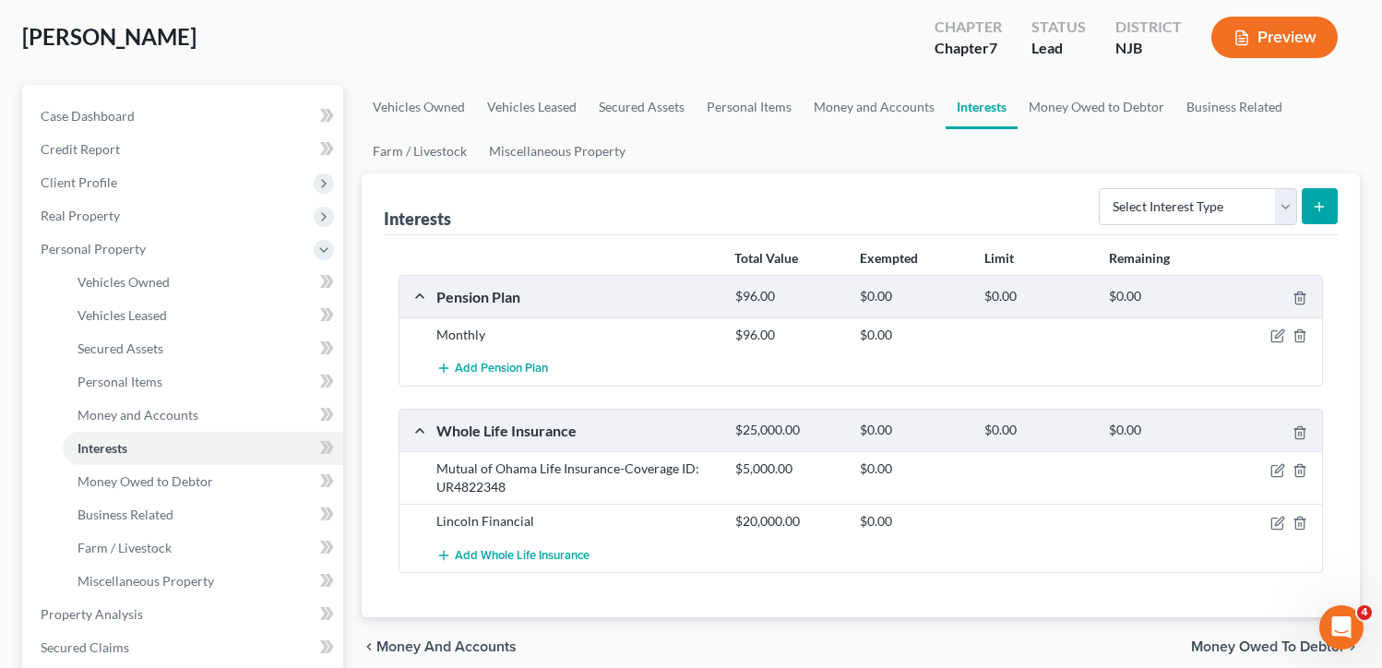
scroll to position [184, 0]
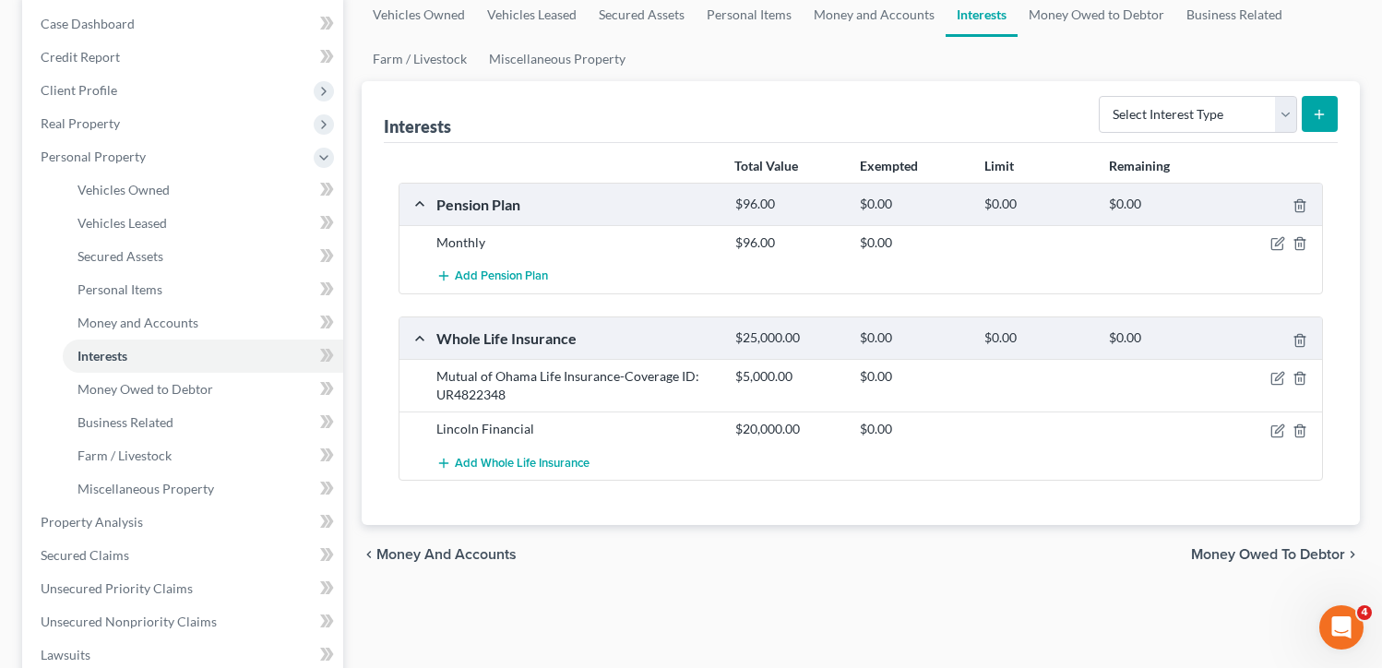
click at [1269, 547] on span "Money Owed to Debtor" at bounding box center [1268, 554] width 154 height 15
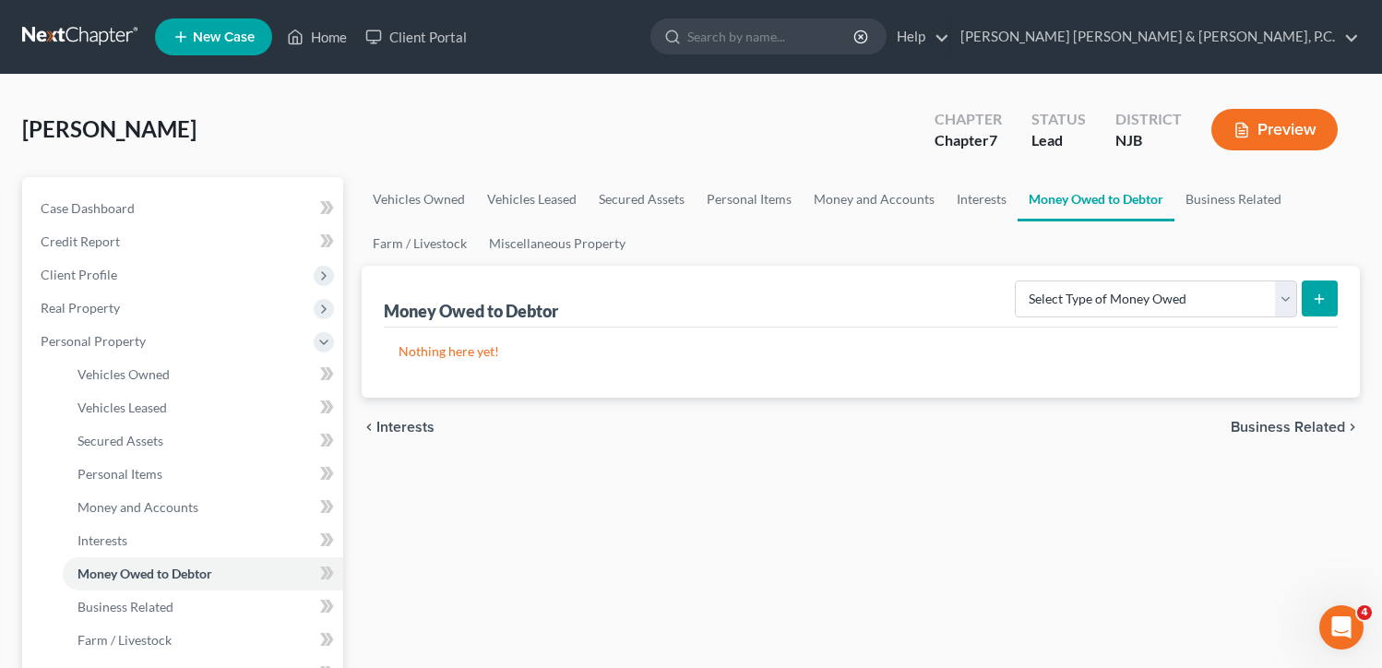
click at [1274, 426] on span "Business Related" at bounding box center [1287, 427] width 114 height 15
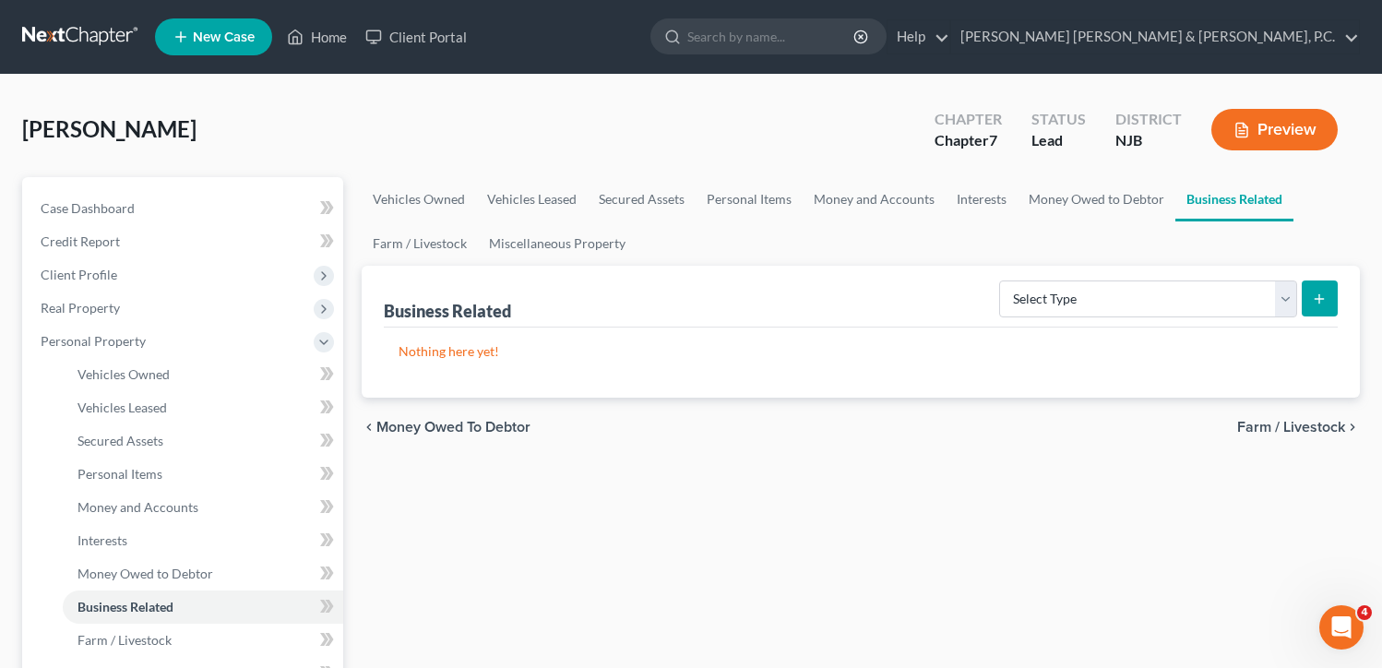
click at [1269, 425] on span "Farm / Livestock" at bounding box center [1291, 427] width 108 height 15
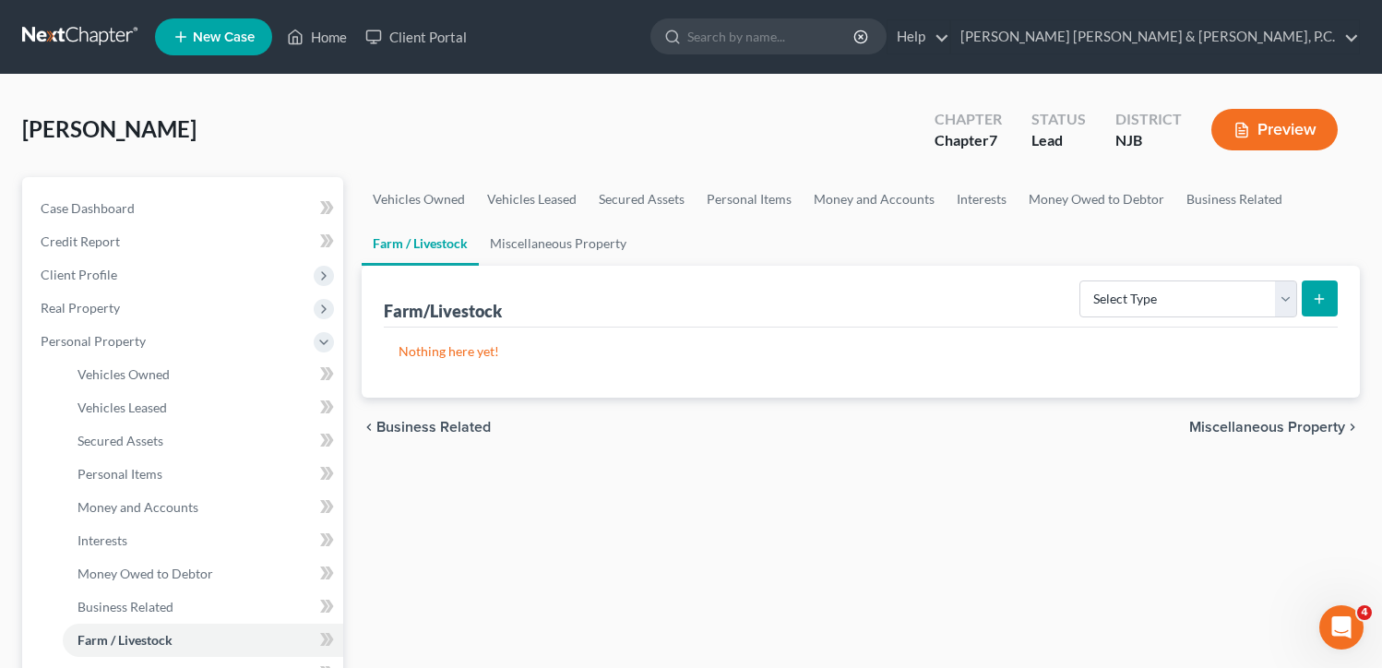
click at [1275, 427] on span "Miscellaneous Property" at bounding box center [1267, 427] width 156 height 15
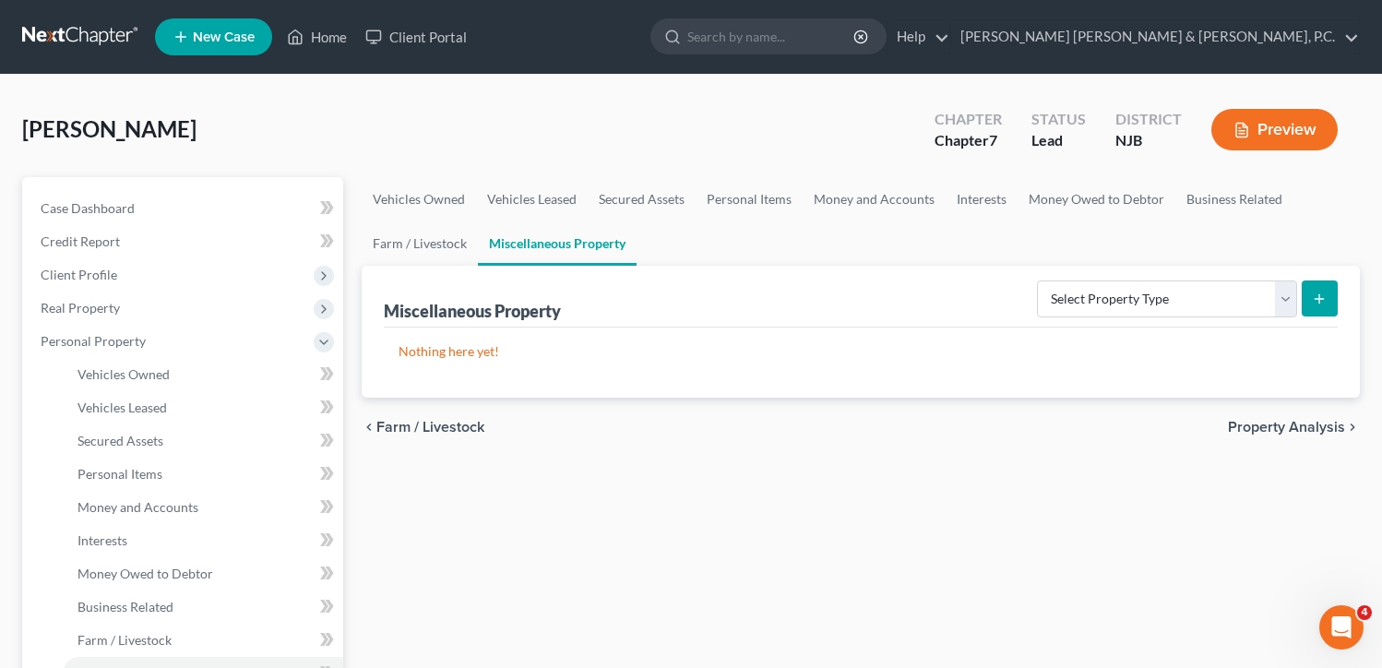
click at [1275, 427] on span "Property Analysis" at bounding box center [1286, 427] width 117 height 15
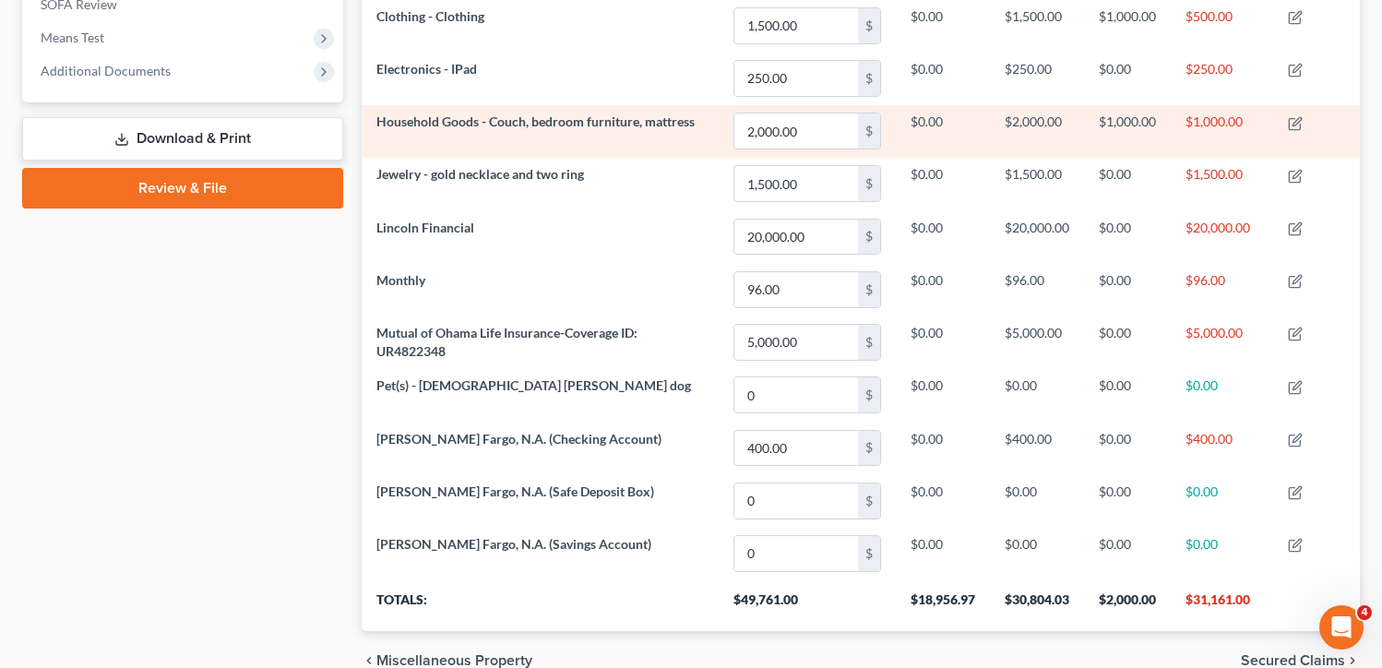
scroll to position [794, 0]
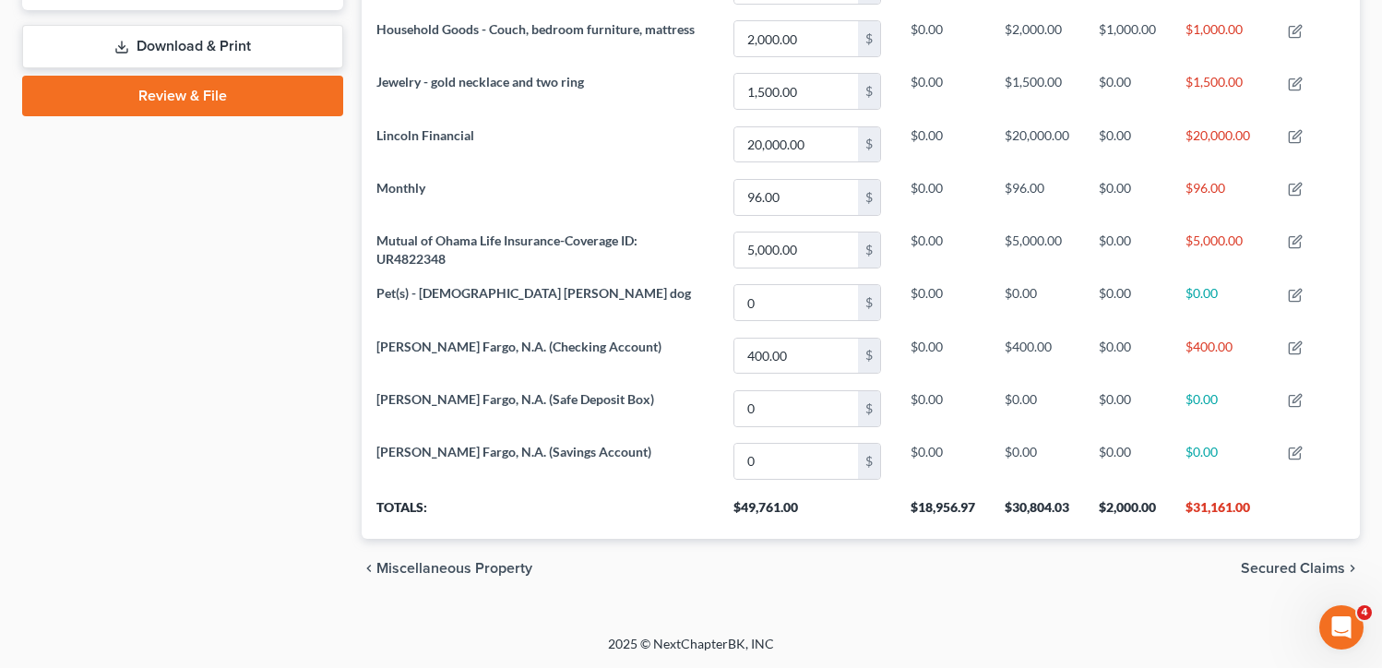
click at [1279, 567] on span "Secured Claims" at bounding box center [1292, 568] width 104 height 15
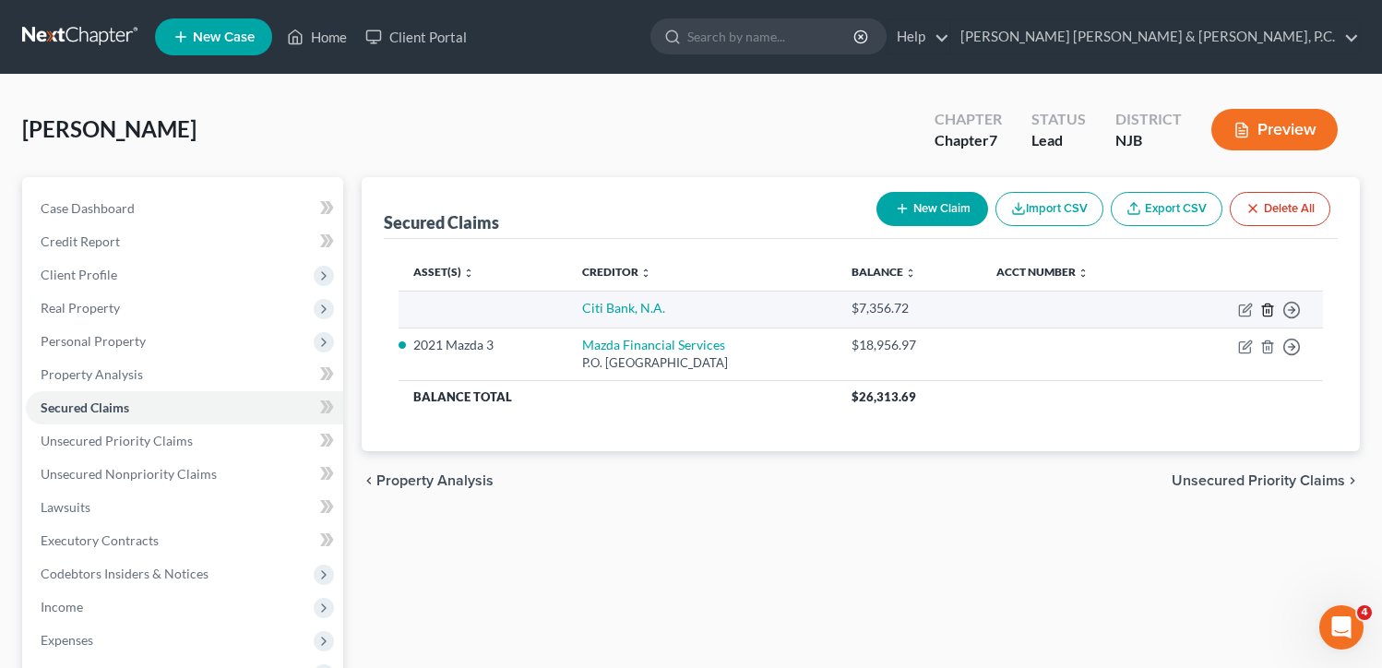
click at [1268, 311] on line "button" at bounding box center [1268, 311] width 0 height 4
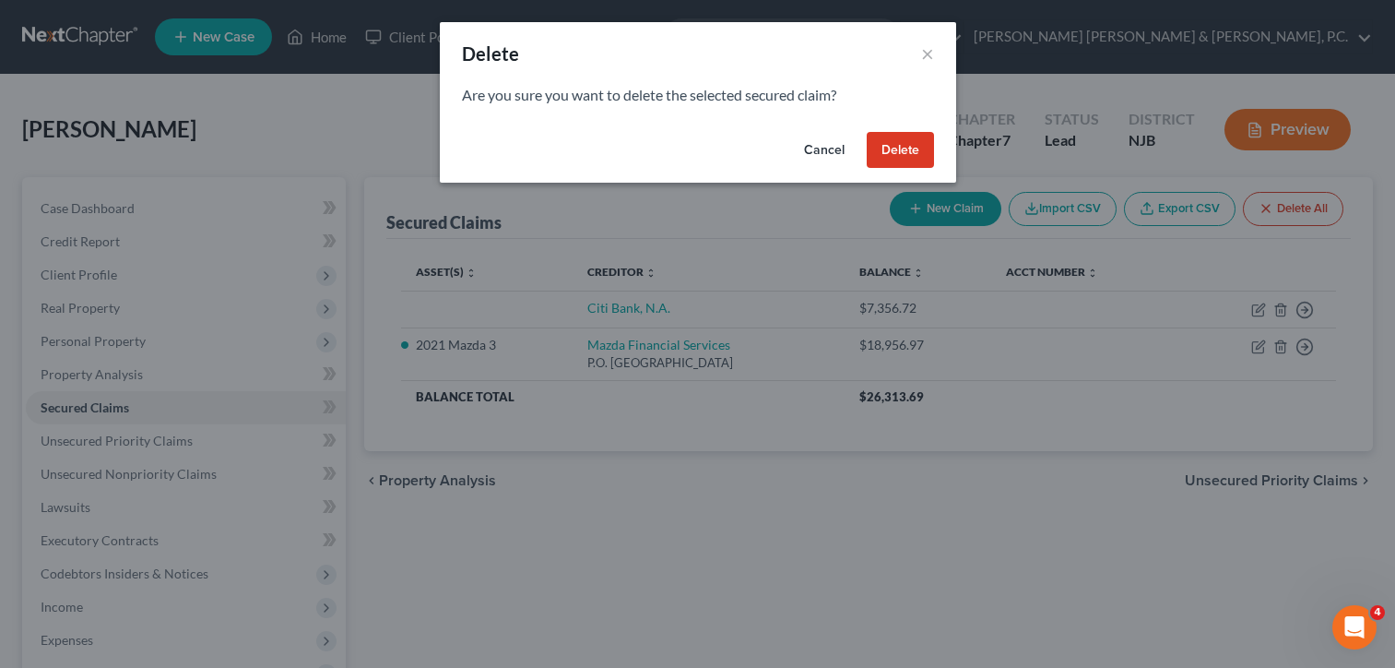
click at [909, 143] on button "Delete" at bounding box center [900, 150] width 67 height 37
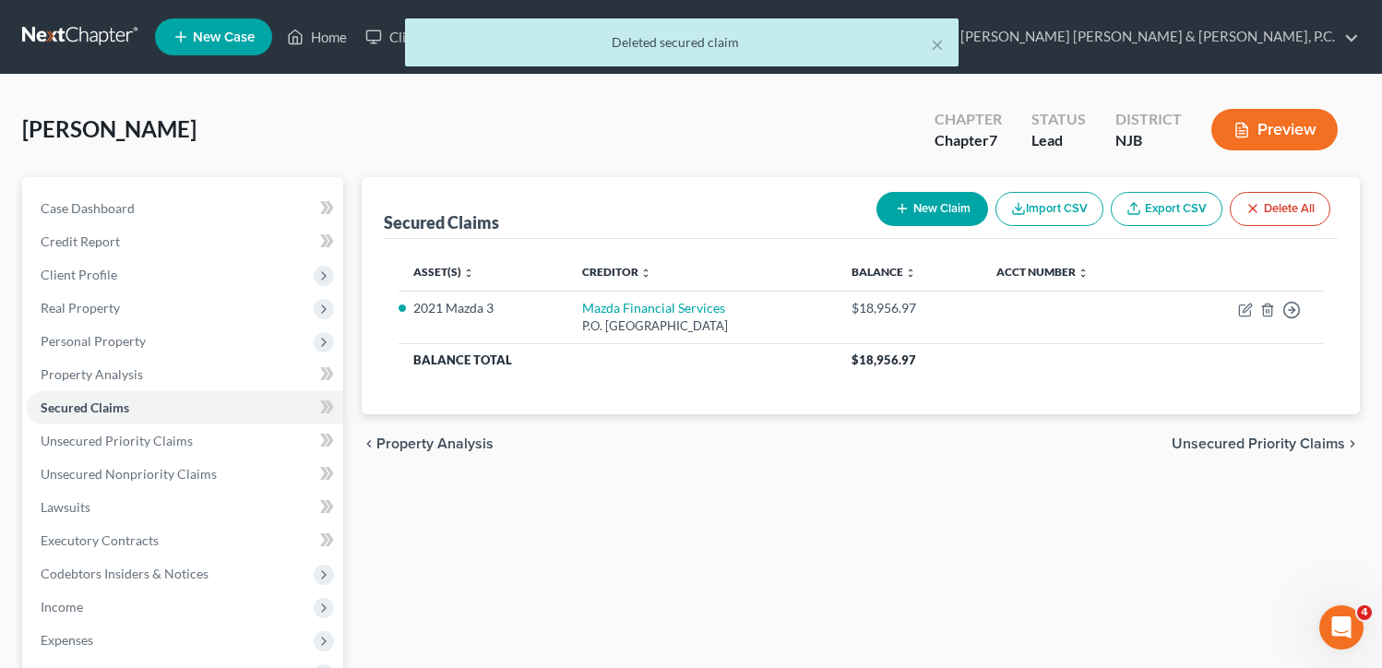
click at [1252, 441] on span "Unsecured Priority Claims" at bounding box center [1257, 443] width 173 height 15
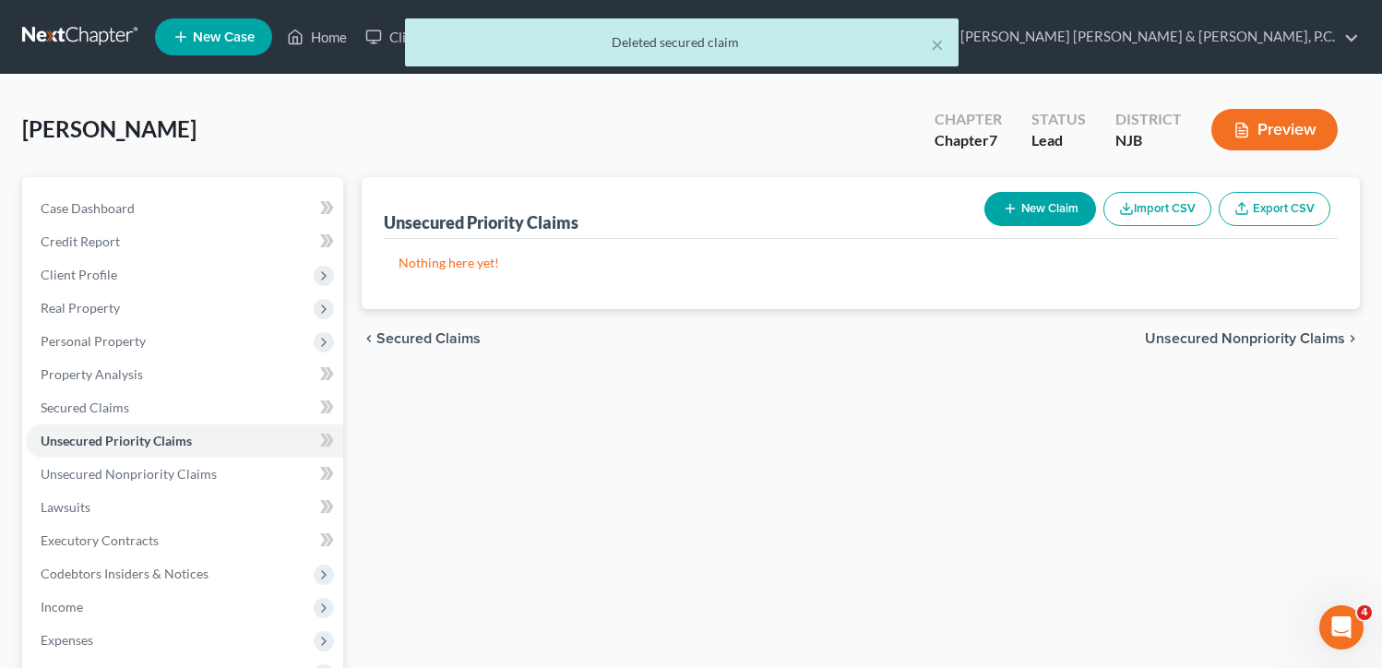
click at [1246, 331] on span "Unsecured Nonpriority Claims" at bounding box center [1245, 338] width 200 height 15
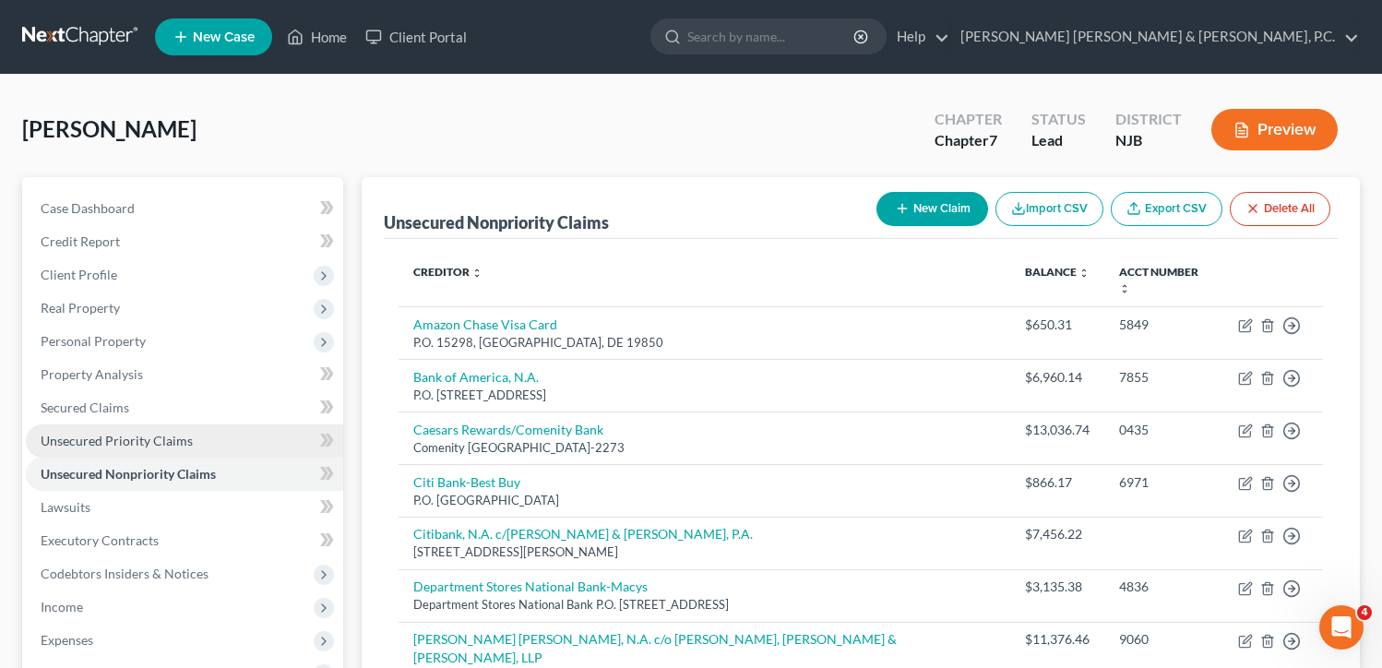
click at [156, 444] on span "Unsecured Priority Claims" at bounding box center [117, 441] width 152 height 16
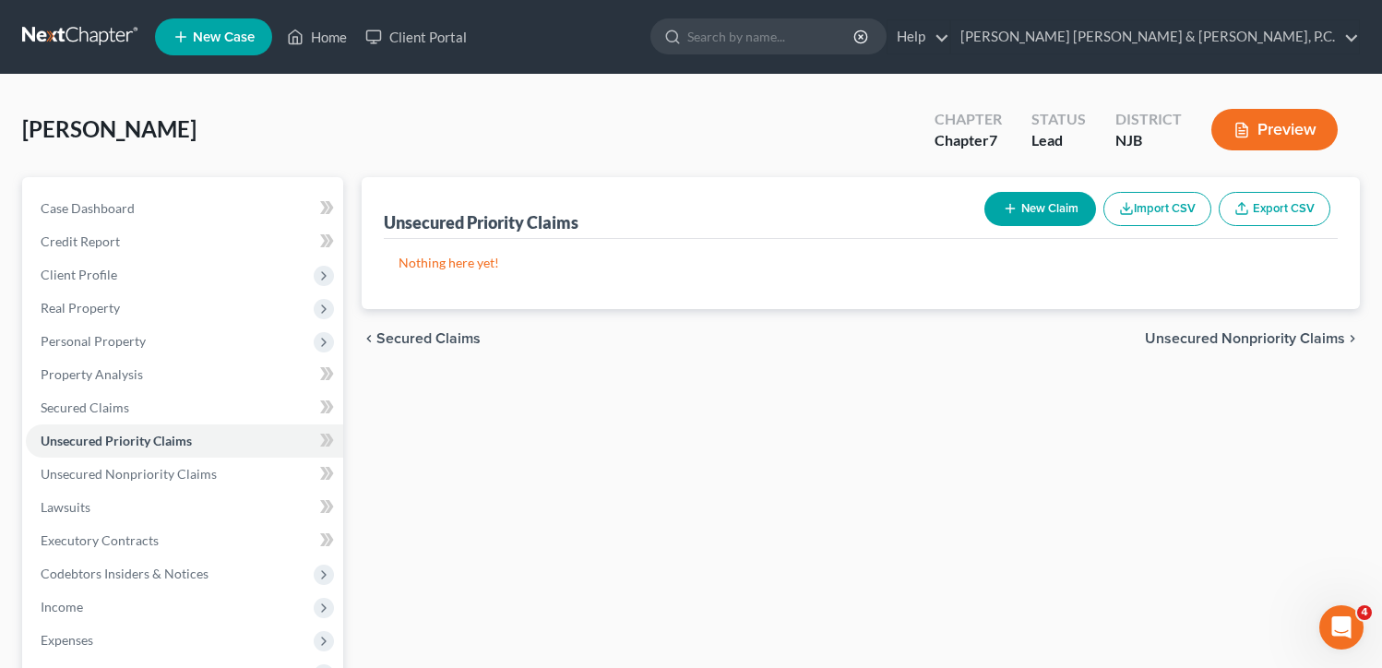
click at [1024, 207] on button "New Claim" at bounding box center [1040, 209] width 112 height 34
select select "0"
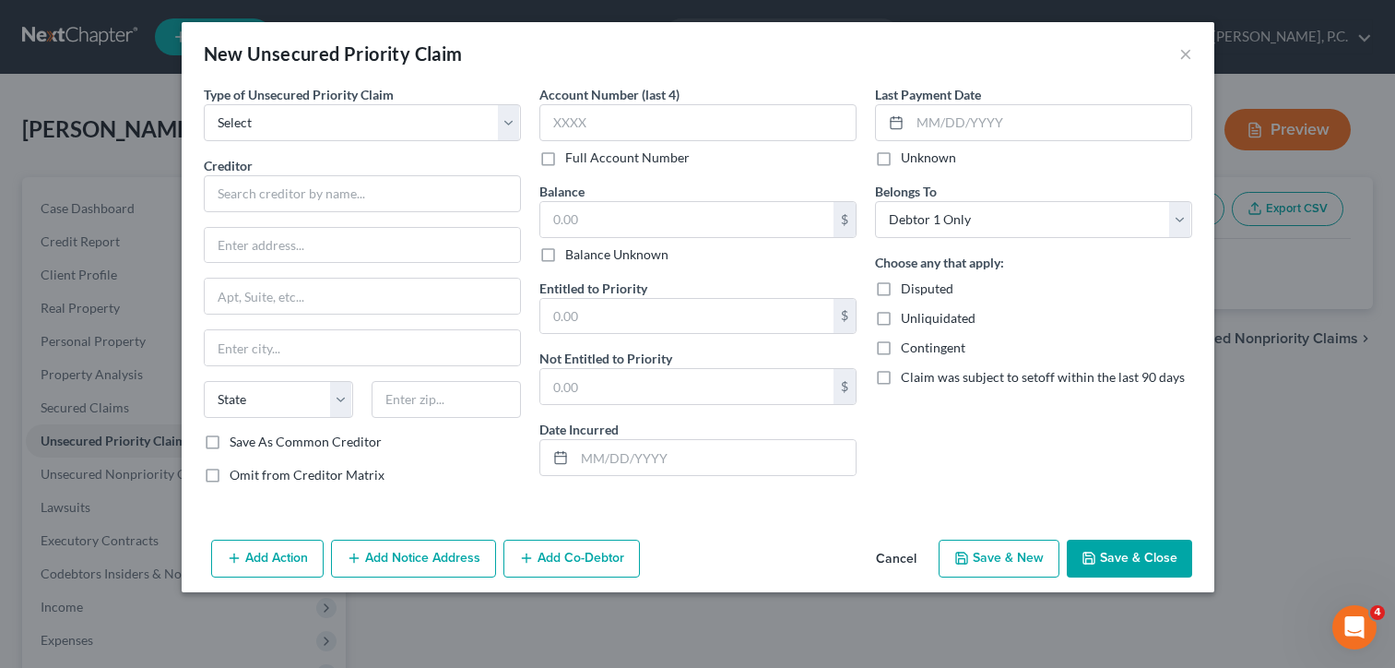
click at [906, 563] on button "Cancel" at bounding box center [896, 559] width 70 height 37
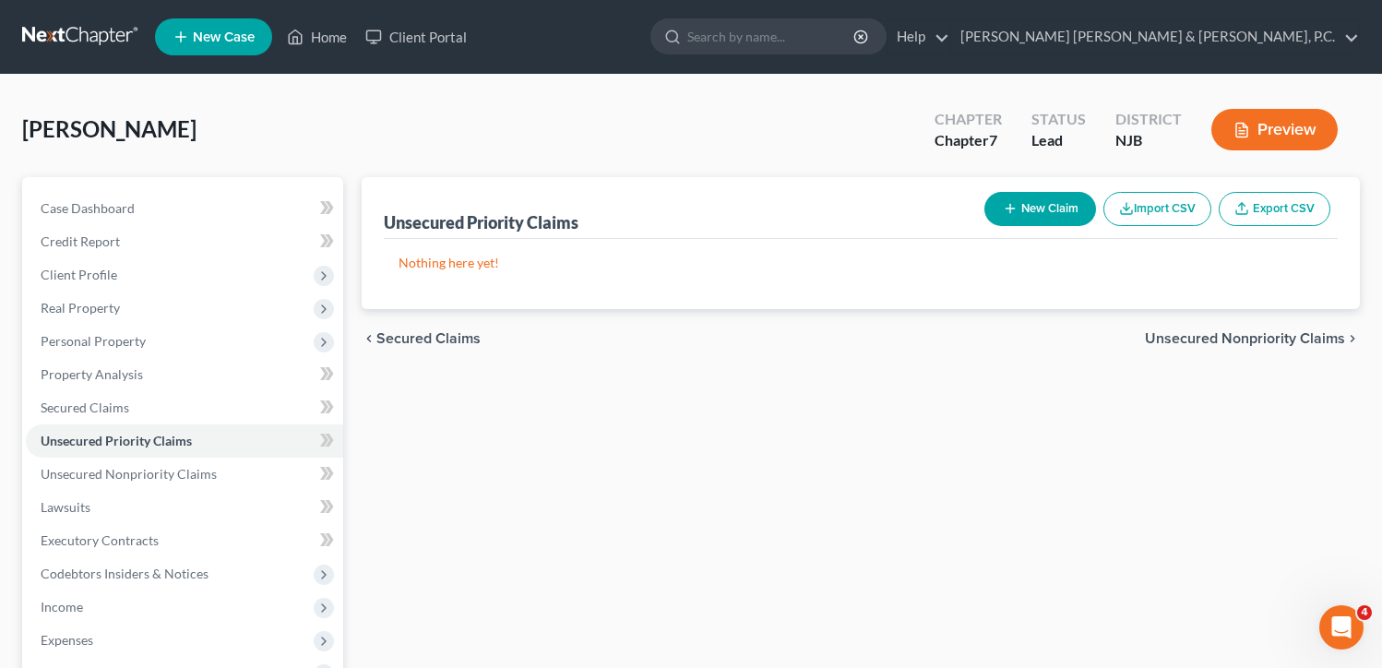
click at [1276, 333] on span "Unsecured Nonpriority Claims" at bounding box center [1245, 338] width 200 height 15
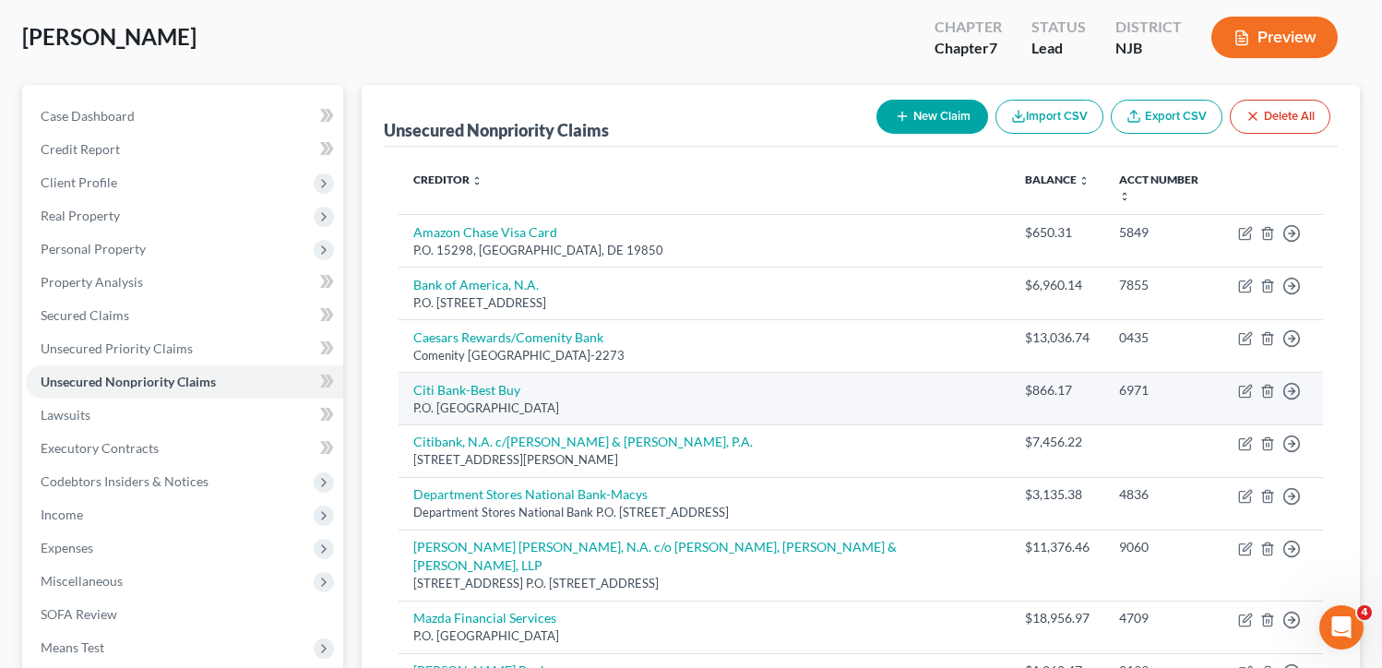
scroll to position [184, 0]
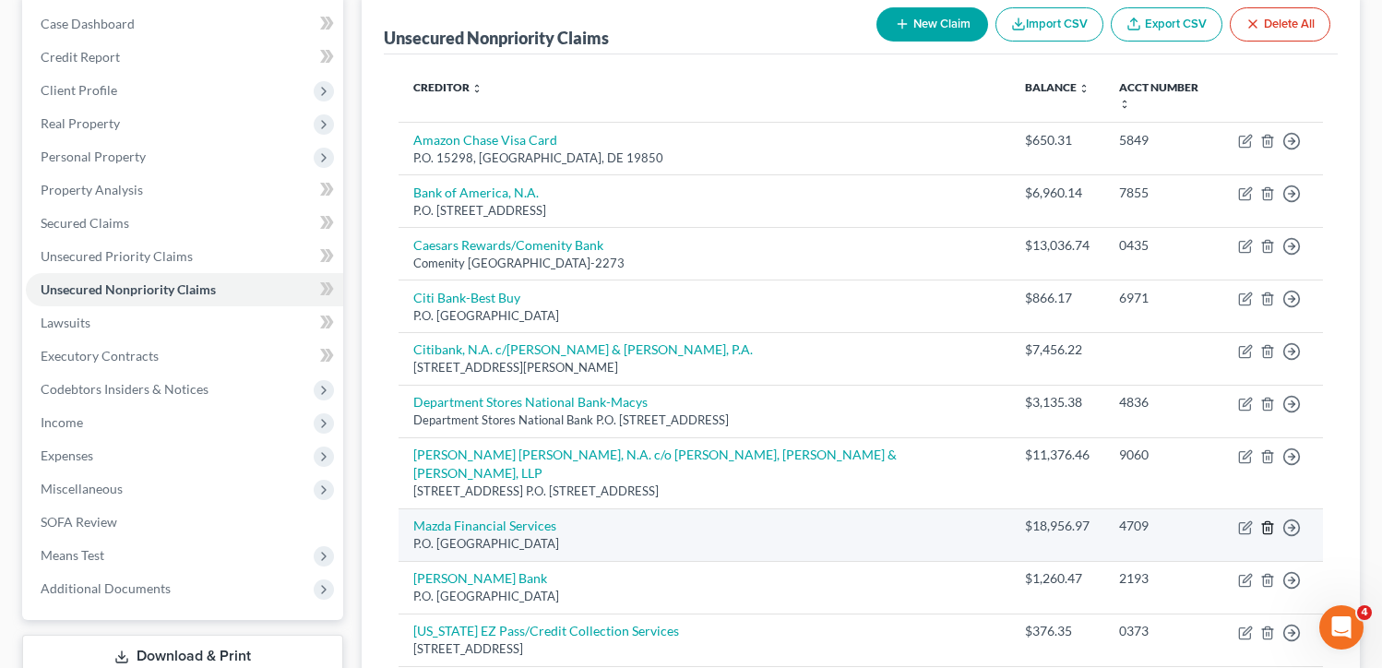
click at [1261, 520] on icon "button" at bounding box center [1267, 527] width 15 height 15
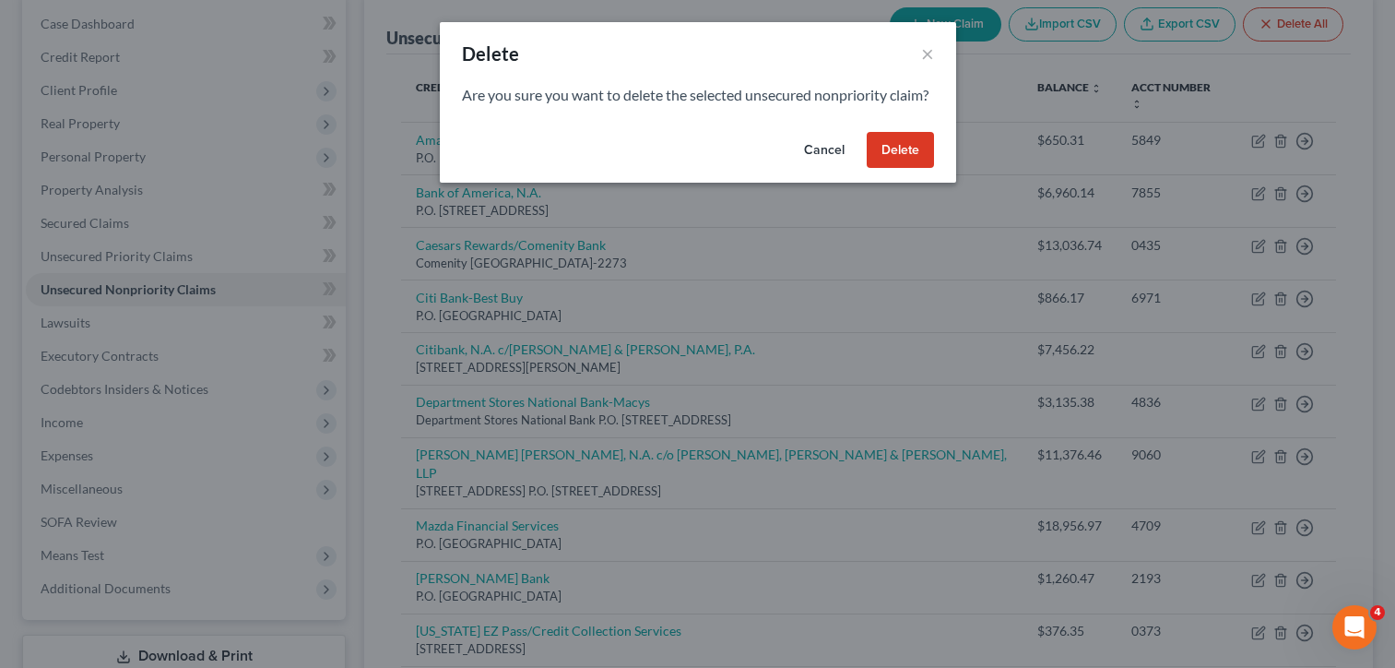
click at [927, 166] on button "Delete" at bounding box center [900, 150] width 67 height 37
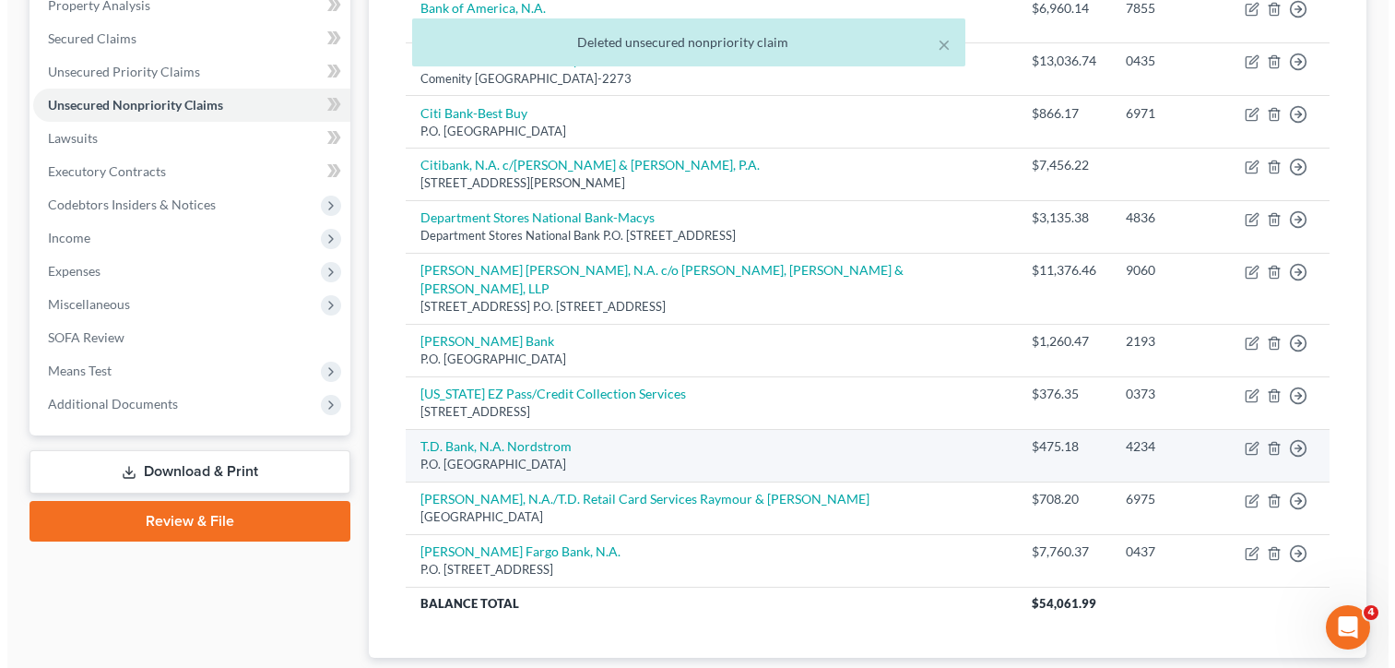
scroll to position [277, 0]
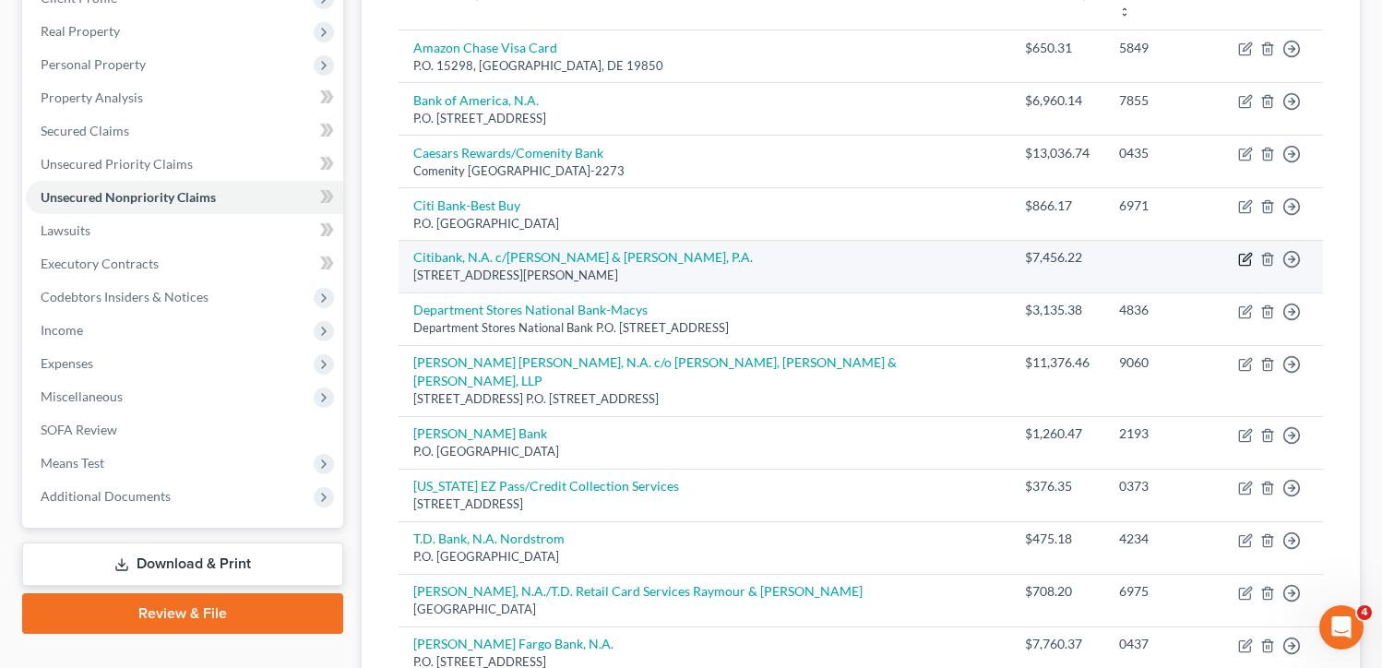
click at [1246, 253] on icon "button" at bounding box center [1246, 257] width 8 height 8
select select "33"
select select "2"
select select "0"
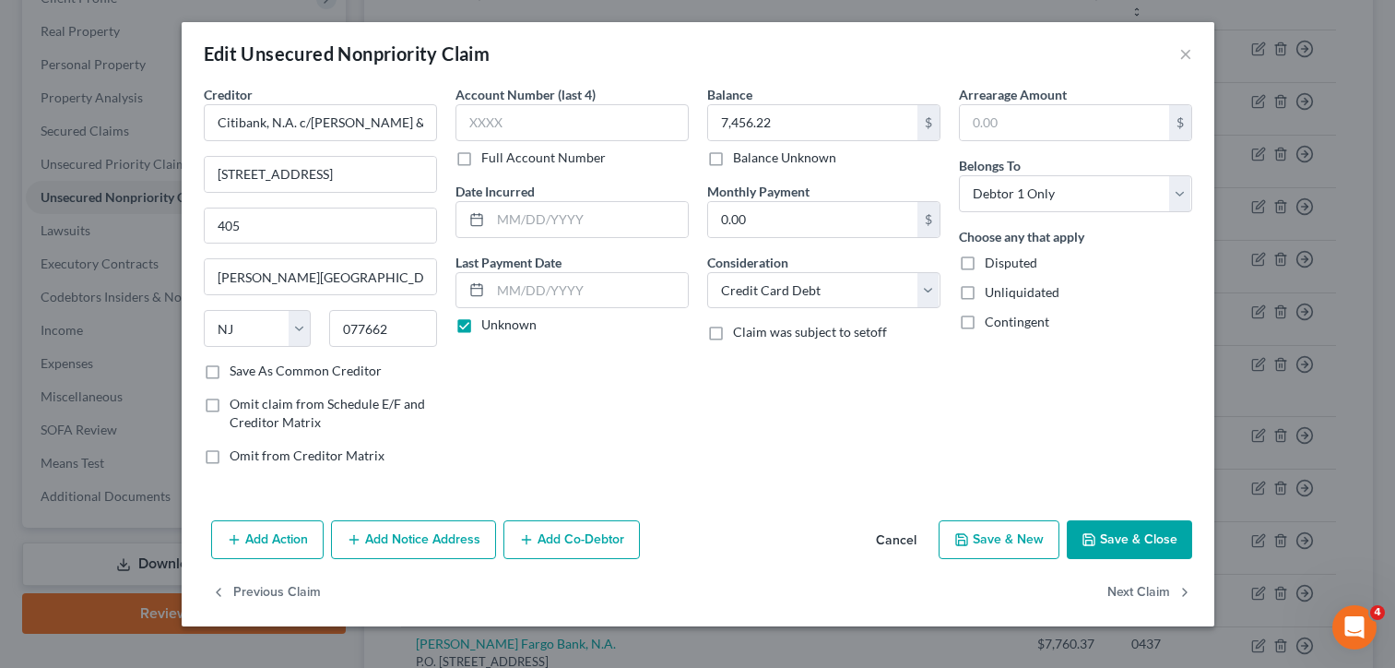
click at [279, 533] on button "Add Action" at bounding box center [267, 539] width 113 height 39
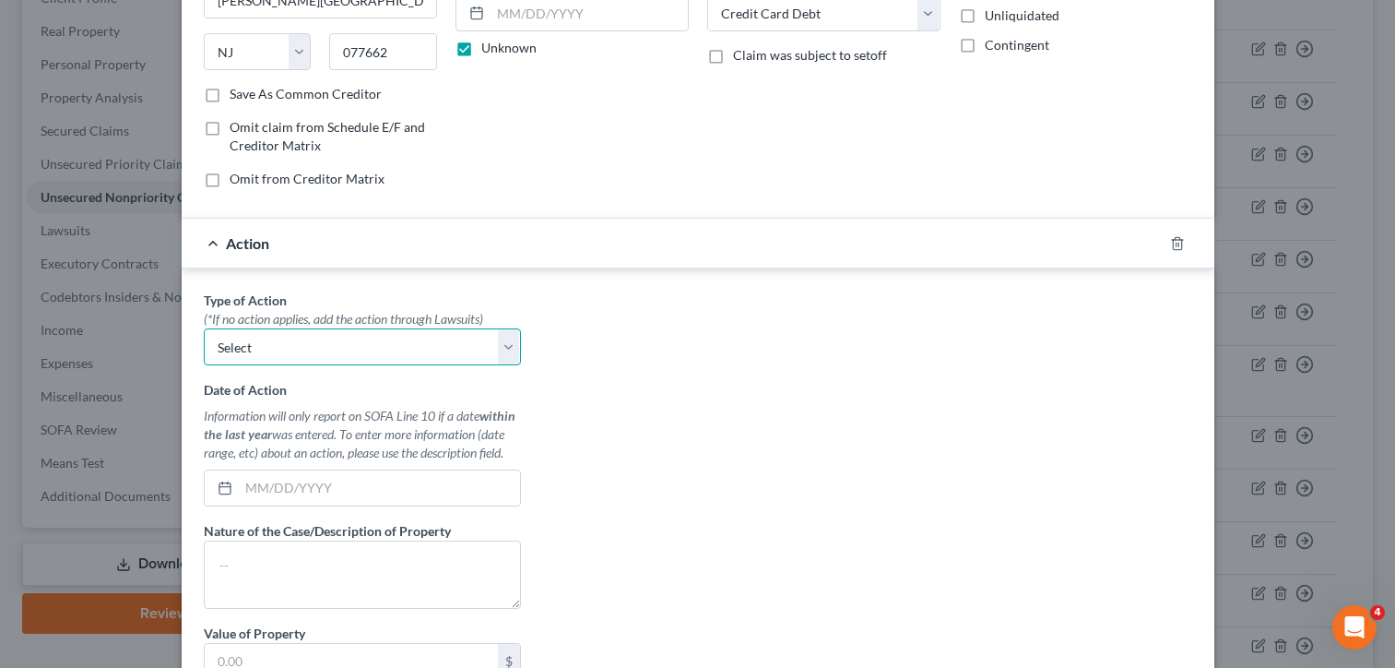
click at [361, 343] on select "Select Repossession Garnishment Foreclosure Personal Injury Attached, Seized, O…" at bounding box center [362, 346] width 317 height 37
drag, startPoint x: 860, startPoint y: 466, endPoint x: 845, endPoint y: 466, distance: 15.7
click at [860, 466] on div "Type of Action * (*If no action applies, add the action through Lawsuits) Selec…" at bounding box center [698, 522] width 1007 height 462
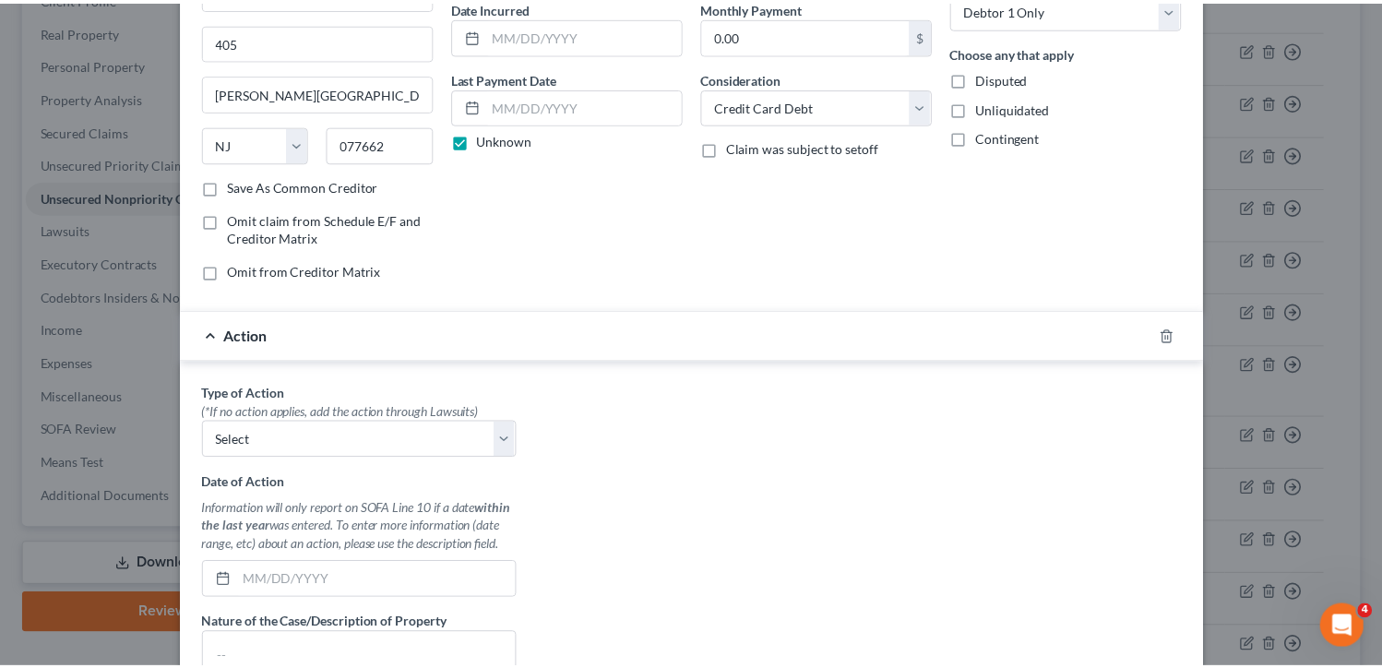
scroll to position [531, 0]
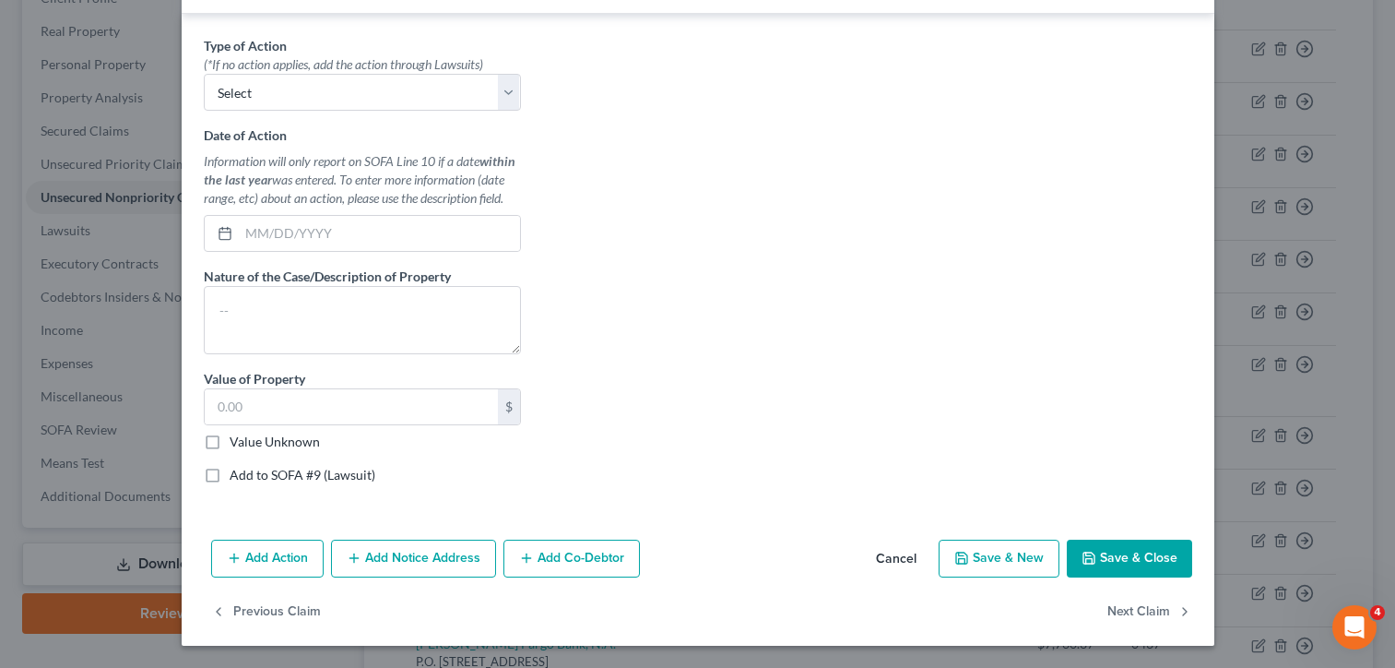
click at [1003, 556] on button "Save & New" at bounding box center [999, 559] width 121 height 39
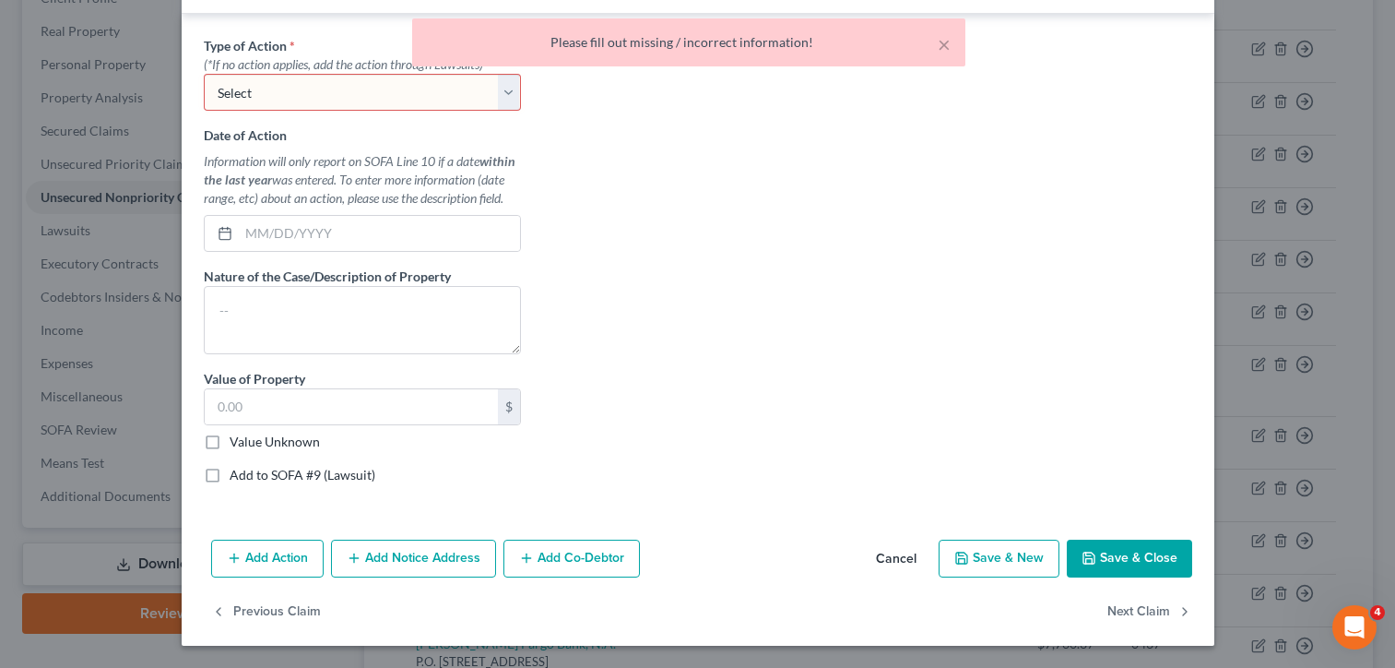
click at [1114, 563] on button "Save & Close" at bounding box center [1129, 559] width 125 height 39
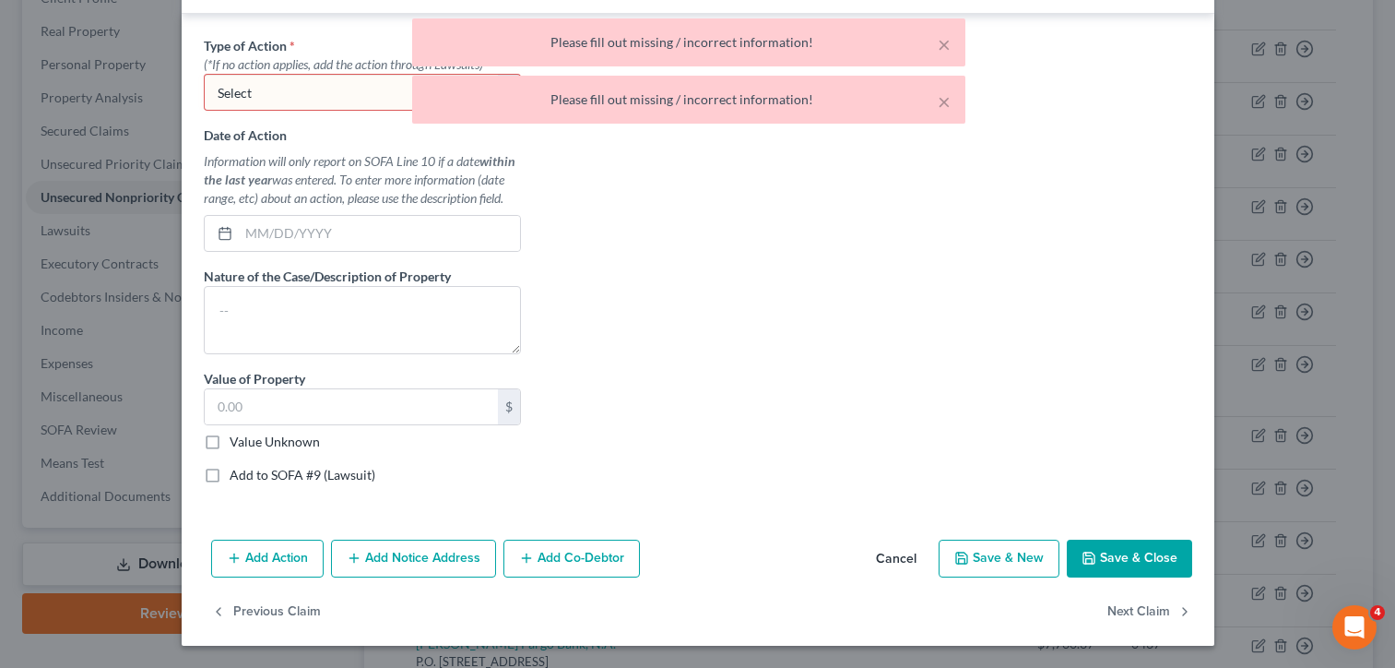
click at [1135, 557] on button "Save & Close" at bounding box center [1129, 559] width 125 height 39
click at [902, 560] on button "Cancel" at bounding box center [896, 559] width 70 height 37
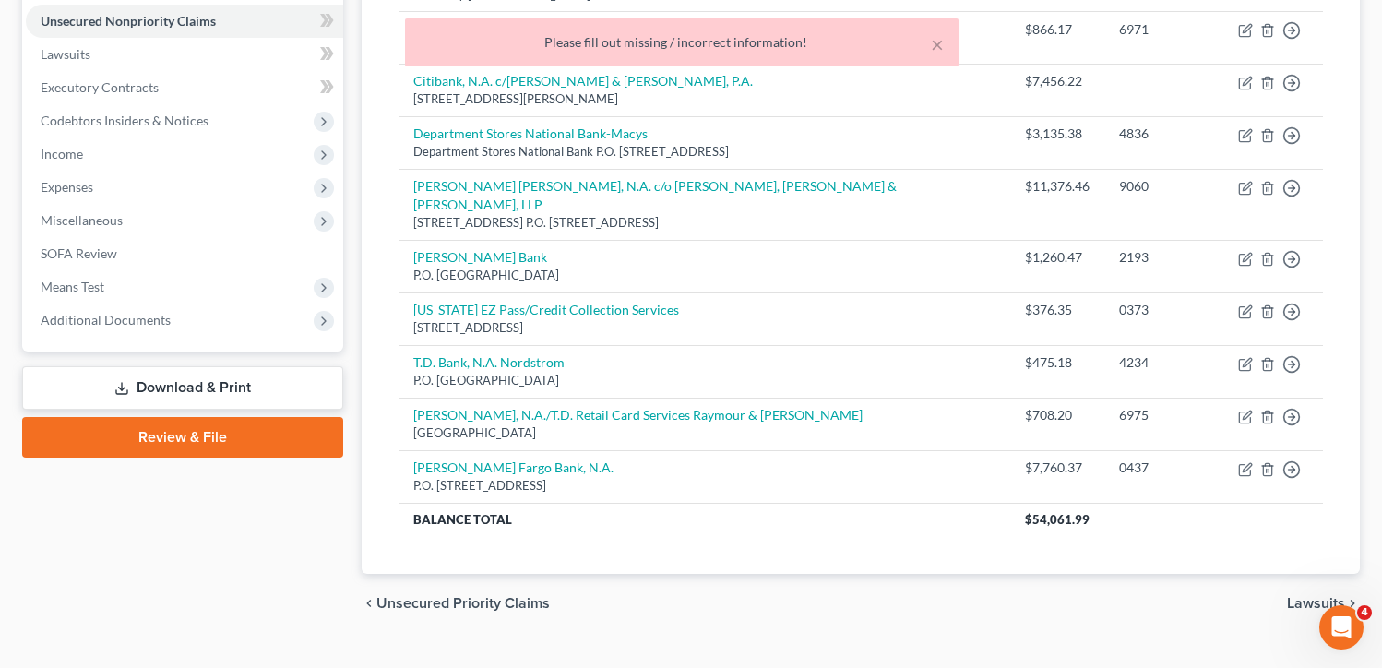
scroll to position [0, 0]
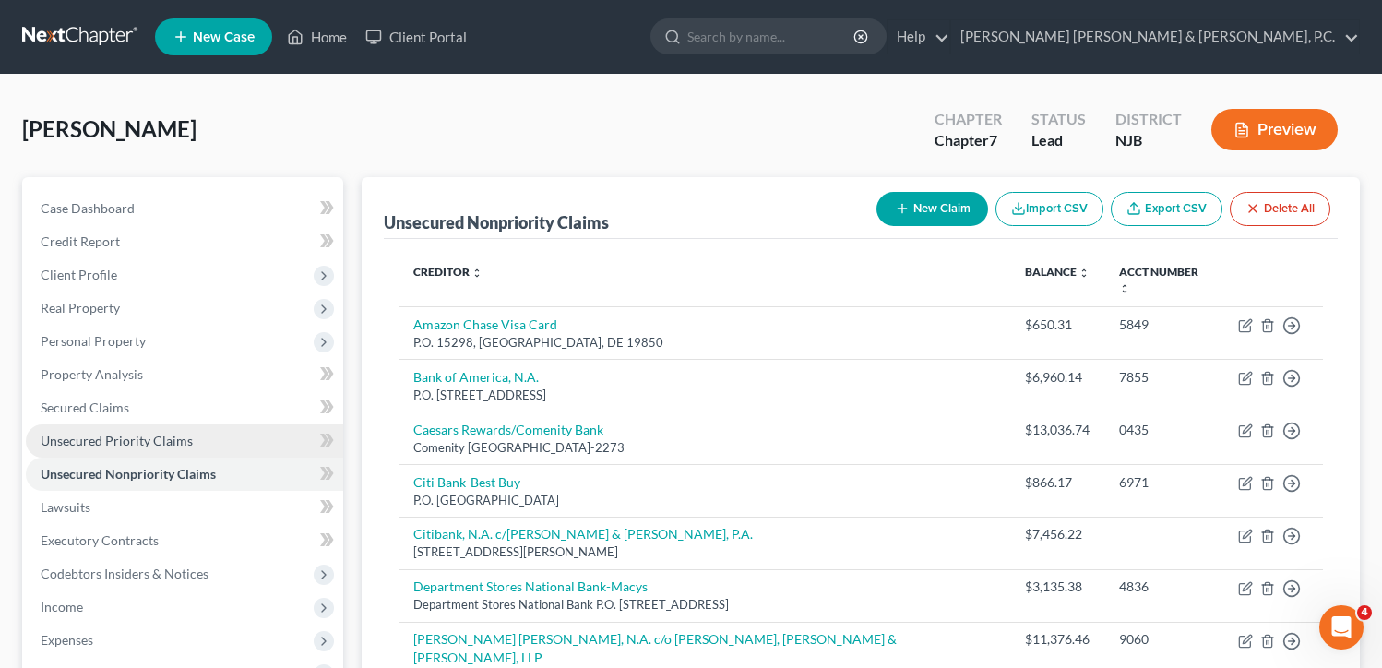
click at [74, 442] on span "Unsecured Priority Claims" at bounding box center [117, 441] width 152 height 16
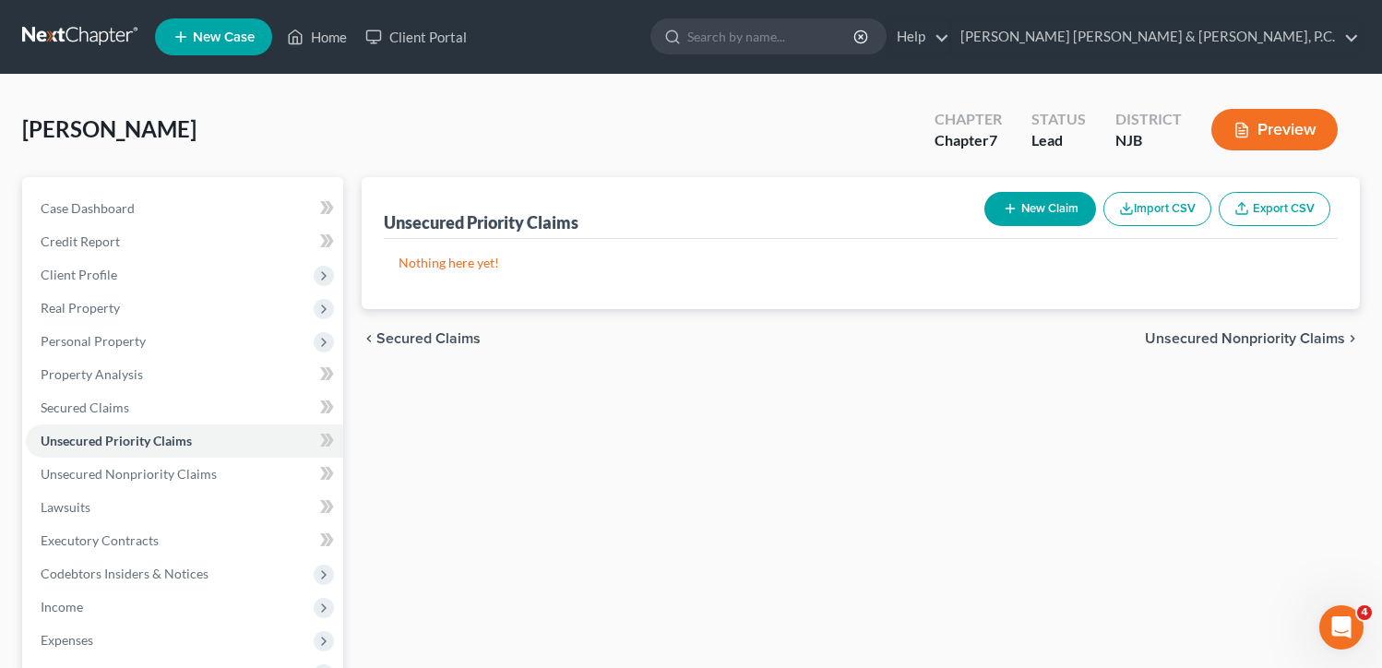
click at [1036, 205] on button "New Claim" at bounding box center [1040, 209] width 112 height 34
select select "0"
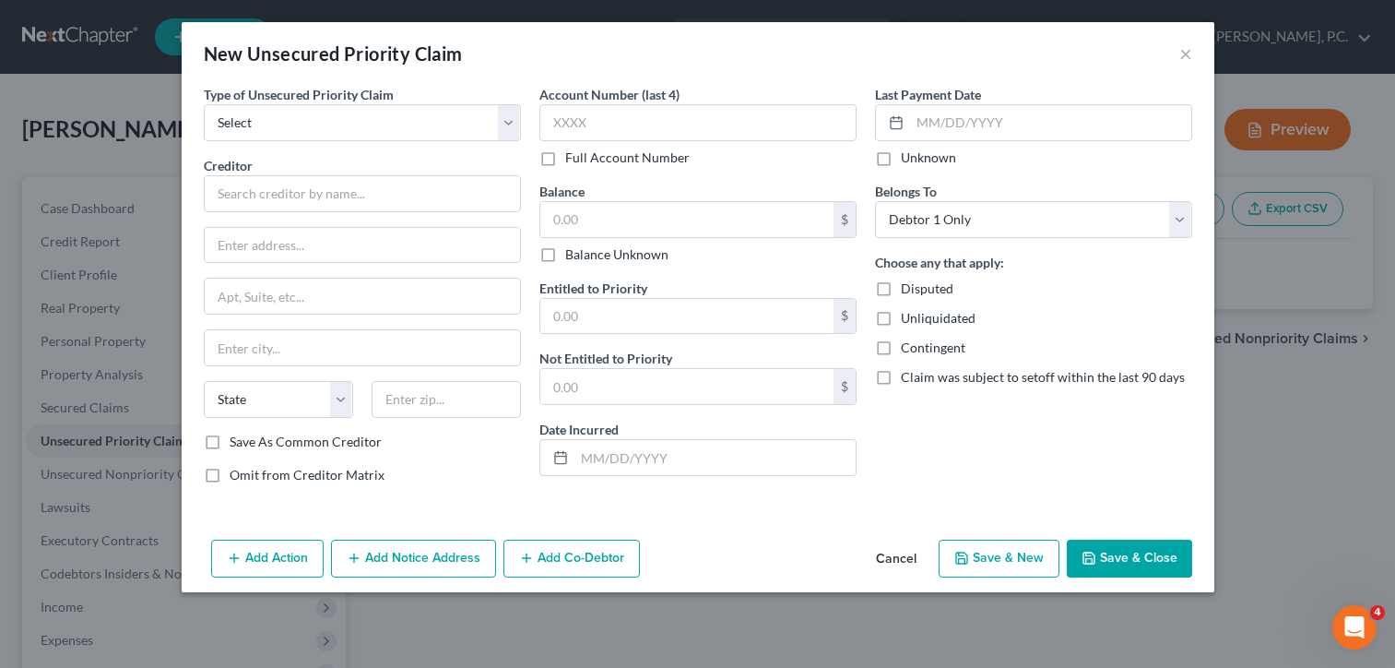
click at [1176, 54] on div "New Unsecured Priority Claim ×" at bounding box center [698, 53] width 1033 height 63
drag, startPoint x: 1185, startPoint y: 54, endPoint x: 1146, endPoint y: 168, distance: 119.9
click at [1182, 57] on button "×" at bounding box center [1186, 53] width 13 height 22
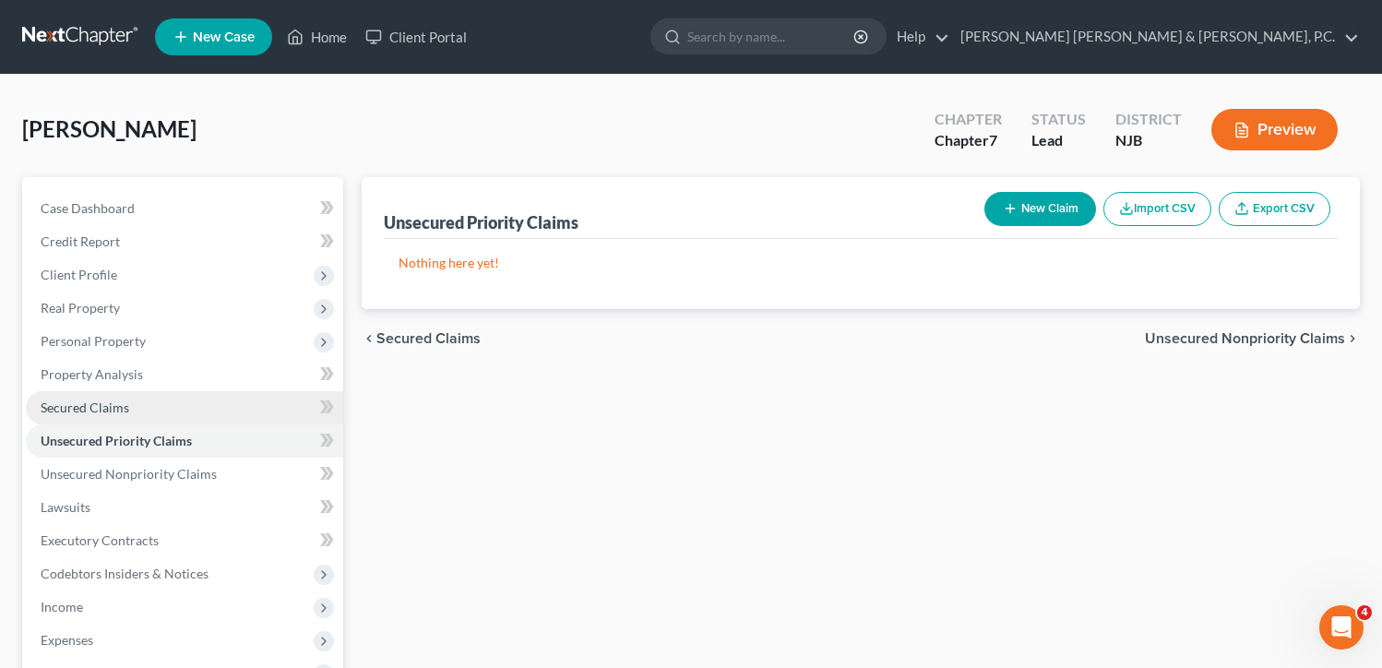
click at [77, 402] on span "Secured Claims" at bounding box center [85, 407] width 89 height 16
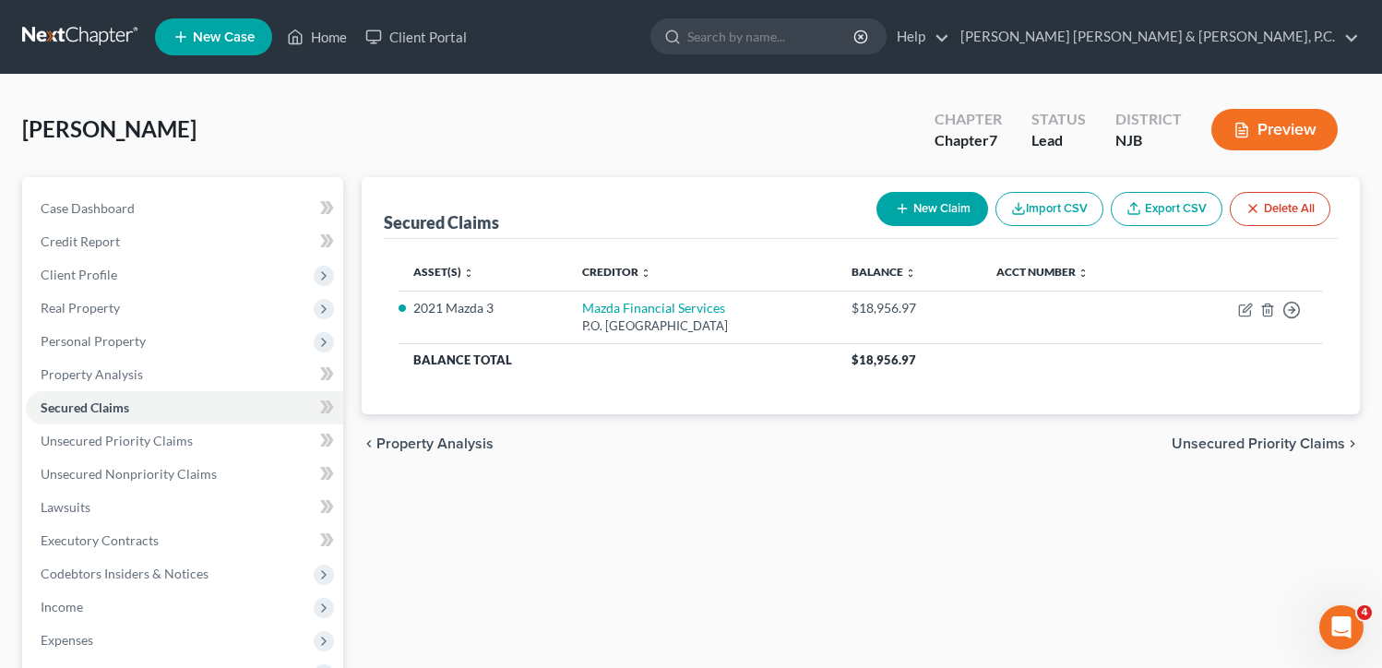
click at [931, 206] on button "New Claim" at bounding box center [932, 209] width 112 height 34
select select "0"
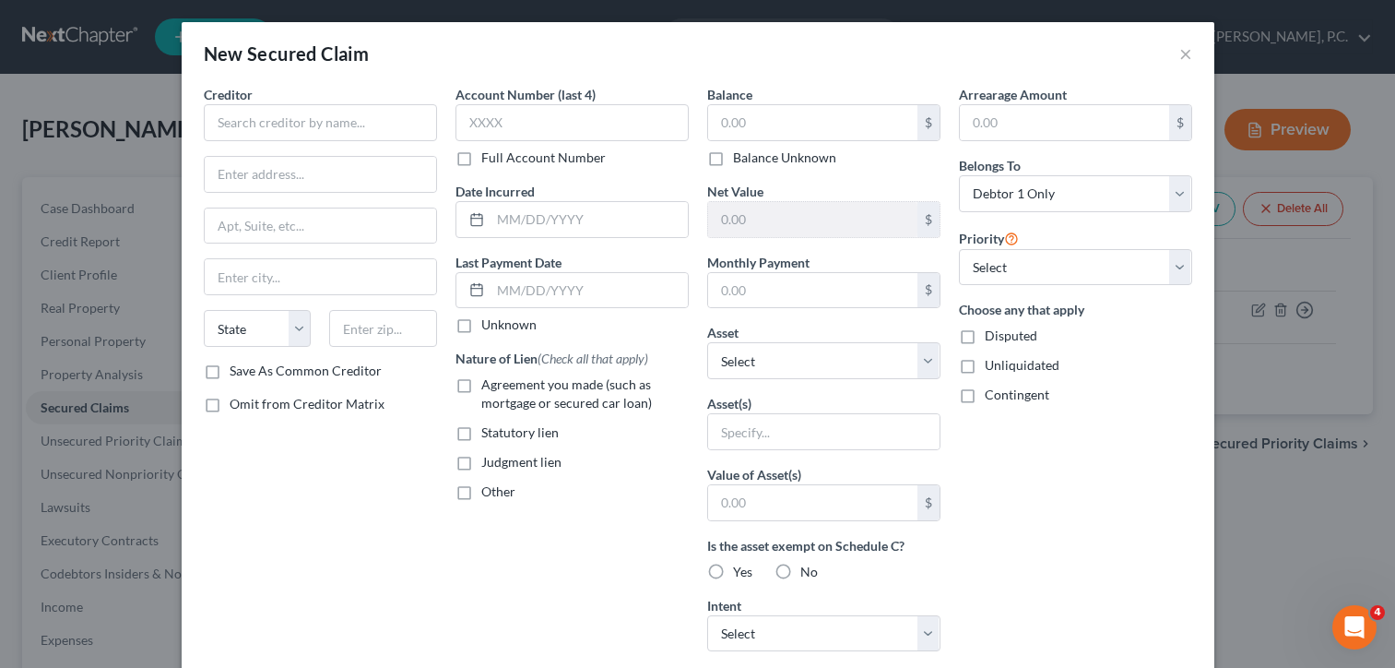
click at [487, 464] on span "Judgment lien" at bounding box center [521, 462] width 80 height 16
click at [489, 464] on input "Judgment lien" at bounding box center [495, 459] width 12 height 12
checkbox input "true"
click at [263, 110] on input "text" at bounding box center [320, 122] width 233 height 37
click at [1180, 48] on button "×" at bounding box center [1186, 53] width 13 height 22
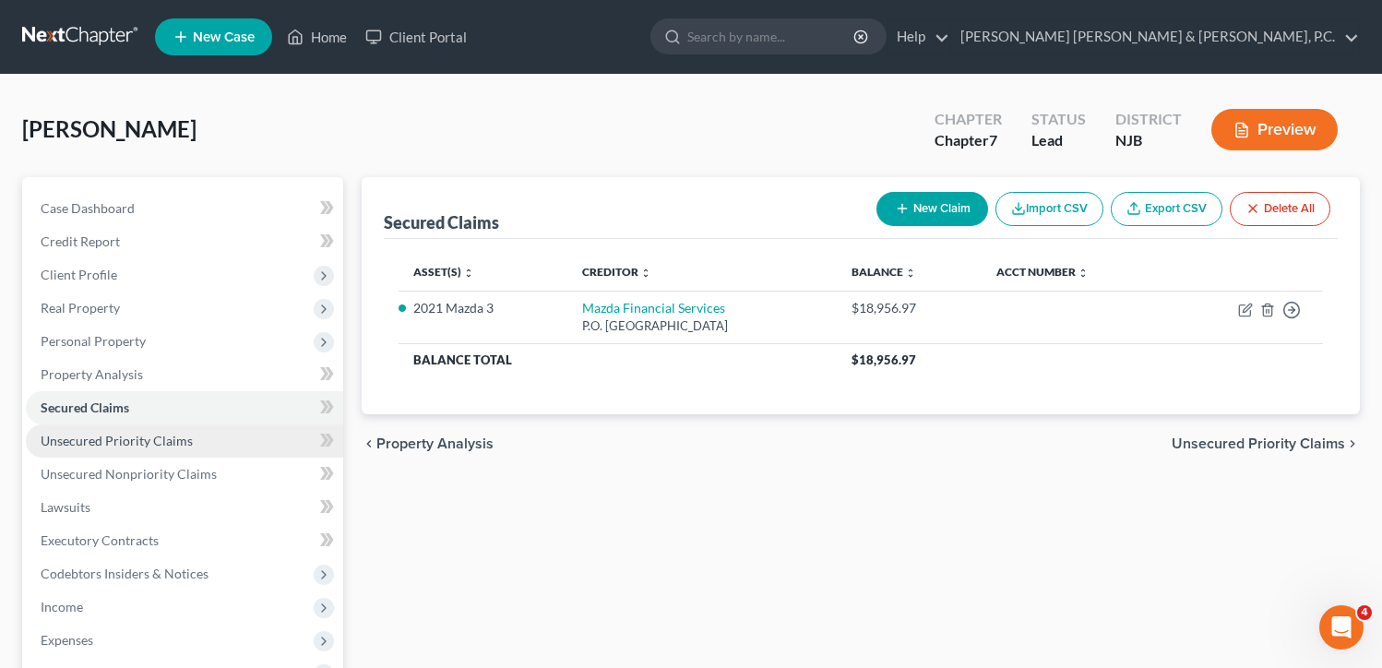
click at [183, 437] on span "Unsecured Priority Claims" at bounding box center [117, 441] width 152 height 16
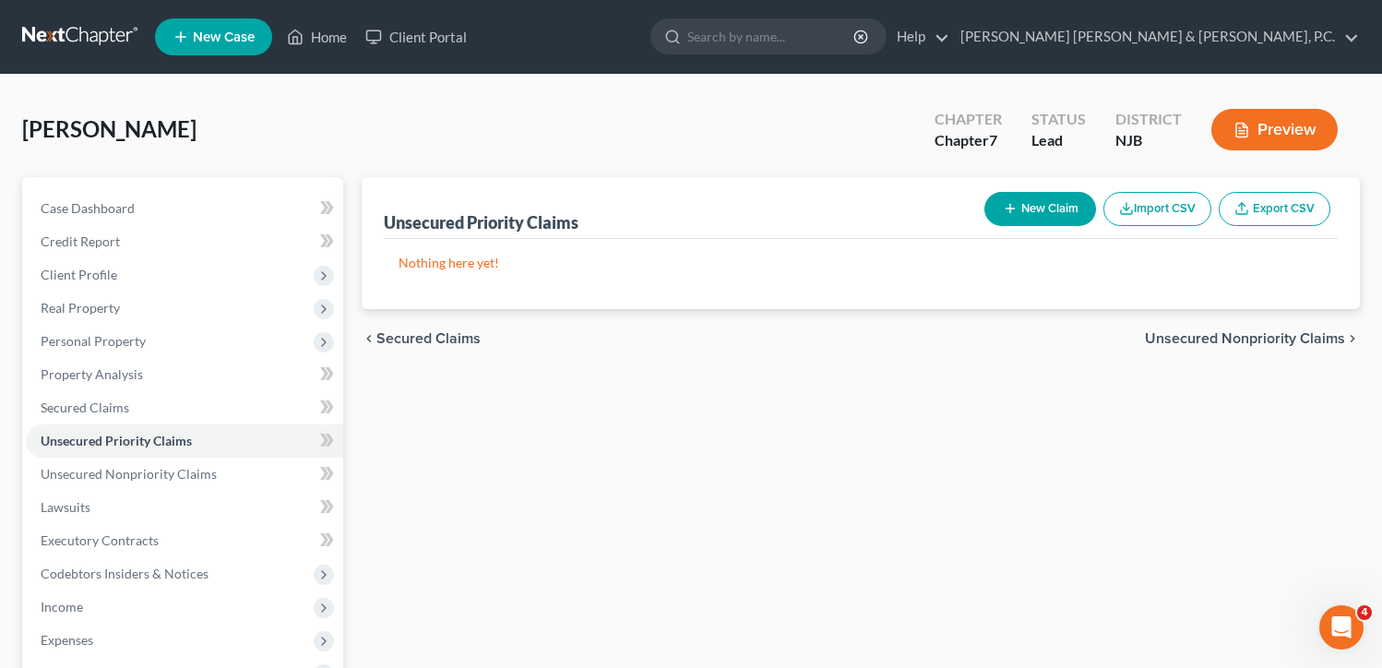
click at [998, 211] on button "New Claim" at bounding box center [1040, 209] width 112 height 34
select select "0"
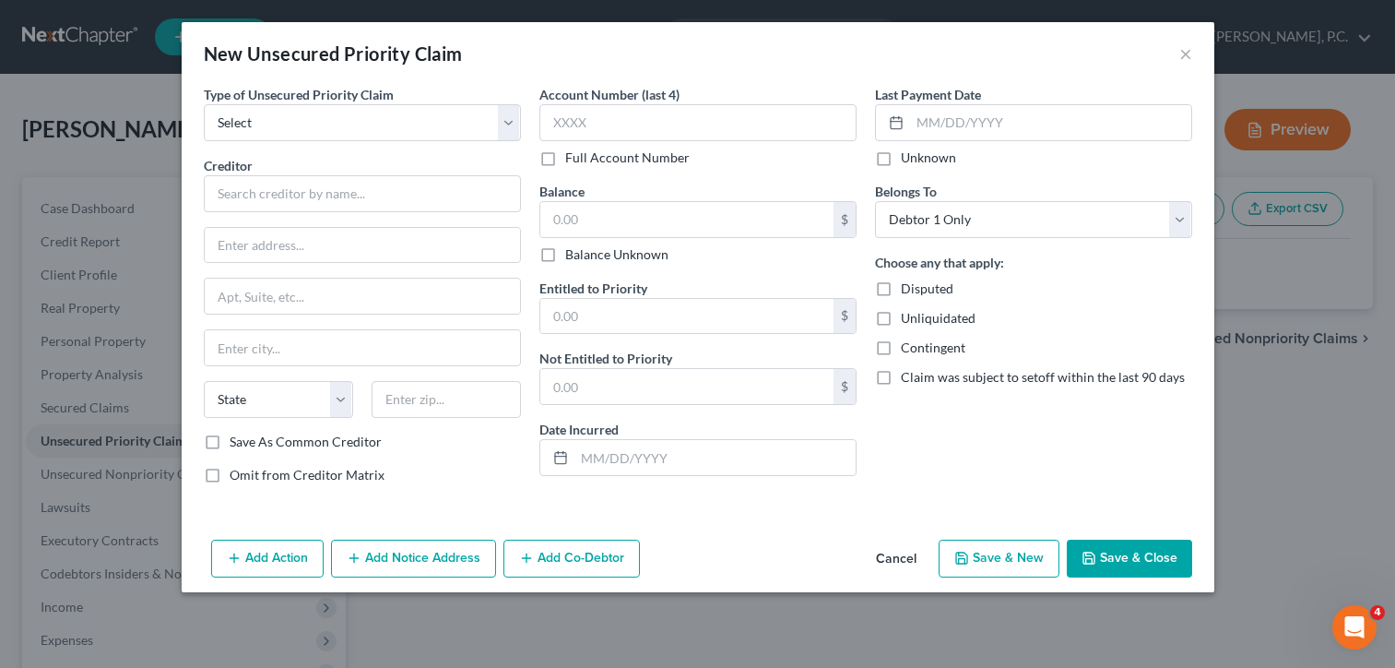
click at [871, 563] on button "Cancel" at bounding box center [896, 559] width 70 height 37
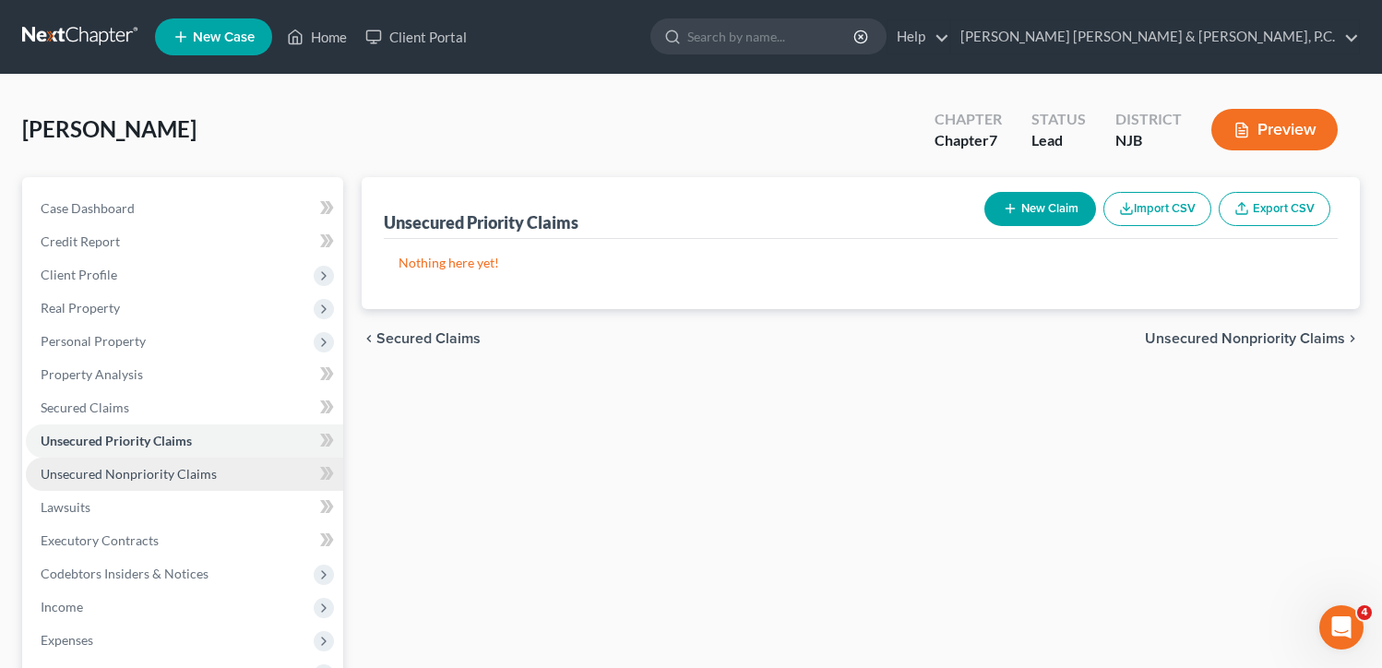
click at [132, 475] on span "Unsecured Nonpriority Claims" at bounding box center [129, 474] width 176 height 16
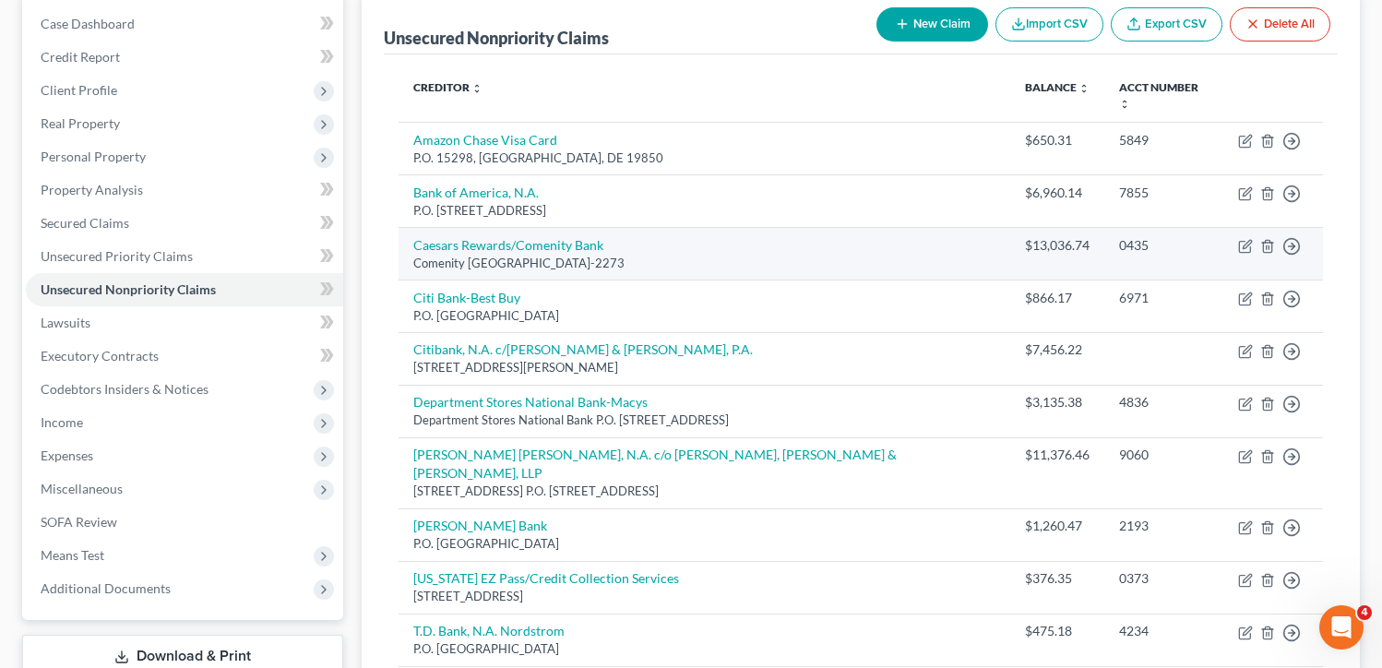
scroll to position [277, 0]
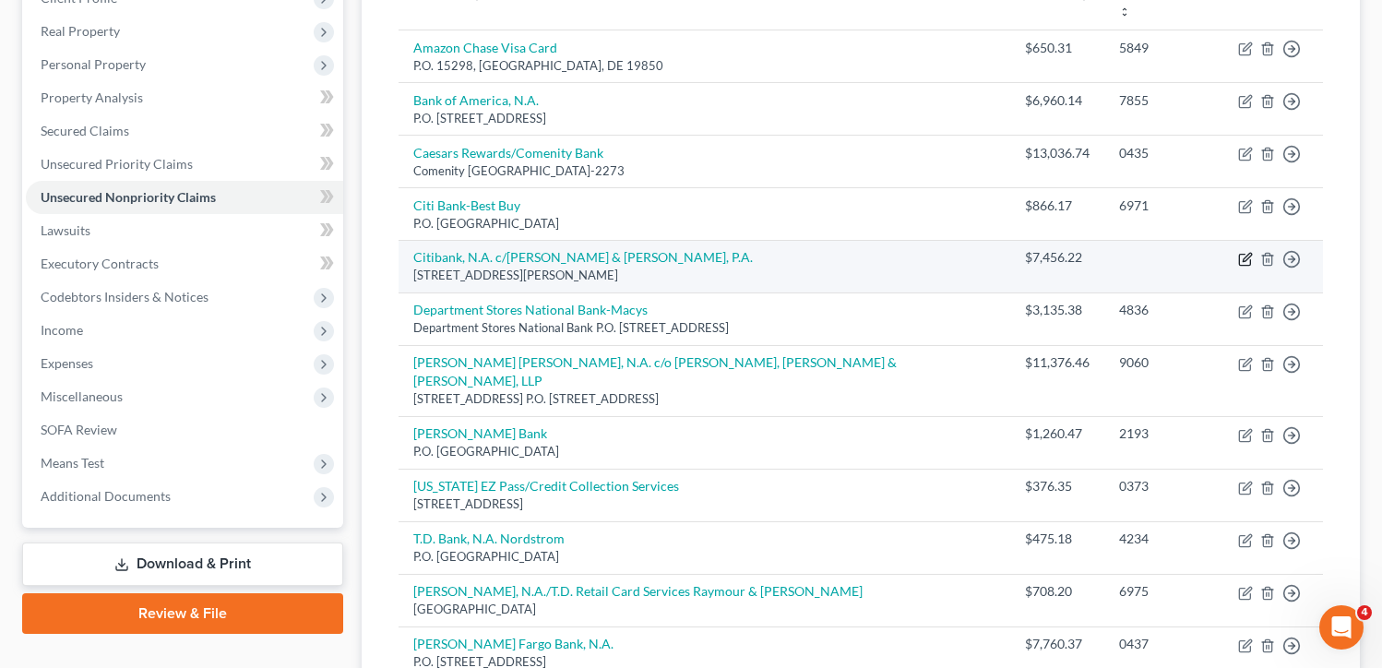
click at [1240, 252] on icon "button" at bounding box center [1245, 259] width 15 height 15
select select "33"
select select "2"
select select "0"
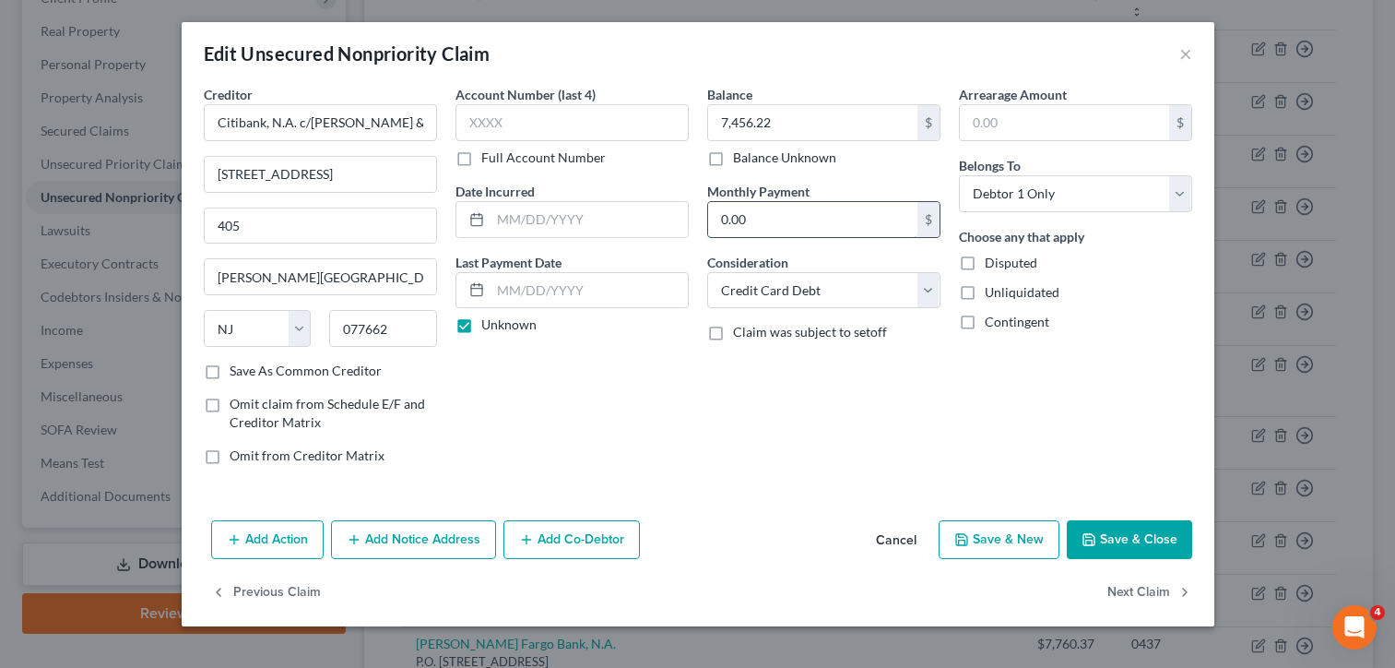
click at [769, 218] on input "0.00" at bounding box center [812, 219] width 209 height 35
type input "50"
click at [599, 281] on input "text" at bounding box center [589, 290] width 197 height 35
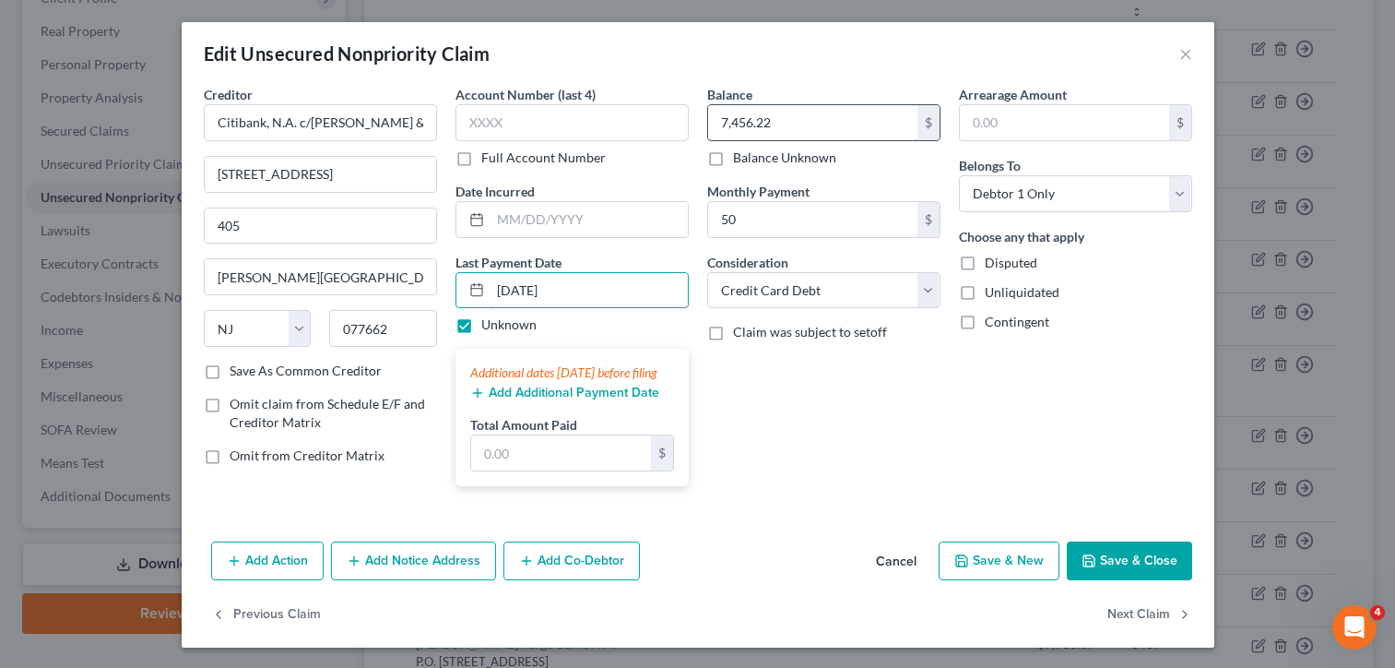
type input "[DATE]"
click at [778, 127] on input "7,456.22" at bounding box center [812, 122] width 209 height 35
type input "7,356.22"
click at [1097, 575] on button "Save & Close" at bounding box center [1129, 560] width 125 height 39
type input "50.00"
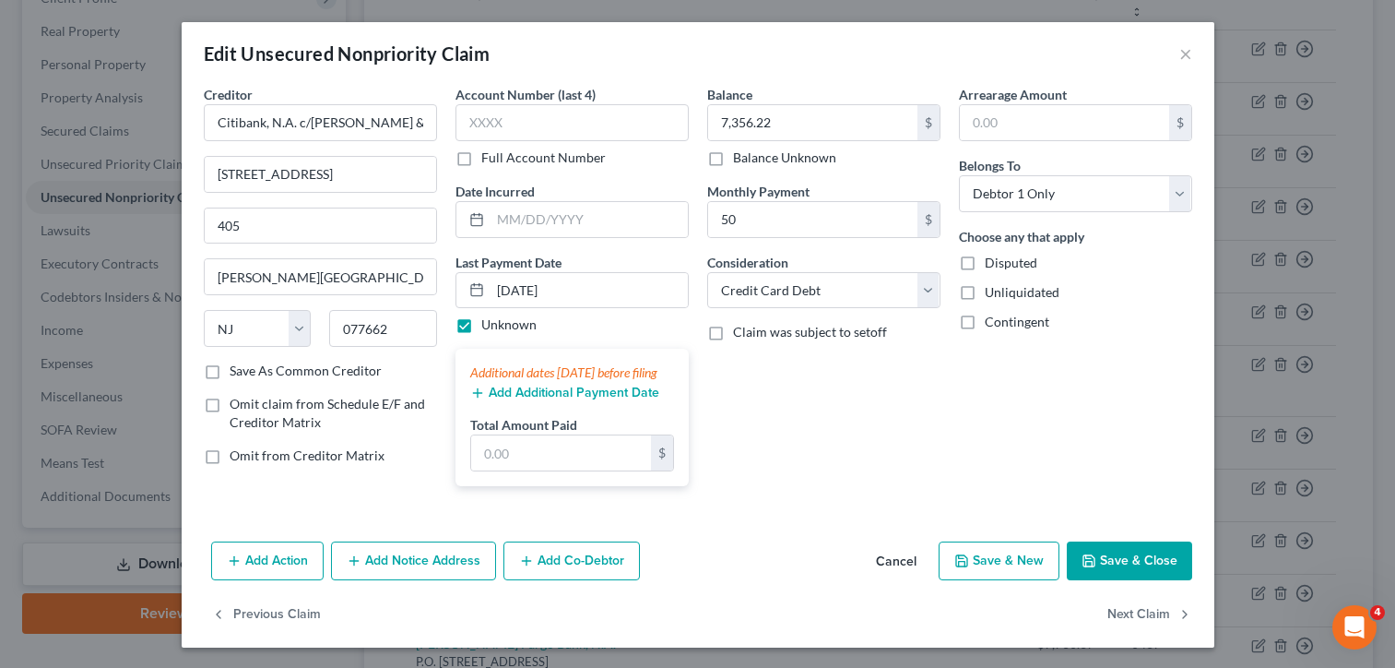
type input "0"
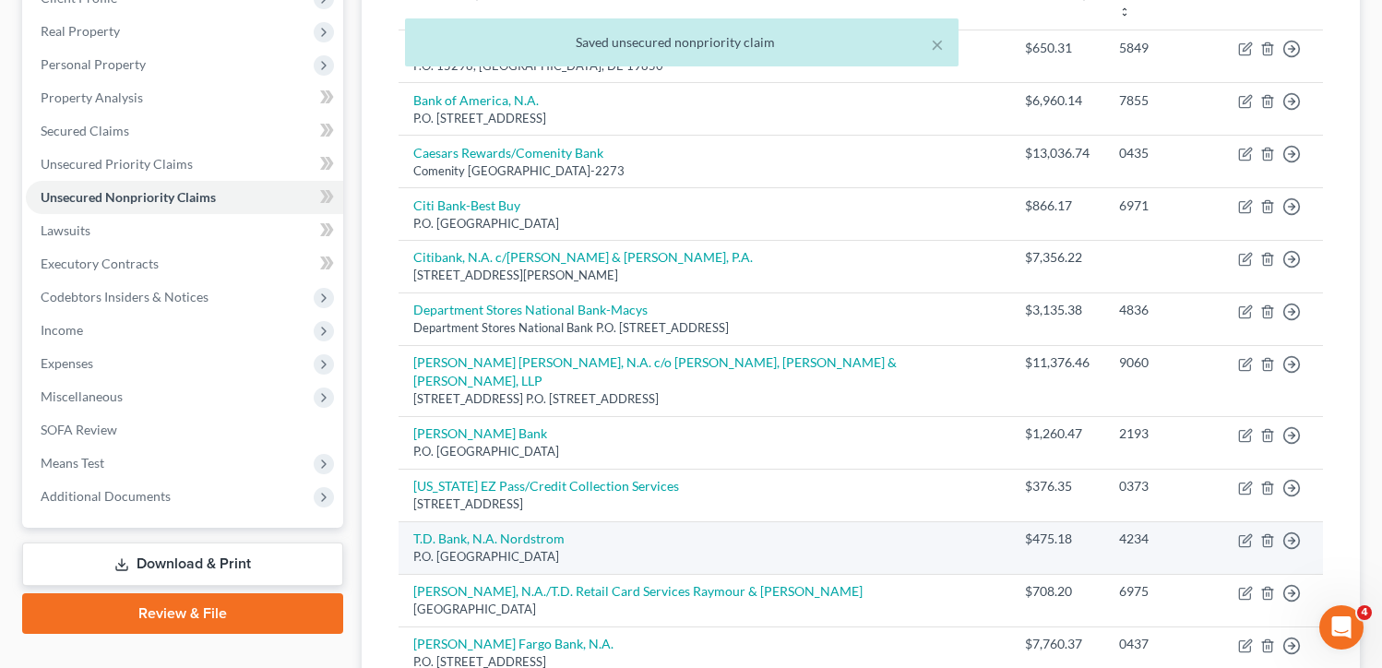
scroll to position [453, 0]
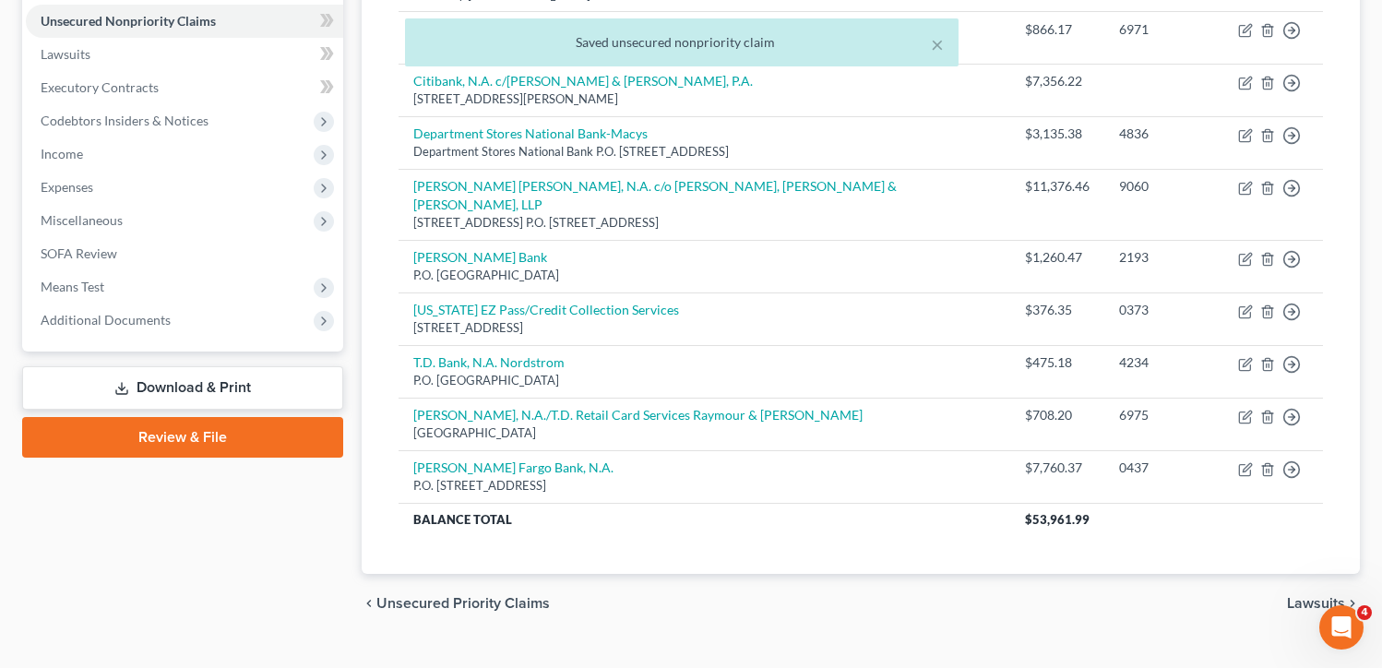
click at [1308, 596] on span "Lawsuits" at bounding box center [1316, 603] width 58 height 15
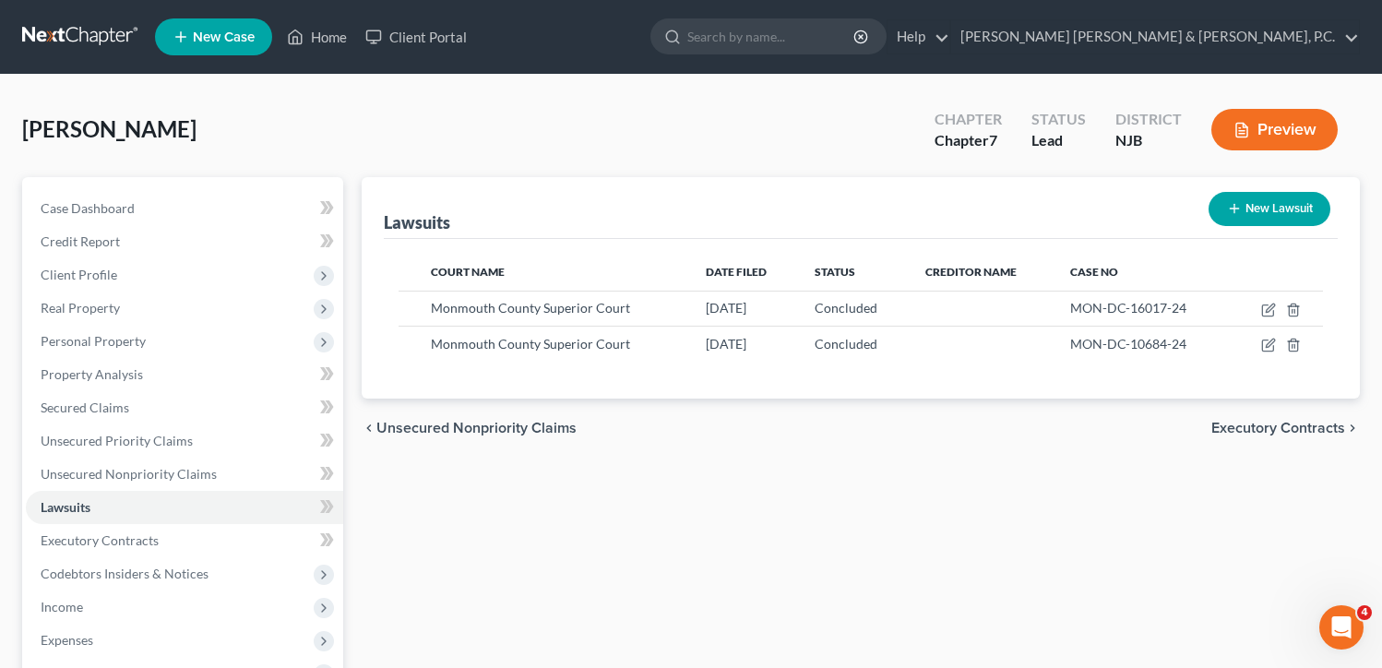
click at [1283, 430] on span "Executory Contracts" at bounding box center [1278, 428] width 134 height 15
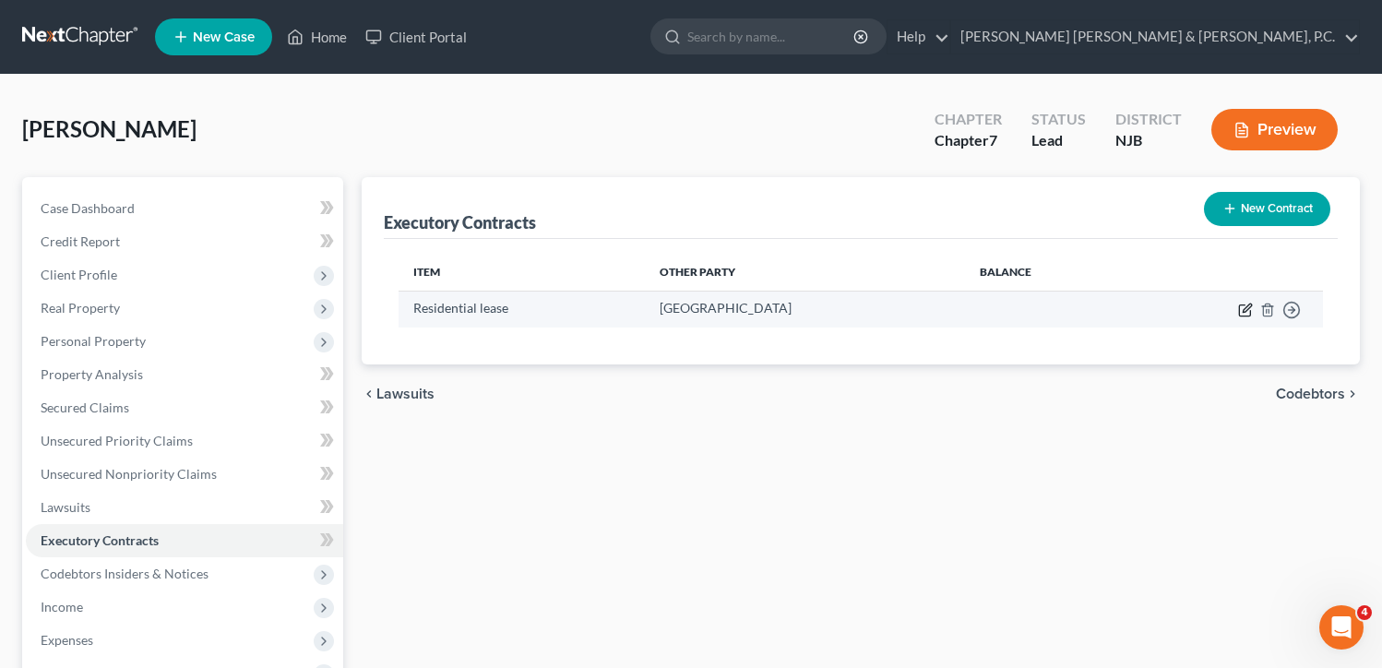
click at [1240, 308] on icon "button" at bounding box center [1245, 309] width 15 height 15
select select "2"
select select "33"
select select "3"
select select "0"
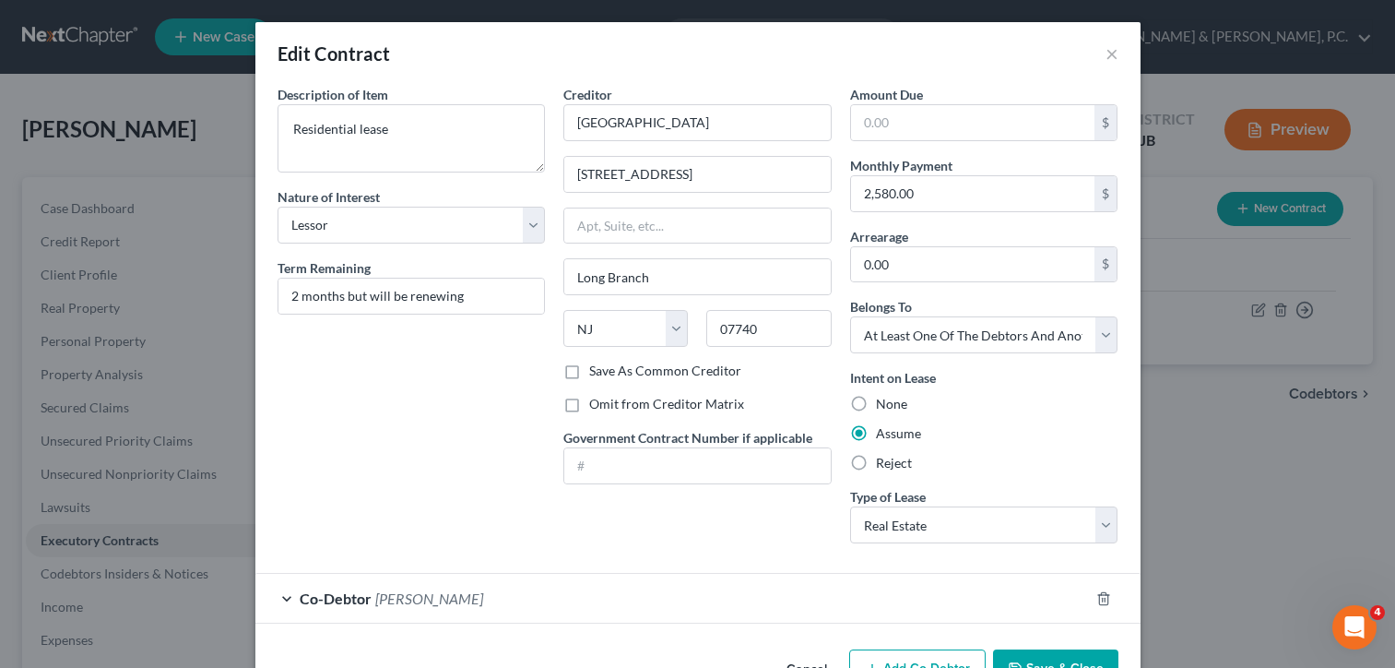
scroll to position [57, 0]
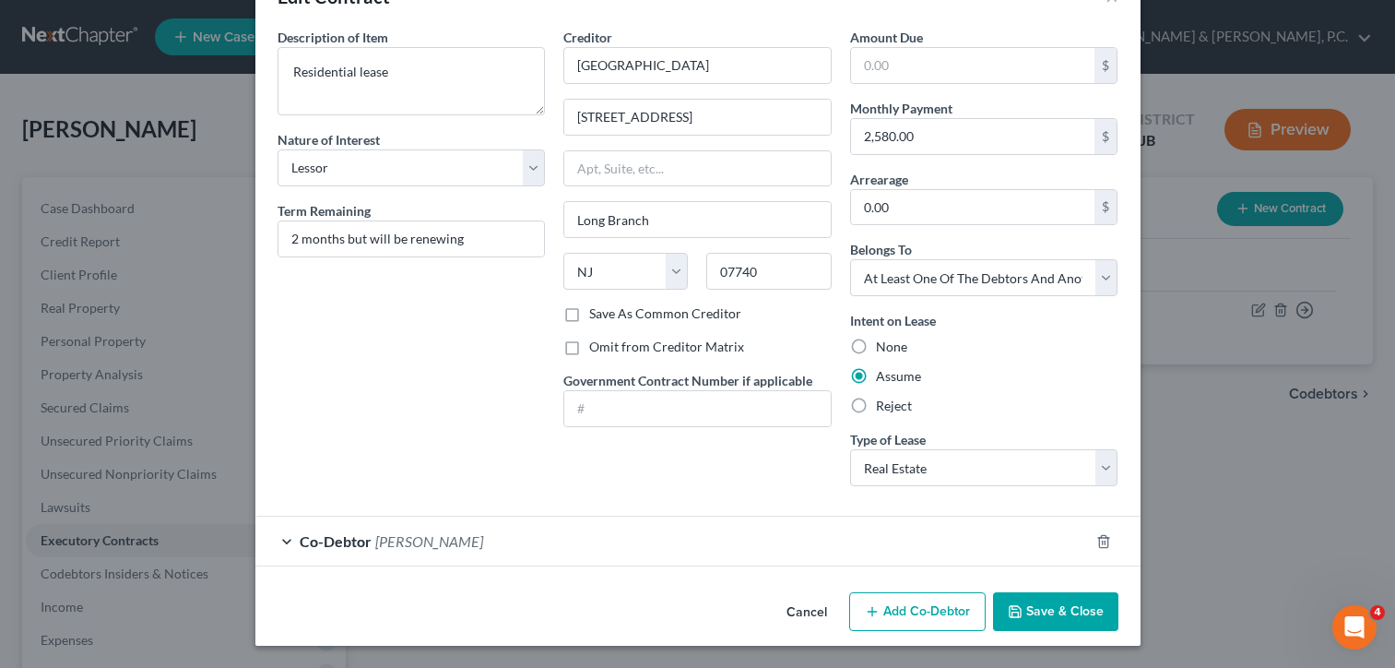
click at [813, 554] on div "Co-Debtor [PERSON_NAME]" at bounding box center [672, 540] width 834 height 49
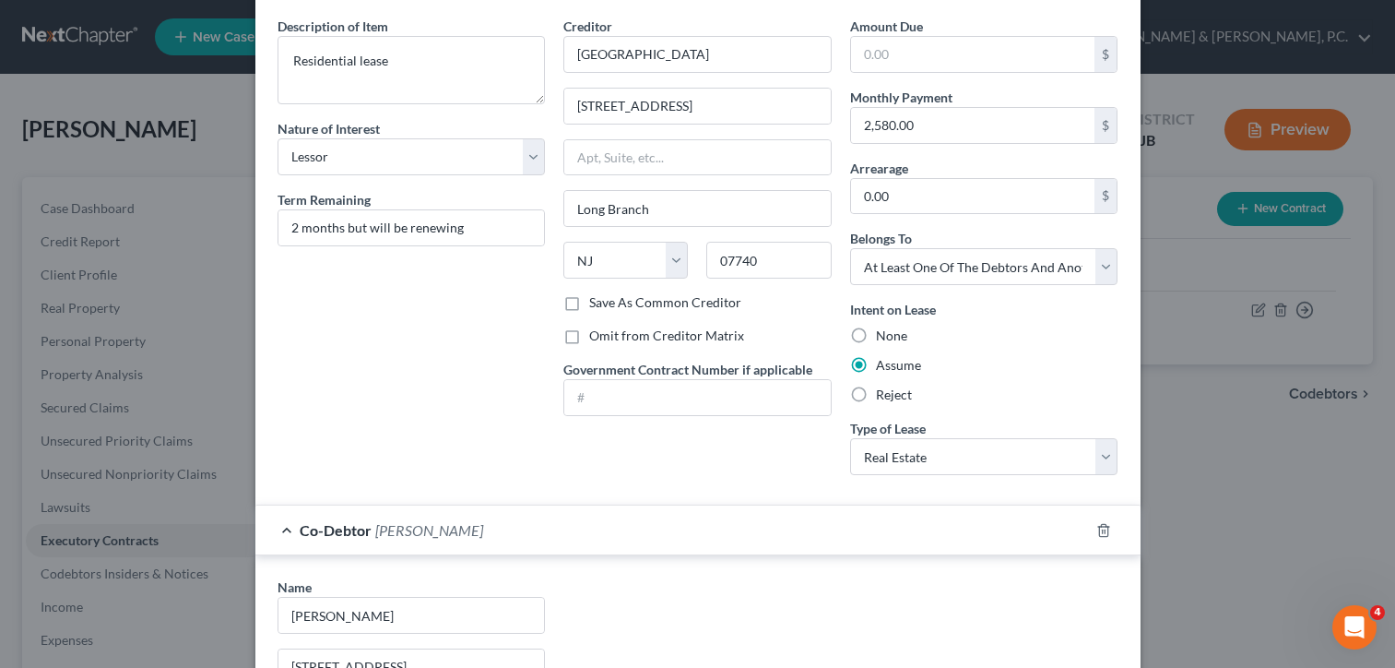
scroll to position [0, 0]
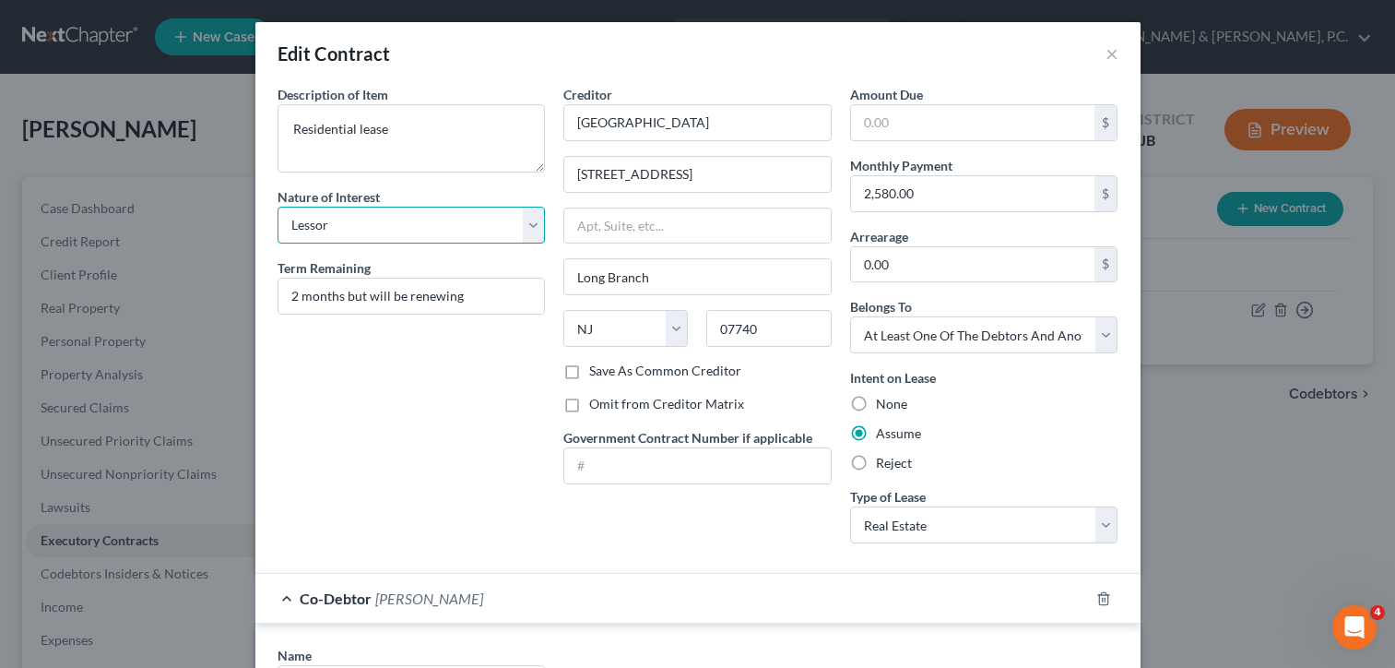
click at [372, 223] on select "Select Purchaser Agent Lessor Lessee" at bounding box center [412, 225] width 268 height 37
select select "3"
click at [278, 207] on select "Select Purchaser Agent Lessor Lessee" at bounding box center [412, 225] width 268 height 37
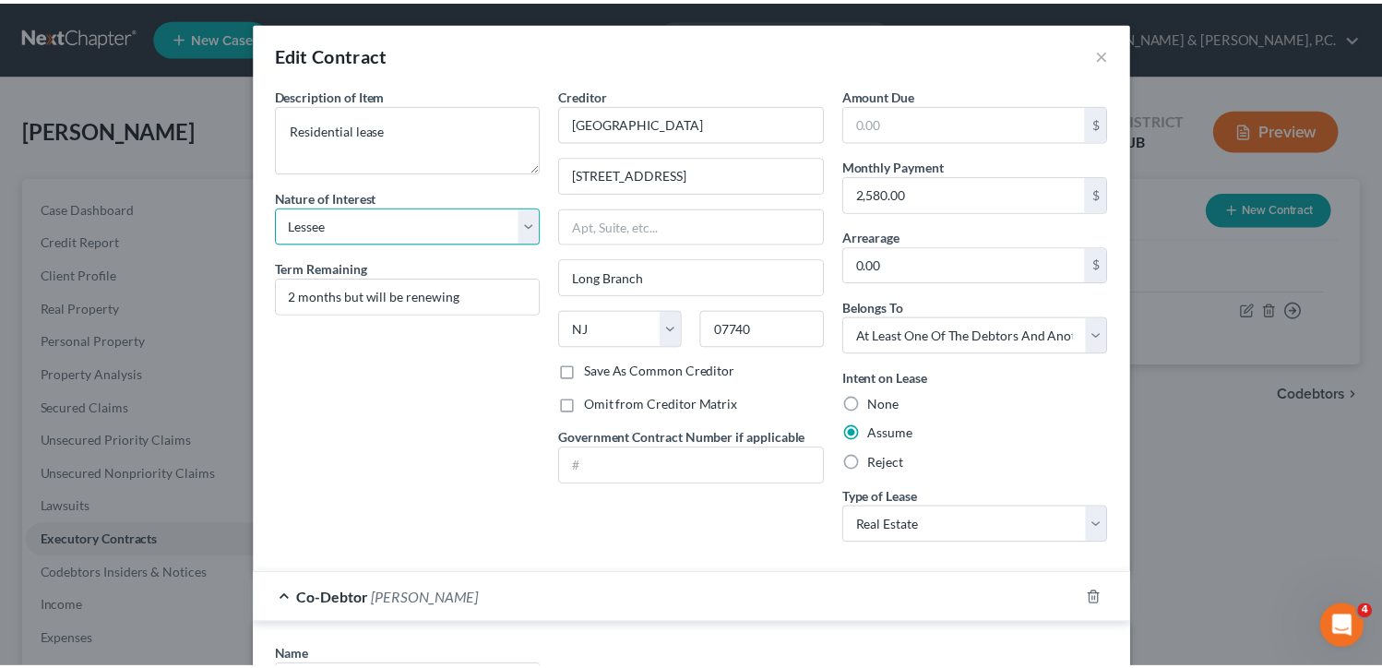
scroll to position [437, 0]
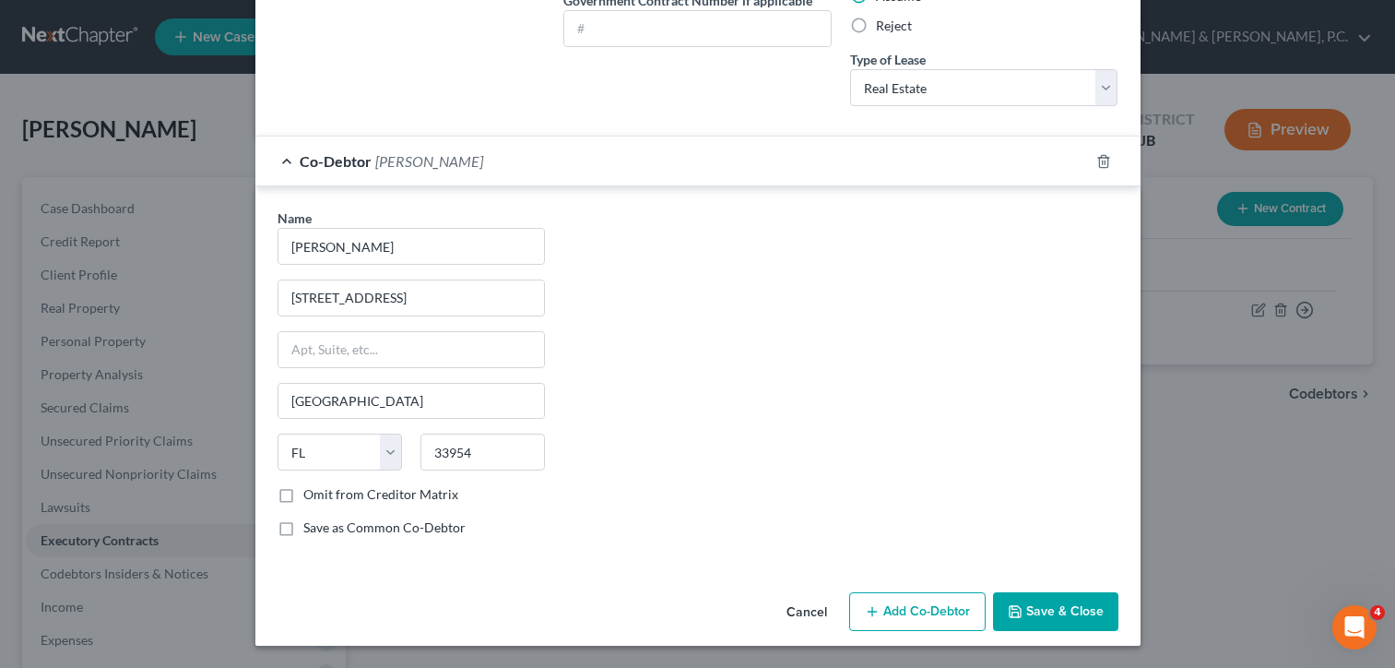
click at [1052, 612] on button "Save & Close" at bounding box center [1055, 611] width 125 height 39
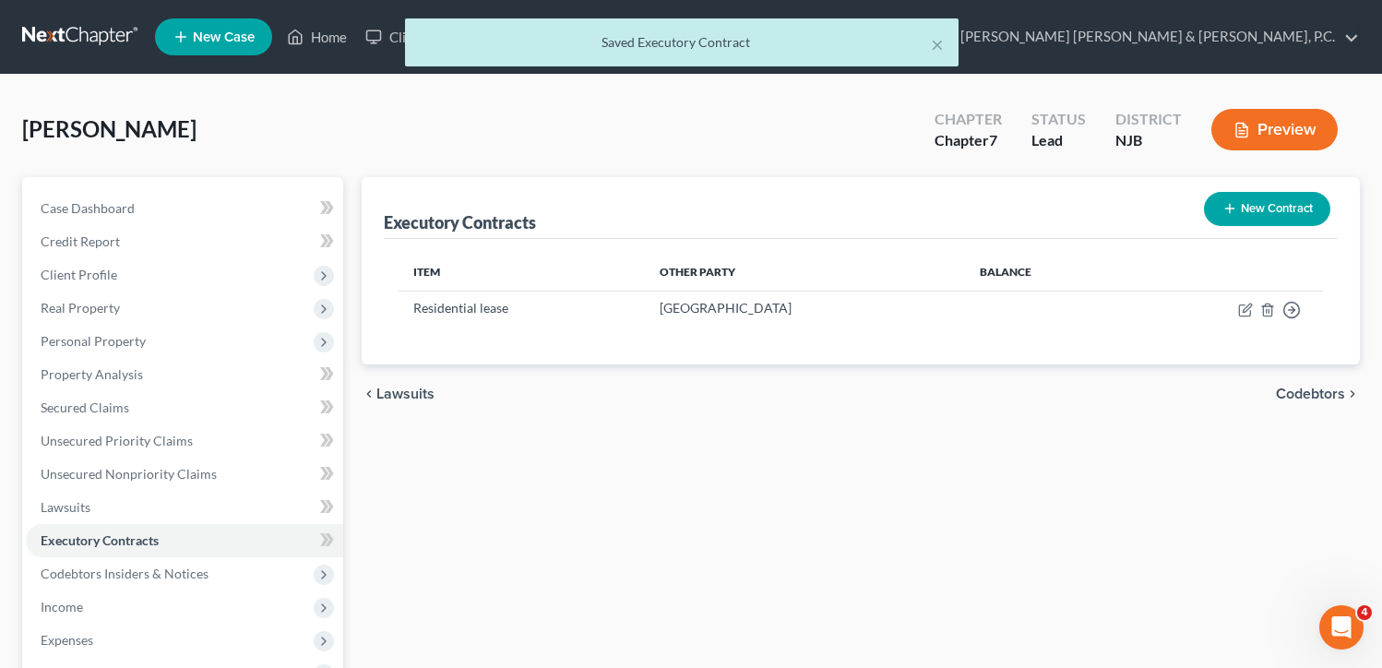
click at [1284, 390] on span "Codebtors" at bounding box center [1309, 393] width 69 height 15
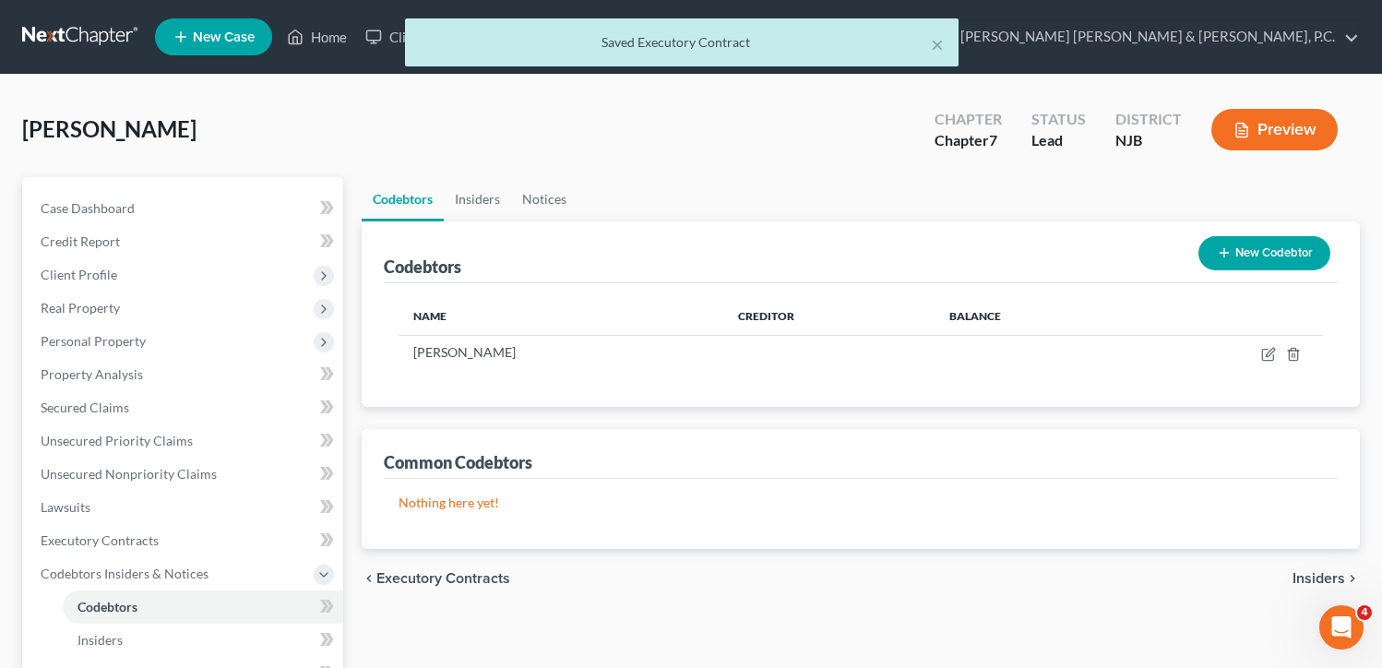
click at [1309, 578] on span "Insiders" at bounding box center [1318, 578] width 53 height 15
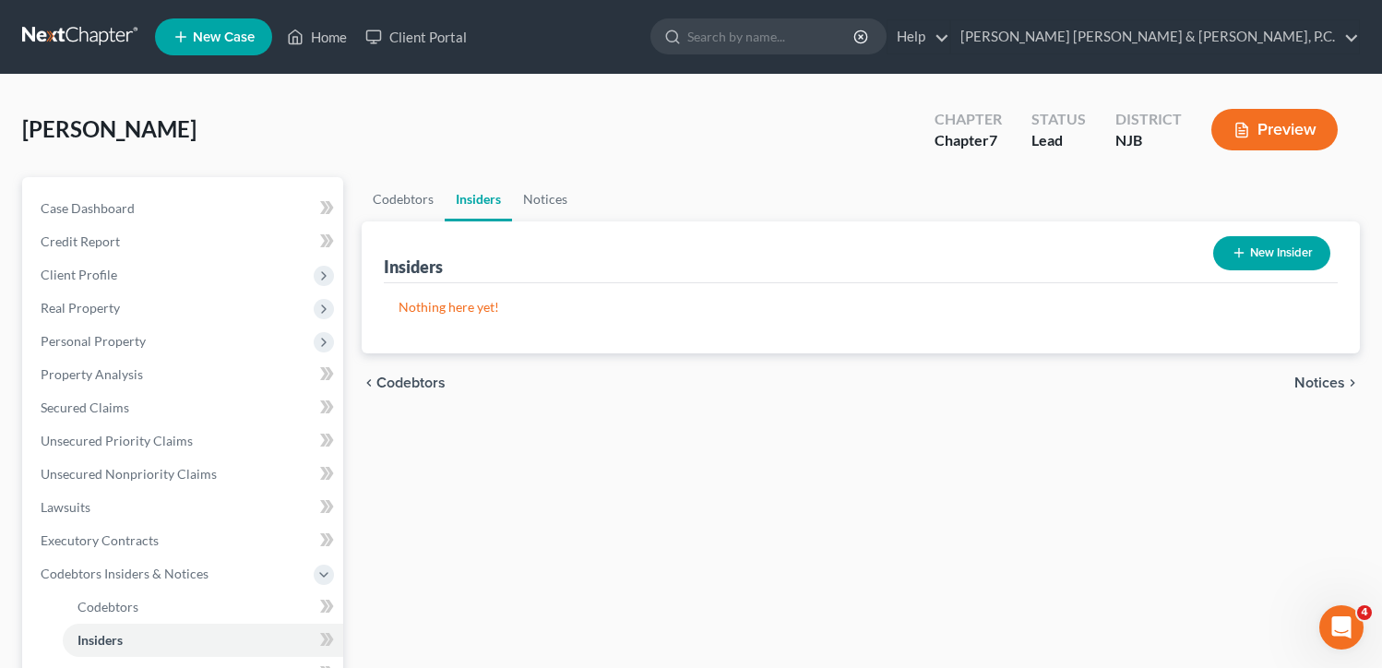
click at [1349, 375] on icon "chevron_right" at bounding box center [1352, 382] width 15 height 15
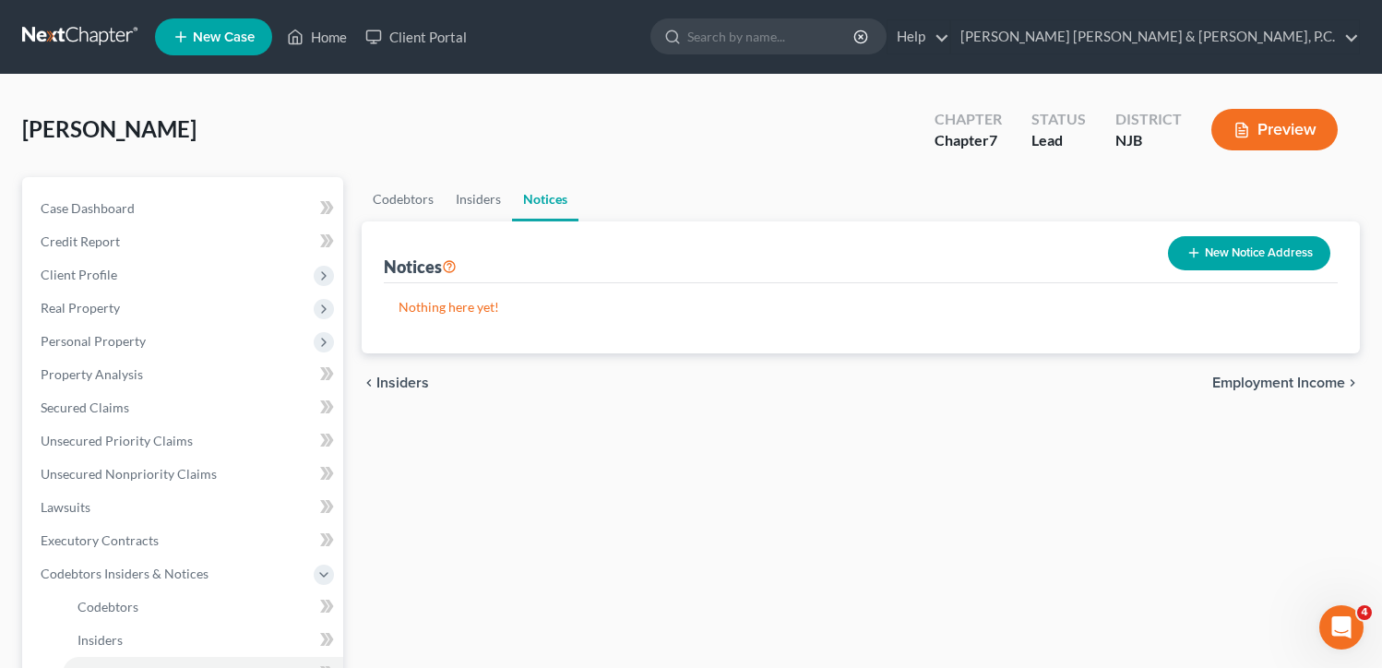
click at [1283, 384] on span "Employment Income" at bounding box center [1278, 382] width 133 height 15
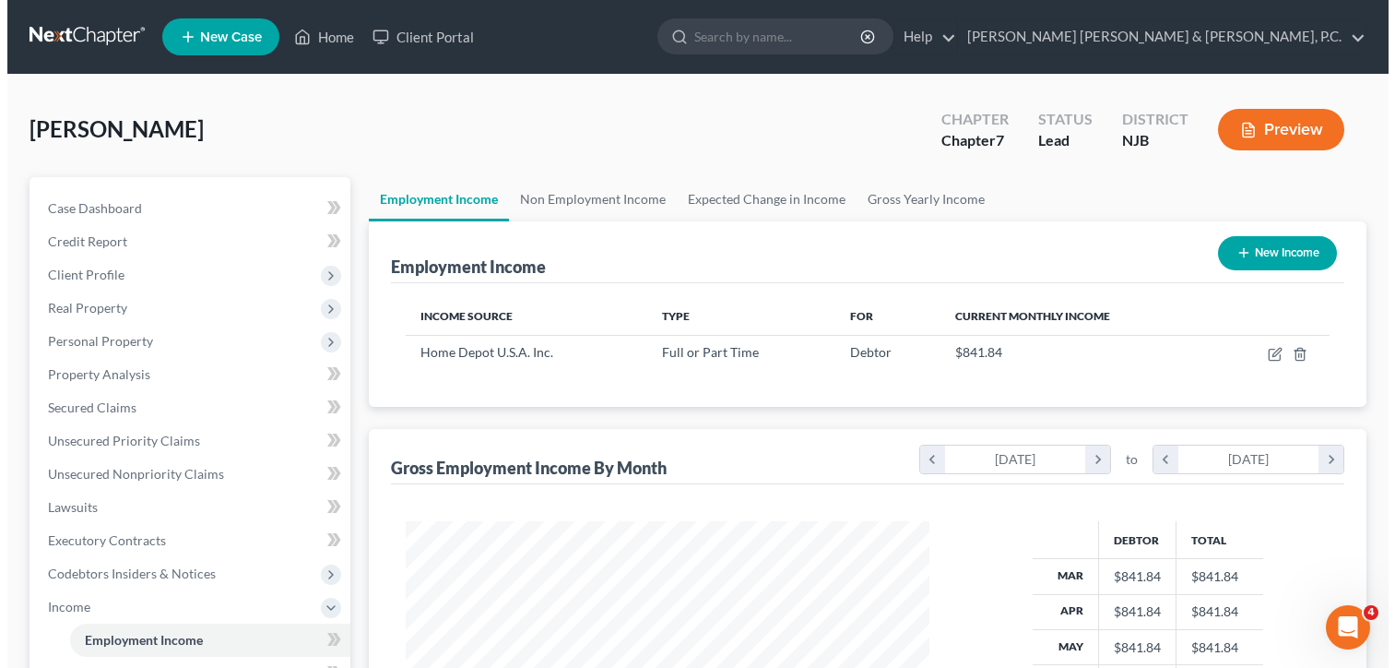
scroll to position [92, 0]
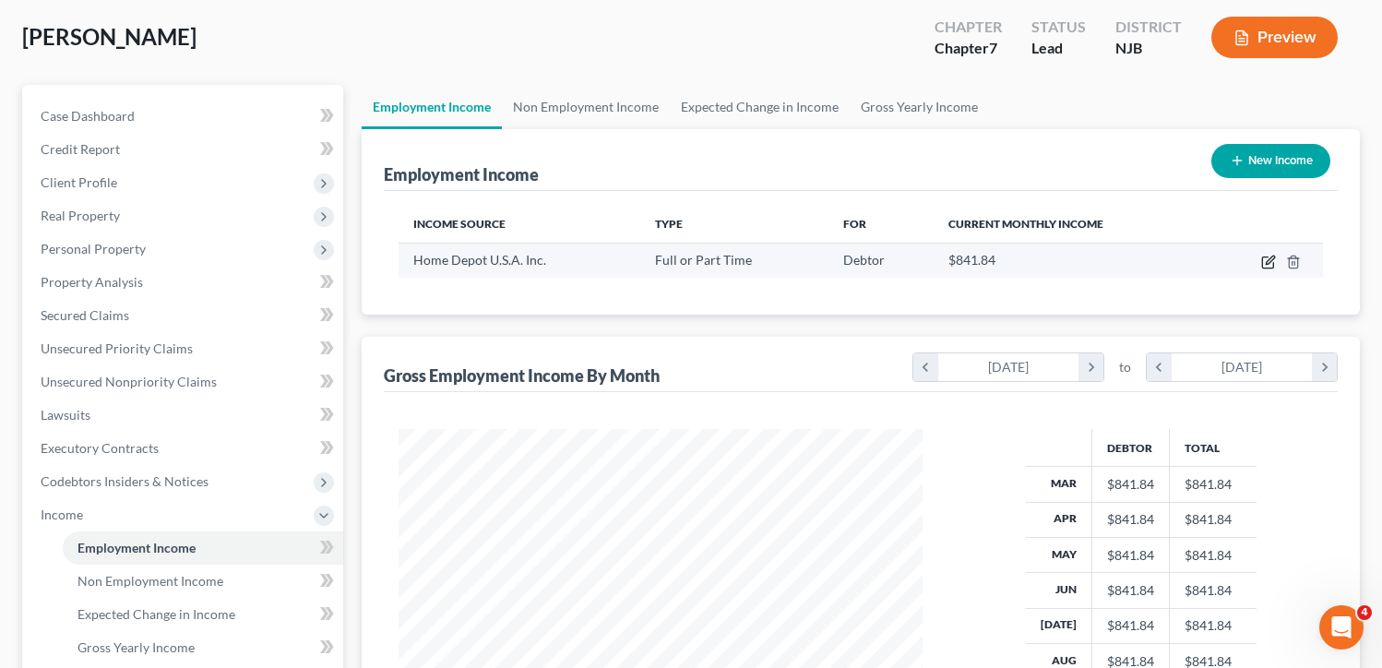
click at [1265, 261] on icon "button" at bounding box center [1268, 262] width 15 height 15
select select "0"
select select "10"
select select "1"
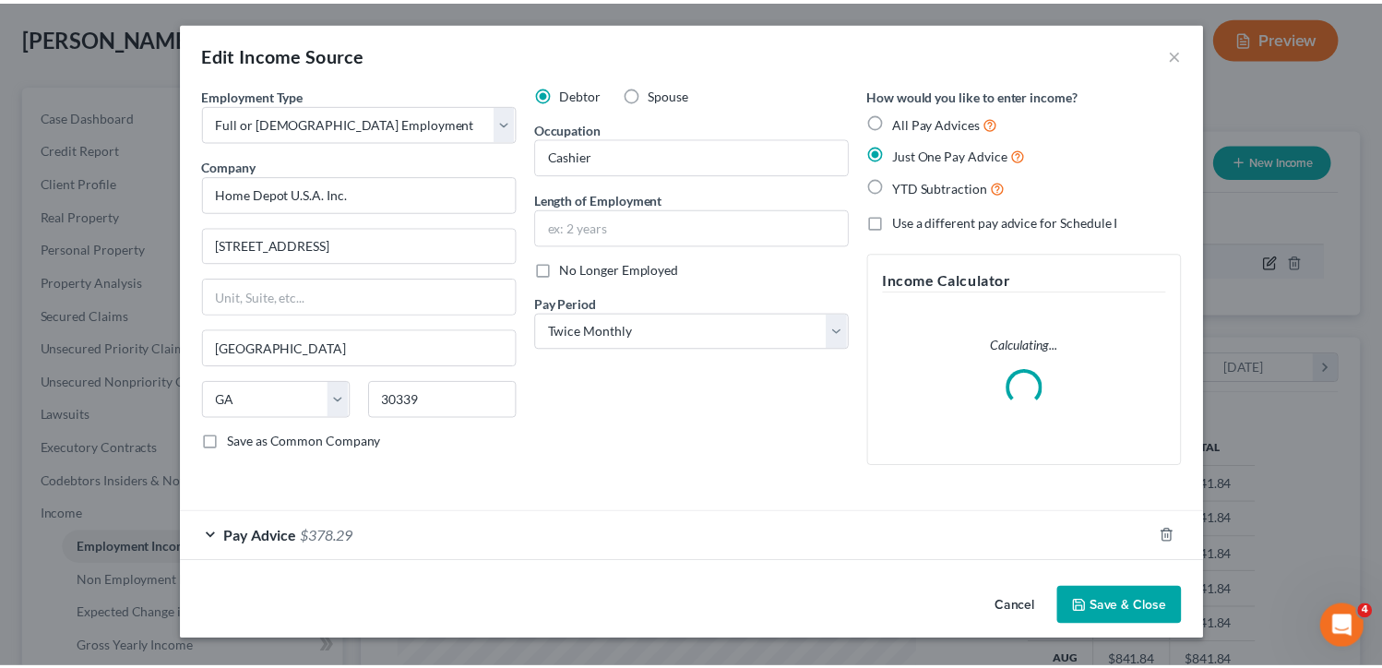
scroll to position [331, 566]
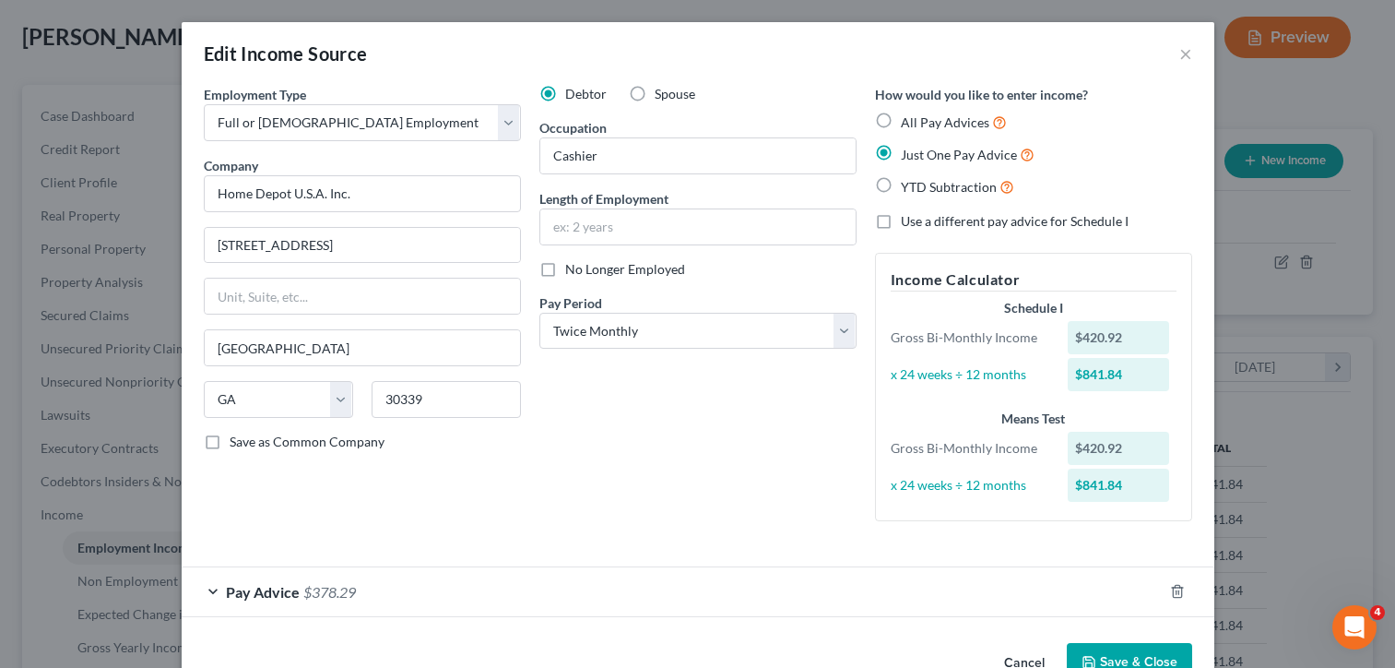
click at [1103, 654] on button "Save & Close" at bounding box center [1129, 662] width 125 height 39
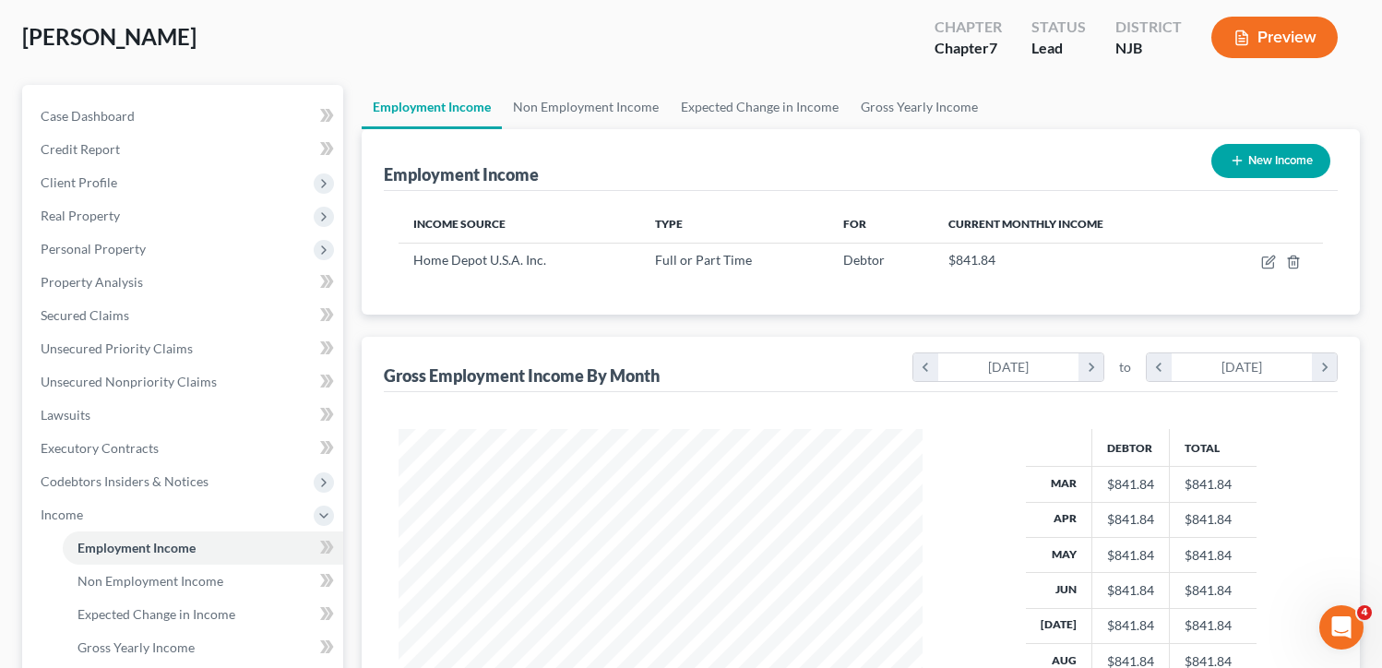
scroll to position [184, 0]
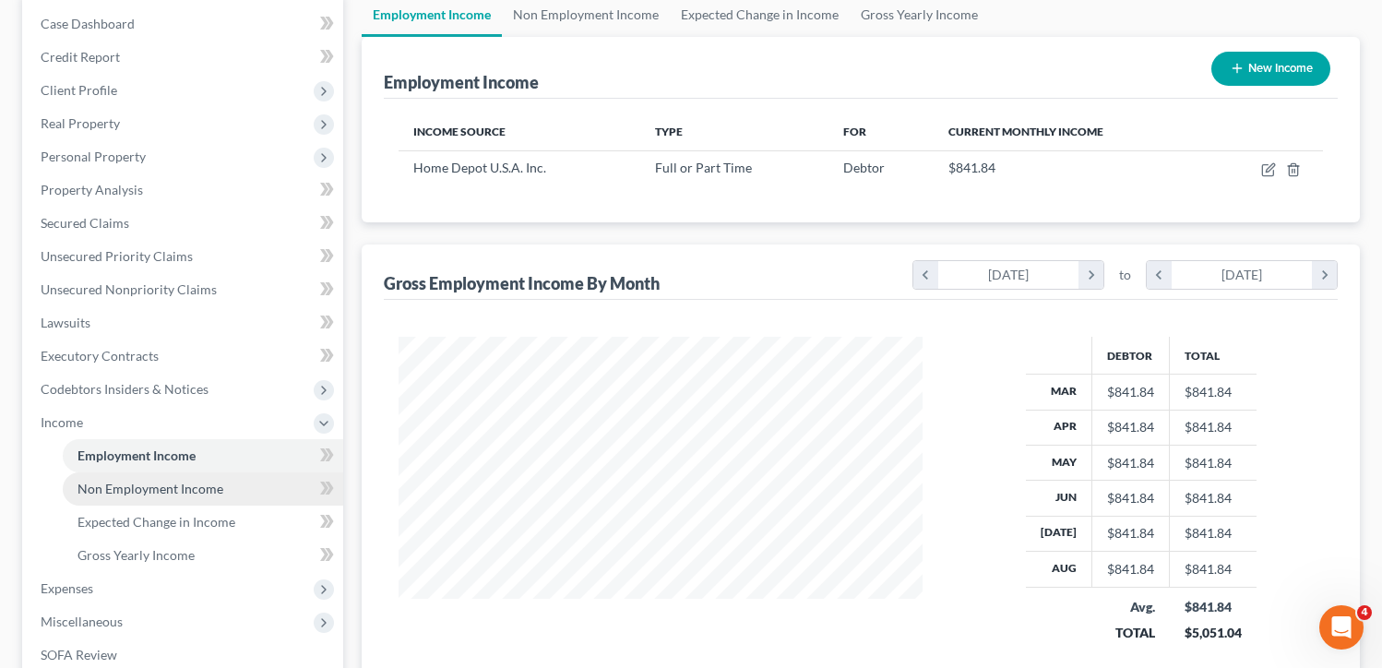
click at [238, 492] on link "Non Employment Income" at bounding box center [203, 488] width 280 height 33
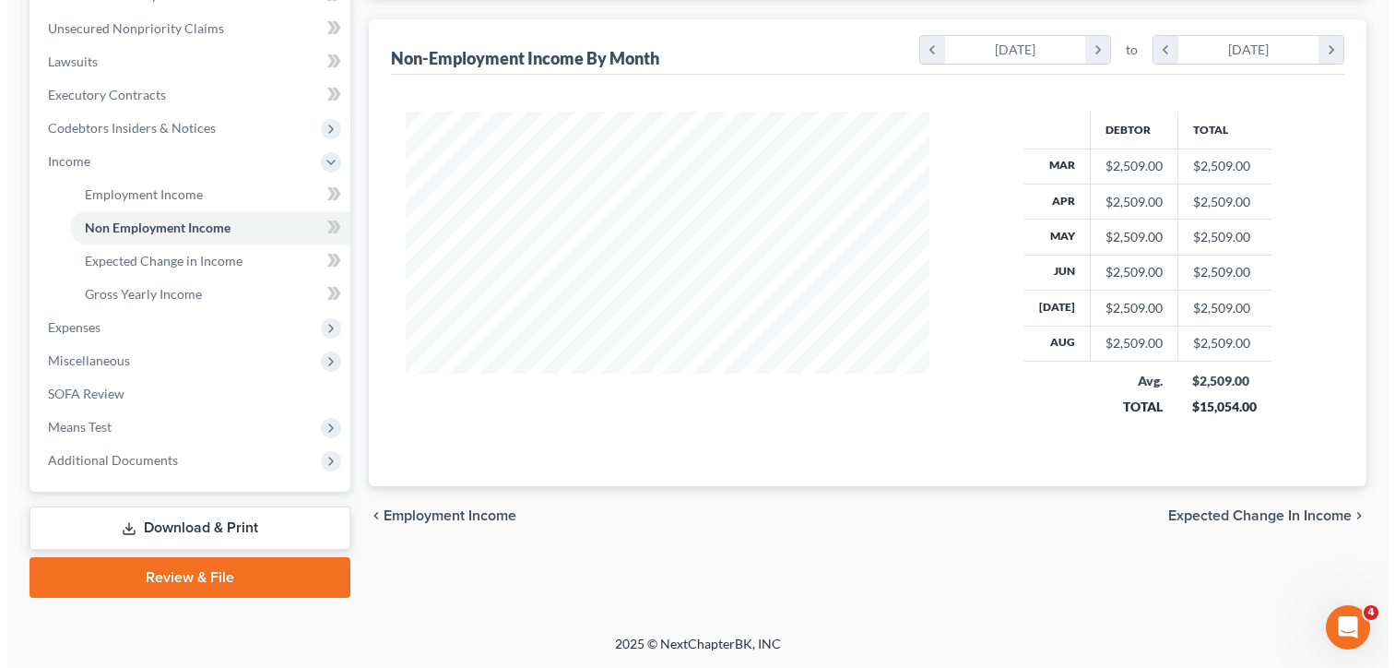
scroll to position [169, 0]
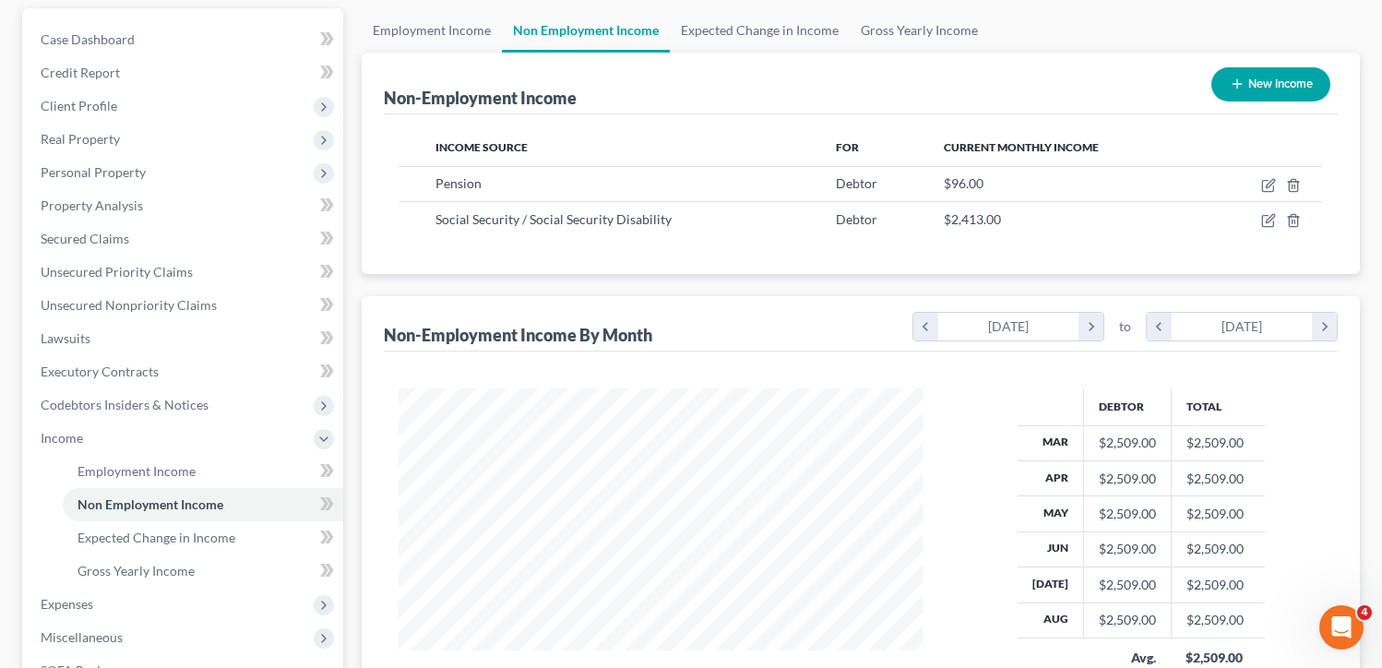
click at [1248, 75] on button "New Income" at bounding box center [1270, 84] width 119 height 34
select select "0"
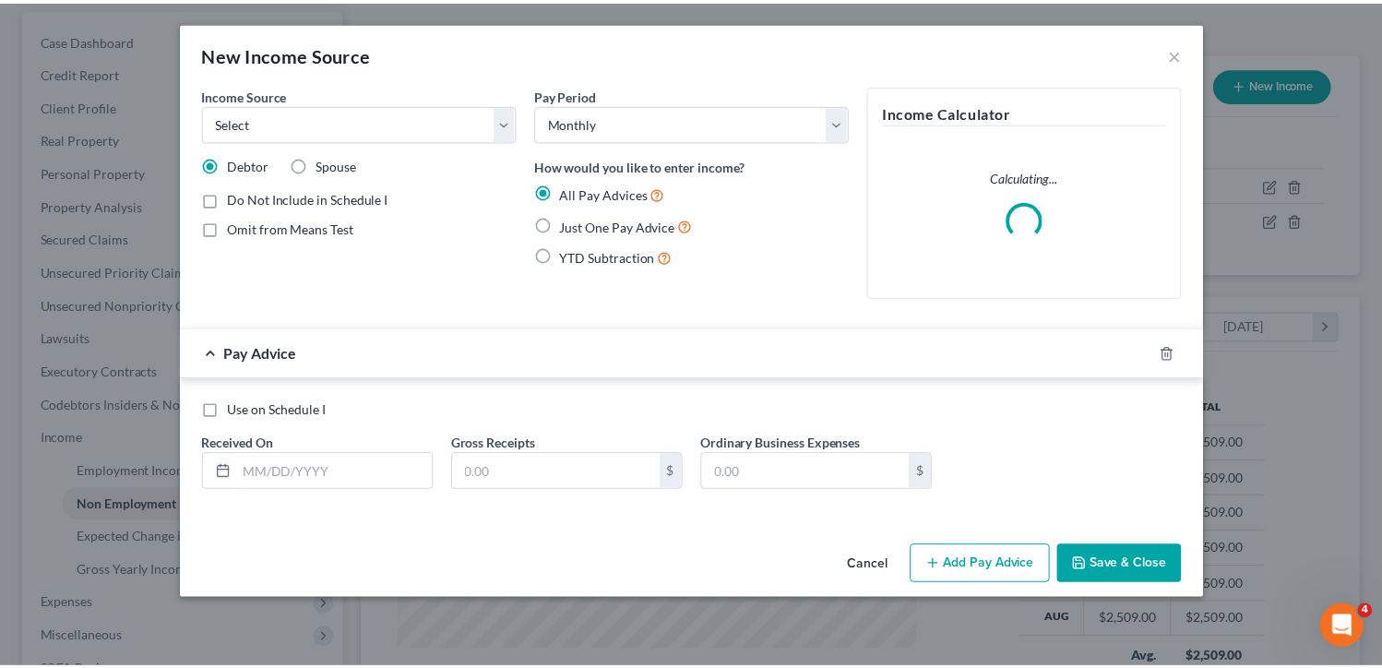
scroll to position [331, 566]
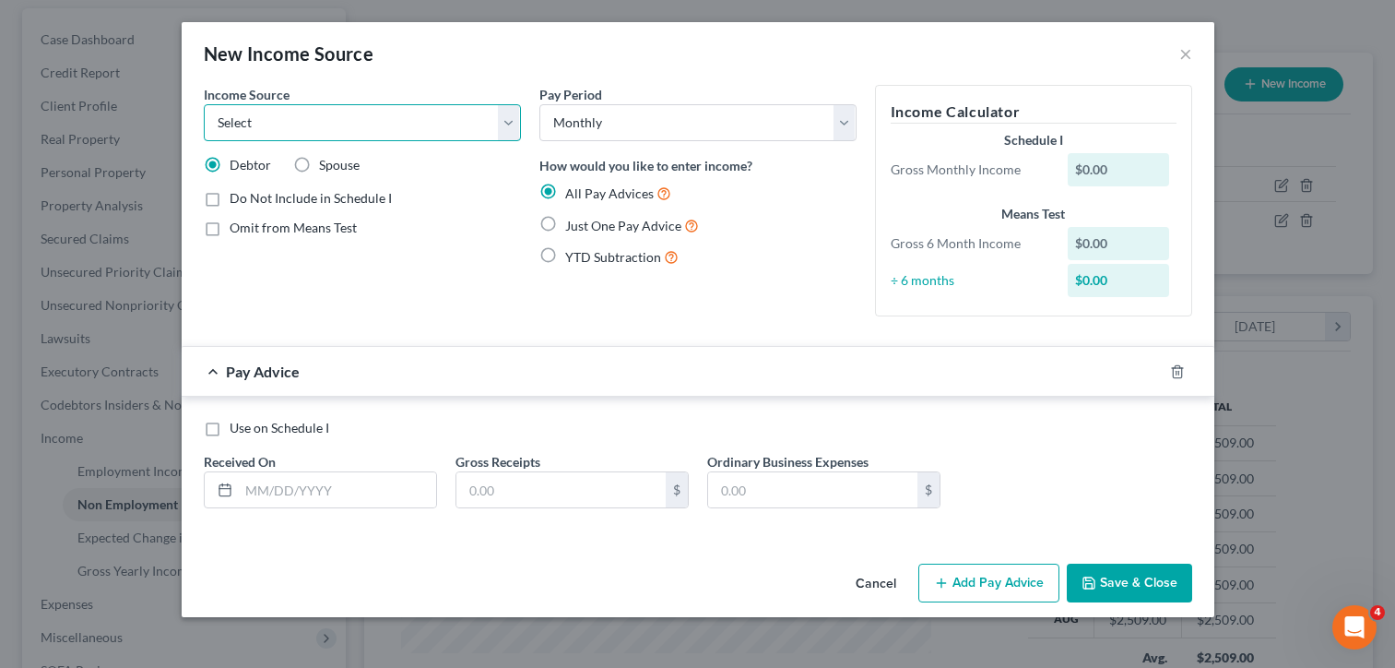
click at [312, 123] on select "Select Unemployment Disability (from employer) Pension Retirement Social Securi…" at bounding box center [362, 122] width 317 height 37
select select "13"
click at [204, 104] on select "Select Unemployment Disability (from employer) Pension Retirement Social Securi…" at bounding box center [362, 122] width 317 height 37
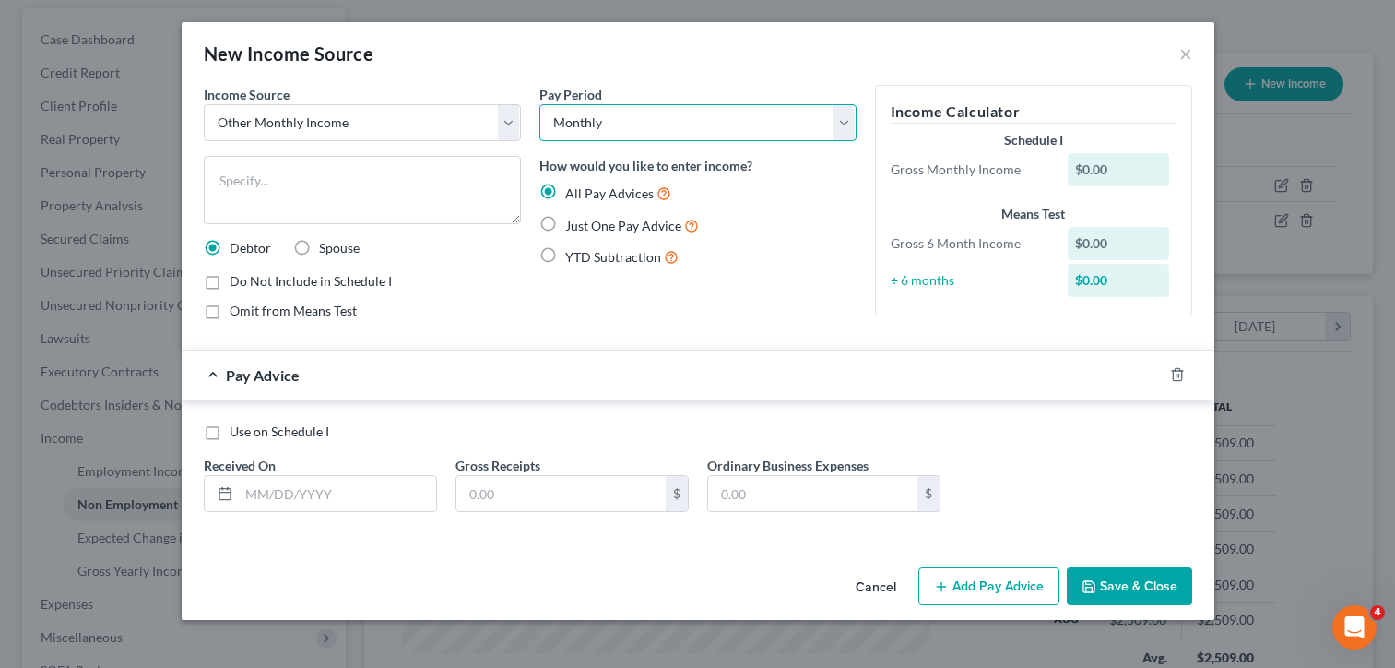
click at [659, 121] on select "Select Monthly Twice Monthly Every Other Week Weekly" at bounding box center [698, 122] width 317 height 37
click at [540, 104] on select "Select Monthly Twice Monthly Every Other Week Weekly" at bounding box center [698, 122] width 317 height 37
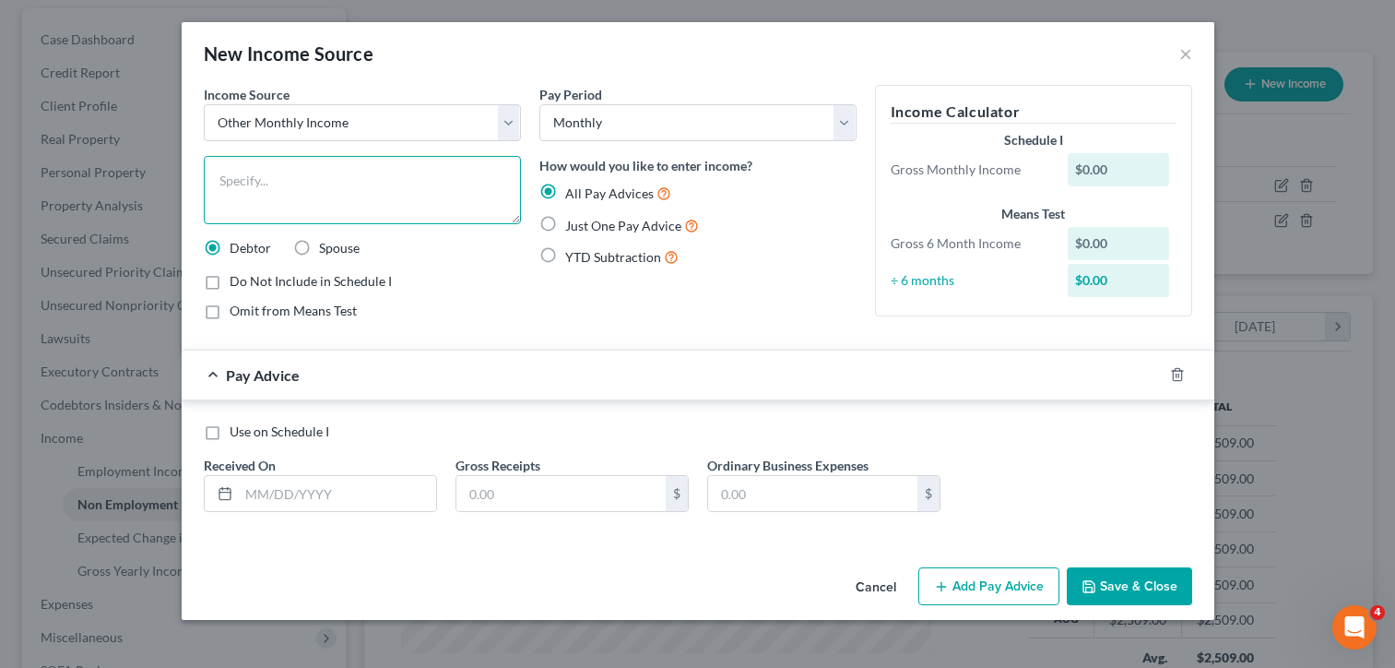
click at [276, 178] on textarea at bounding box center [362, 190] width 317 height 68
click at [528, 498] on input "text" at bounding box center [561, 493] width 209 height 35
type input "1,500"
click at [350, 174] on textarea at bounding box center [362, 190] width 317 height 68
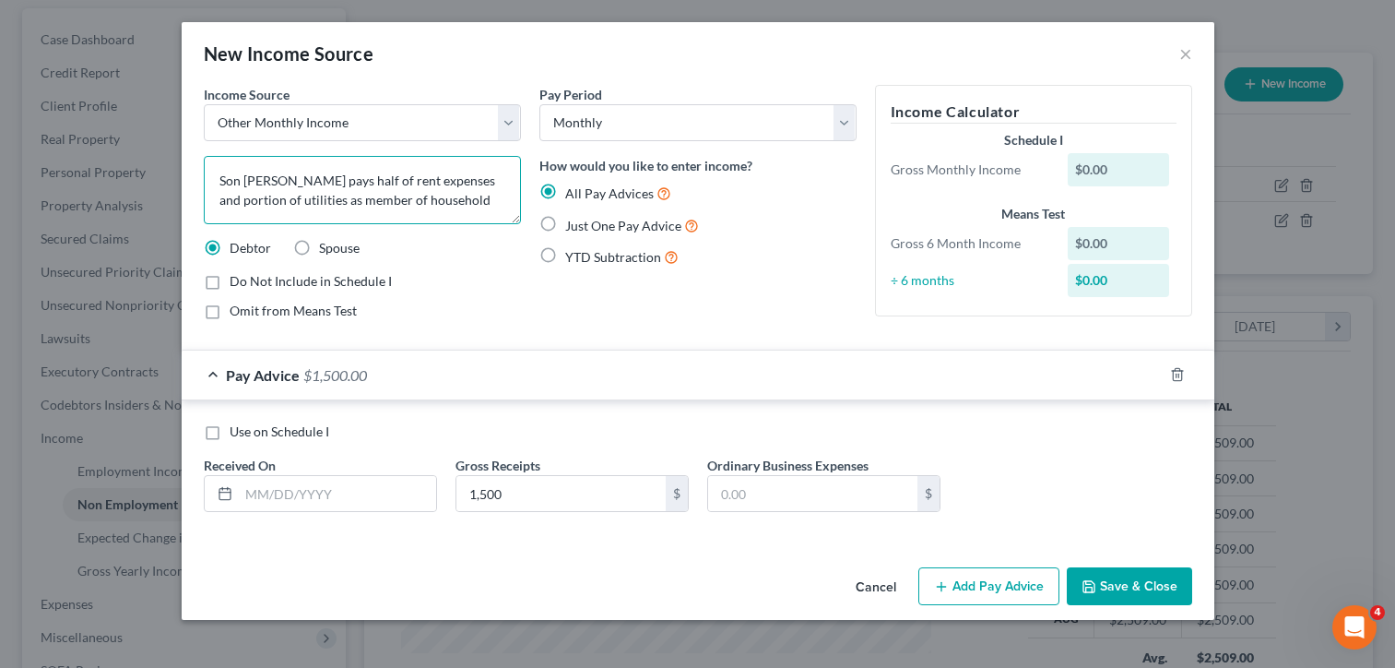
click at [376, 182] on textarea "Son [PERSON_NAME] pays half of rent expenses and portion of utilities as member…" at bounding box center [362, 190] width 317 height 68
type textarea "Son [PERSON_NAME] pays Debtor half of rent expenses and portion of utilities as…"
click at [1166, 589] on button "Save & Close" at bounding box center [1129, 586] width 125 height 39
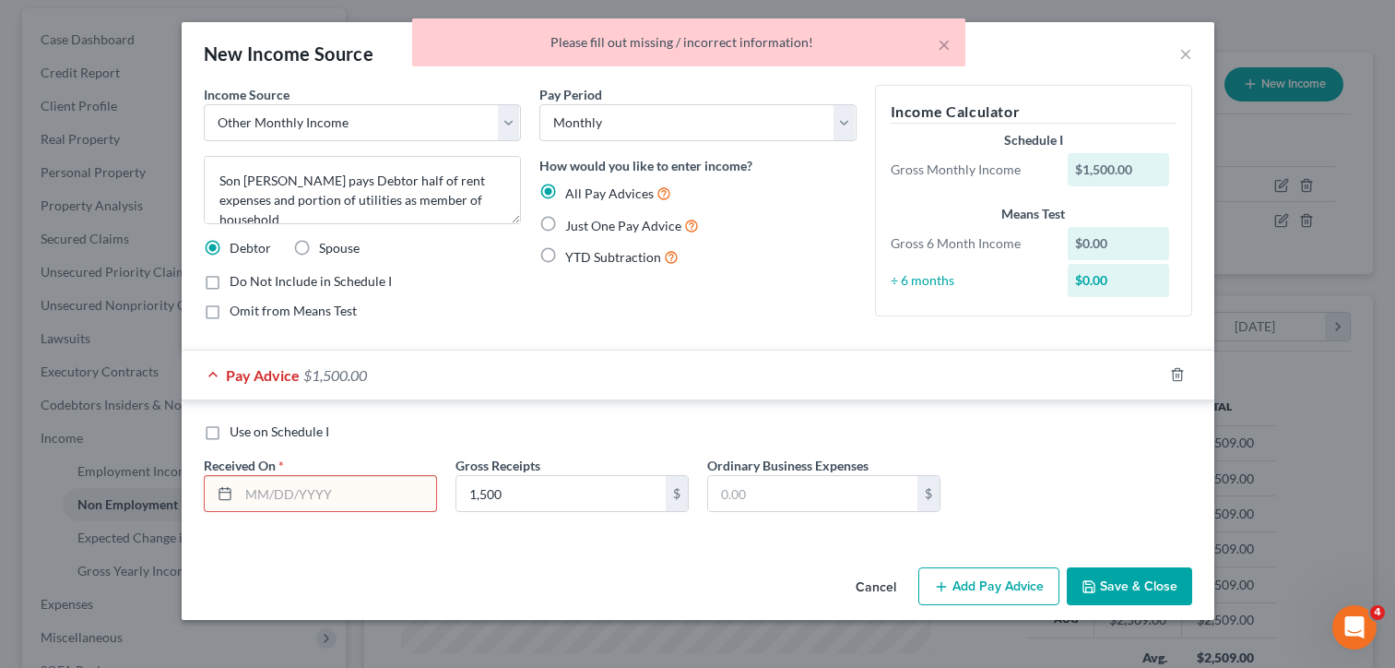
click at [303, 499] on input "text" at bounding box center [337, 493] width 197 height 35
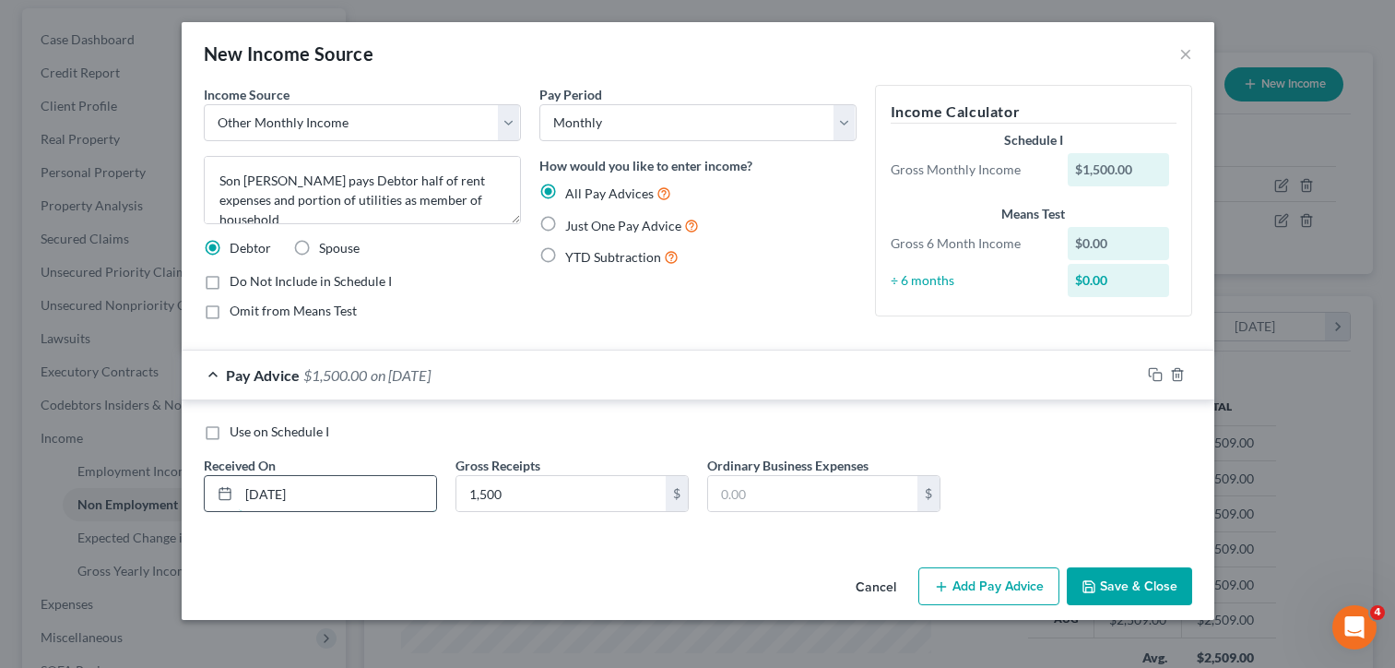
click at [276, 495] on input "[DATE]" at bounding box center [337, 493] width 197 height 35
type input "[DATE]"
click at [1109, 576] on button "Save & Close" at bounding box center [1129, 586] width 125 height 39
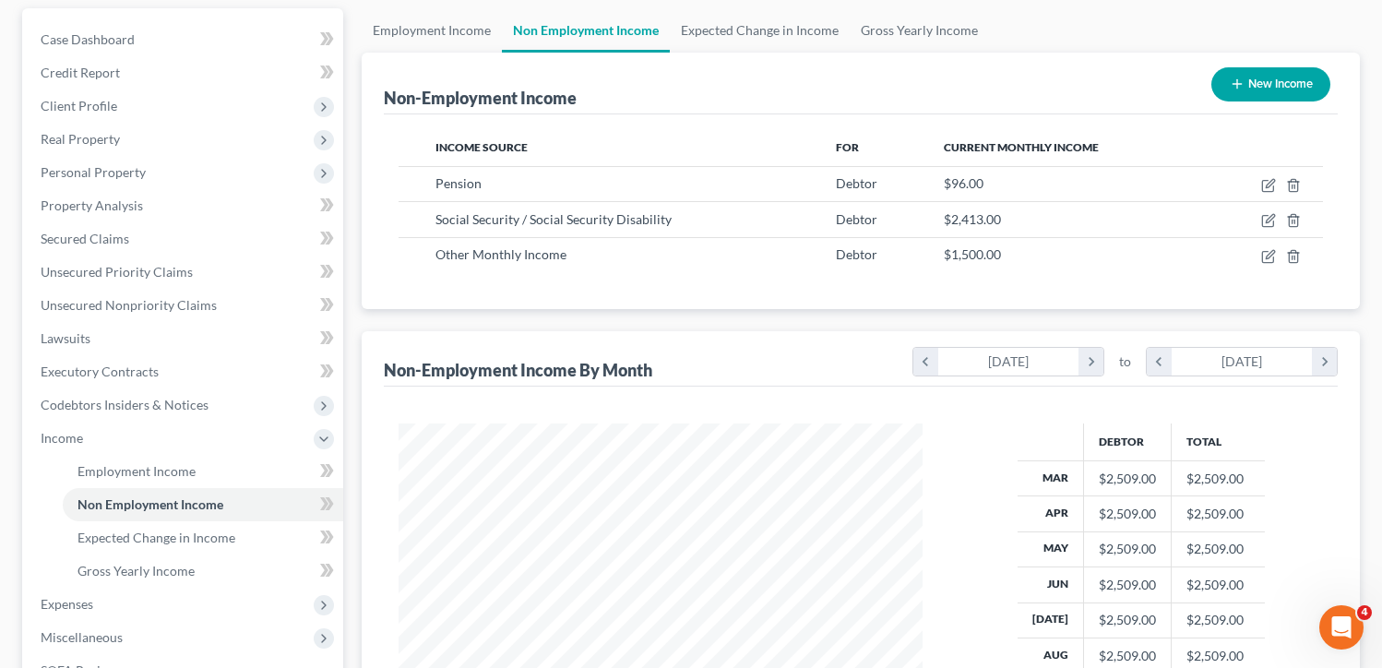
scroll to position [445, 0]
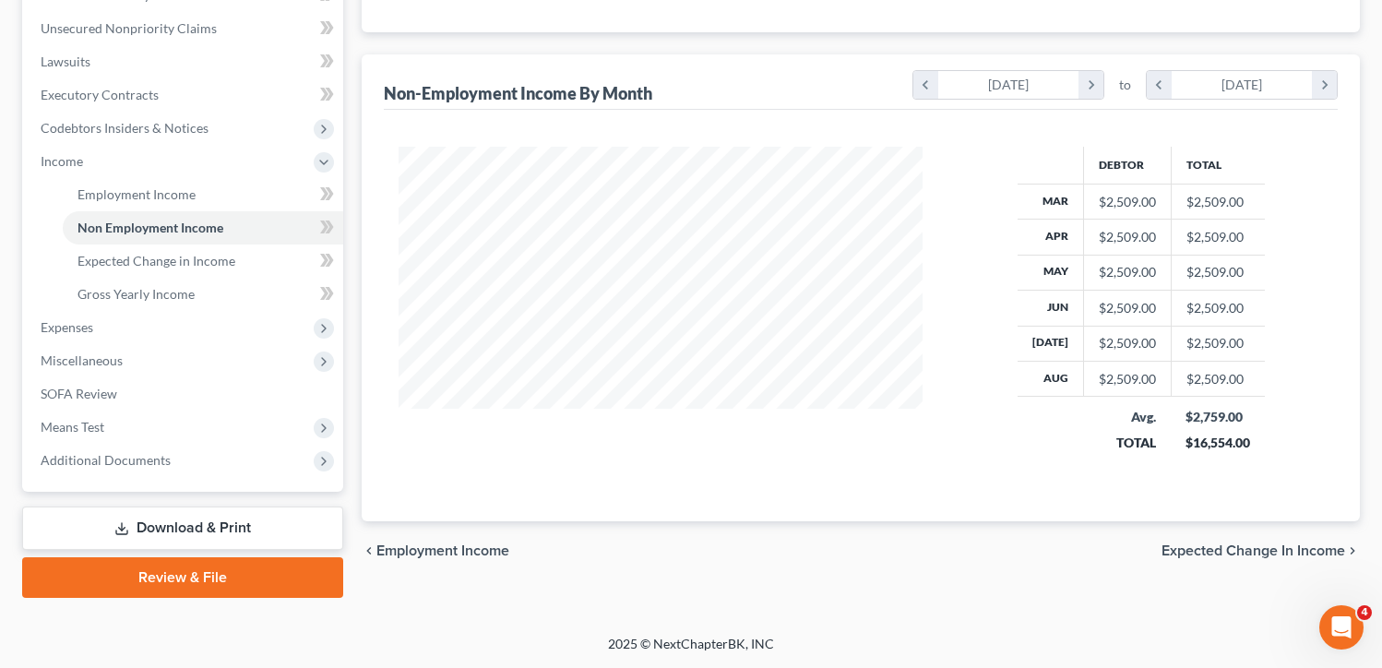
click at [1216, 553] on span "Expected Change in Income" at bounding box center [1253, 550] width 184 height 15
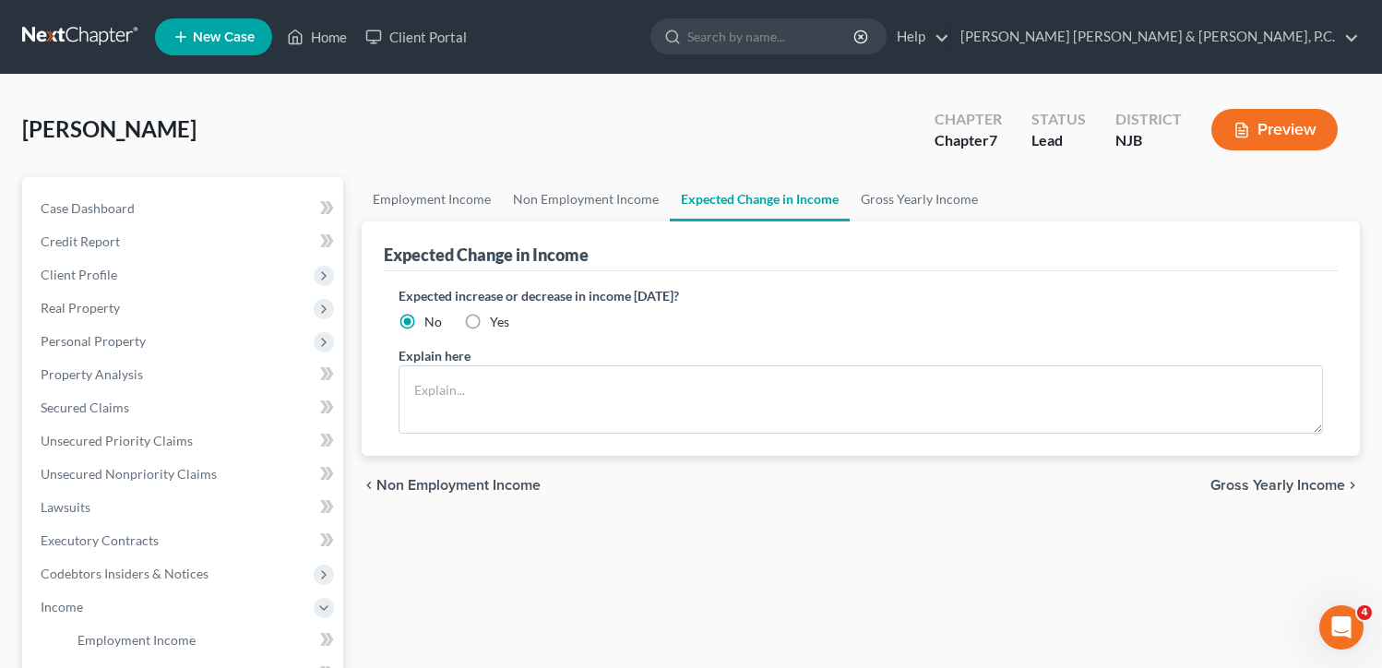
click at [1310, 479] on span "Gross Yearly Income" at bounding box center [1277, 485] width 135 height 15
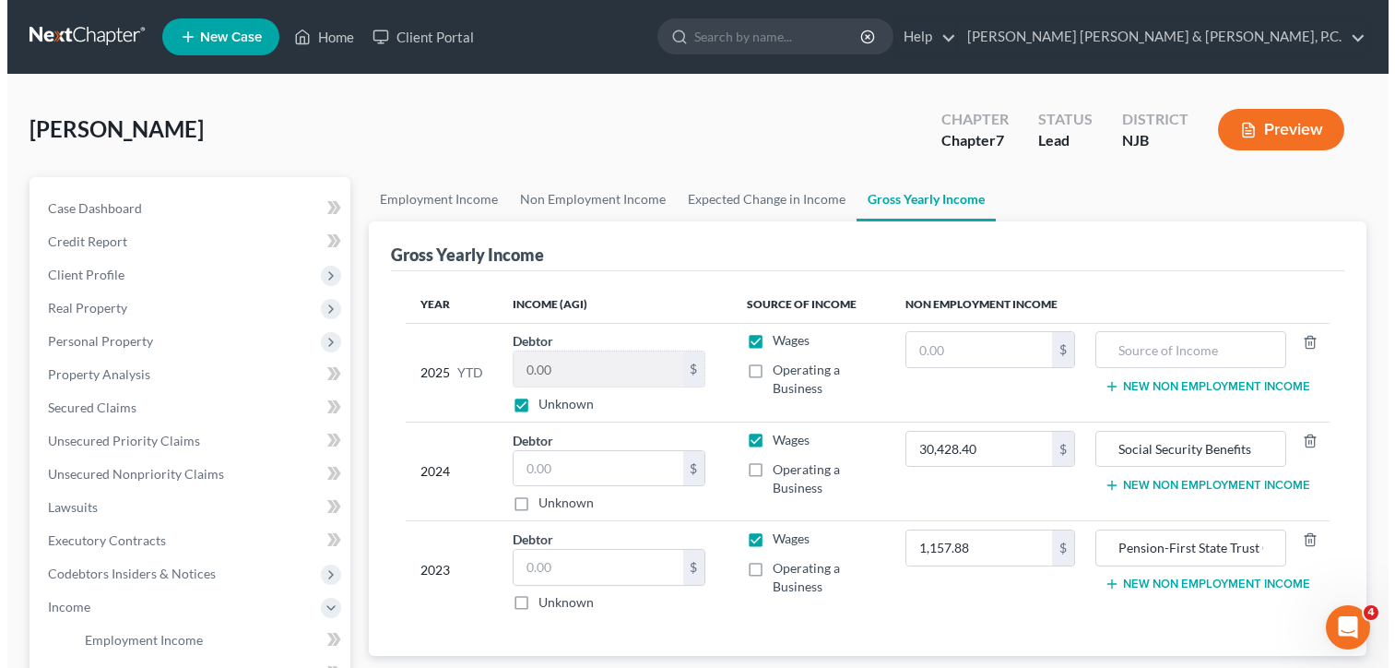
scroll to position [92, 0]
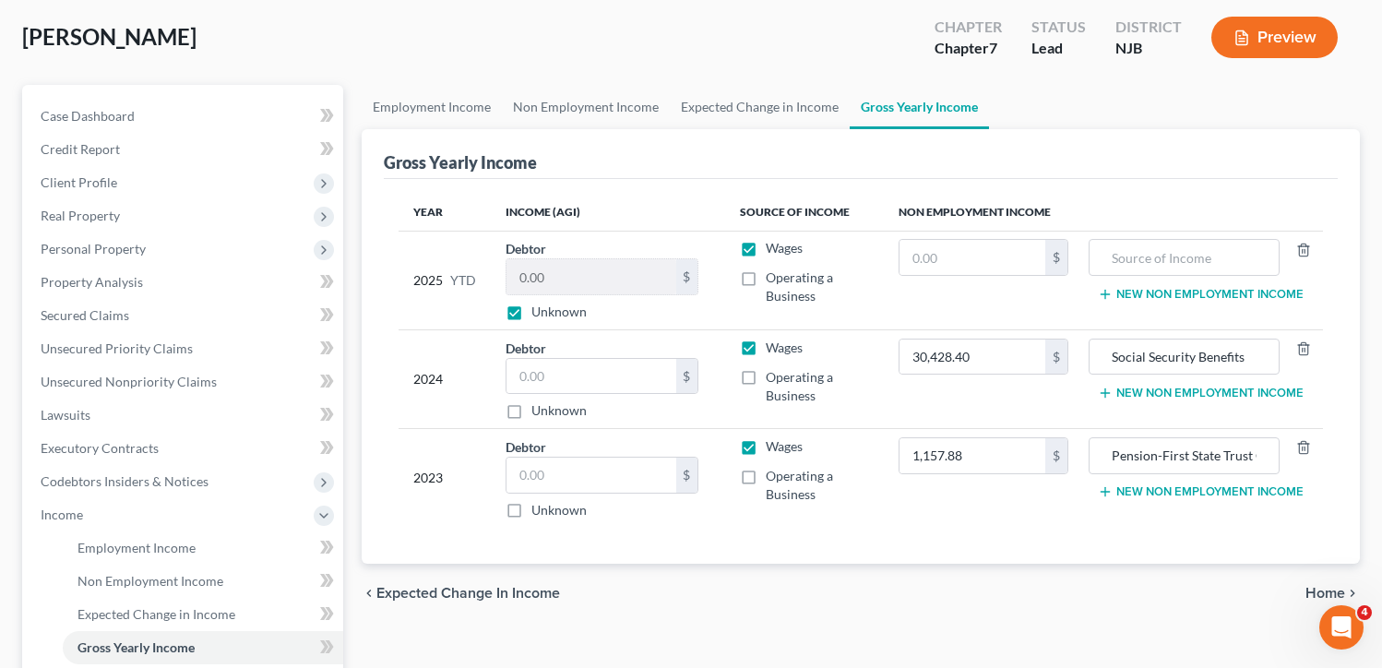
click at [1329, 594] on span "Home" at bounding box center [1325, 593] width 40 height 15
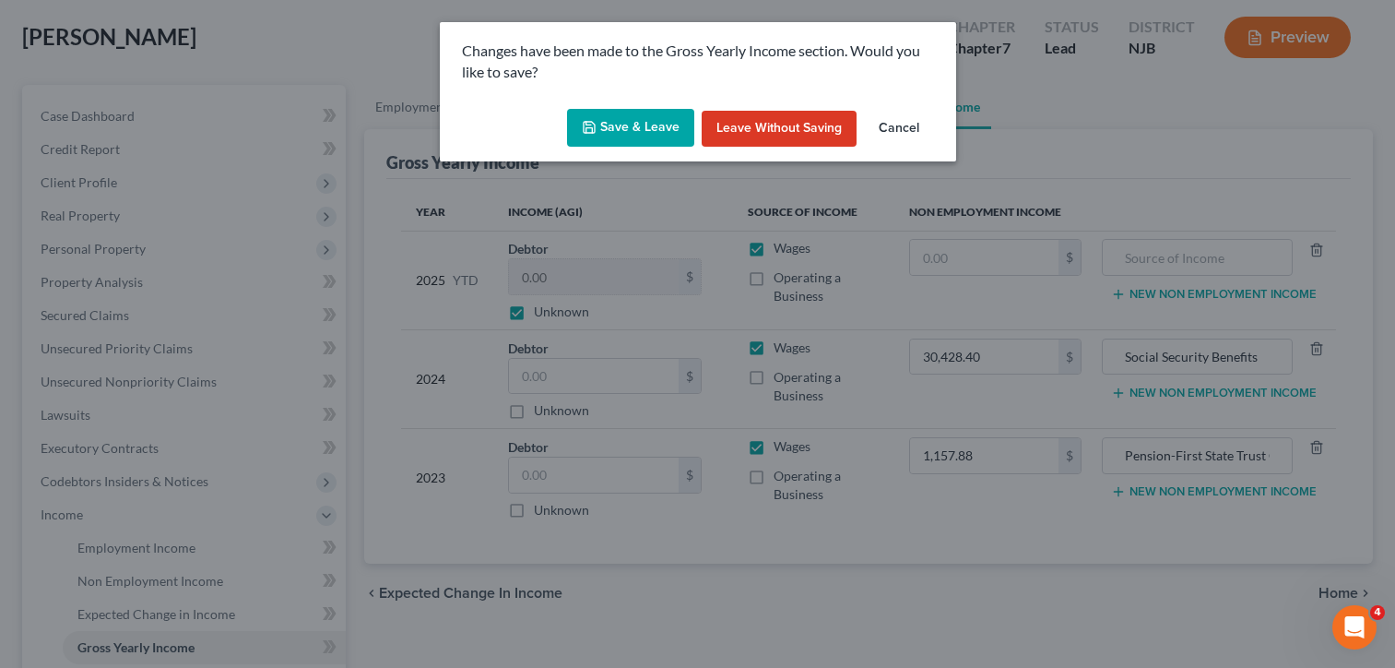
click at [608, 132] on button "Save & Leave" at bounding box center [630, 128] width 127 height 39
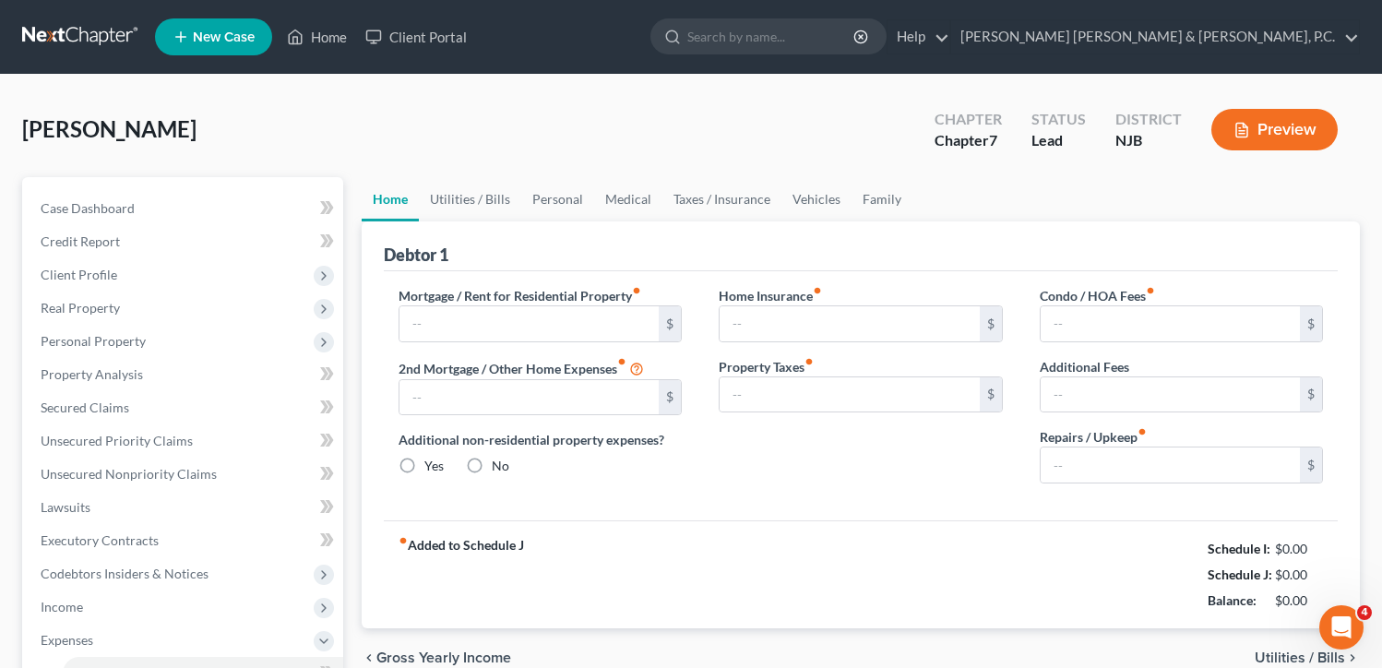
type input "2,585.00"
type input "0.00"
radio input "true"
type input "10.00"
type input "0.00"
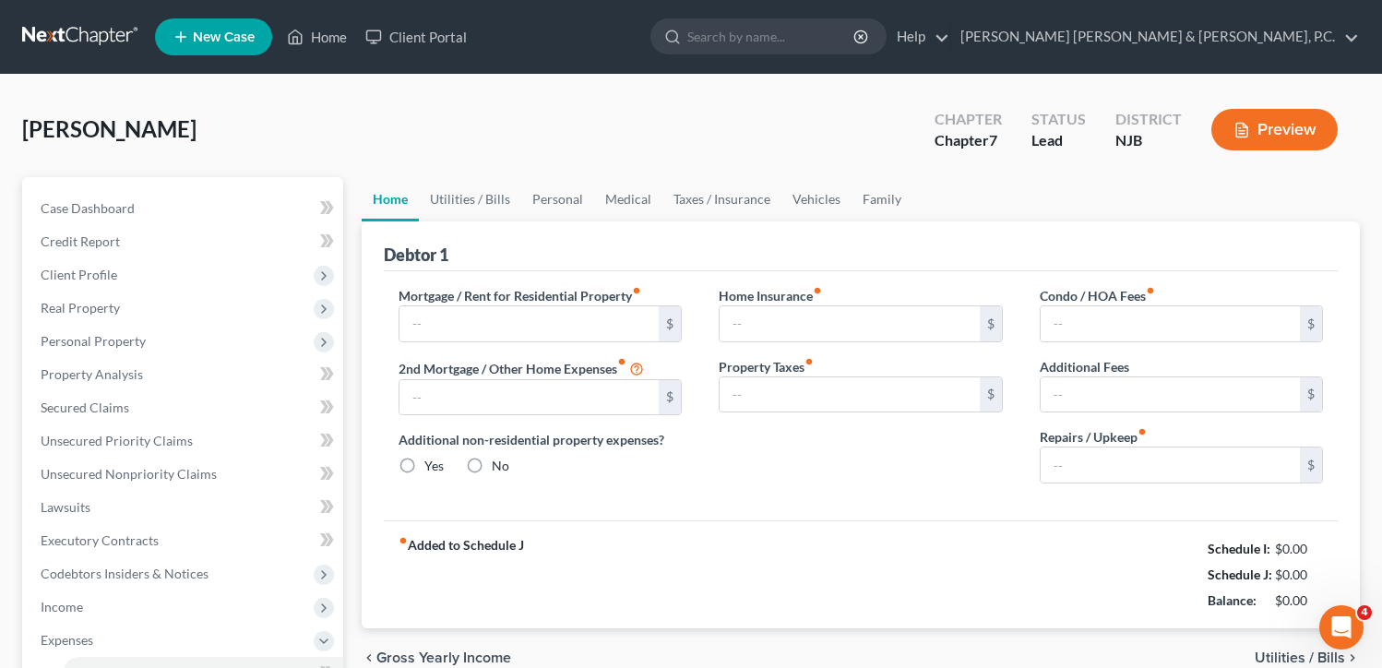
type input "0.00"
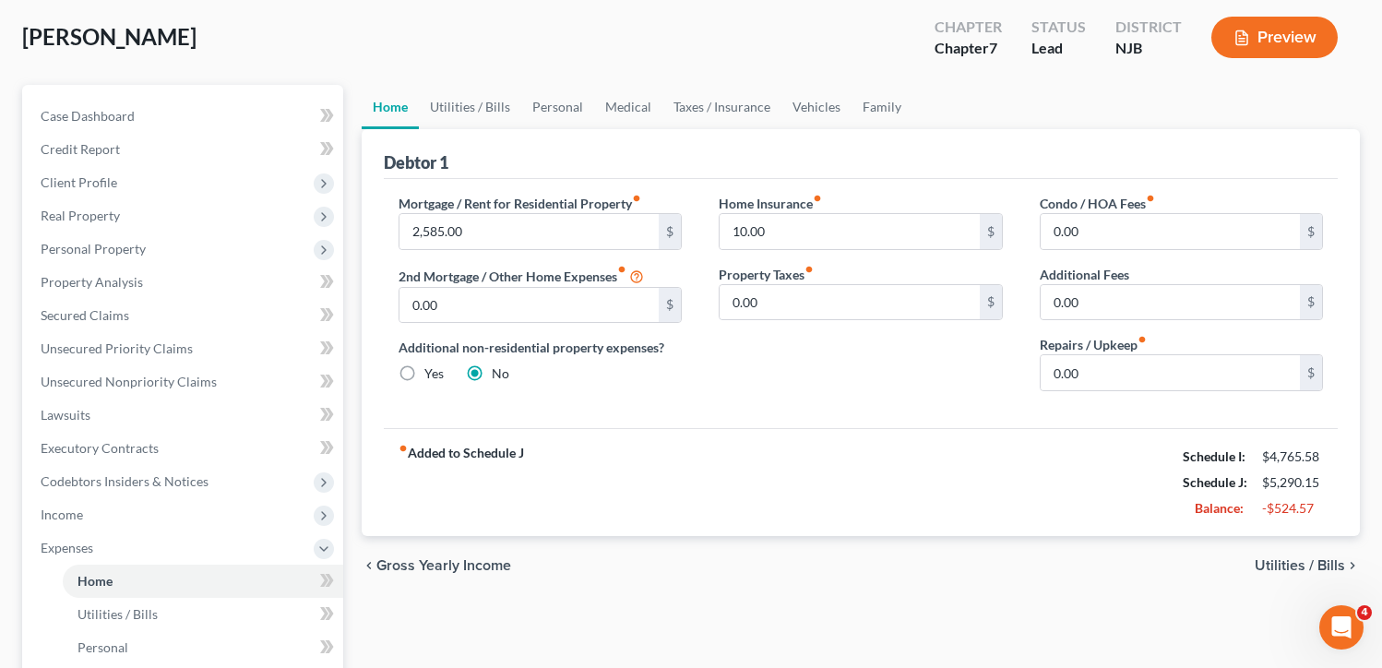
scroll to position [184, 0]
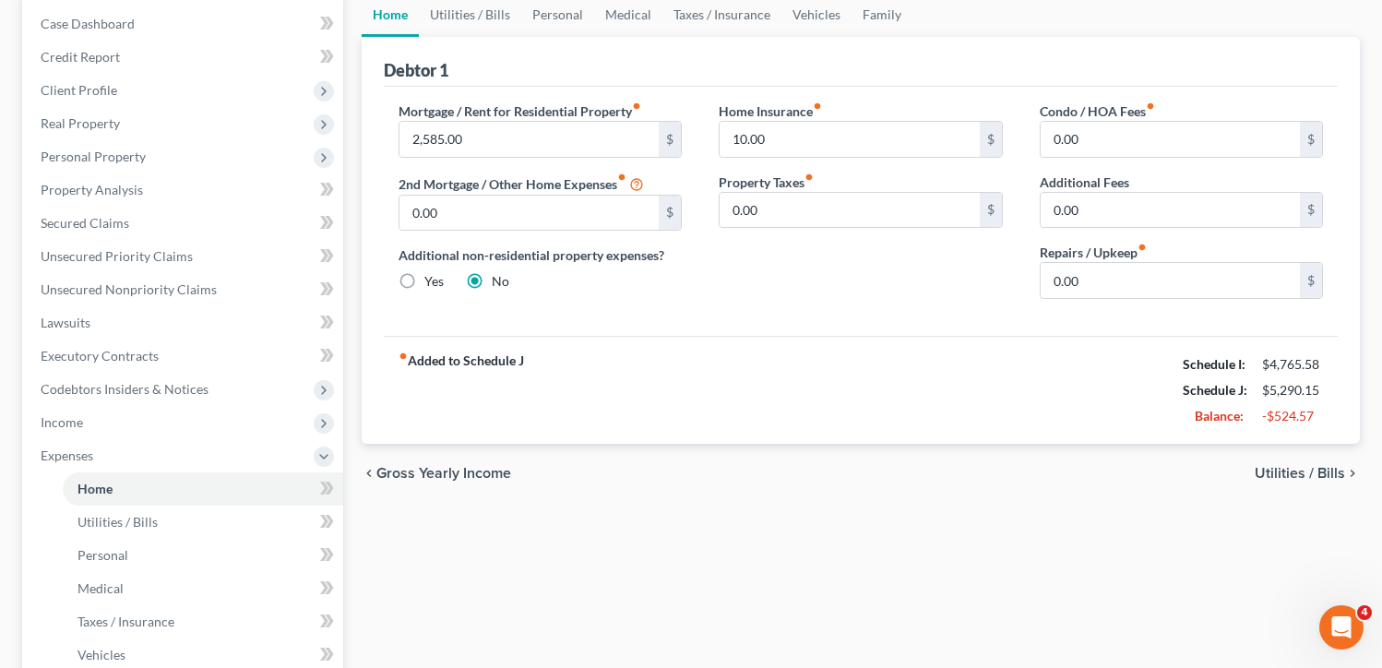
click at [1302, 468] on span "Utilities / Bills" at bounding box center [1299, 473] width 90 height 15
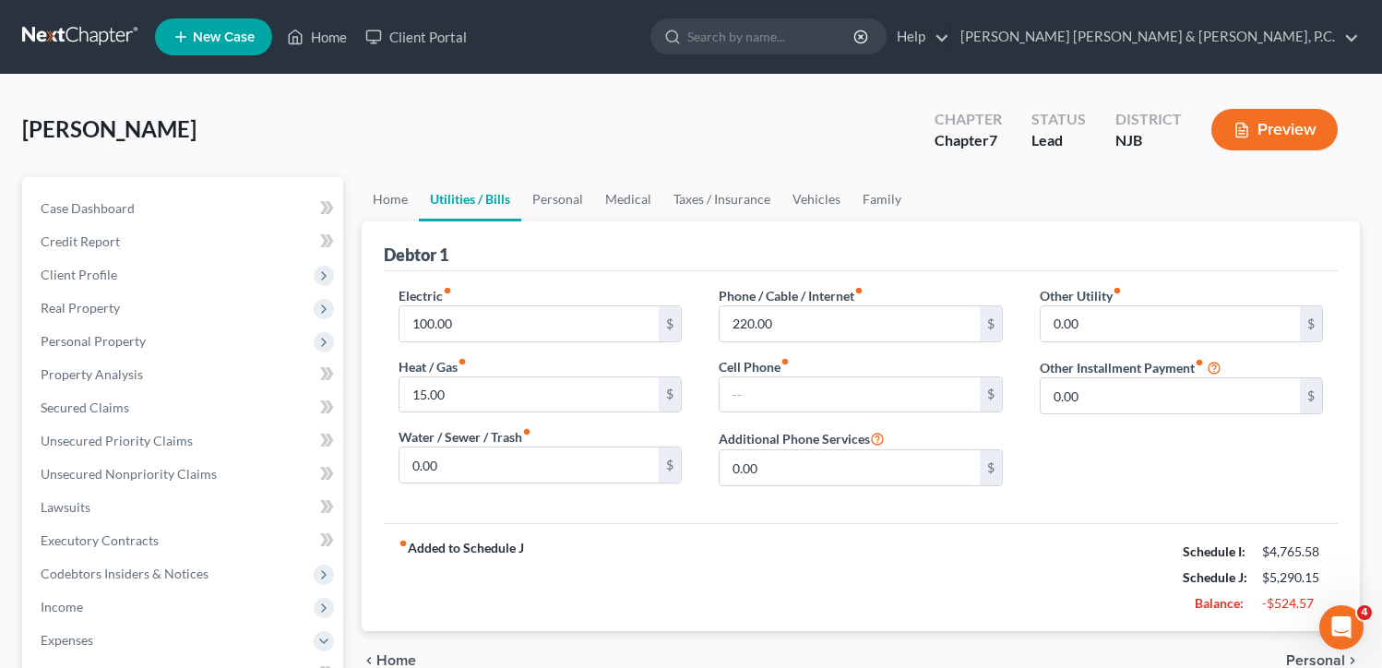
scroll to position [92, 0]
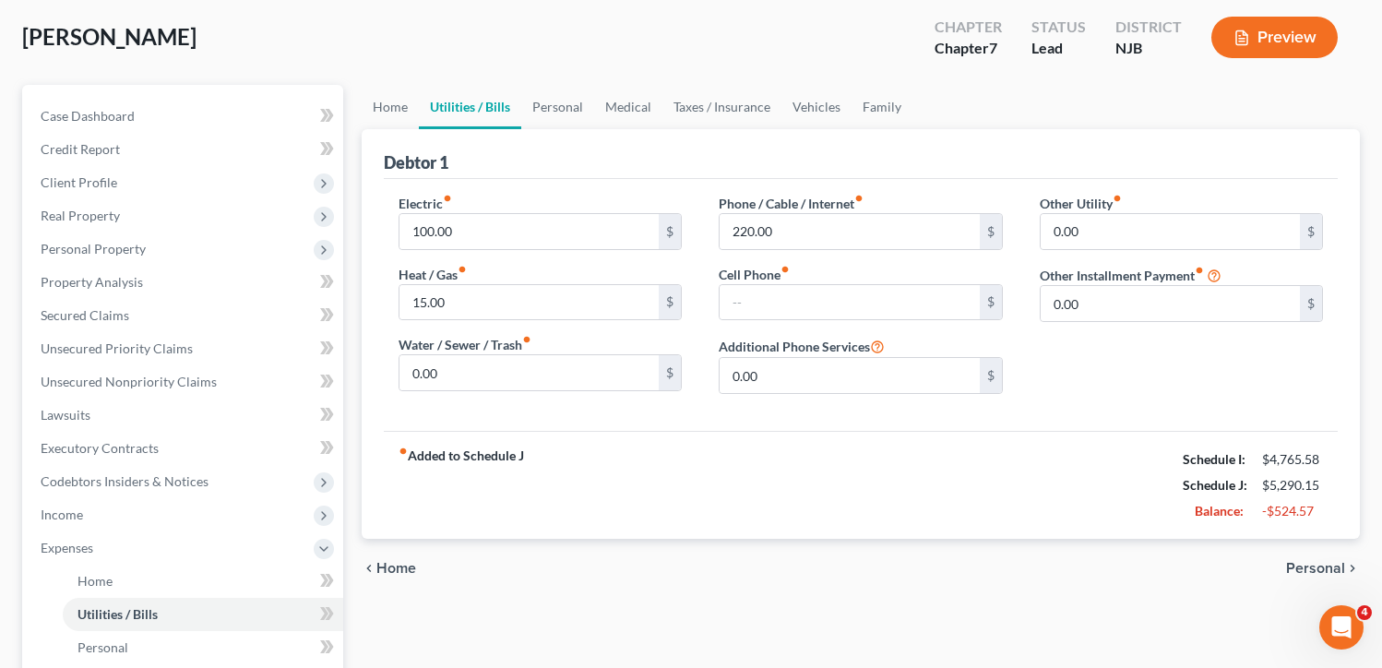
click at [1316, 575] on span "Personal" at bounding box center [1315, 568] width 59 height 15
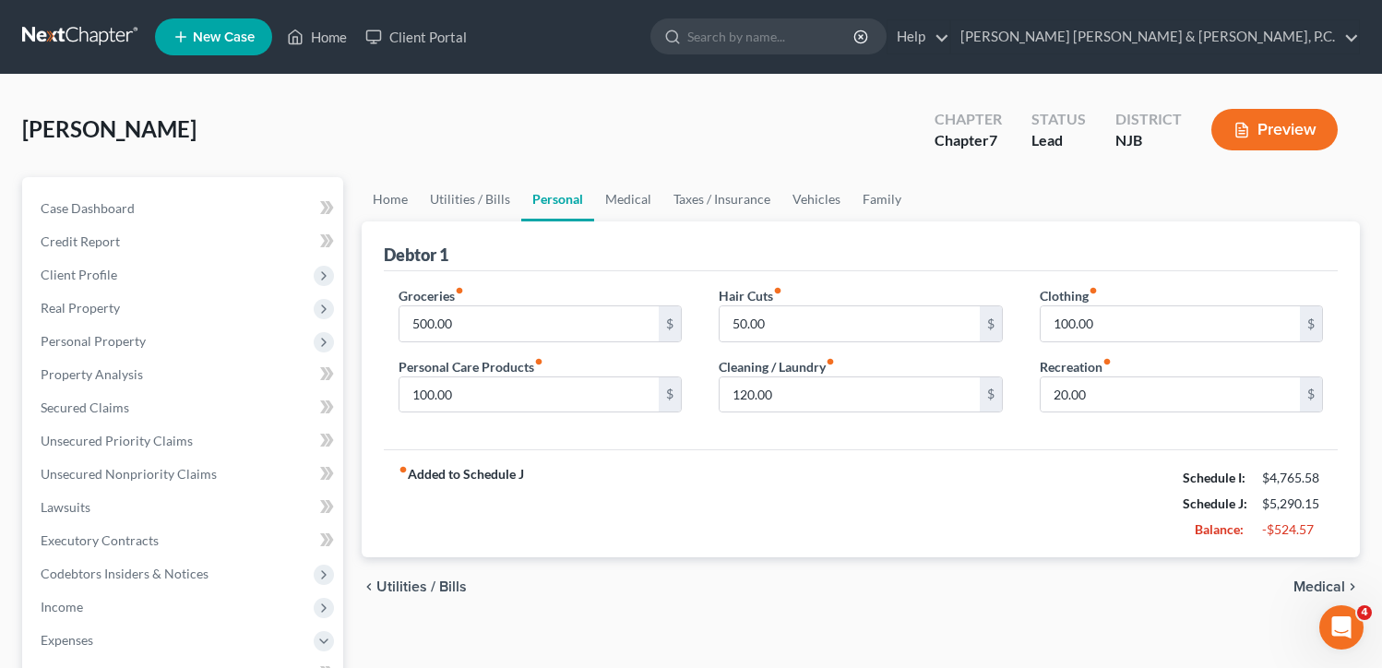
click at [1308, 586] on span "Medical" at bounding box center [1319, 586] width 52 height 15
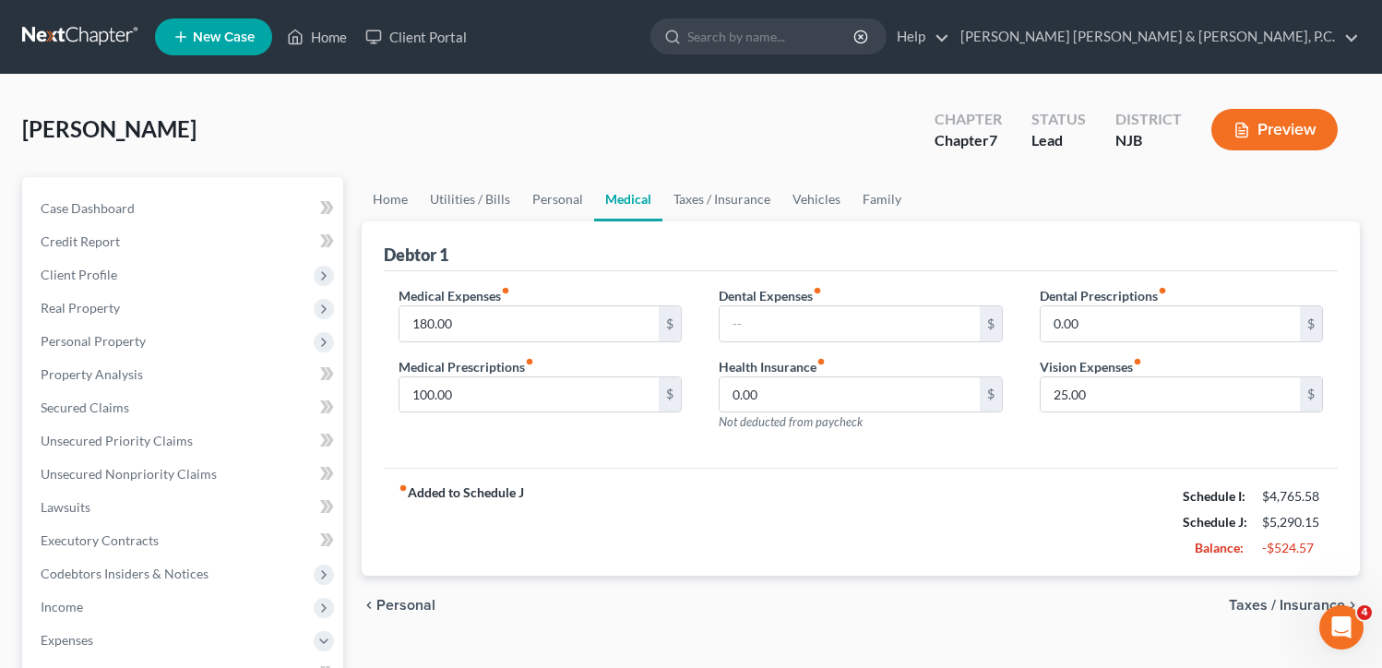
click at [1282, 600] on span "Taxes / Insurance" at bounding box center [1286, 605] width 116 height 15
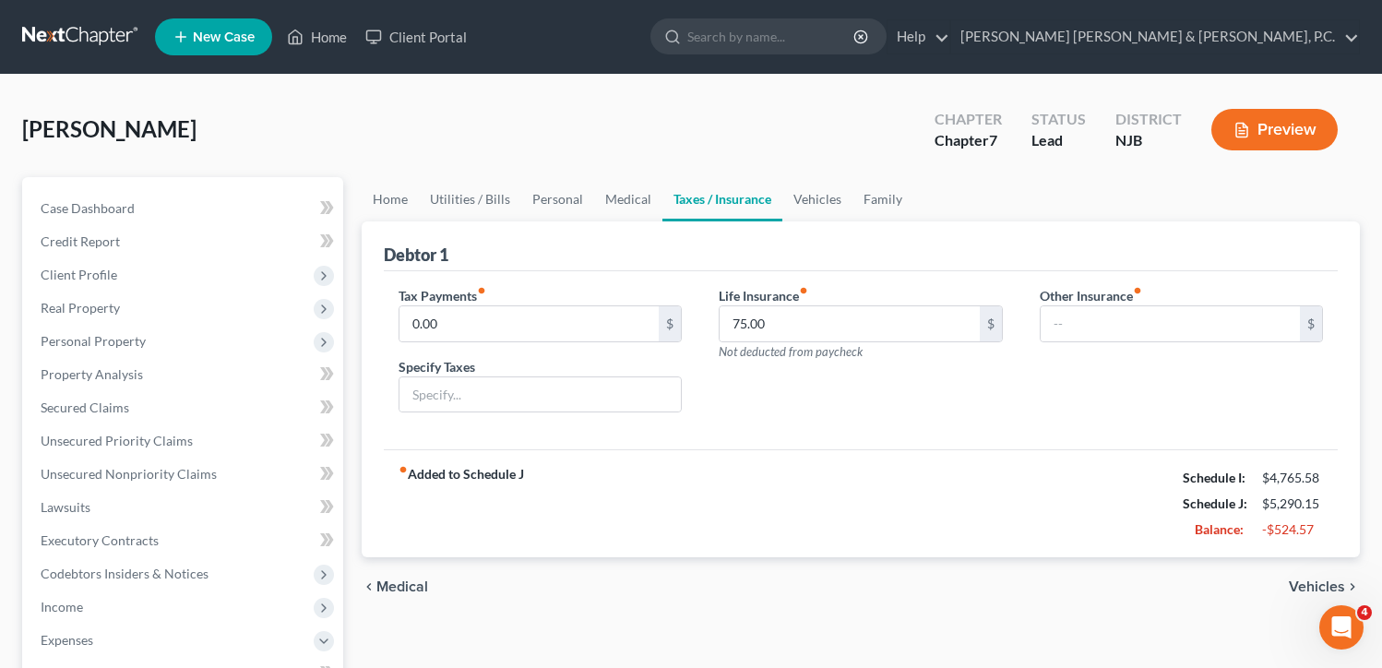
click at [1300, 587] on span "Vehicles" at bounding box center [1316, 586] width 56 height 15
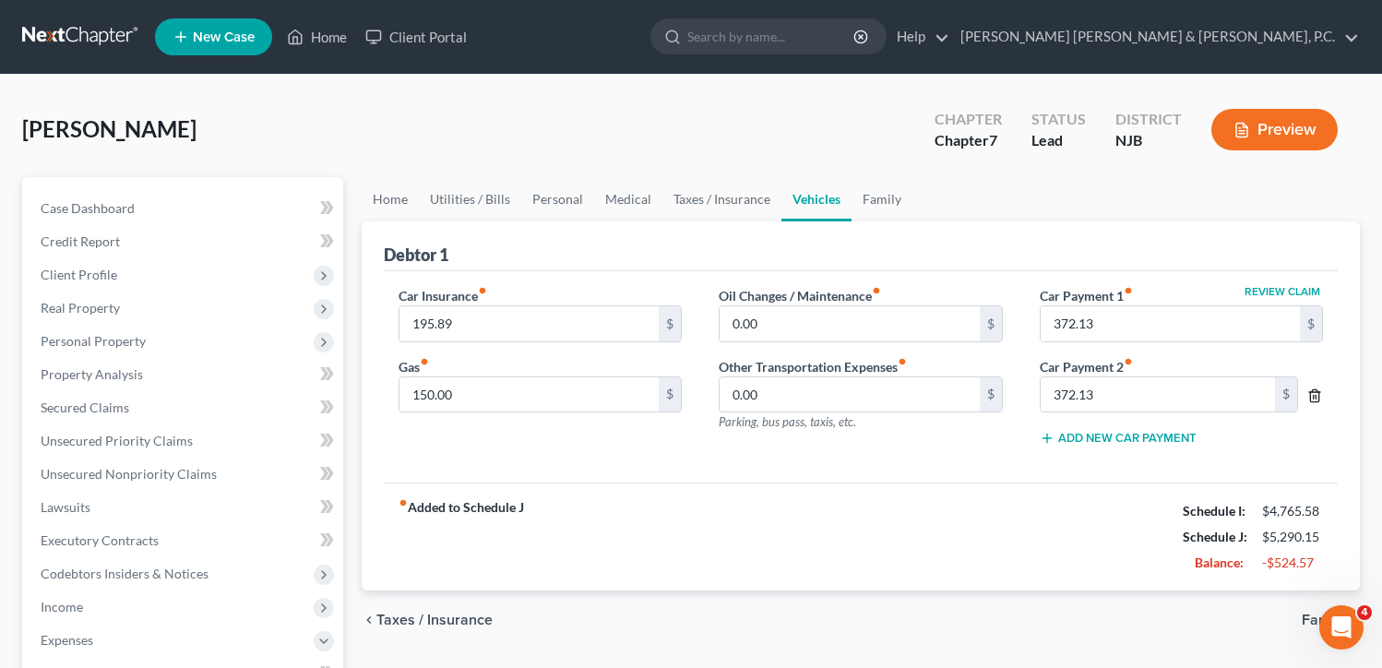
click at [1308, 393] on icon "button" at bounding box center [1314, 395] width 15 height 15
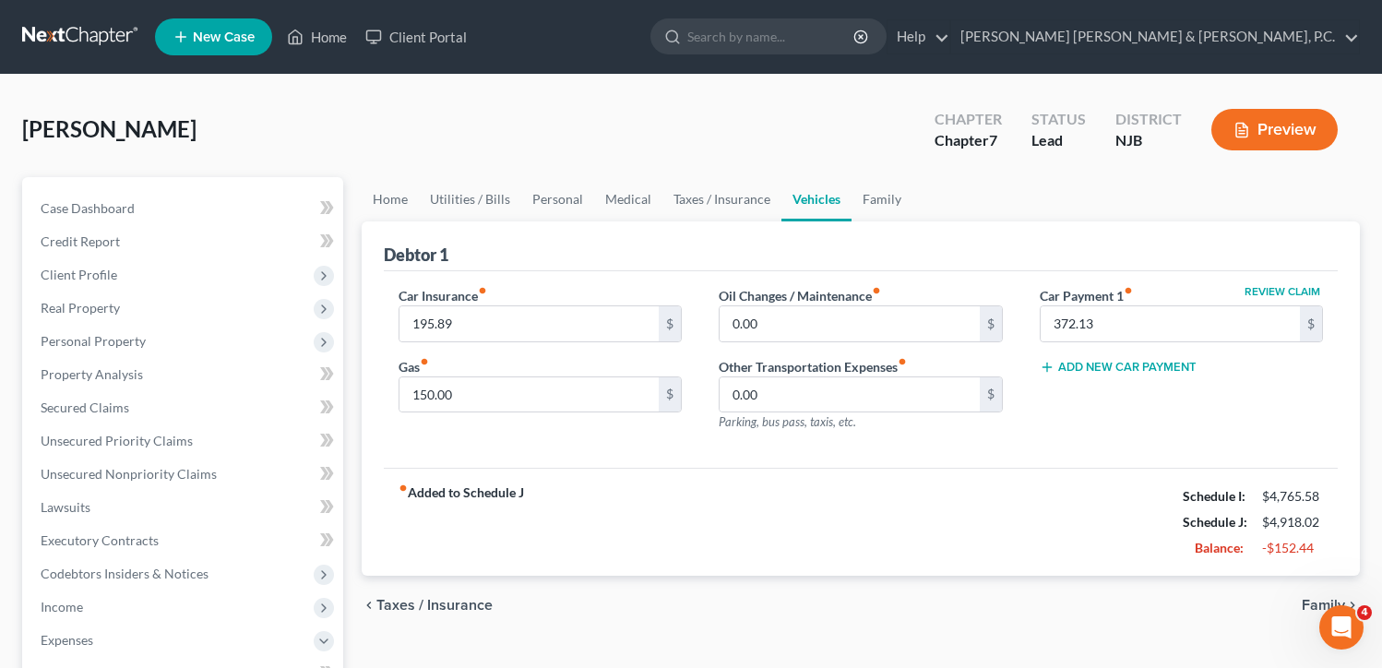
click at [1316, 599] on span "Family" at bounding box center [1322, 605] width 43 height 15
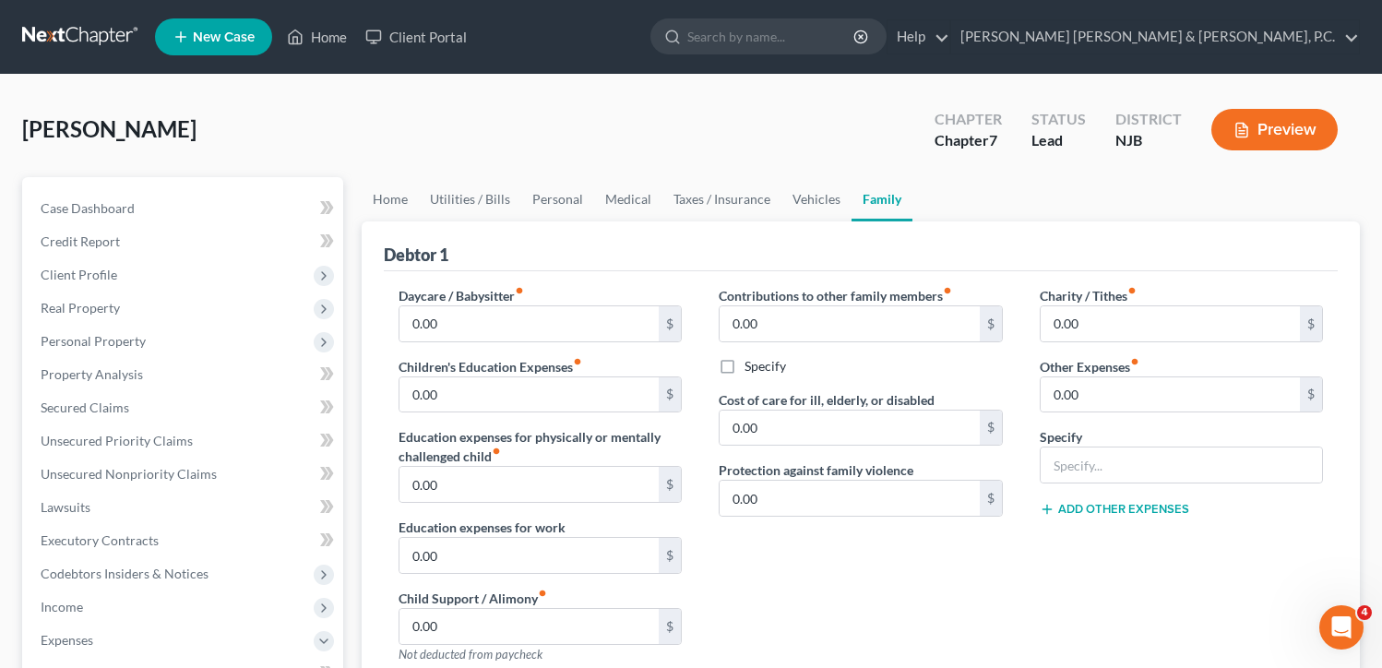
click at [1289, 138] on button "Preview" at bounding box center [1274, 130] width 126 height 42
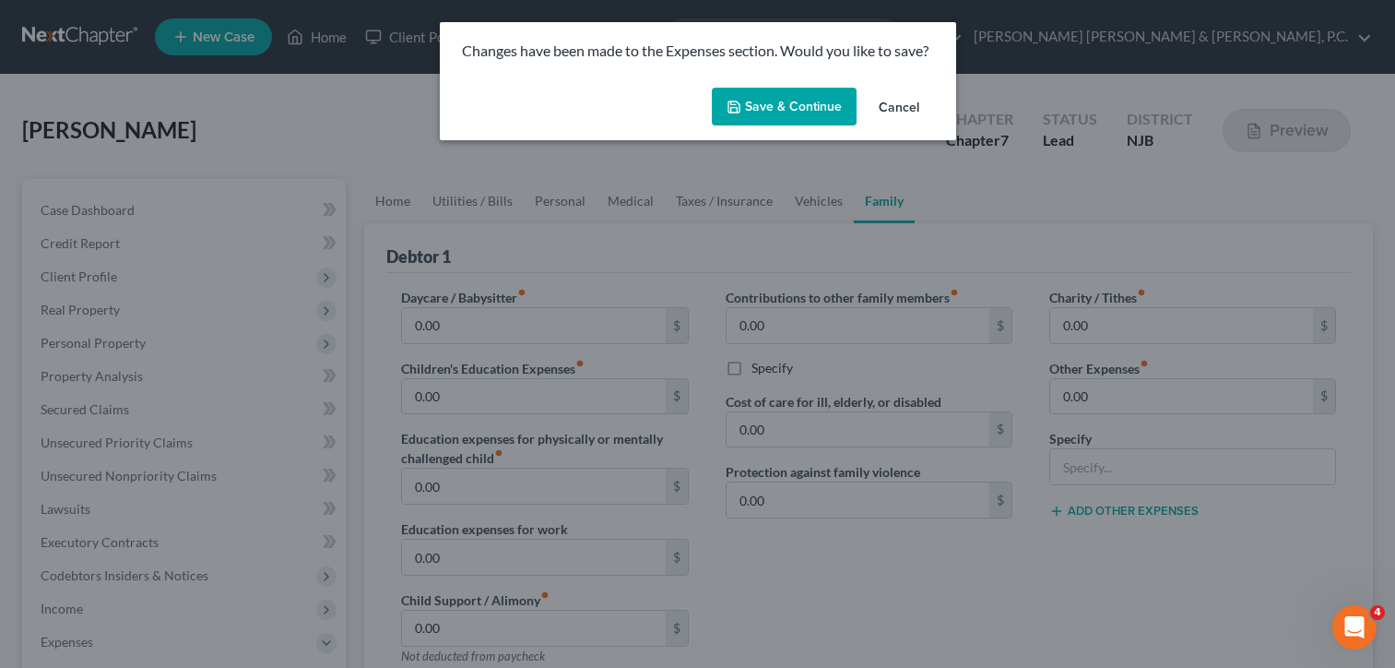
click at [762, 101] on button "Save & Continue" at bounding box center [784, 107] width 145 height 39
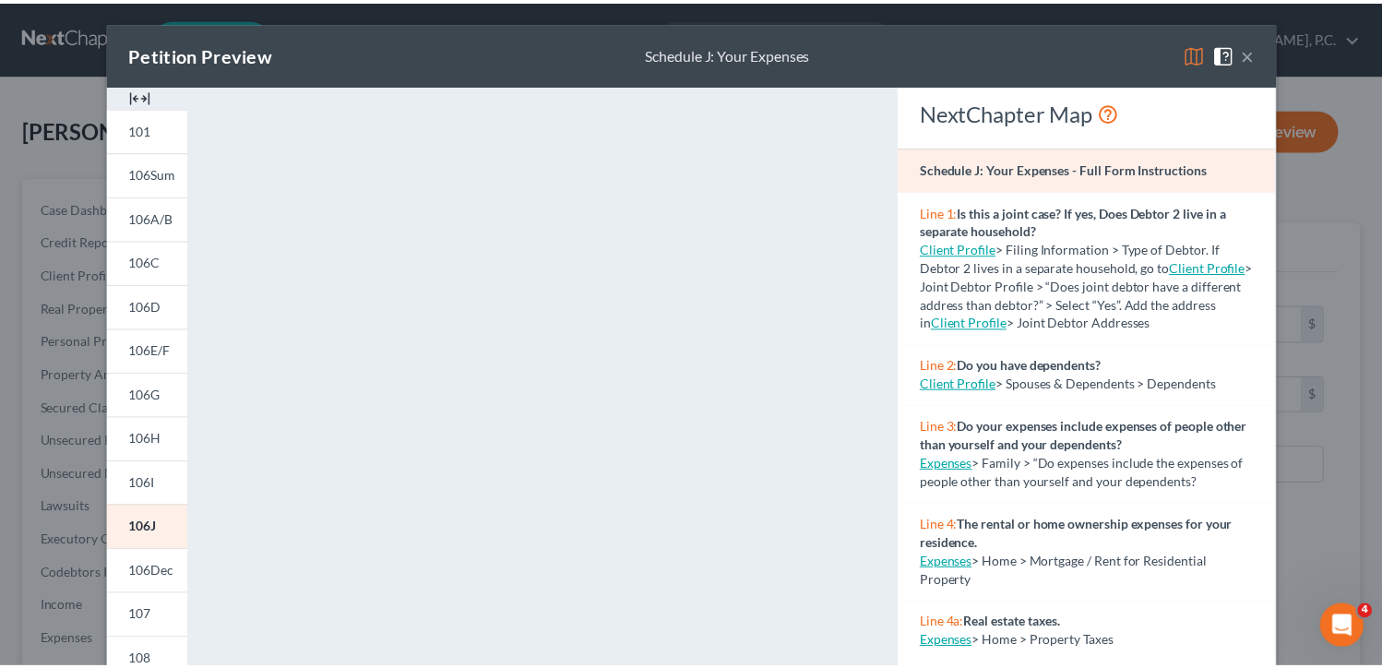
scroll to position [92, 0]
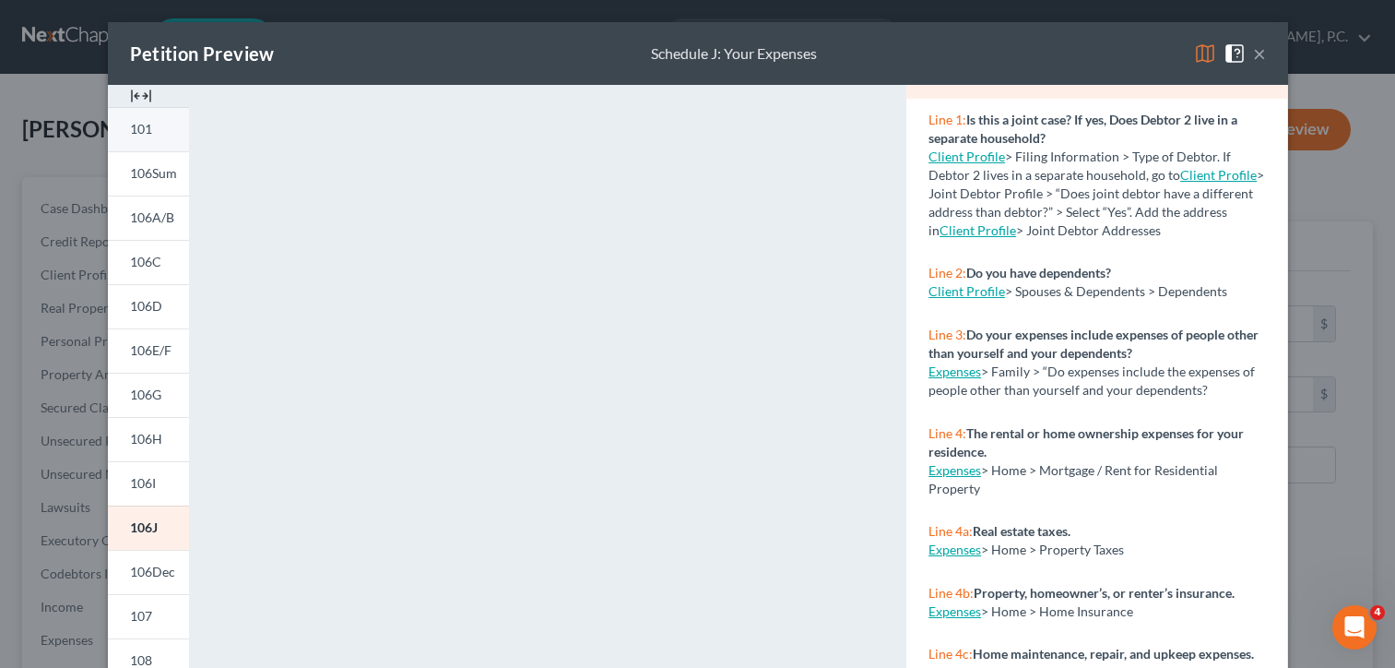
click at [130, 134] on span "101" at bounding box center [141, 129] width 22 height 16
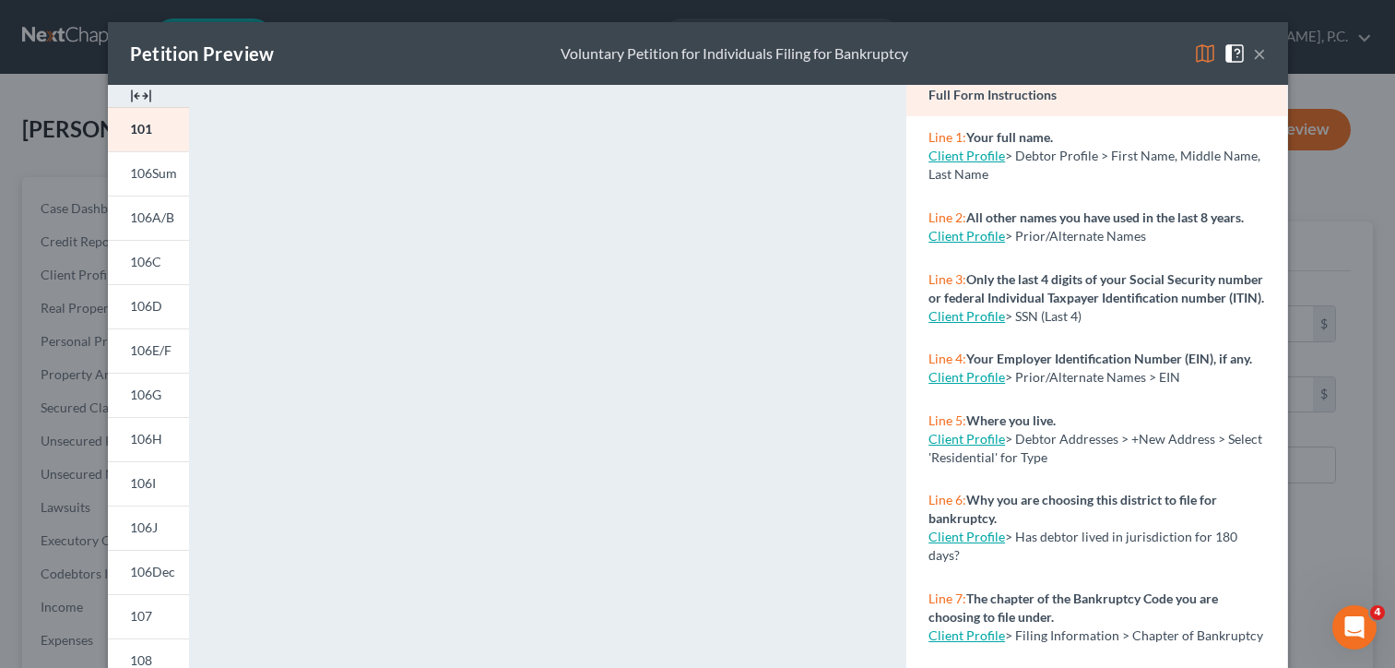
click at [979, 385] on link "Client Profile" at bounding box center [967, 377] width 77 height 16
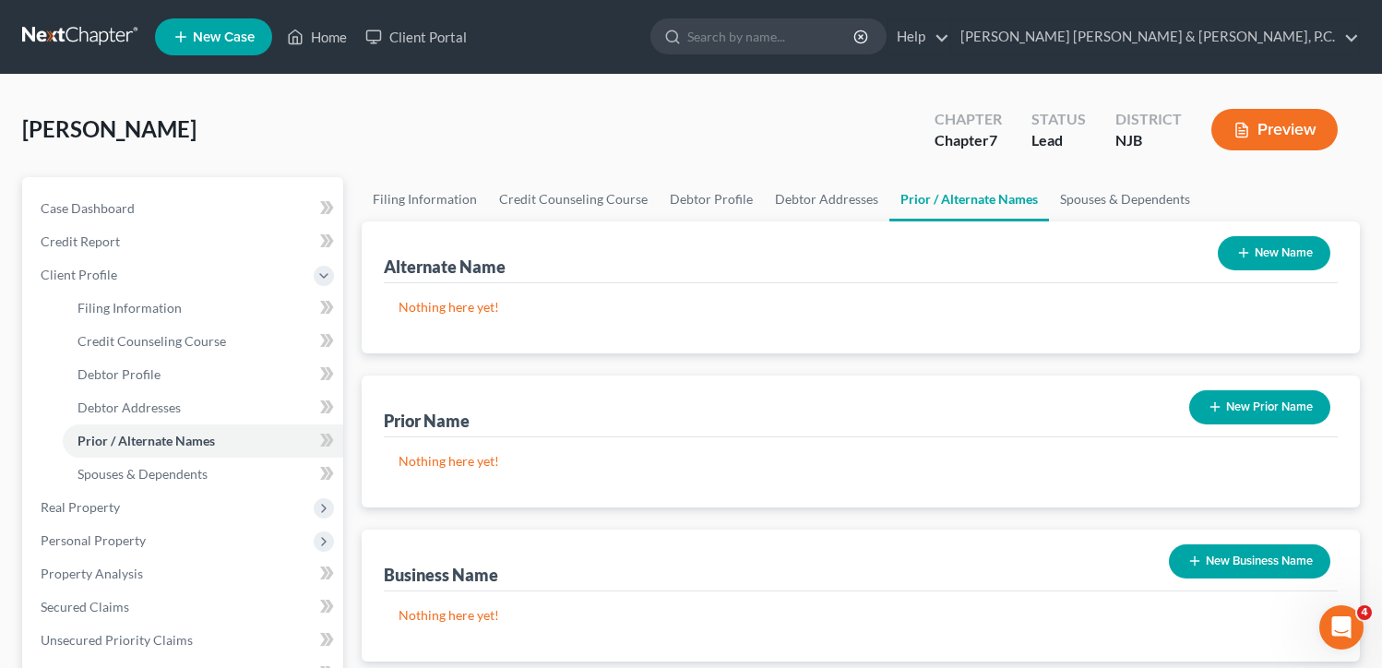
scroll to position [277, 0]
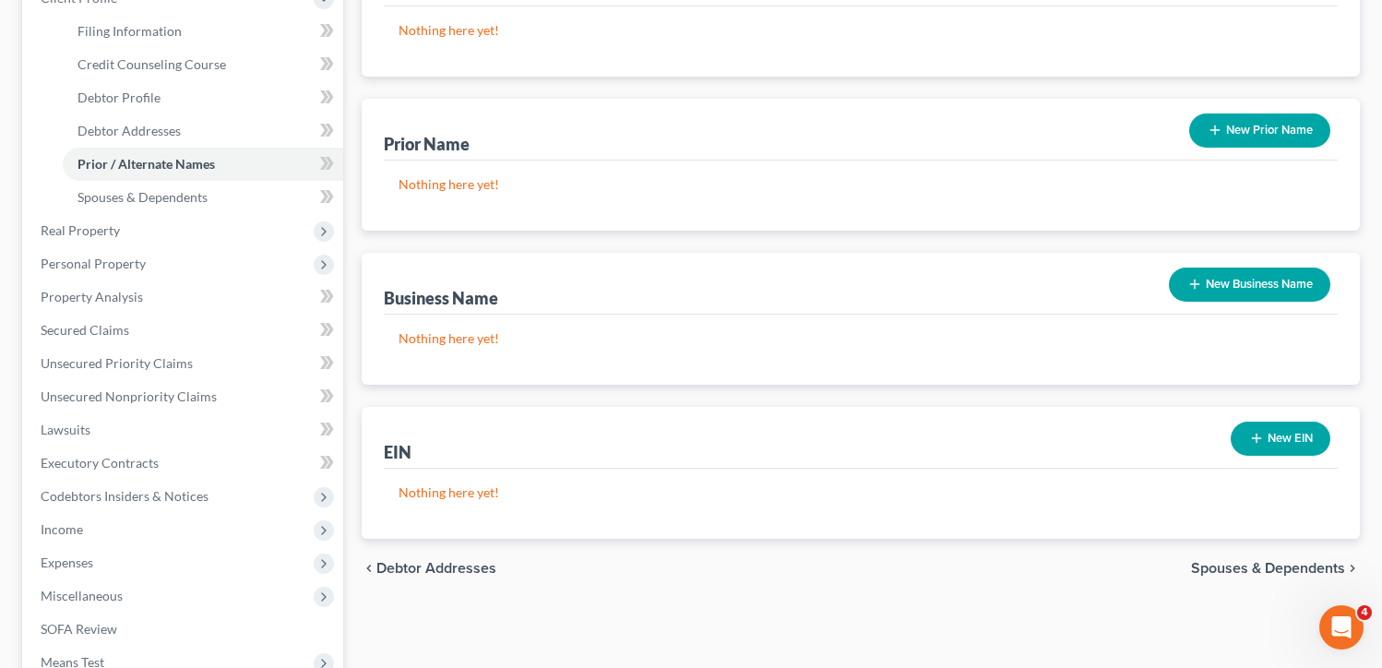
click at [1264, 434] on button "New EIN" at bounding box center [1280, 438] width 100 height 34
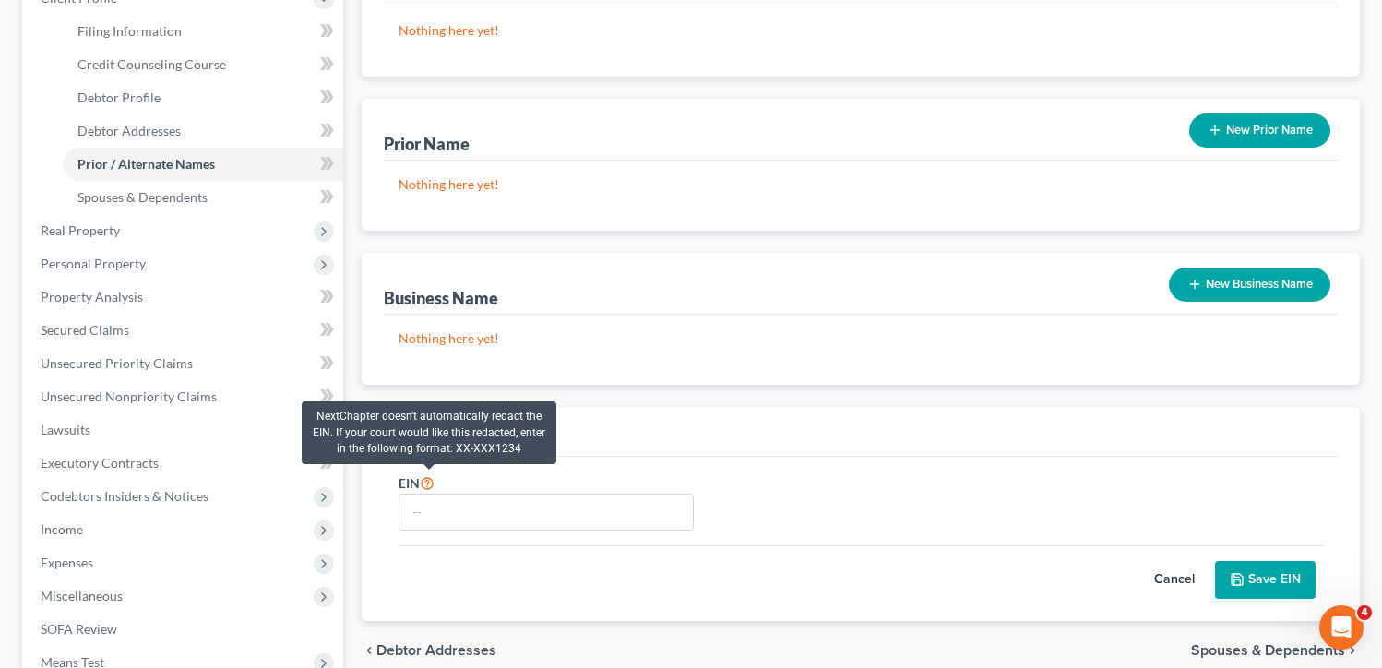
click at [425, 481] on icon at bounding box center [427, 482] width 15 height 18
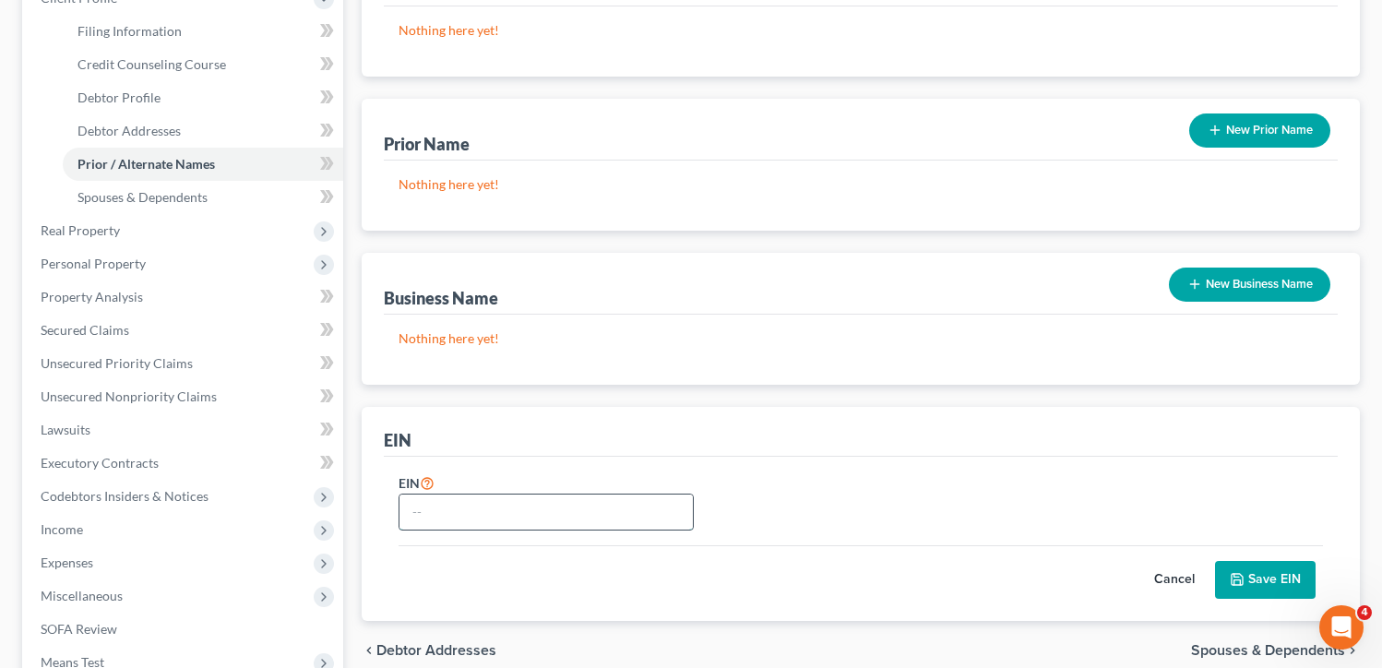
click at [431, 508] on input "text" at bounding box center [546, 511] width 294 height 35
paste input "953261426"
type input "953261426"
click at [1293, 582] on button "Save EIN" at bounding box center [1265, 580] width 101 height 39
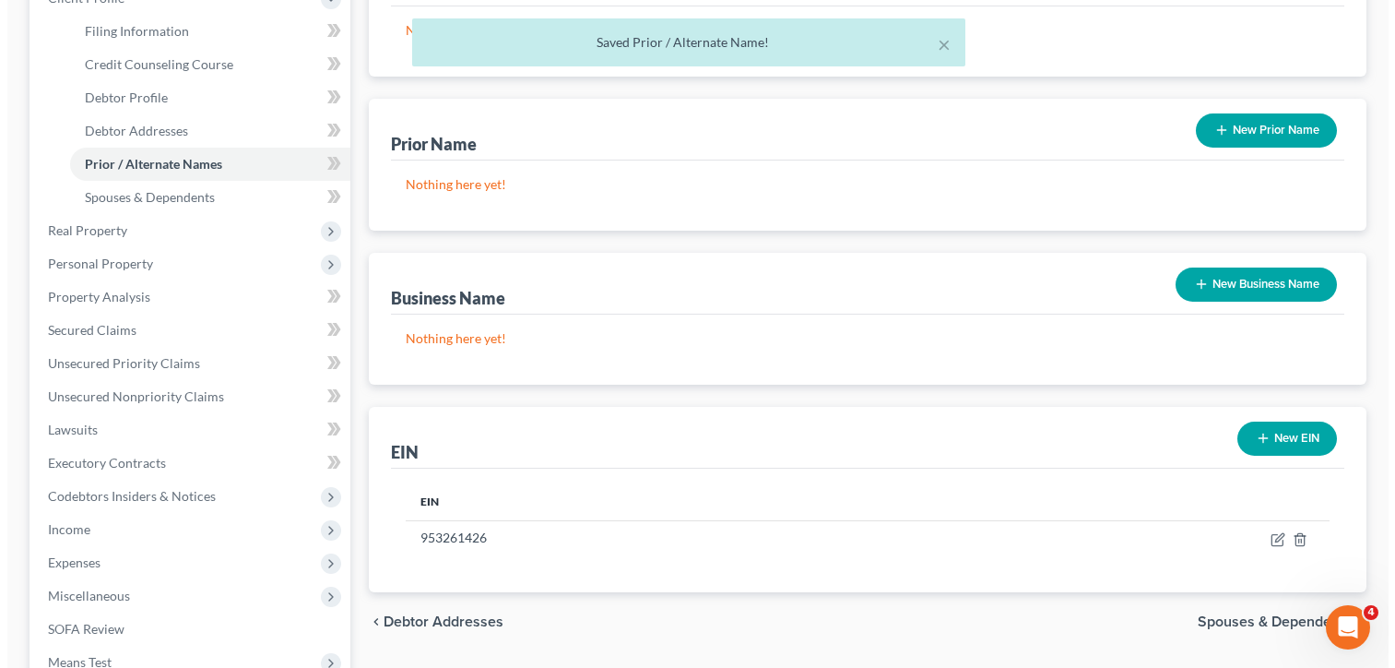
scroll to position [0, 0]
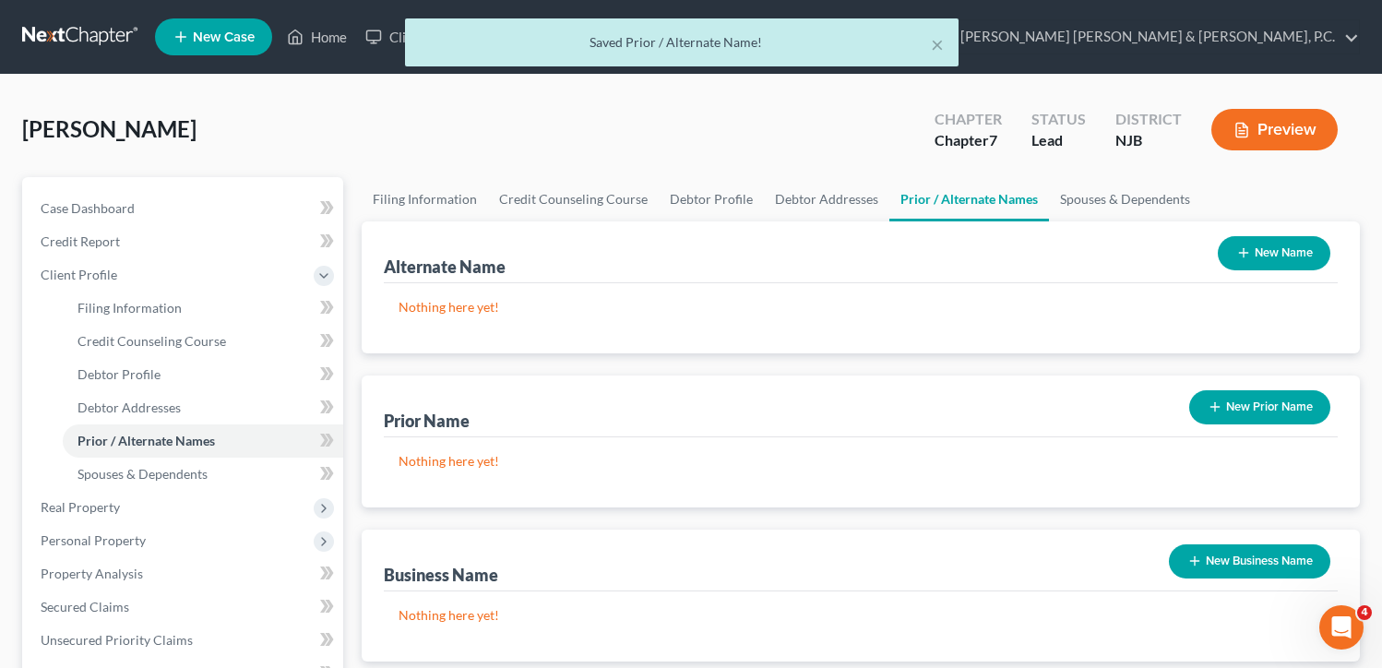
click at [1240, 137] on icon "button" at bounding box center [1241, 131] width 11 height 14
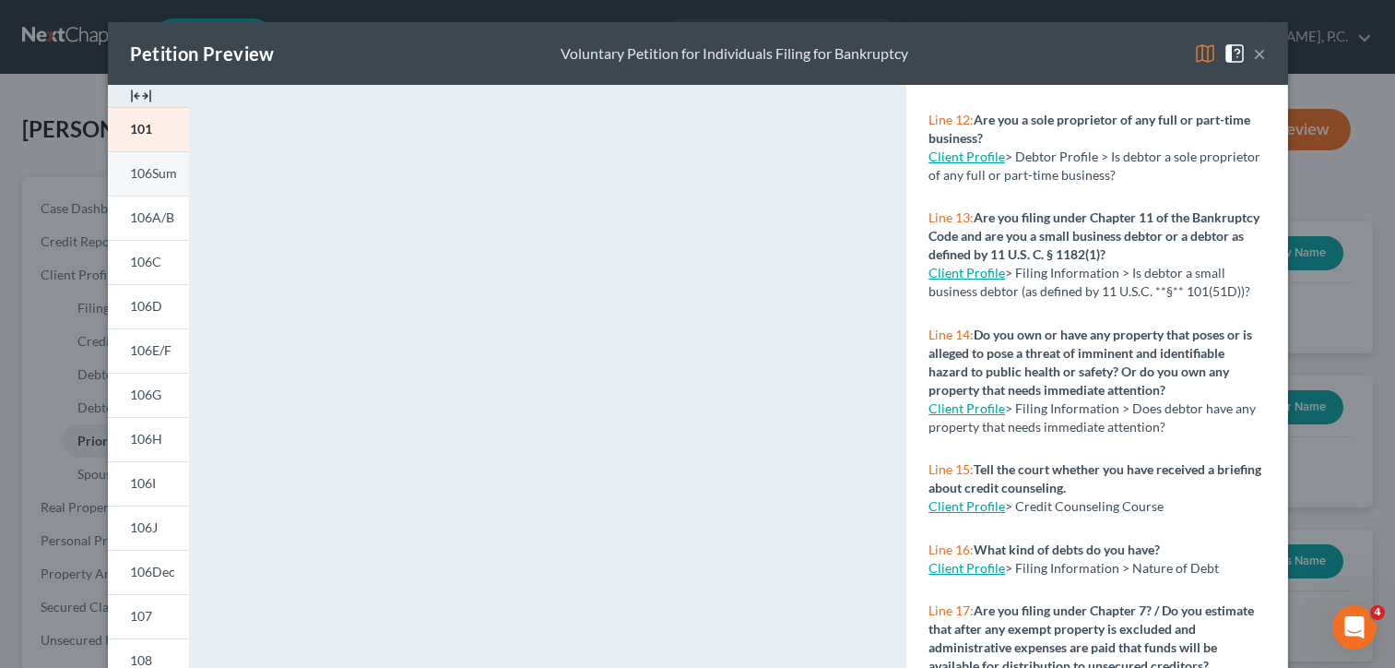
click at [160, 176] on span "106Sum" at bounding box center [153, 173] width 47 height 16
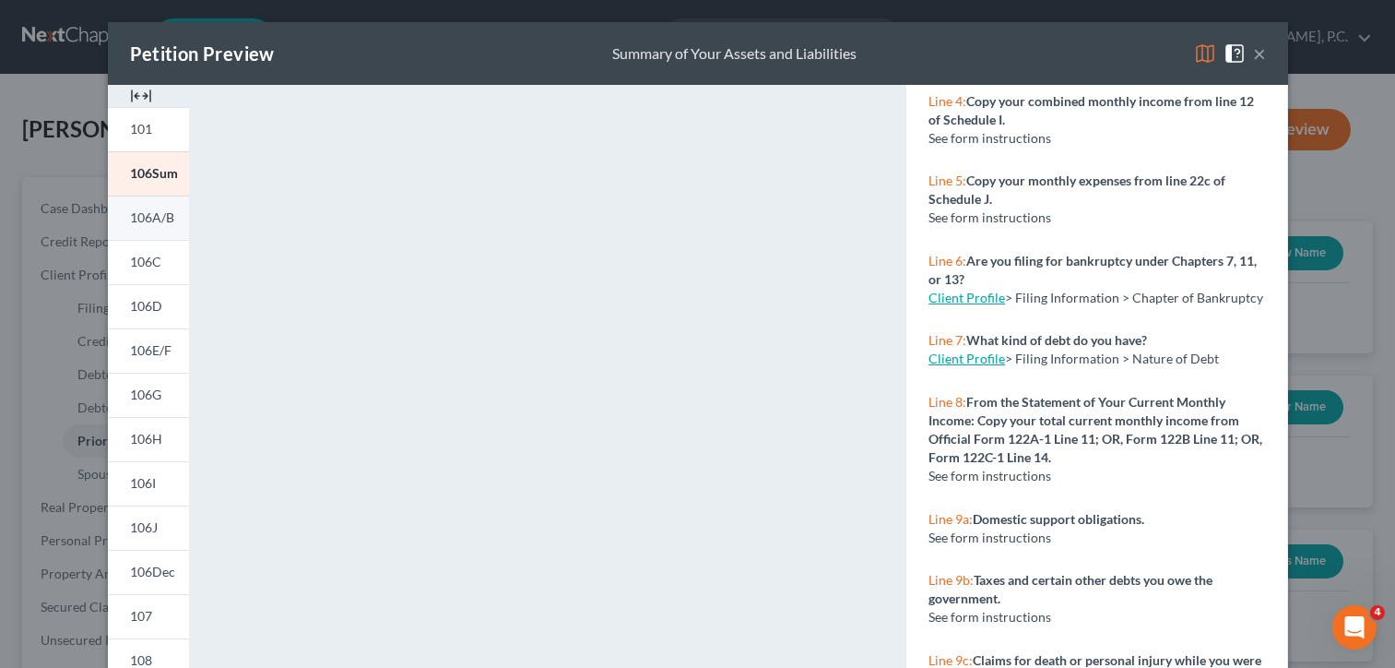
click at [157, 222] on span "106A/B" at bounding box center [152, 217] width 44 height 16
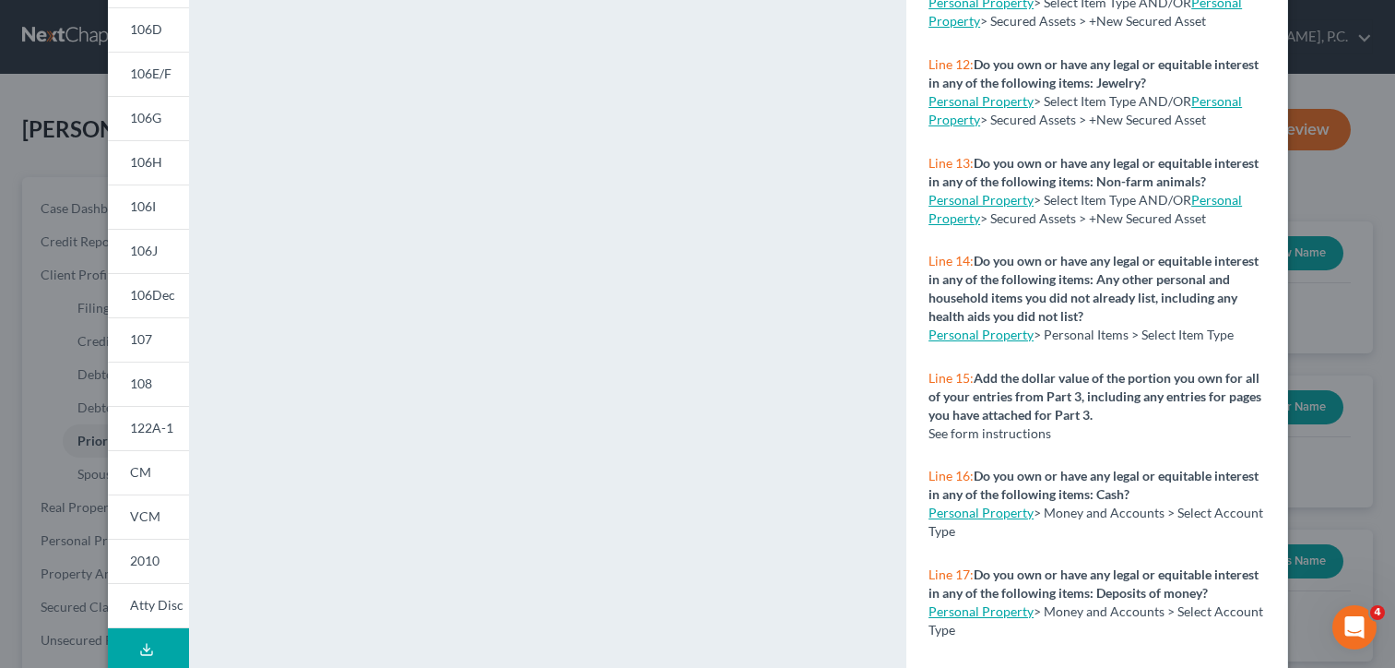
scroll to position [92, 0]
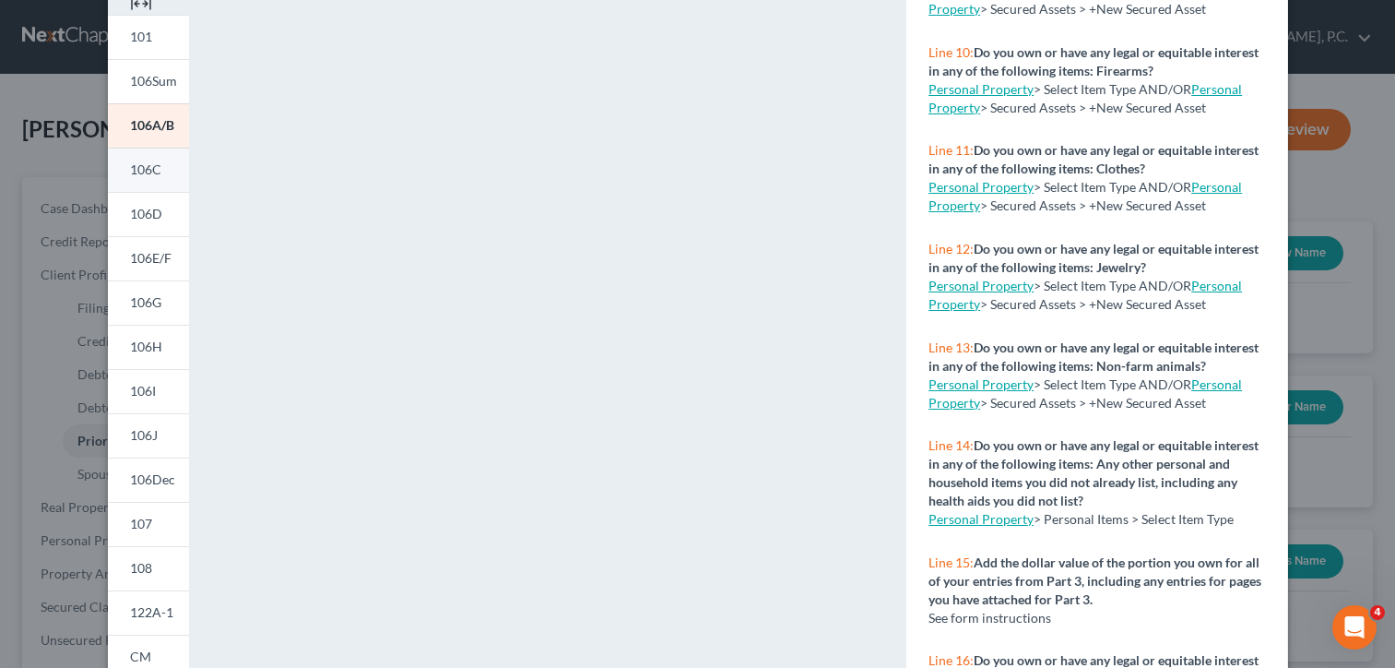
click at [126, 159] on link "106C" at bounding box center [148, 170] width 81 height 44
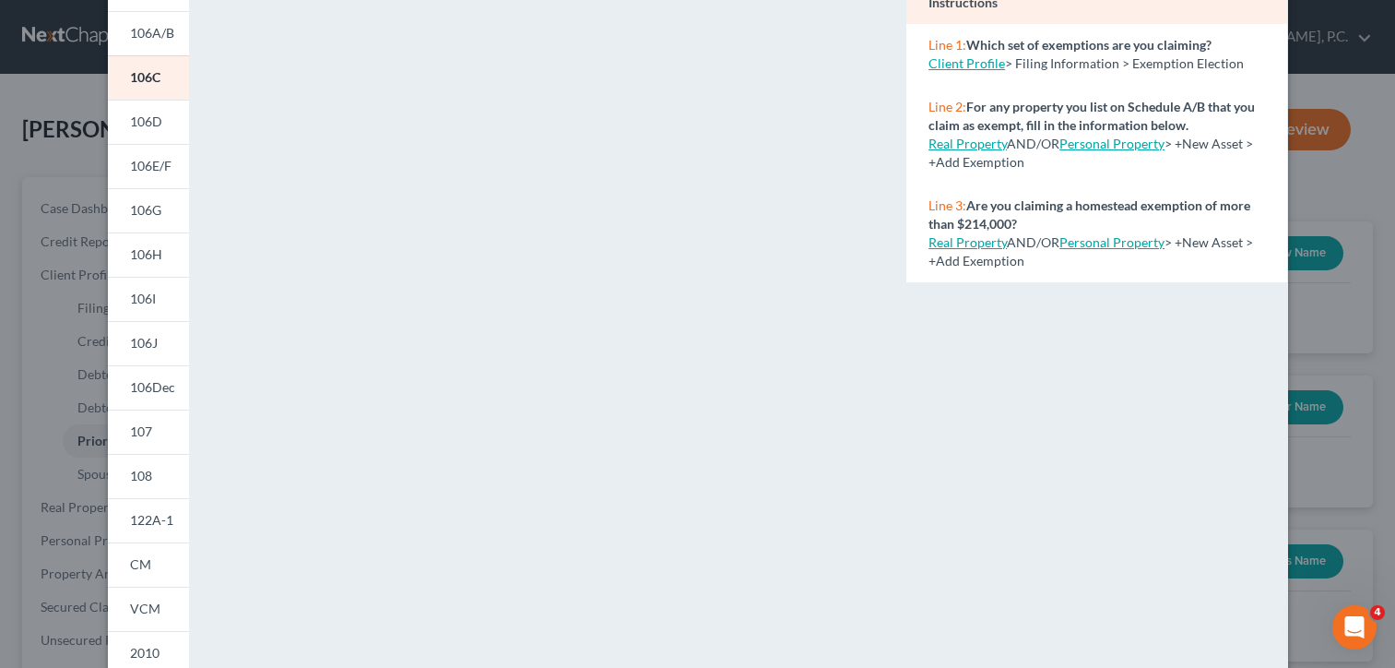
scroll to position [0, 0]
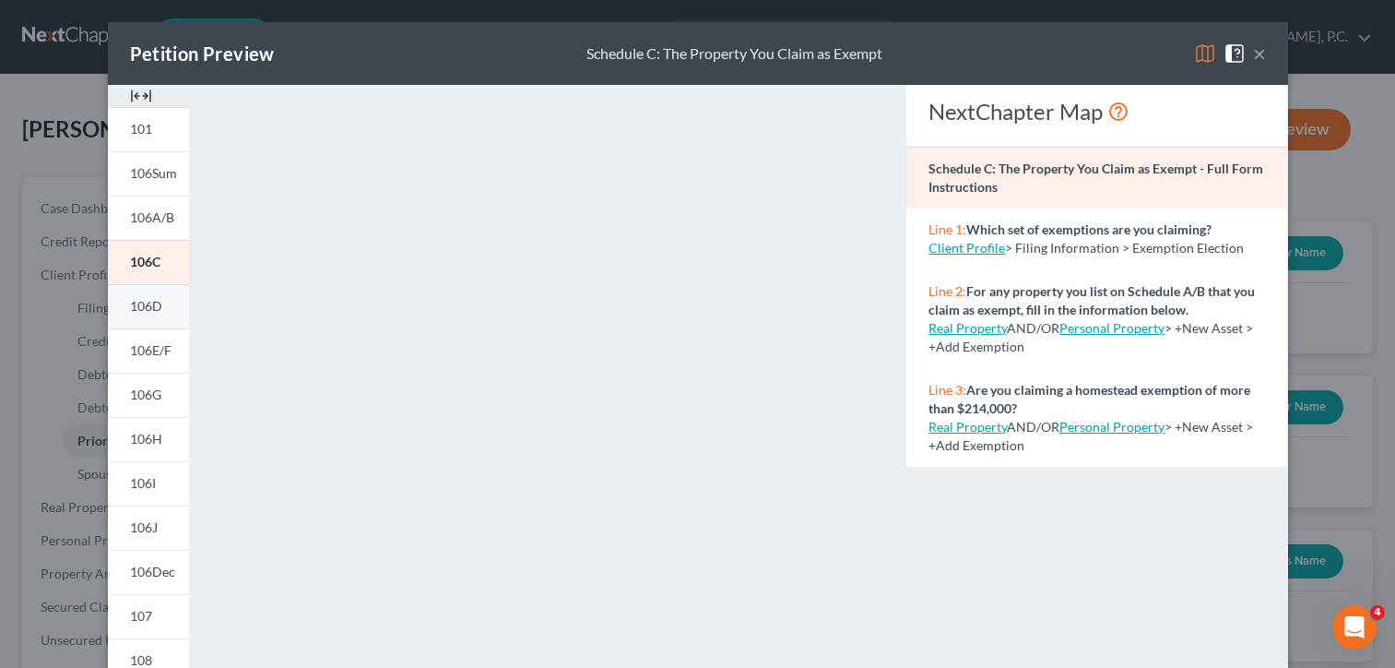
click at [143, 301] on span "106D" at bounding box center [146, 306] width 32 height 16
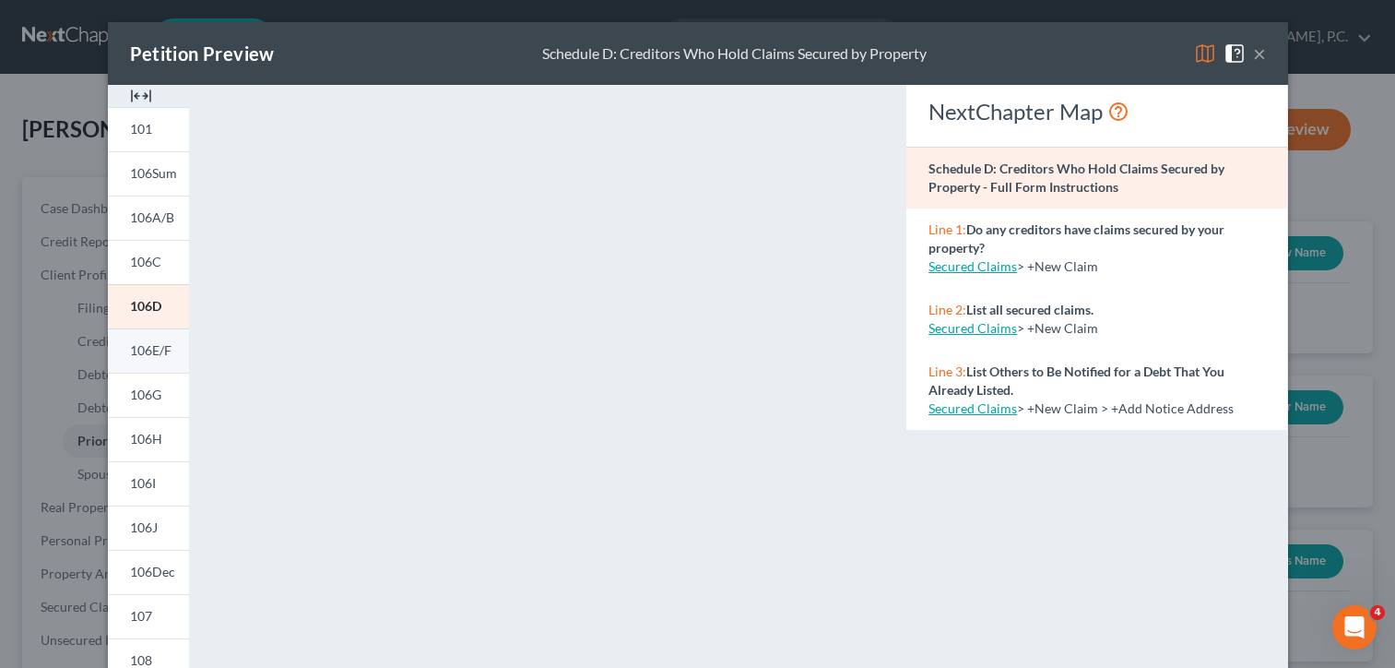
click at [130, 355] on span "106E/F" at bounding box center [151, 350] width 42 height 16
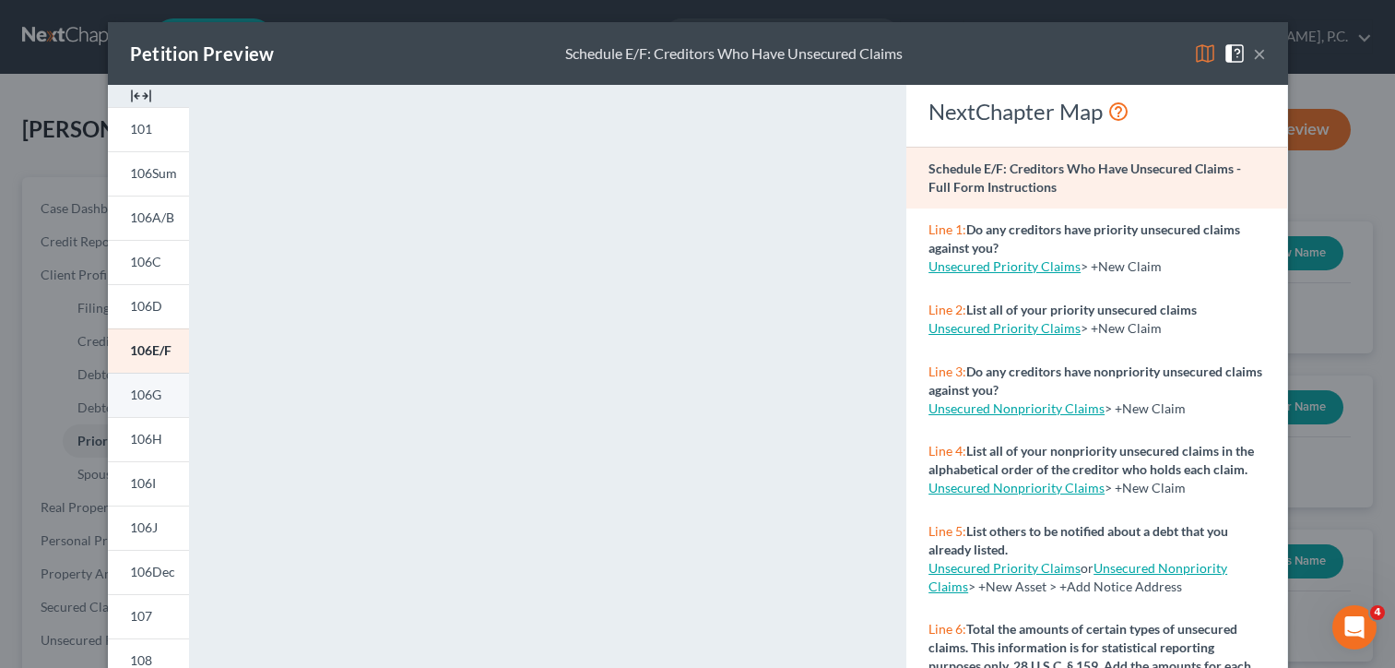
click at [112, 391] on link "106G" at bounding box center [148, 395] width 81 height 44
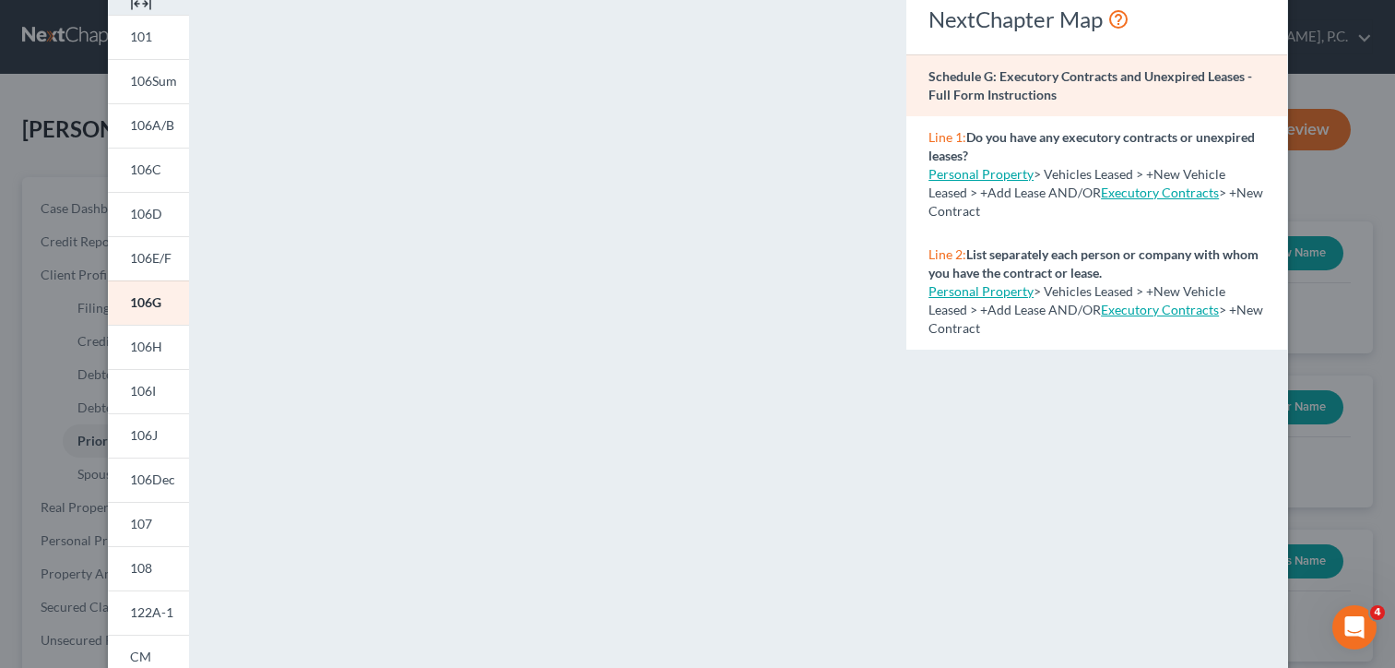
scroll to position [184, 0]
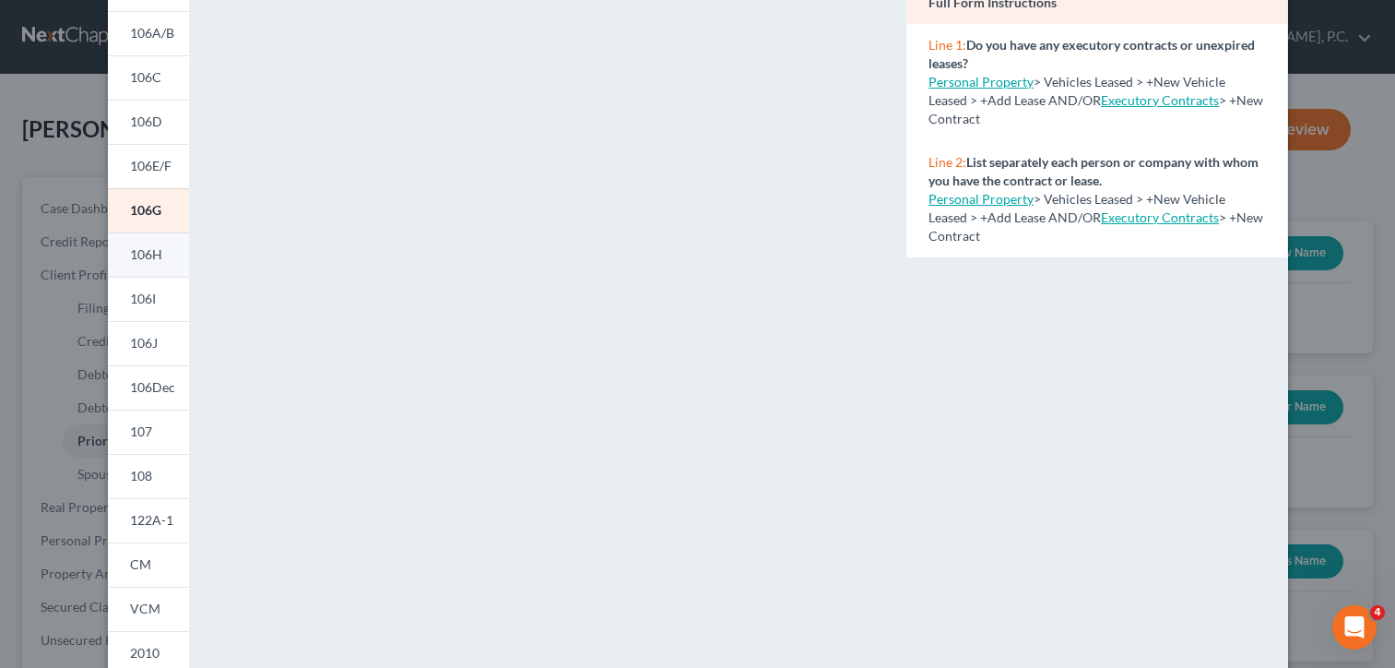
click at [148, 249] on span "106H" at bounding box center [146, 254] width 32 height 16
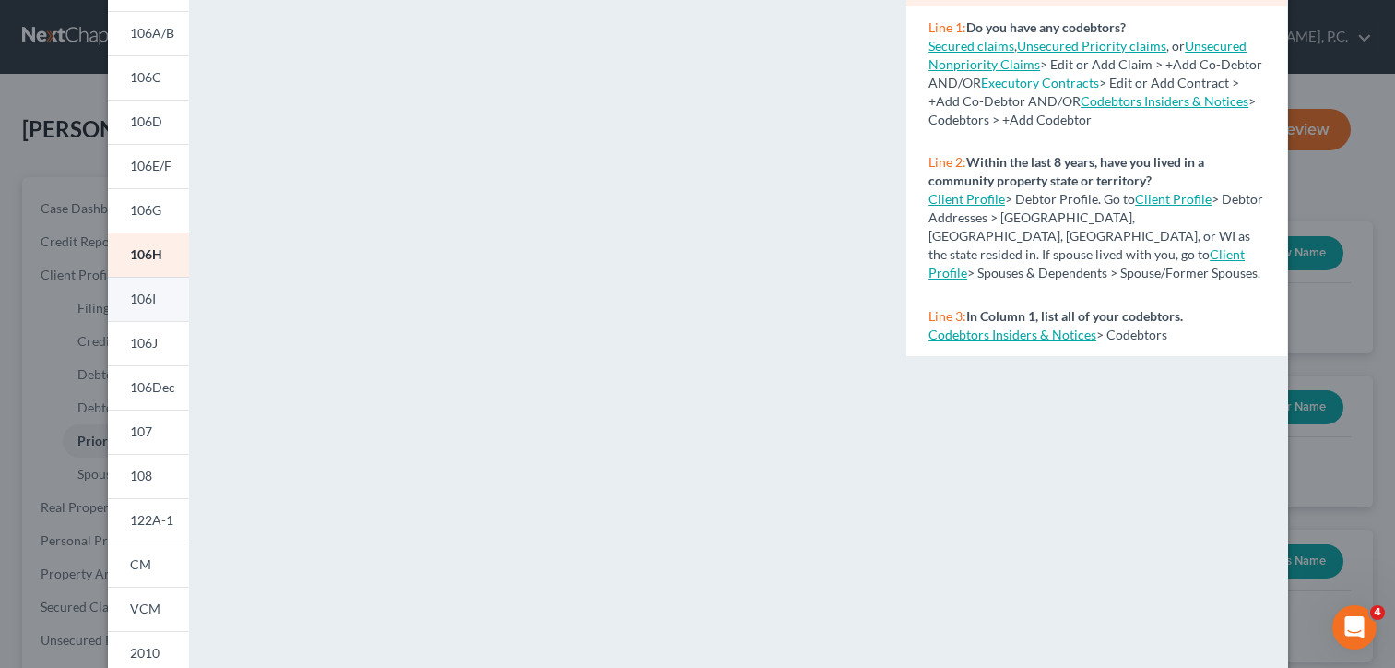
click at [153, 303] on link "106I" at bounding box center [148, 299] width 81 height 44
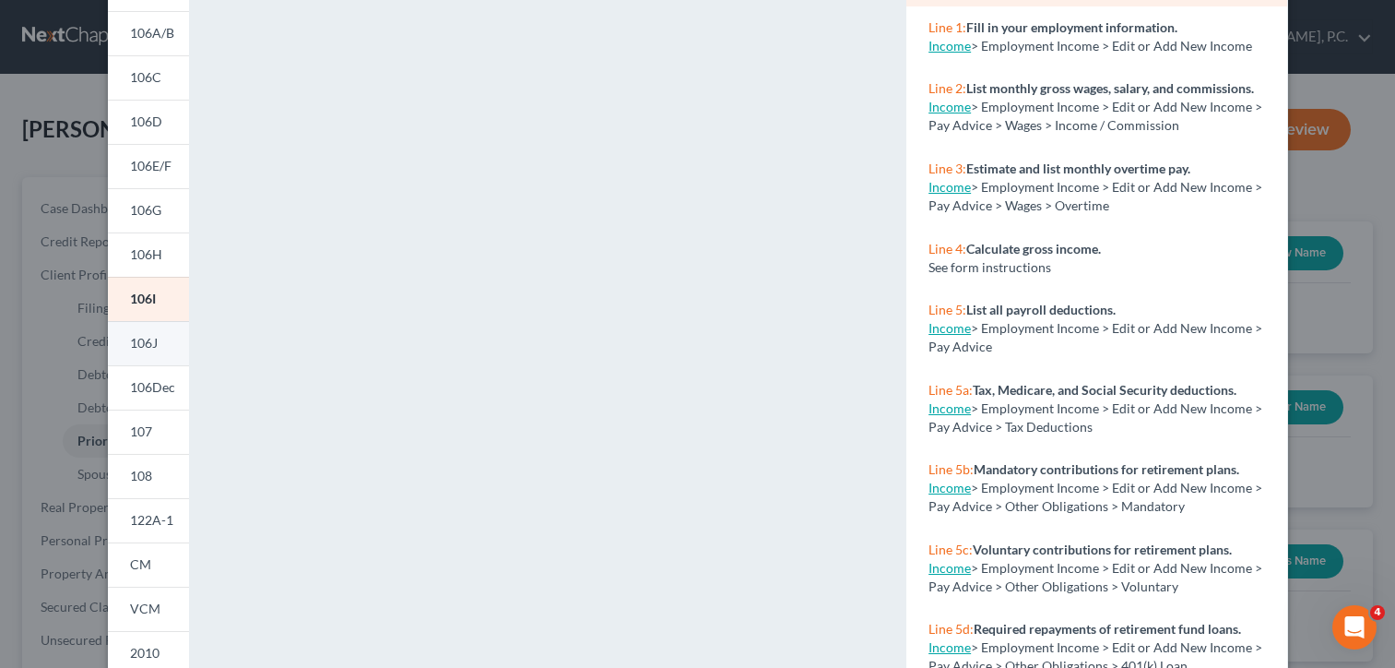
click at [153, 335] on link "106J" at bounding box center [148, 343] width 81 height 44
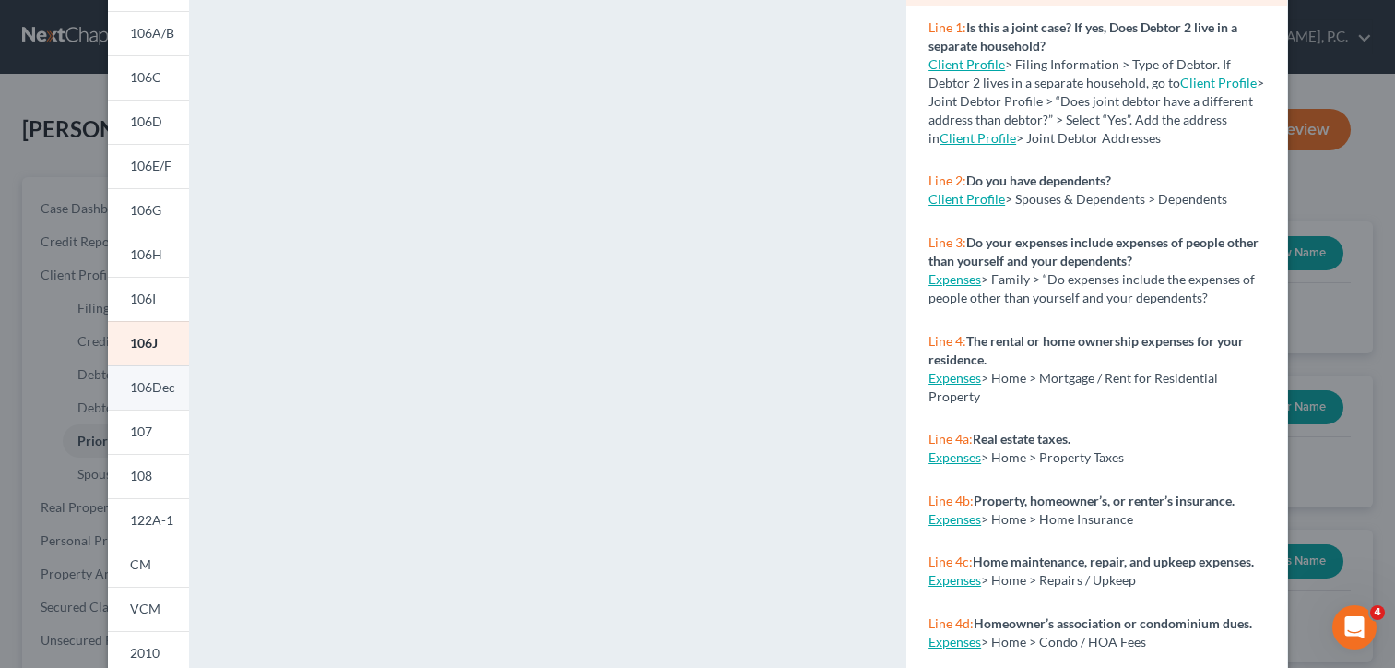
click at [149, 393] on span "106Dec" at bounding box center [152, 387] width 45 height 16
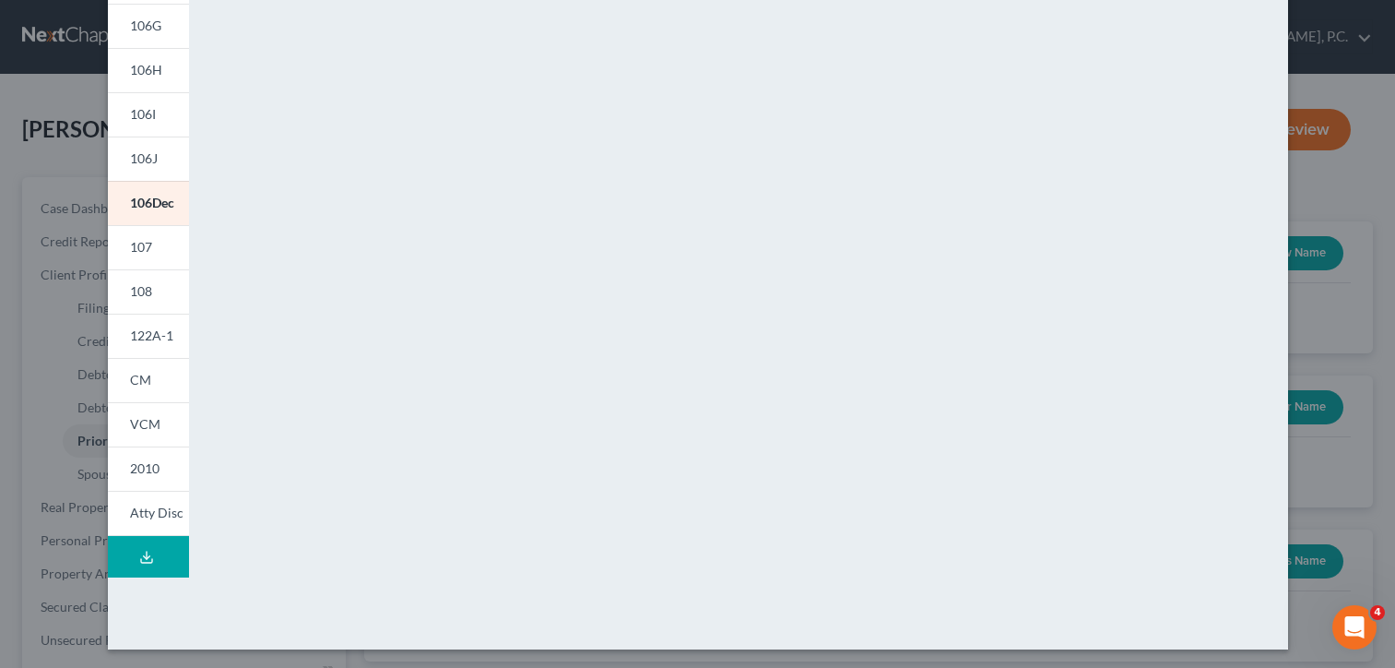
scroll to position [373, 0]
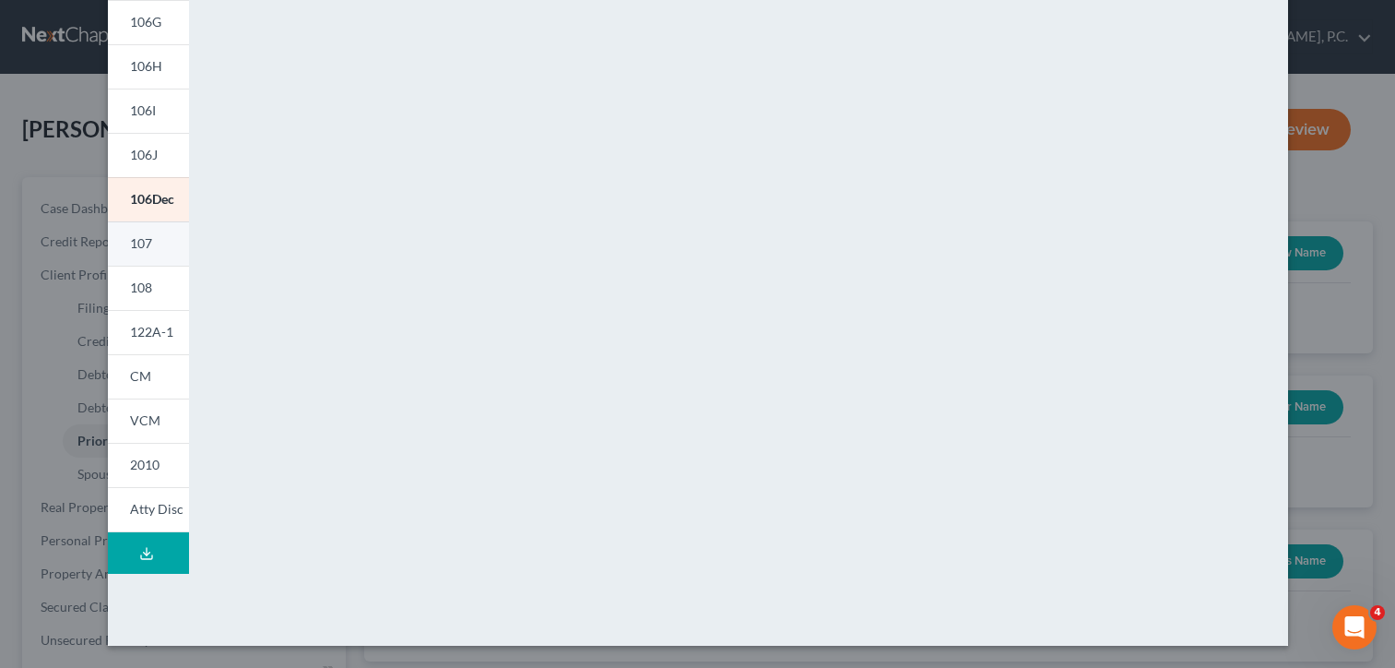
click at [130, 237] on span "107" at bounding box center [141, 243] width 22 height 16
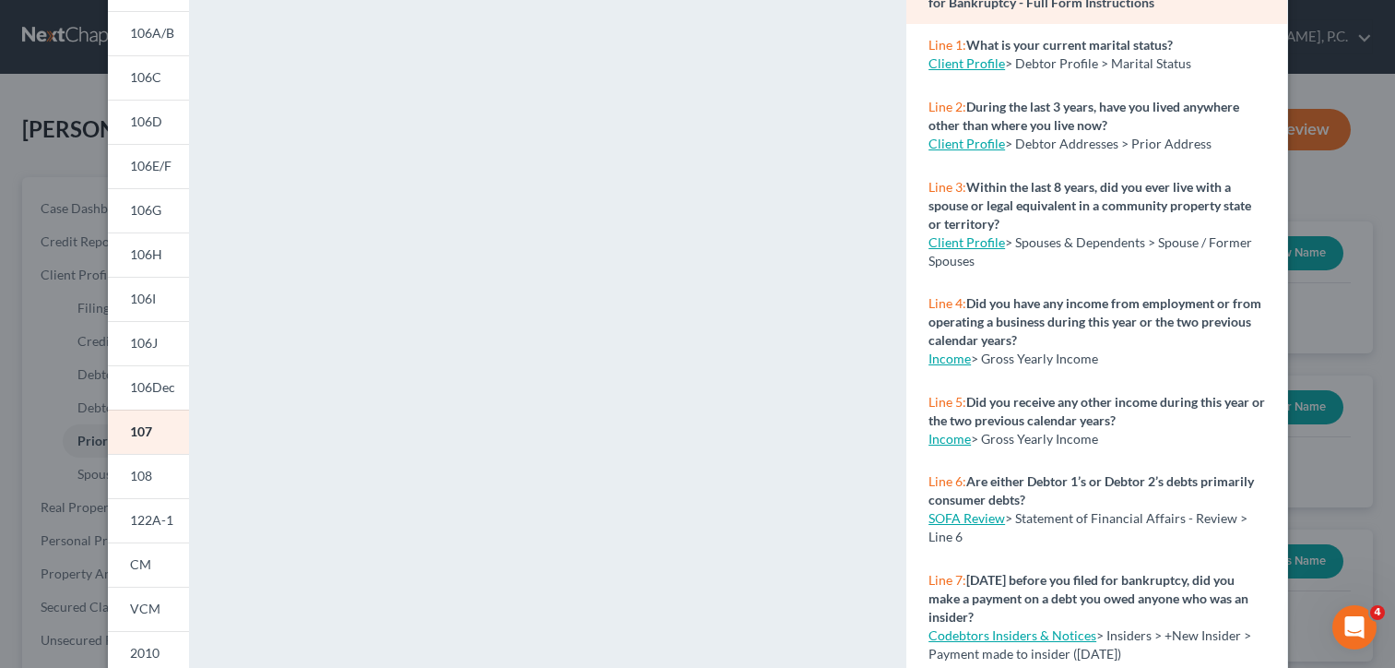
scroll to position [277, 0]
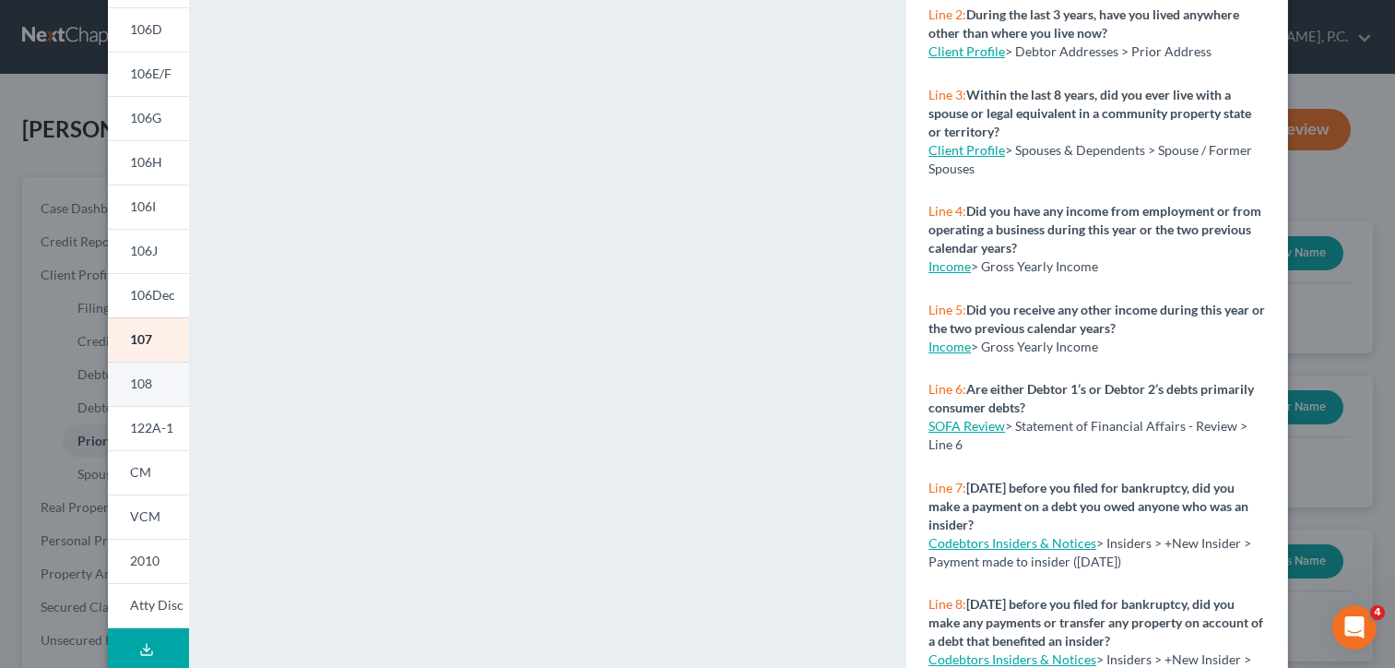
click at [144, 400] on link "108" at bounding box center [148, 384] width 81 height 44
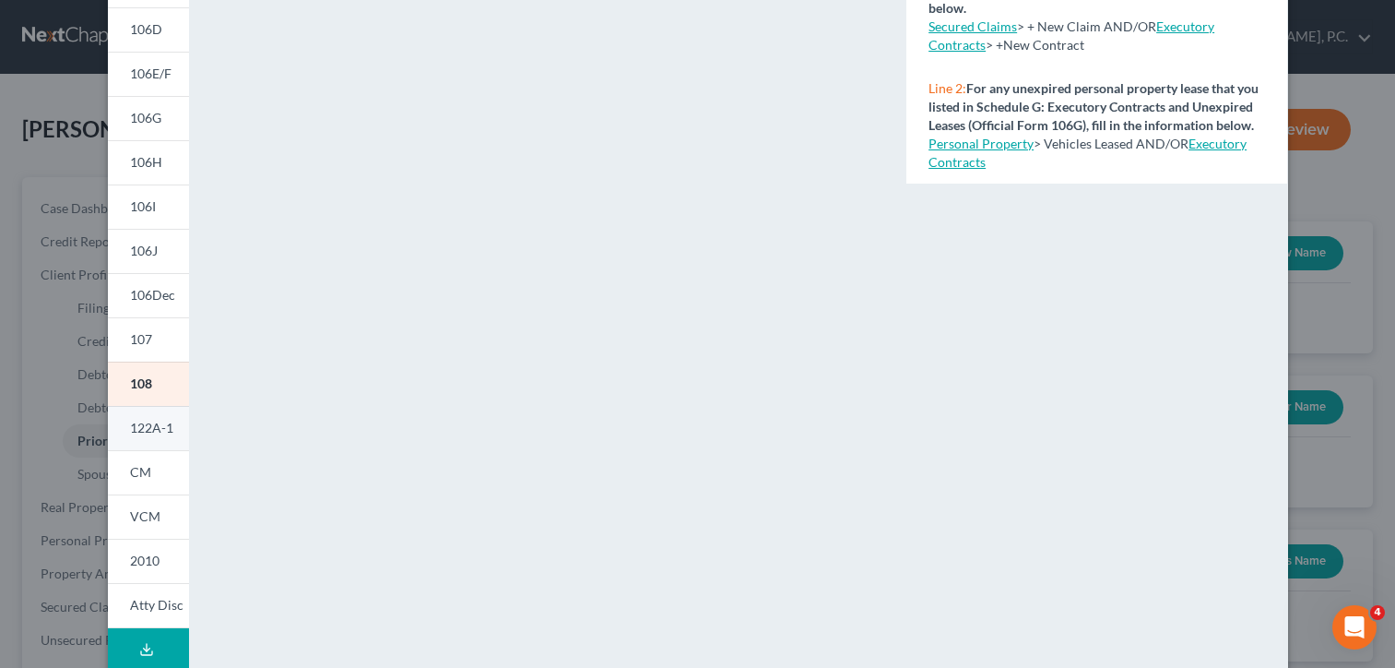
click at [142, 443] on link "122A-1" at bounding box center [148, 428] width 81 height 44
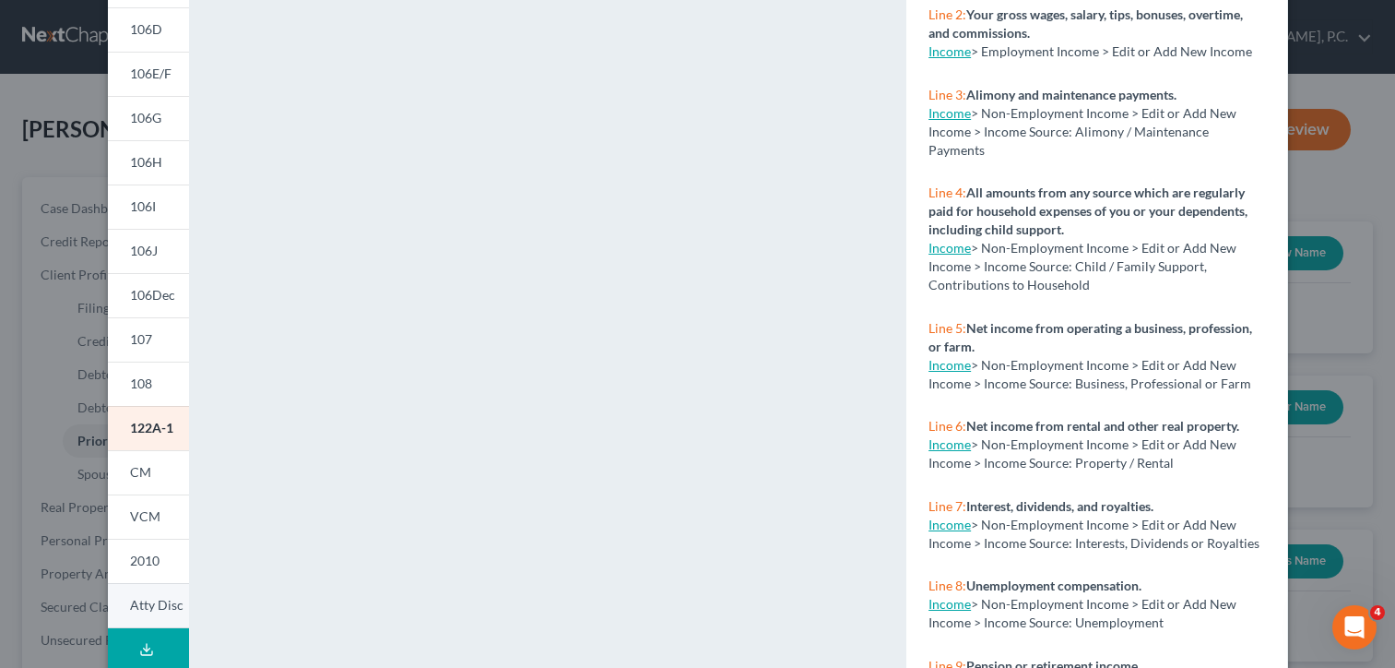
scroll to position [369, 0]
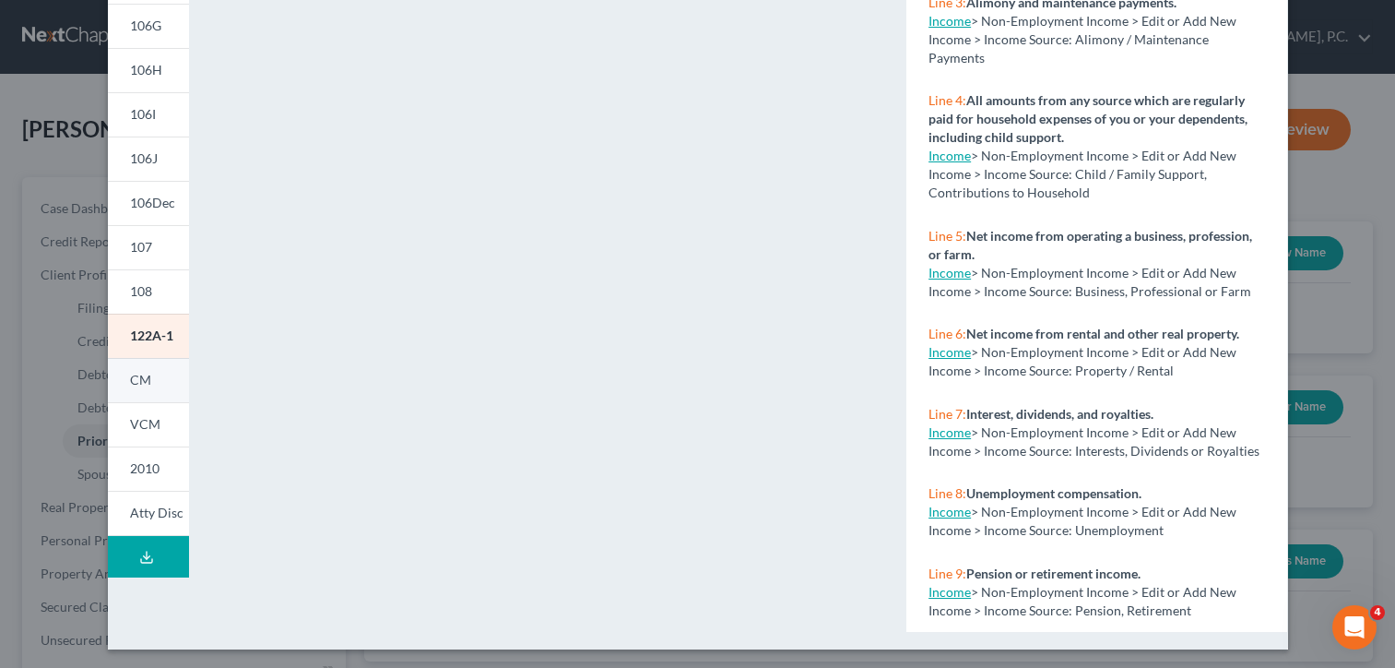
click at [145, 378] on link "CM" at bounding box center [148, 380] width 81 height 44
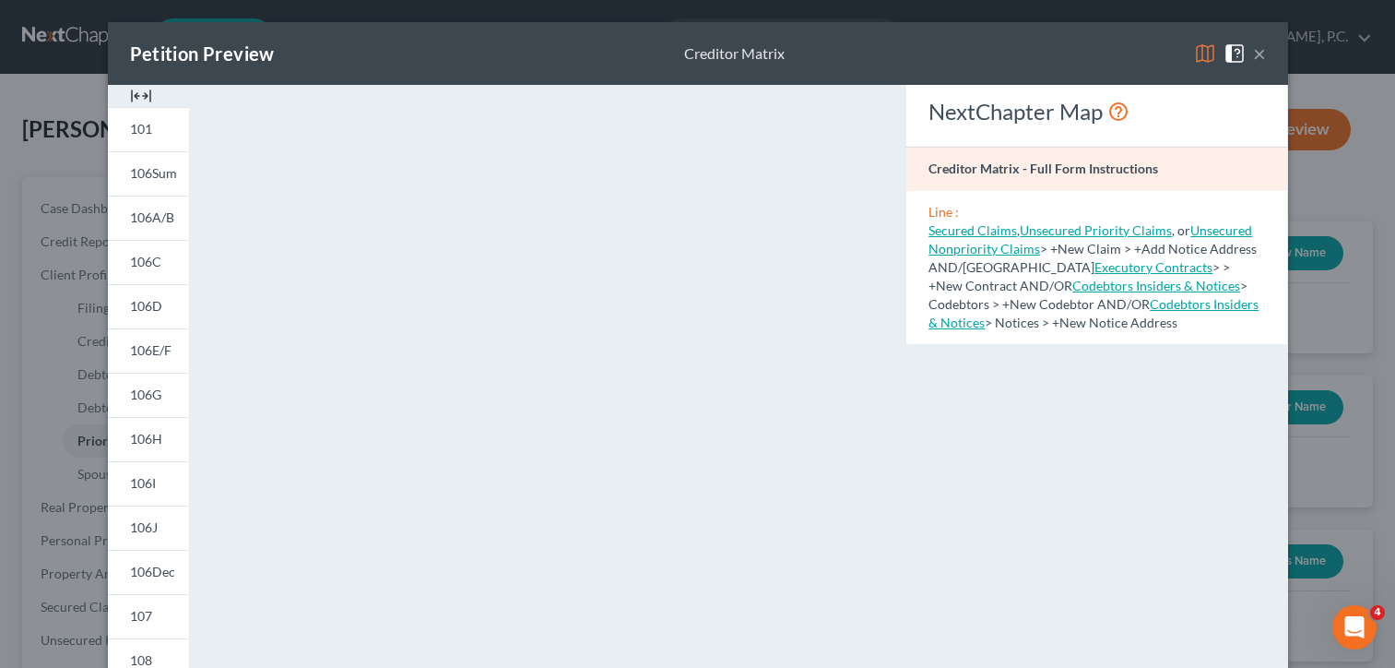
scroll to position [277, 0]
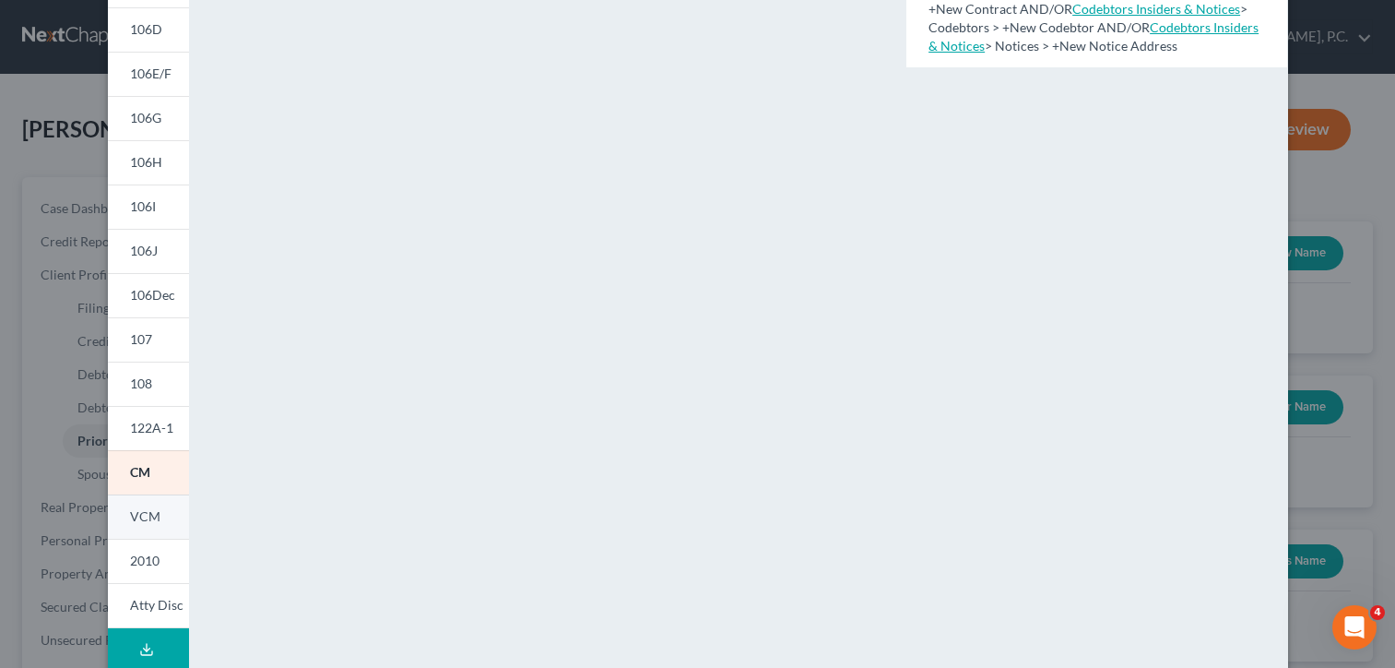
click at [148, 523] on span "VCM" at bounding box center [145, 516] width 30 height 16
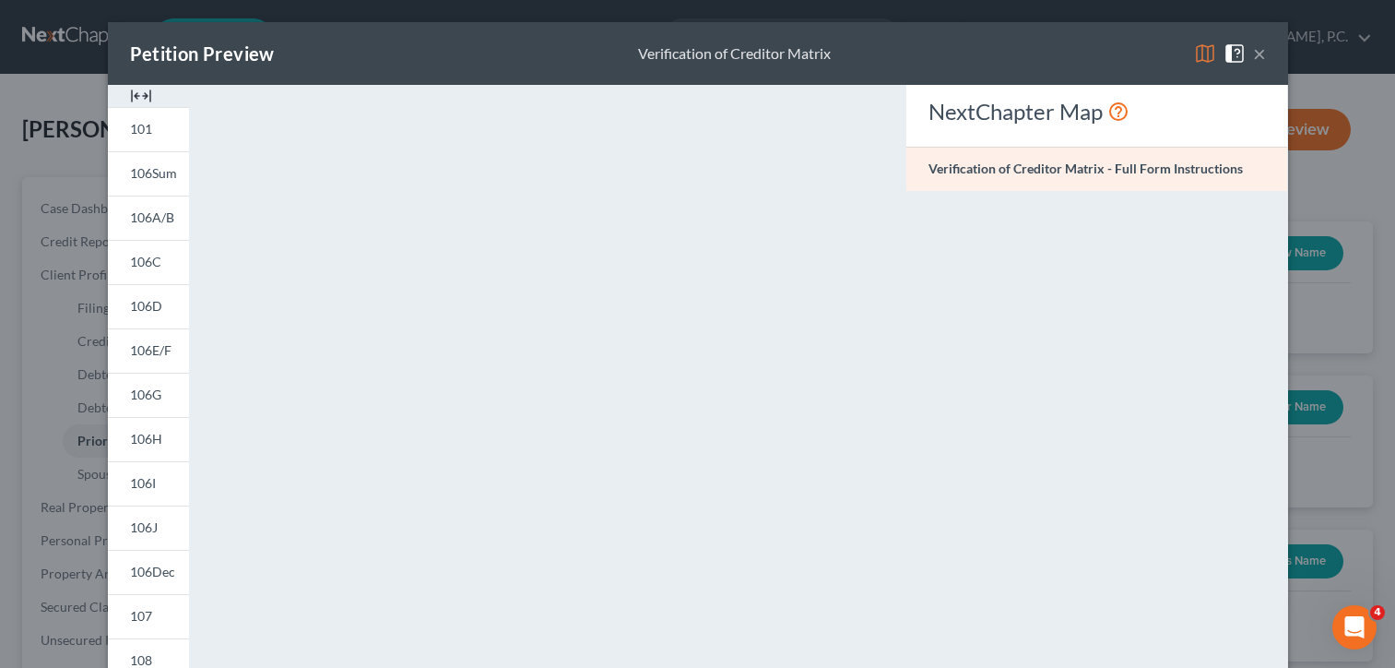
scroll to position [373, 0]
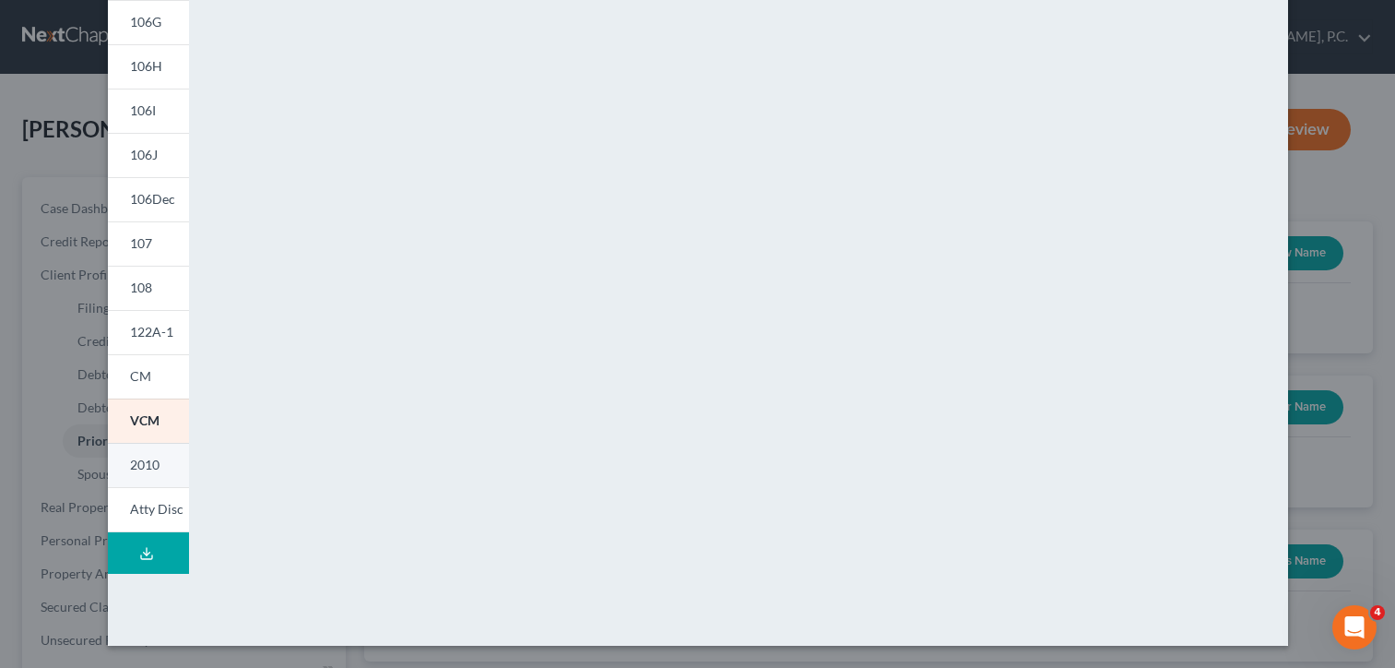
click at [146, 475] on link "2010" at bounding box center [148, 465] width 81 height 44
click at [1320, 462] on div "Petition Preview Notice Required by 11 U.S.C. § 342(b) for Individuals Filing f…" at bounding box center [697, 334] width 1395 height 668
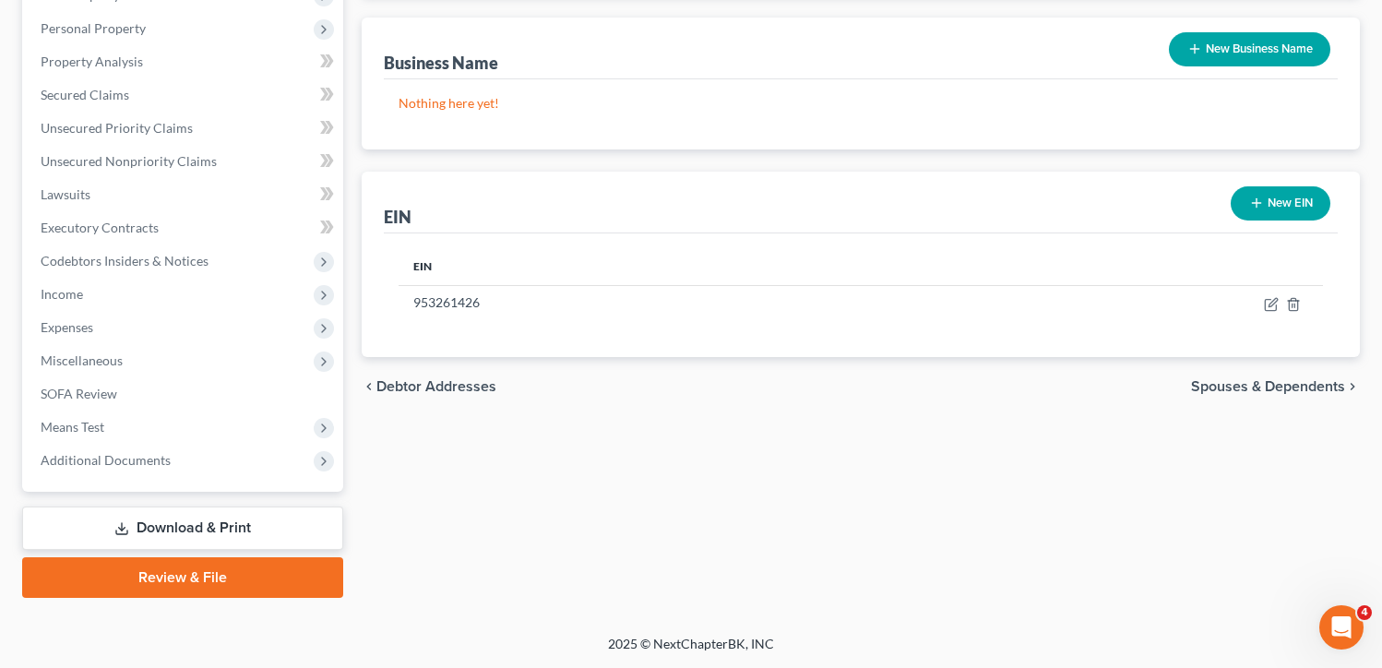
scroll to position [0, 0]
